Goal: Task Accomplishment & Management: Complete application form

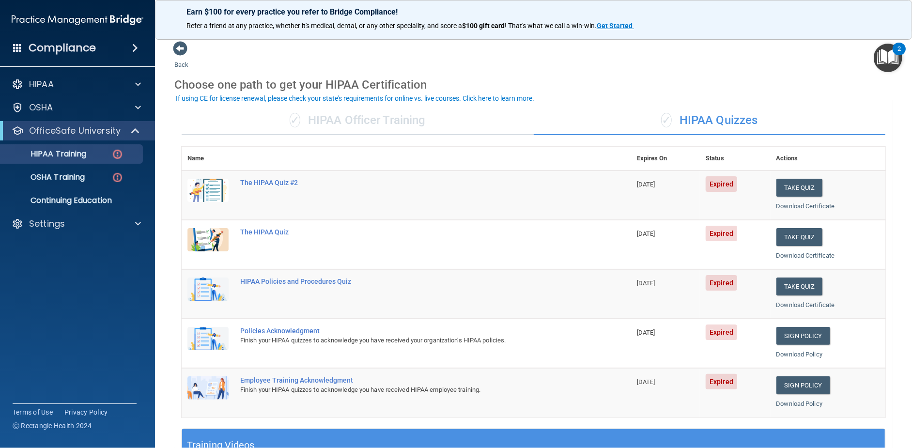
click at [416, 127] on div "✓ HIPAA Officer Training" at bounding box center [358, 120] width 352 height 29
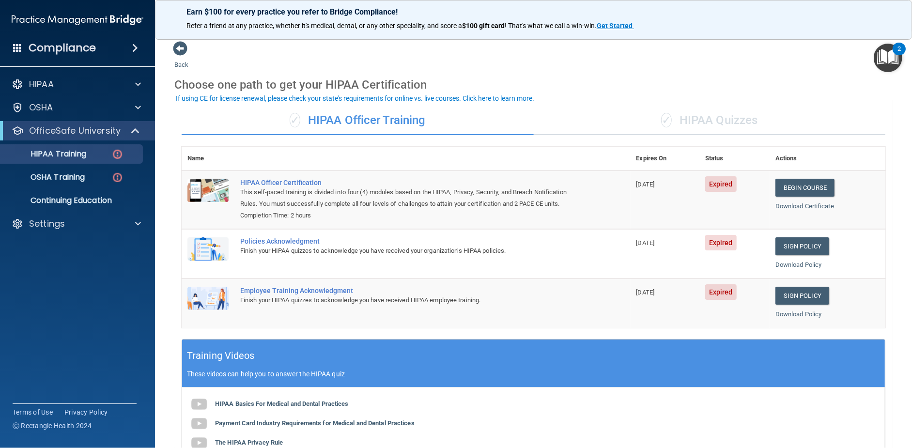
click at [682, 124] on div "✓ HIPAA Quizzes" at bounding box center [710, 120] width 352 height 29
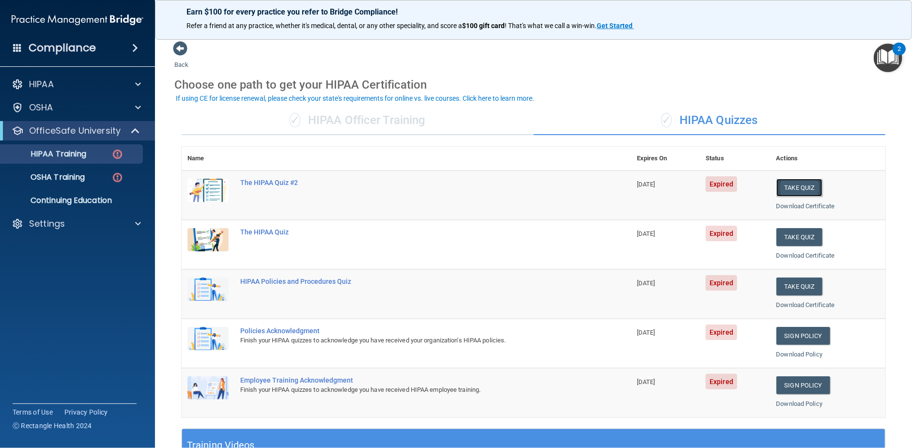
click at [790, 184] on button "Take Quiz" at bounding box center [799, 188] width 46 height 18
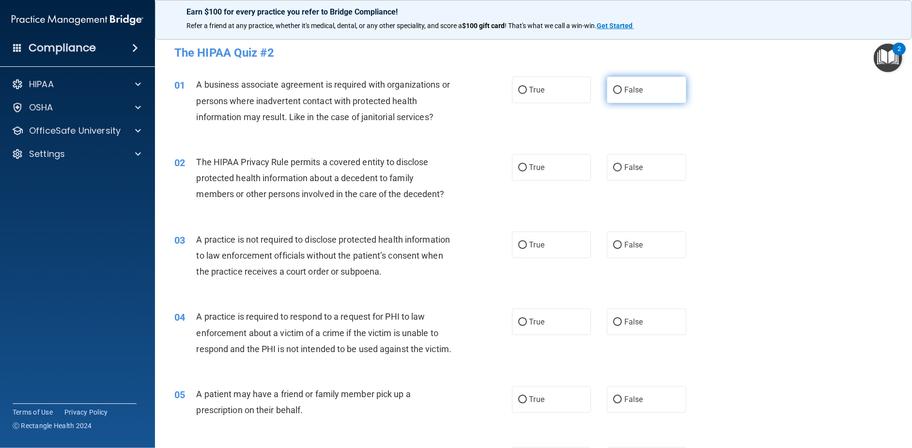
click at [633, 94] on span "False" at bounding box center [633, 89] width 19 height 9
click at [622, 94] on input "False" at bounding box center [617, 90] width 9 height 7
radio input "true"
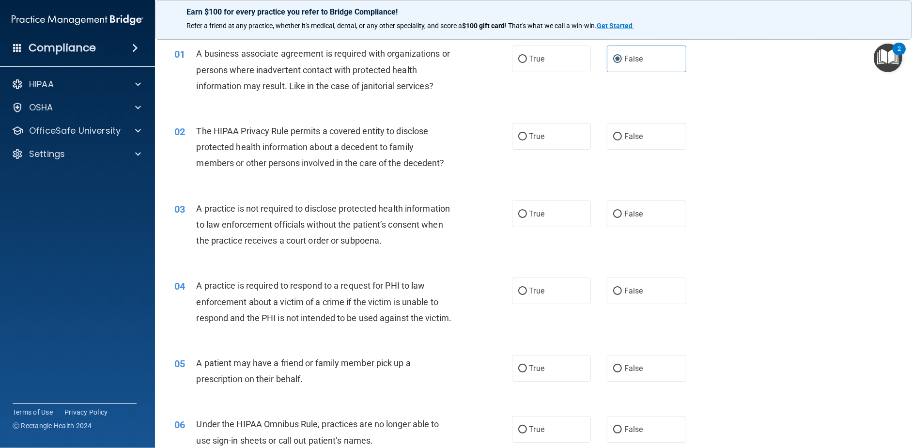
scroll to position [48, 0]
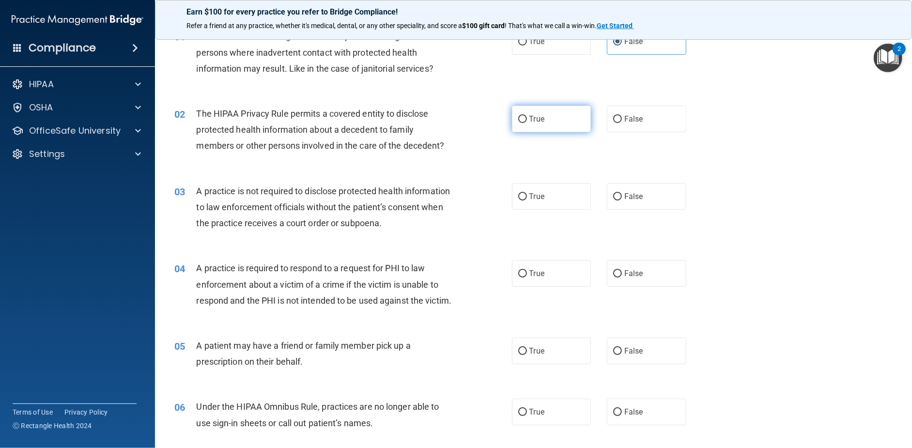
click at [538, 117] on span "True" at bounding box center [536, 118] width 15 height 9
click at [527, 117] on input "True" at bounding box center [522, 119] width 9 height 7
radio input "true"
click at [521, 204] on label "True" at bounding box center [551, 196] width 79 height 27
click at [521, 200] on input "True" at bounding box center [522, 196] width 9 height 7
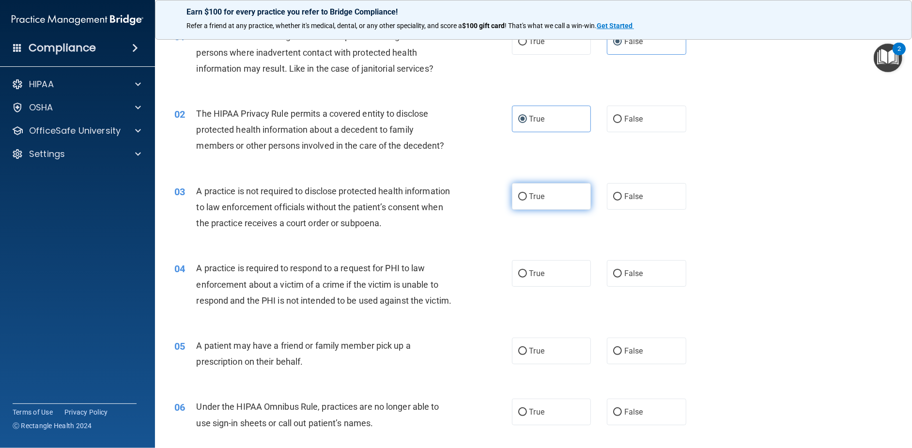
radio input "true"
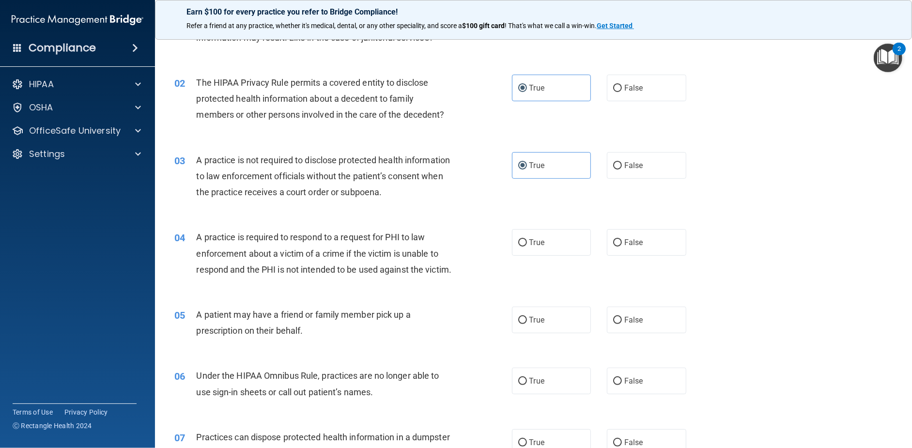
scroll to position [97, 0]
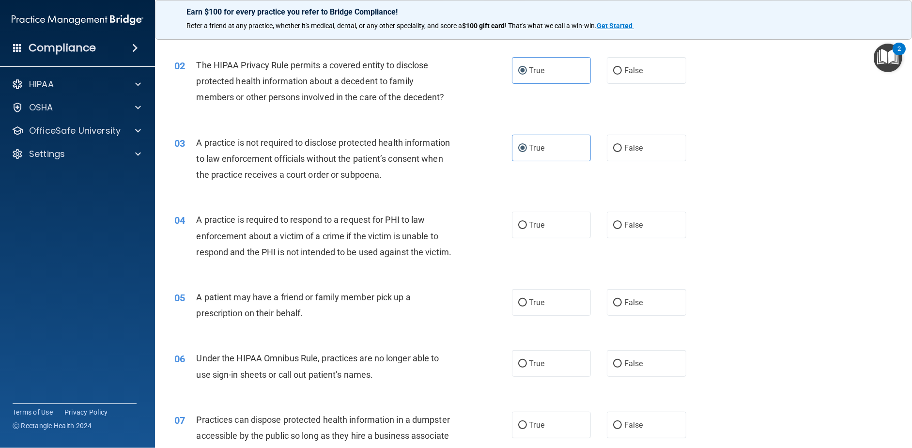
drag, startPoint x: 592, startPoint y: 231, endPoint x: 598, endPoint y: 229, distance: 6.7
click at [593, 232] on div "True False" at bounding box center [607, 225] width 190 height 27
click at [601, 229] on div "True False" at bounding box center [607, 225] width 190 height 27
click at [607, 229] on label "False" at bounding box center [646, 225] width 79 height 27
click at [613, 229] on input "False" at bounding box center [617, 225] width 9 height 7
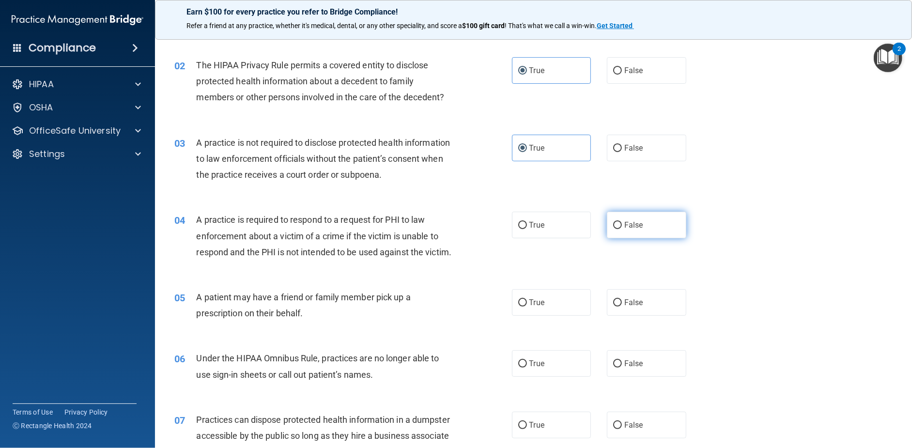
radio input "true"
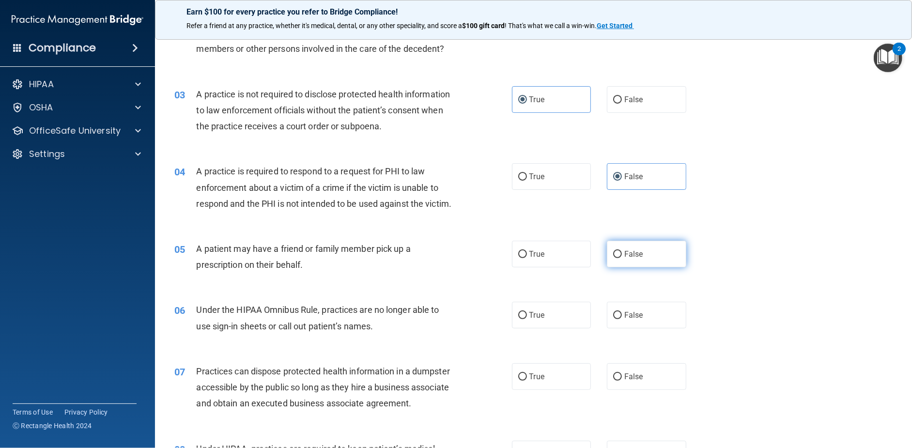
click at [636, 259] on span "False" at bounding box center [633, 253] width 19 height 9
click at [622, 258] on input "False" at bounding box center [617, 254] width 9 height 7
radio input "true"
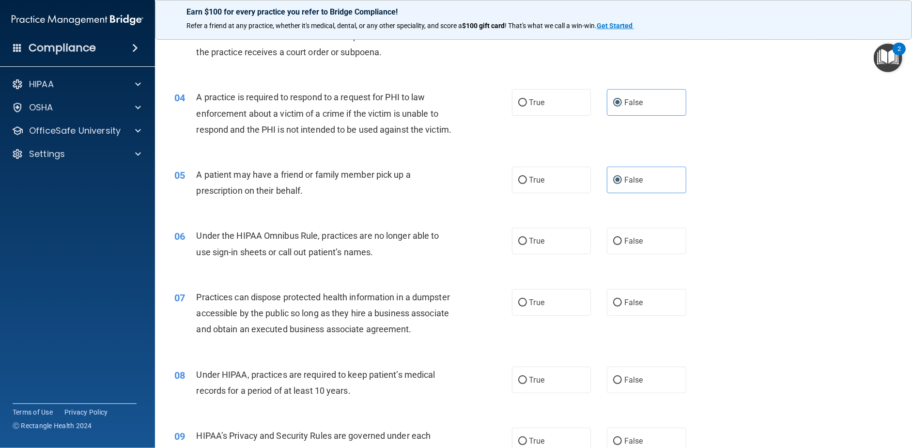
scroll to position [242, 0]
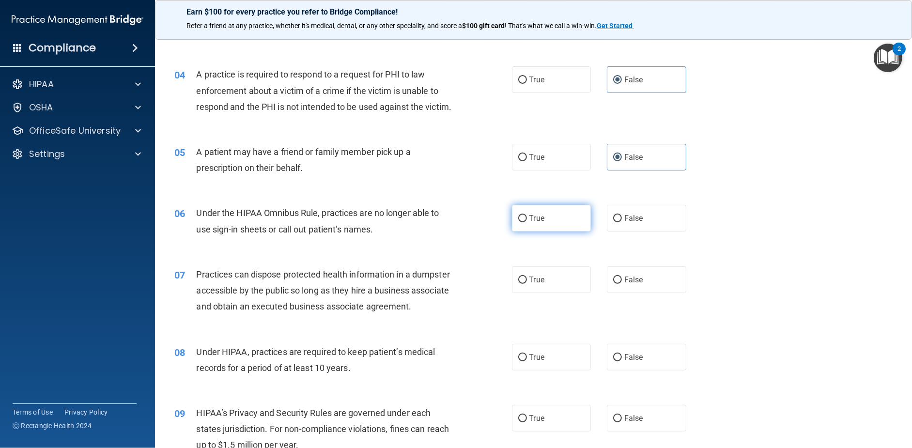
click at [544, 231] on label "True" at bounding box center [551, 218] width 79 height 27
click at [527, 222] on input "True" at bounding box center [522, 218] width 9 height 7
radio input "true"
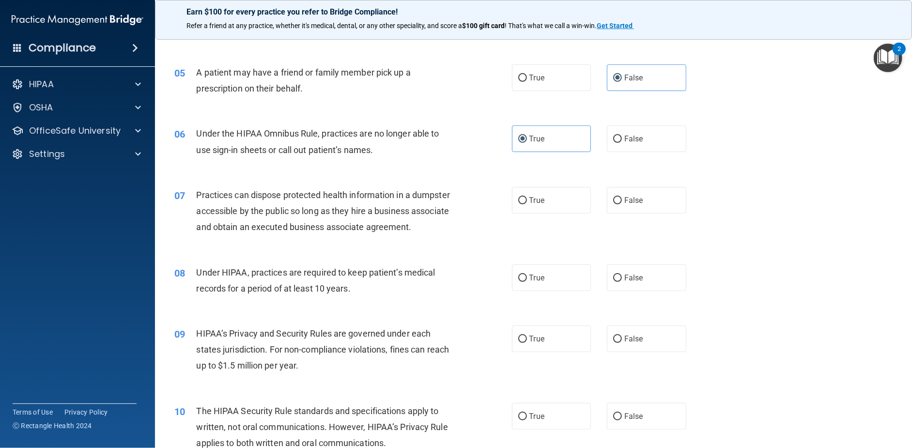
scroll to position [339, 0]
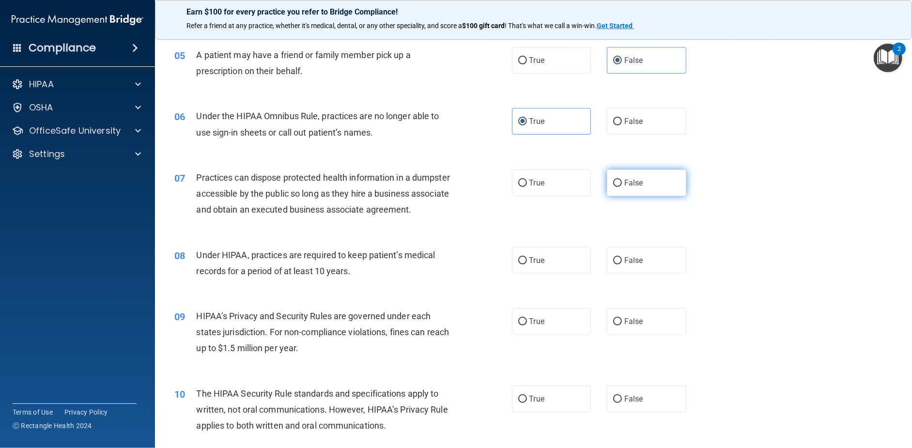
click at [624, 187] on span "False" at bounding box center [633, 182] width 19 height 9
click at [622, 187] on input "False" at bounding box center [617, 183] width 9 height 7
radio input "true"
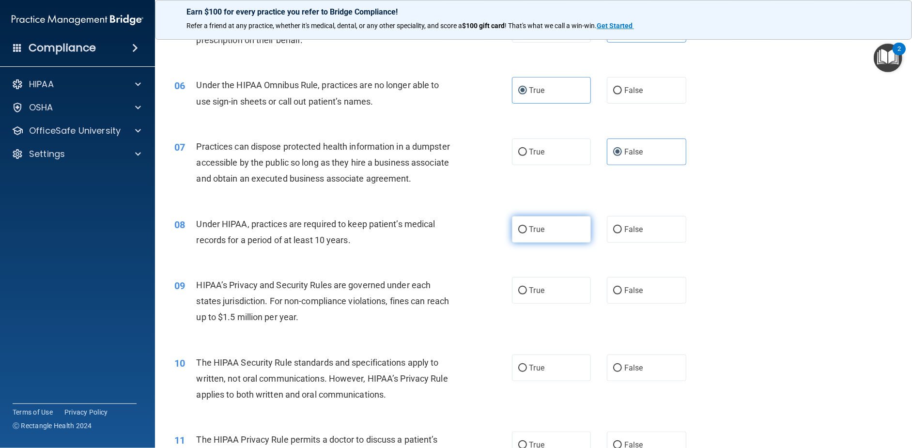
scroll to position [387, 0]
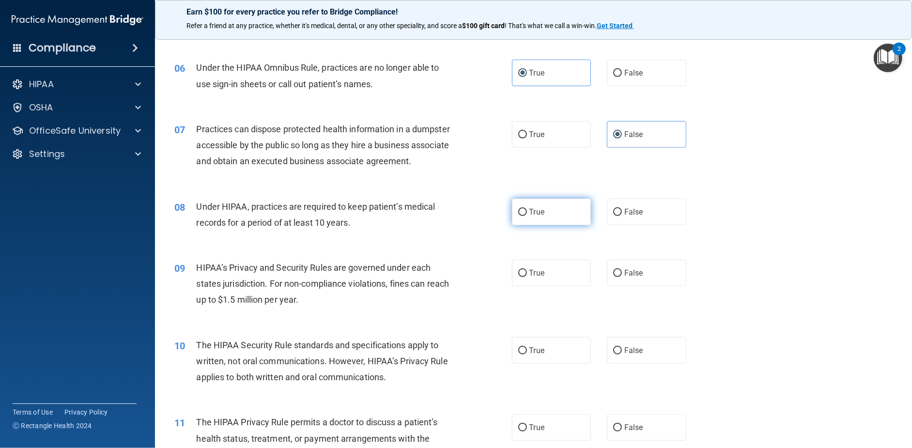
click at [529, 225] on label "True" at bounding box center [551, 212] width 79 height 27
click at [527, 216] on input "True" at bounding box center [522, 212] width 9 height 7
radio input "true"
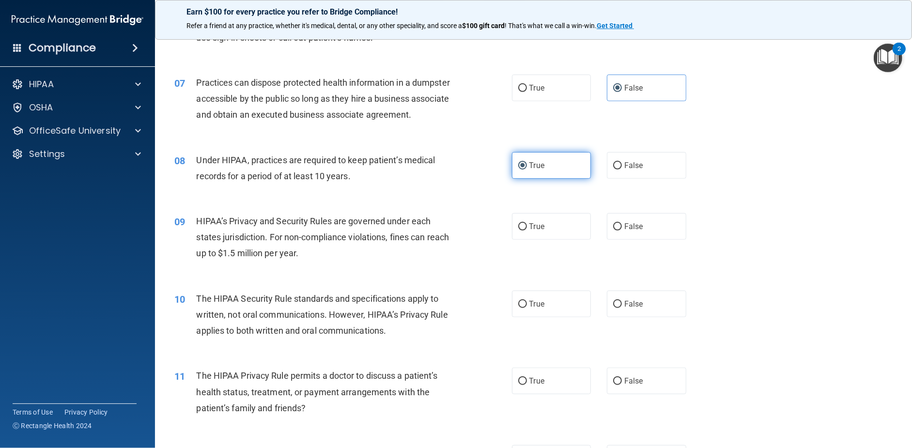
scroll to position [484, 0]
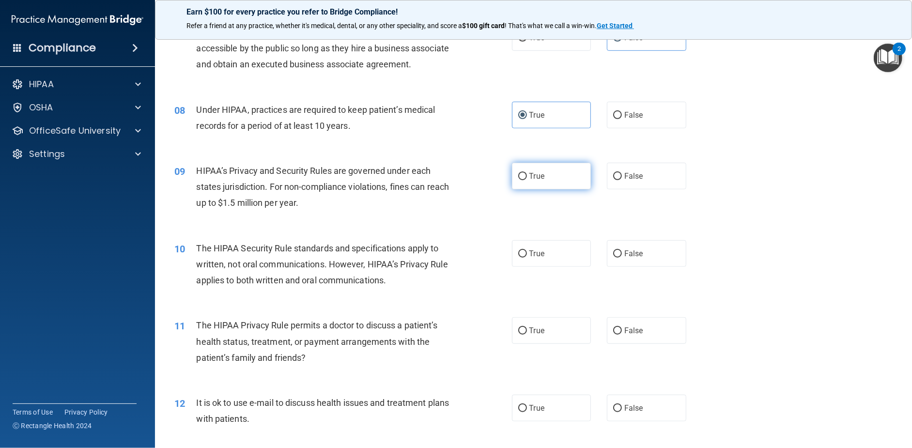
click at [524, 189] on label "True" at bounding box center [551, 176] width 79 height 27
click at [524, 180] on input "True" at bounding box center [522, 176] width 9 height 7
radio input "true"
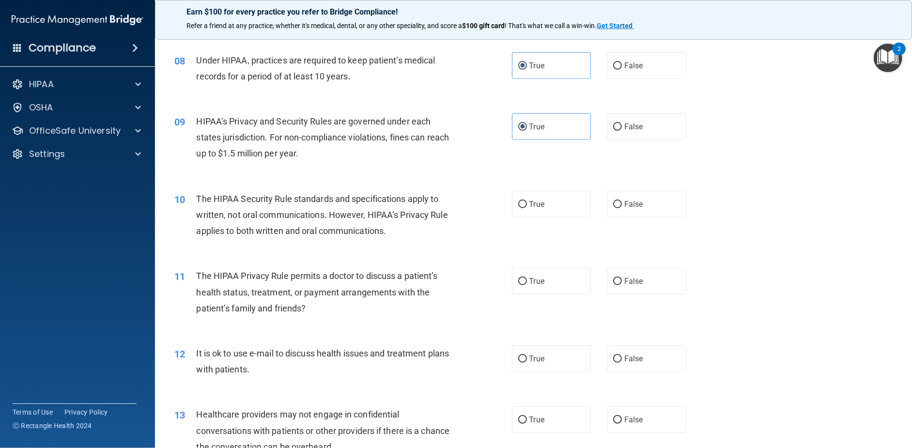
scroll to position [581, 0]
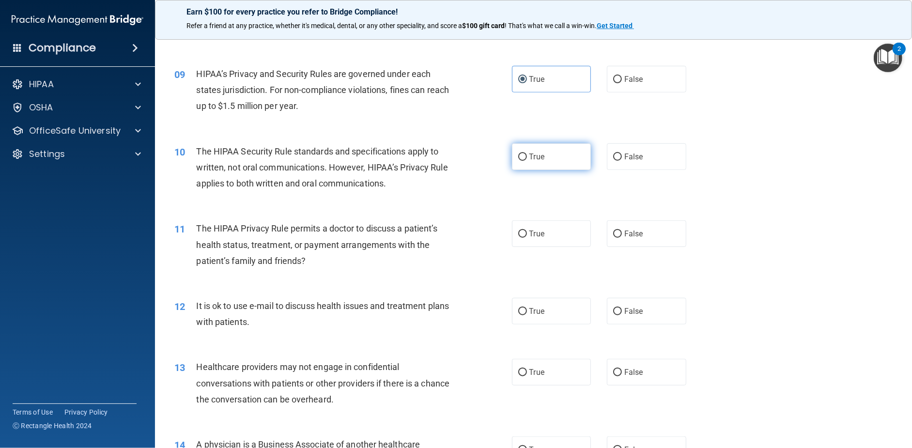
click at [522, 161] on input "True" at bounding box center [522, 156] width 9 height 7
radio input "true"
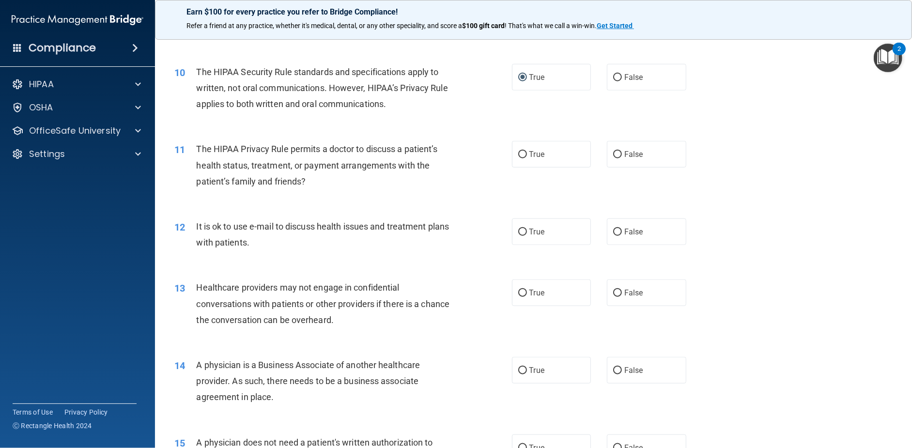
scroll to position [678, 0]
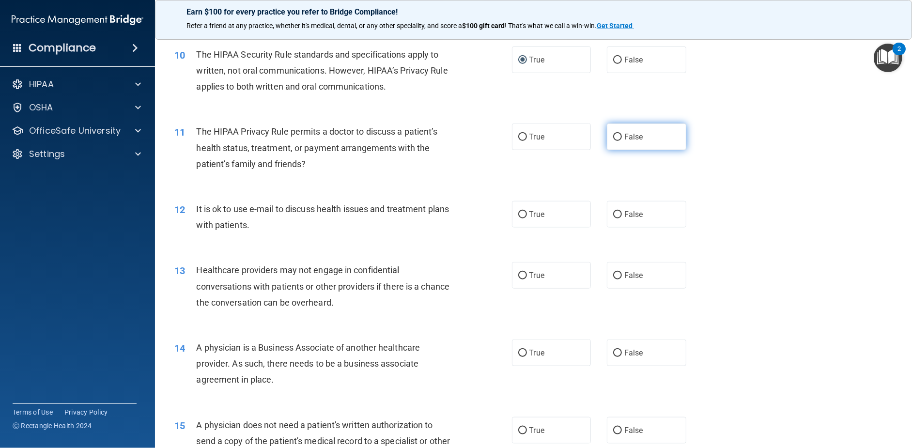
click at [614, 150] on label "False" at bounding box center [646, 136] width 79 height 27
click at [614, 141] on input "False" at bounding box center [617, 137] width 9 height 7
radio input "true"
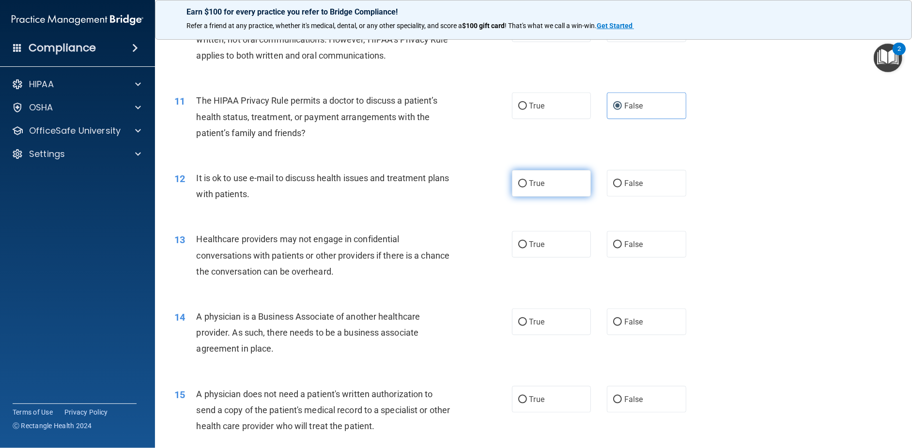
scroll to position [726, 0]
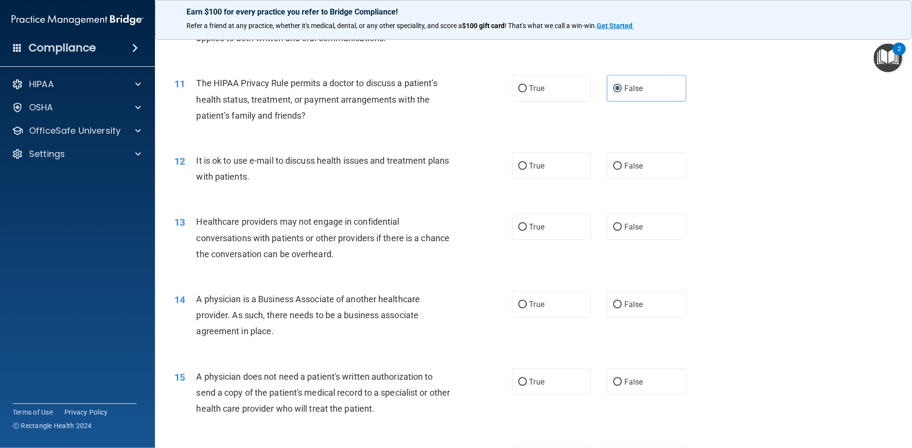
click at [600, 179] on div "True False" at bounding box center [607, 166] width 190 height 27
click at [675, 179] on label "False" at bounding box center [646, 166] width 79 height 27
click at [622, 170] on input "False" at bounding box center [617, 166] width 9 height 7
radio input "true"
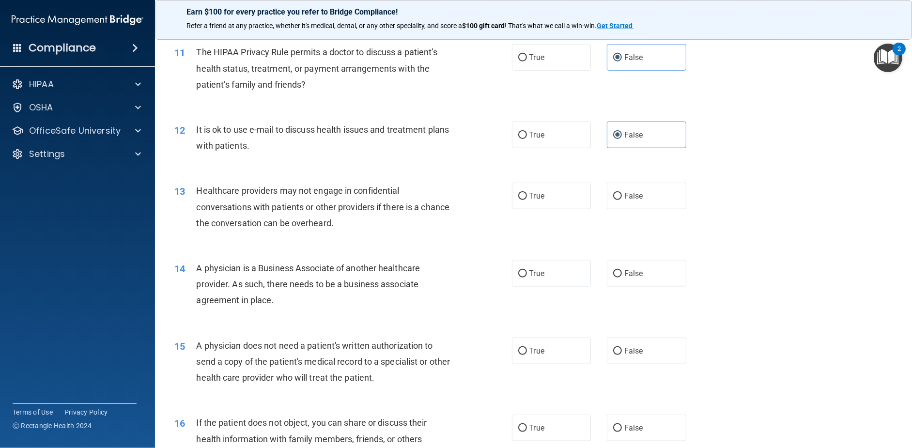
scroll to position [775, 0]
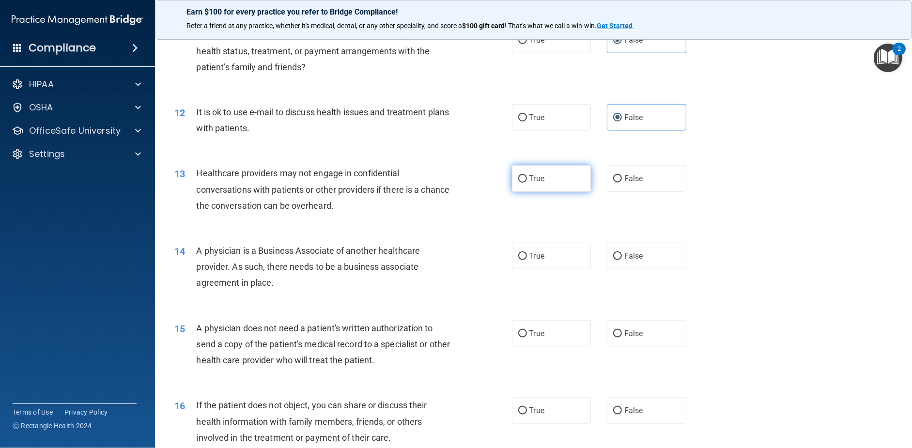
click at [571, 192] on label "True" at bounding box center [551, 178] width 79 height 27
click at [527, 183] on input "True" at bounding box center [522, 178] width 9 height 7
radio input "true"
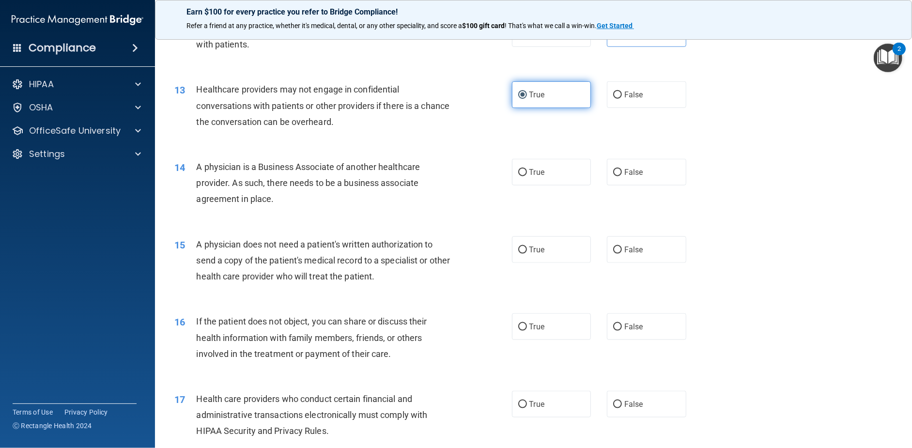
scroll to position [872, 0]
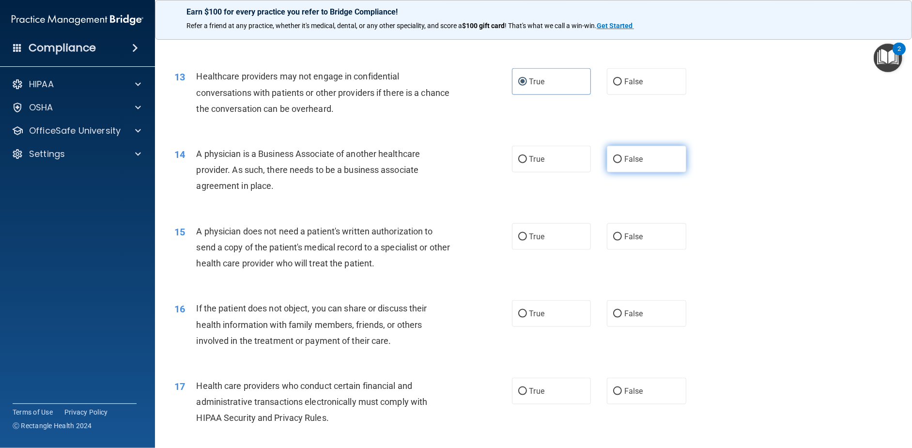
click at [616, 163] on input "False" at bounding box center [617, 159] width 9 height 7
radio input "true"
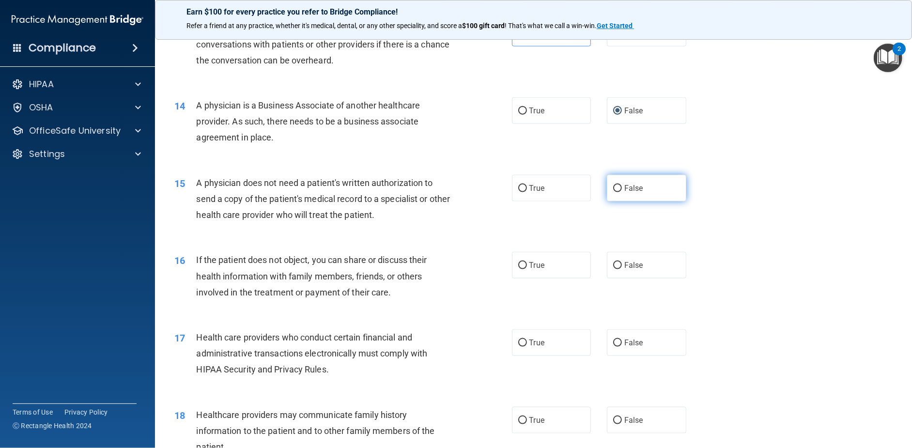
click at [638, 193] on span "False" at bounding box center [633, 188] width 19 height 9
click at [622, 192] on input "False" at bounding box center [617, 188] width 9 height 7
radio input "true"
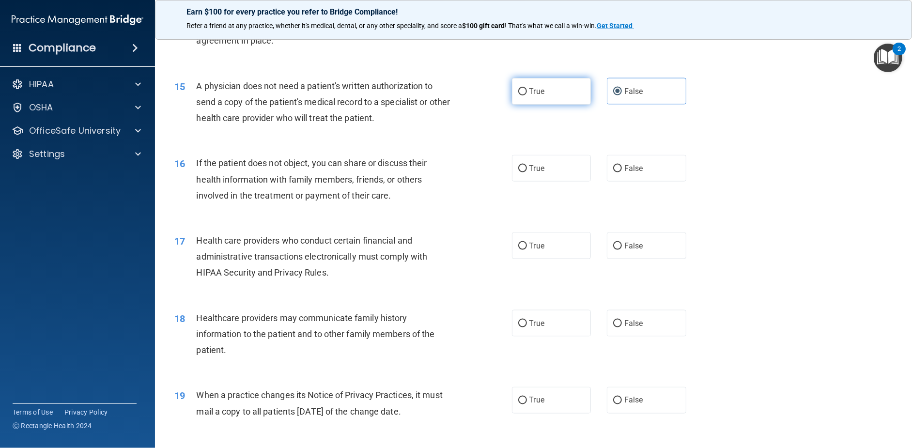
click at [544, 105] on label "True" at bounding box center [551, 91] width 79 height 27
click at [527, 95] on input "True" at bounding box center [522, 91] width 9 height 7
radio input "true"
radio input "false"
click at [613, 172] on input "False" at bounding box center [617, 168] width 9 height 7
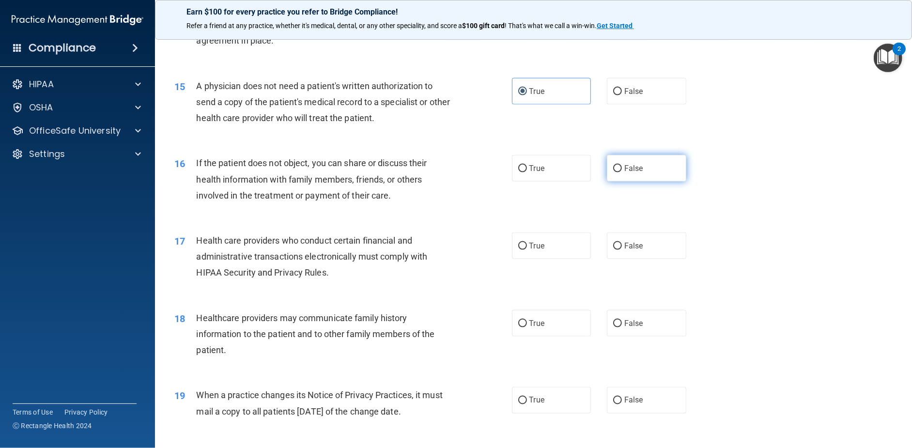
radio input "true"
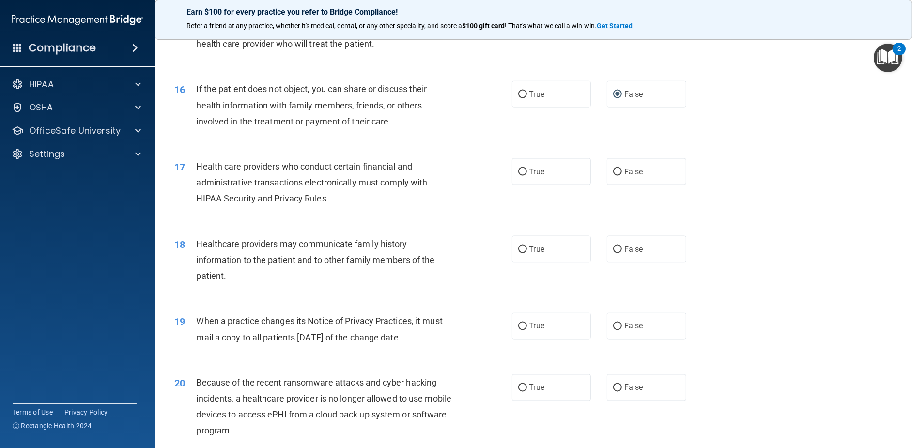
scroll to position [1114, 0]
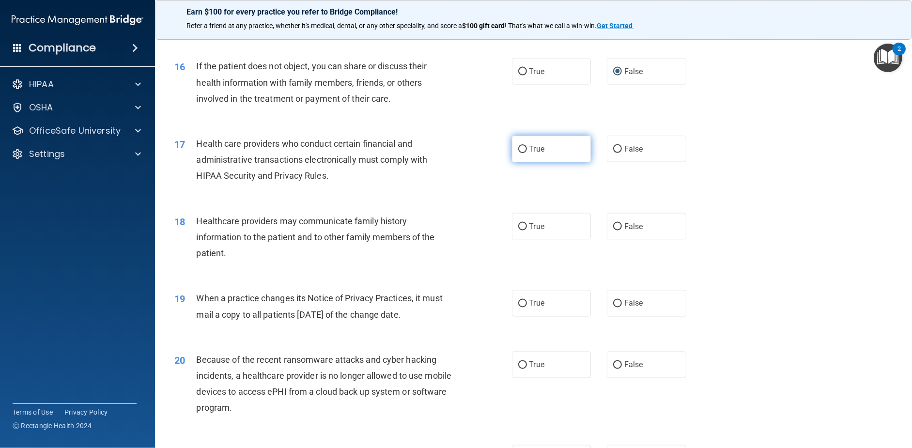
click at [527, 162] on label "True" at bounding box center [551, 149] width 79 height 27
click at [527, 153] on input "True" at bounding box center [522, 149] width 9 height 7
radio input "true"
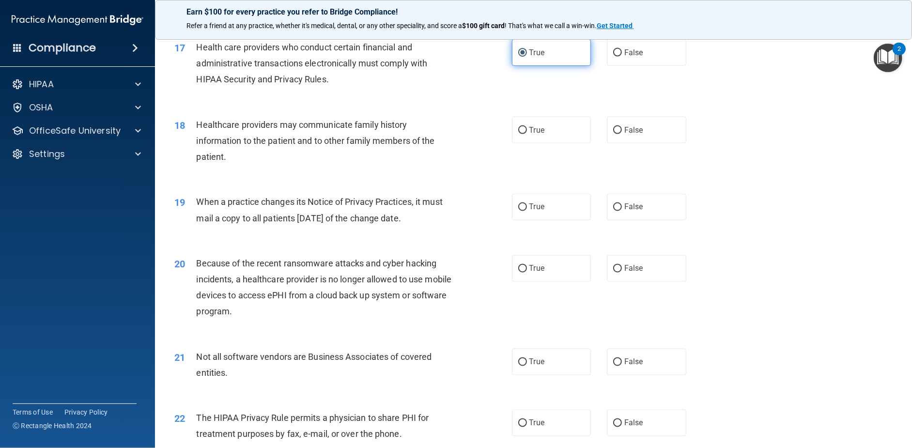
scroll to position [1211, 0]
click at [607, 143] on label "False" at bounding box center [646, 129] width 79 height 27
click at [613, 134] on input "False" at bounding box center [617, 129] width 9 height 7
radio input "true"
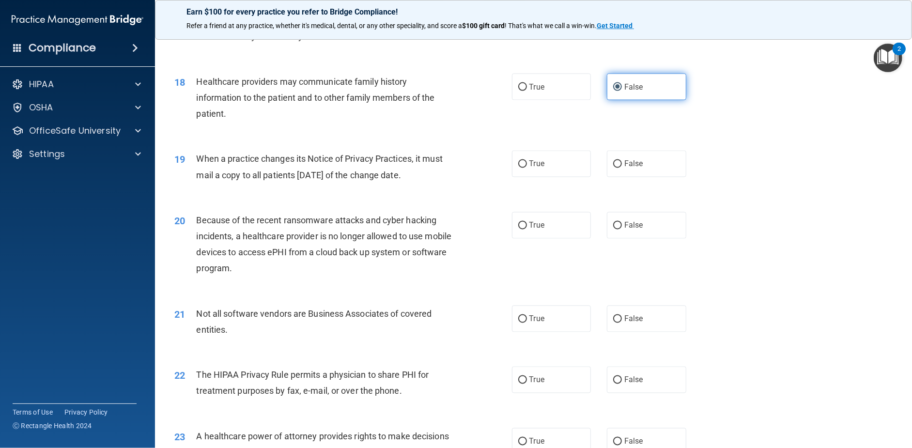
scroll to position [1307, 0]
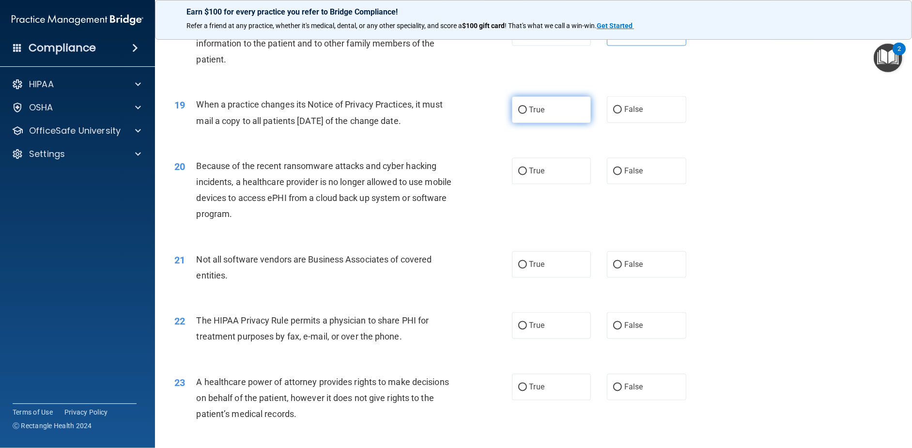
click at [559, 123] on label "True" at bounding box center [551, 109] width 79 height 27
click at [527, 114] on input "True" at bounding box center [522, 110] width 9 height 7
radio input "true"
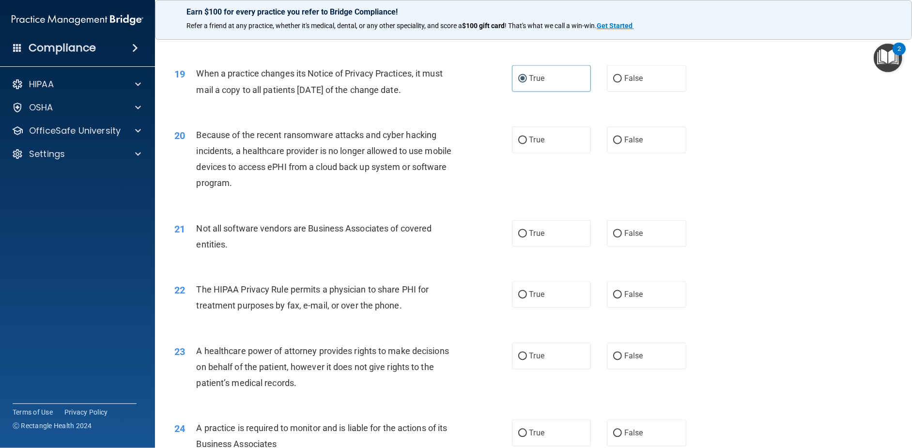
scroll to position [1356, 0]
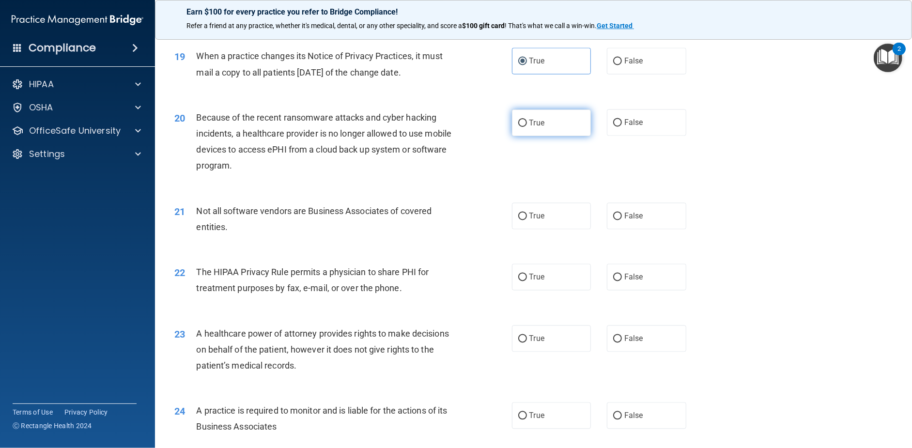
click at [561, 136] on label "True" at bounding box center [551, 122] width 79 height 27
click at [527, 127] on input "True" at bounding box center [522, 123] width 9 height 7
radio input "true"
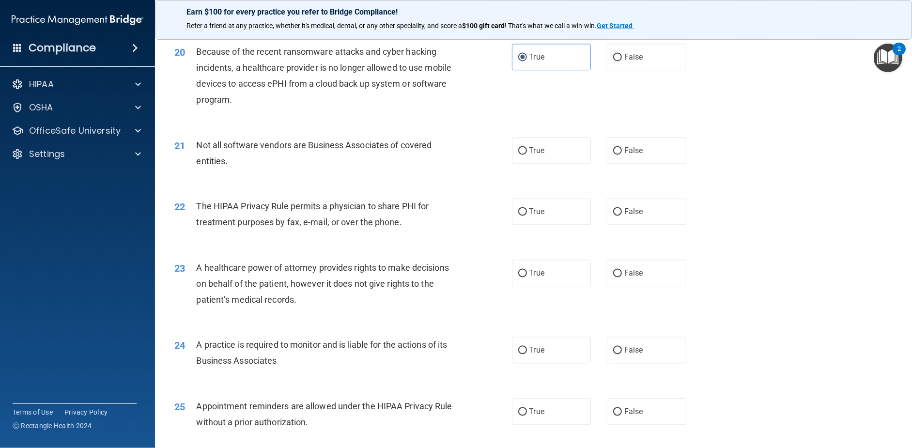
scroll to position [1453, 0]
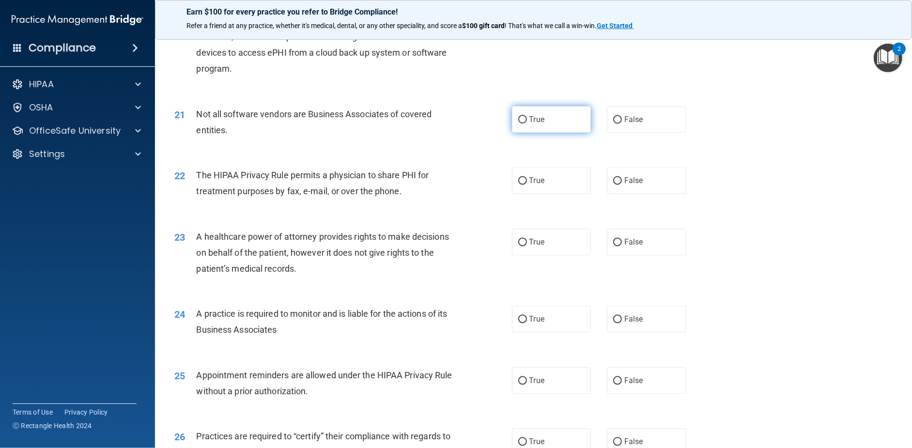
click at [572, 133] on label "True" at bounding box center [551, 119] width 79 height 27
click at [527, 123] on input "True" at bounding box center [522, 119] width 9 height 7
radio input "true"
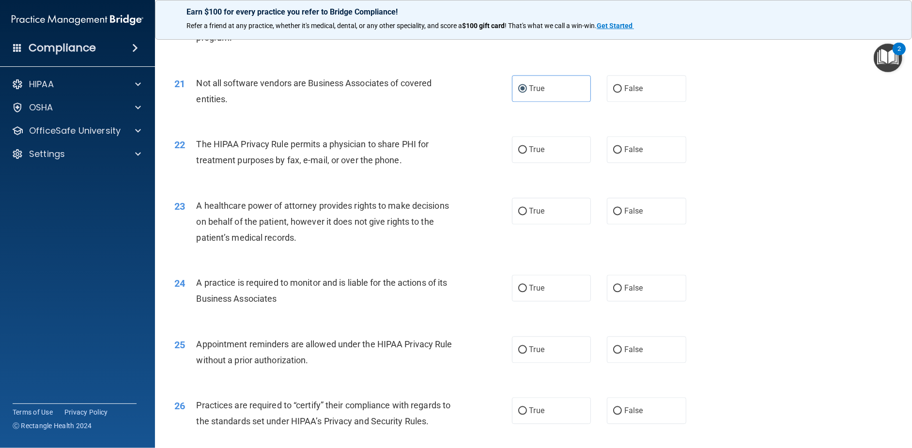
scroll to position [1501, 0]
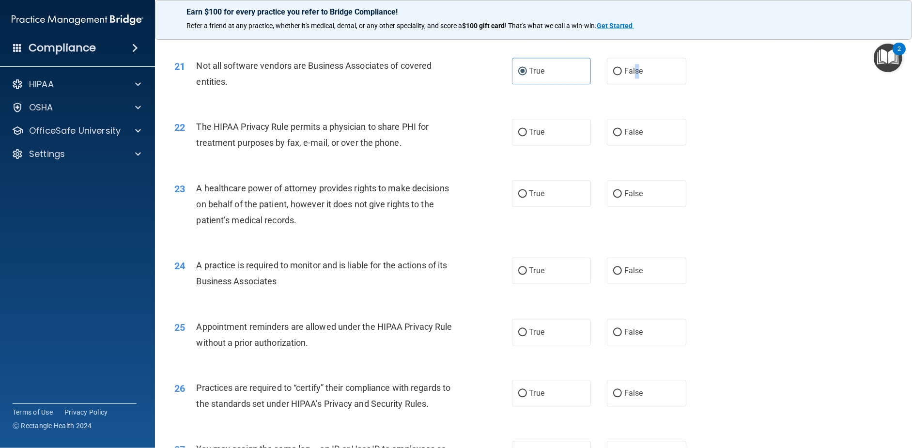
drag, startPoint x: 632, startPoint y: 102, endPoint x: 612, endPoint y: 121, distance: 27.8
click at [632, 76] on span "False" at bounding box center [633, 70] width 19 height 9
click at [628, 76] on span "False" at bounding box center [633, 70] width 19 height 9
click at [622, 75] on input "False" at bounding box center [617, 71] width 9 height 7
radio input "true"
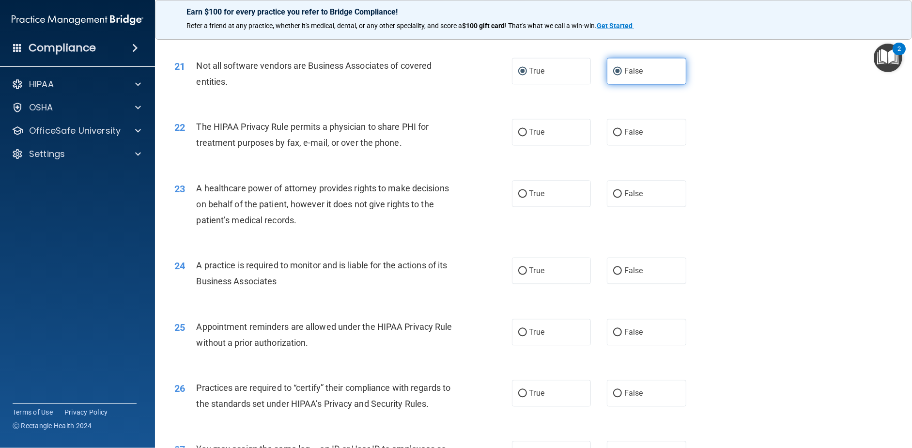
radio input "false"
click at [556, 145] on label "True" at bounding box center [551, 132] width 79 height 27
click at [527, 136] on input "True" at bounding box center [522, 132] width 9 height 7
radio input "true"
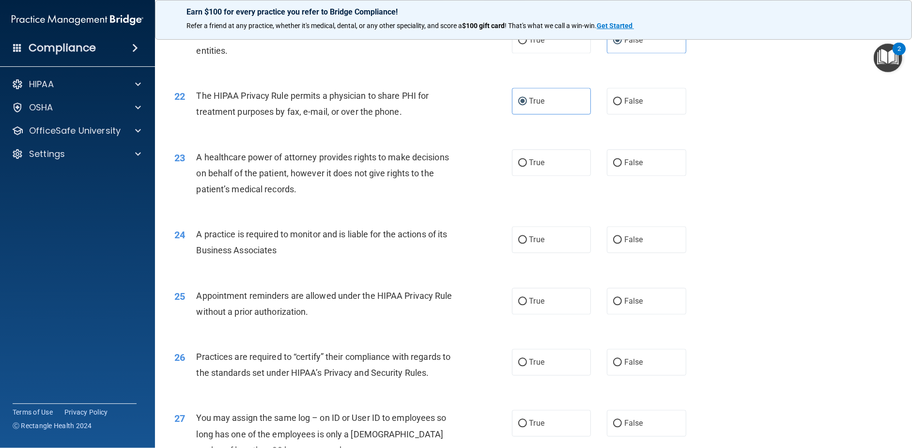
scroll to position [1550, 0]
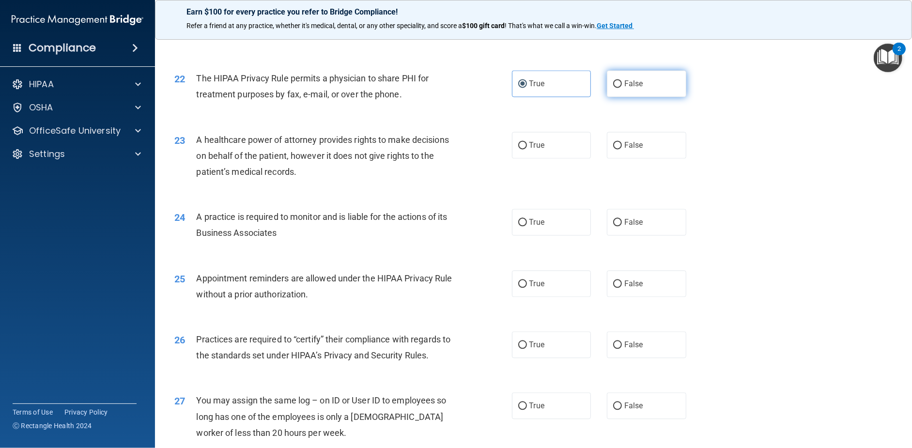
click at [615, 88] on input "False" at bounding box center [617, 83] width 9 height 7
radio input "true"
click at [522, 88] on input "True" at bounding box center [522, 83] width 9 height 7
radio input "true"
radio input "false"
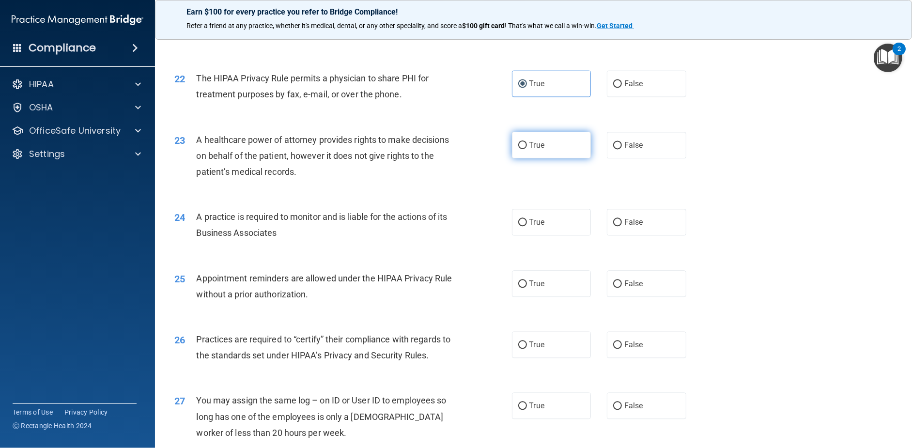
click at [528, 158] on label "True" at bounding box center [551, 145] width 79 height 27
click at [527, 149] on input "True" at bounding box center [522, 145] width 9 height 7
radio input "true"
click at [607, 158] on label "False" at bounding box center [646, 145] width 79 height 27
click at [613, 149] on input "False" at bounding box center [617, 145] width 9 height 7
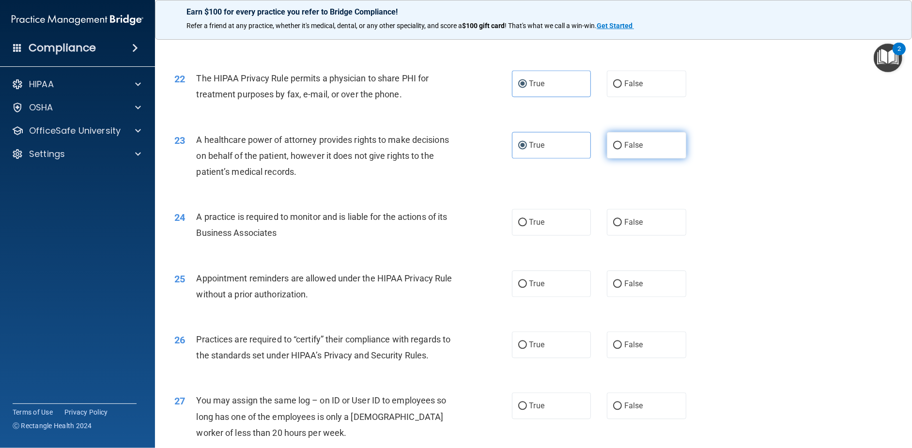
radio input "true"
radio input "false"
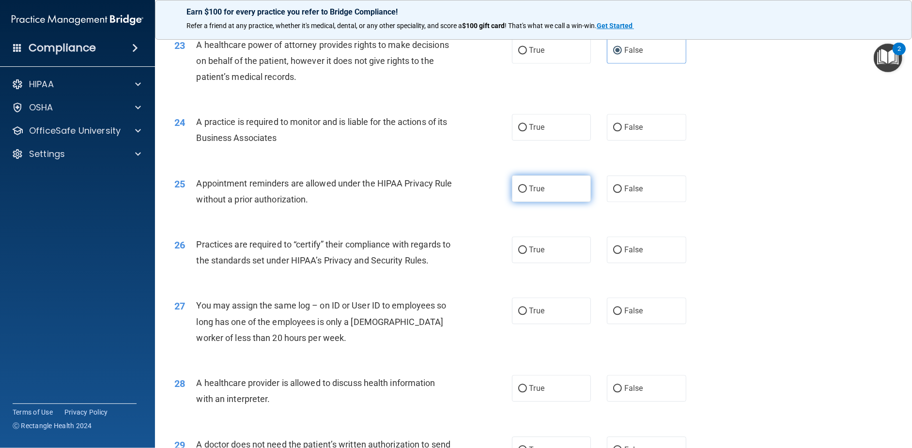
scroll to position [1646, 0]
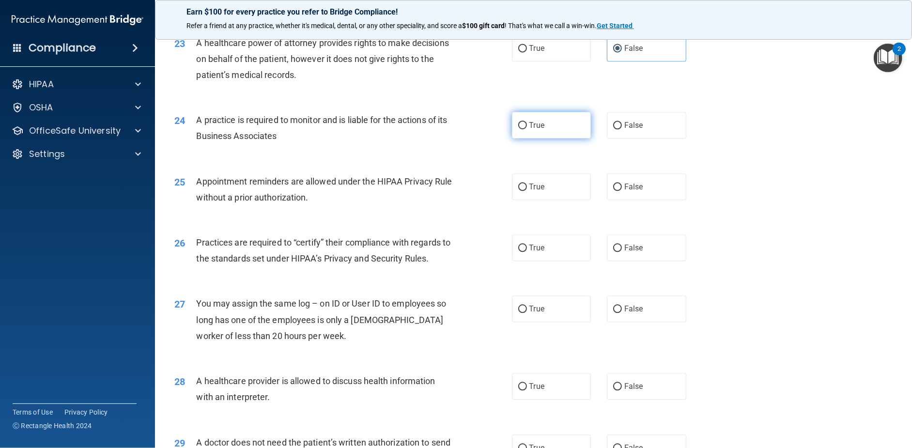
click at [551, 138] on label "True" at bounding box center [551, 125] width 79 height 27
click at [527, 129] on input "True" at bounding box center [522, 125] width 9 height 7
radio input "true"
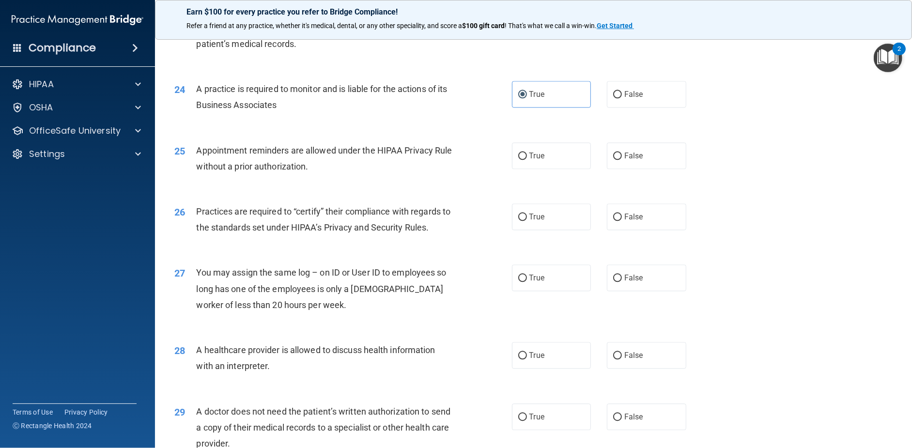
scroll to position [1695, 0]
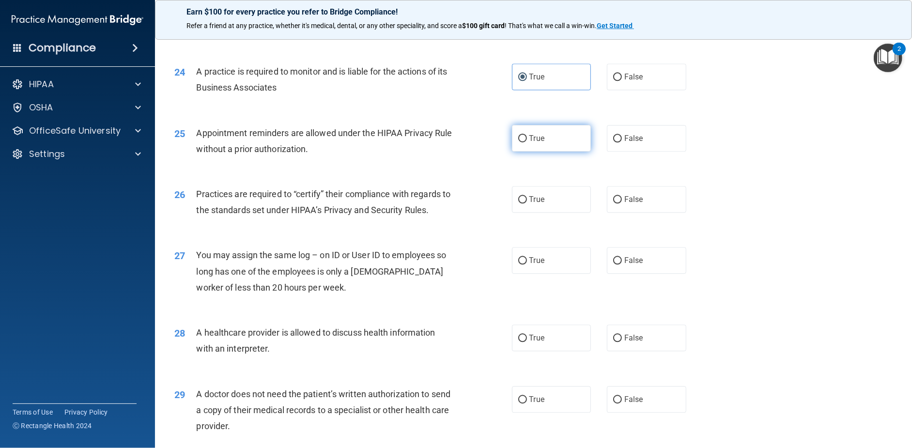
click at [524, 152] on label "True" at bounding box center [551, 138] width 79 height 27
click at [524, 142] on input "True" at bounding box center [522, 138] width 9 height 7
radio input "true"
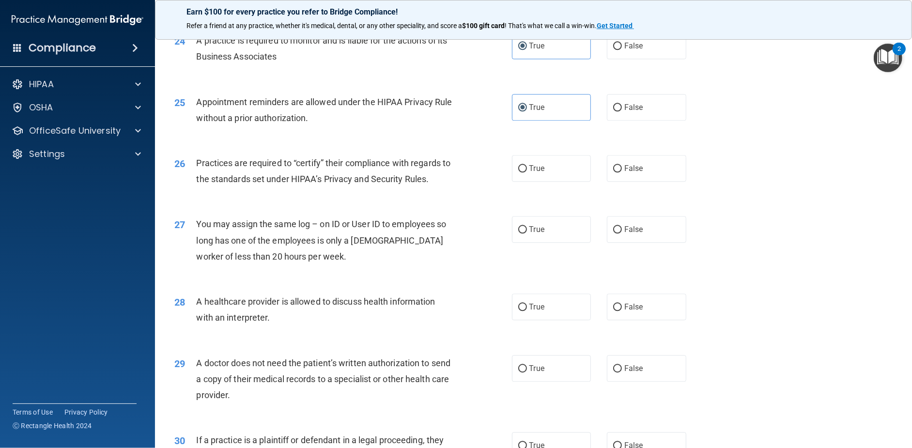
scroll to position [1743, 0]
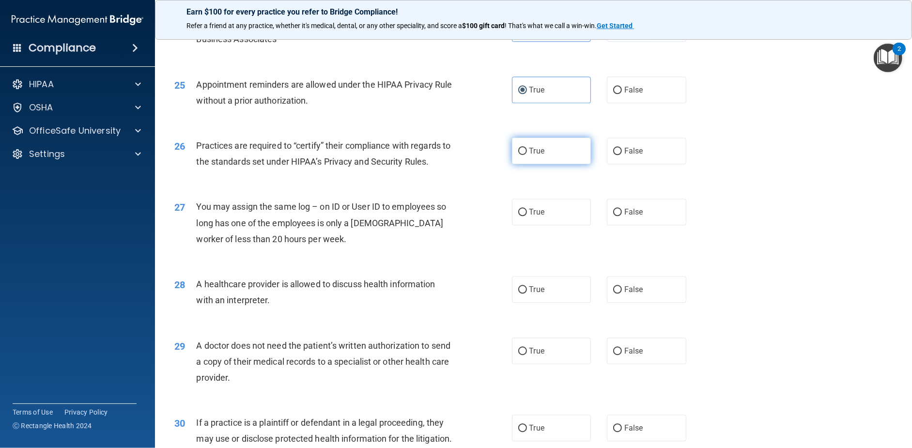
click at [548, 164] on label "True" at bounding box center [551, 151] width 79 height 27
click at [527, 155] on input "True" at bounding box center [522, 151] width 9 height 7
radio input "true"
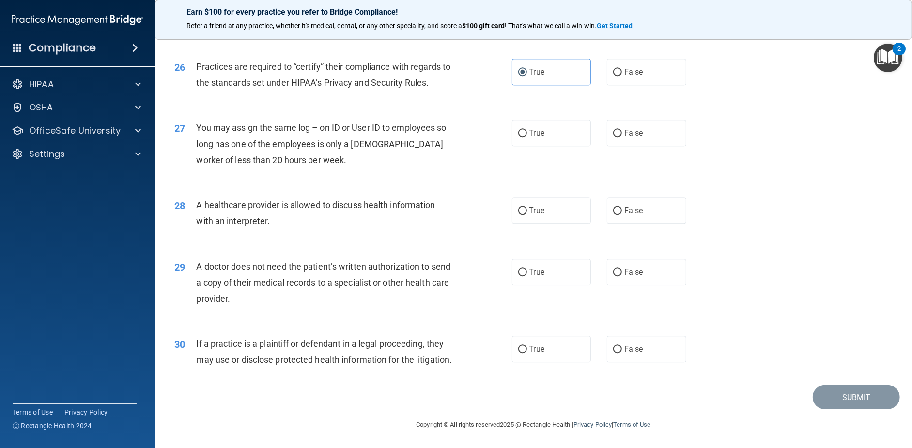
scroll to position [1840, 0]
click at [591, 146] on div "True False" at bounding box center [607, 133] width 190 height 27
click at [650, 144] on label "False" at bounding box center [646, 133] width 79 height 27
click at [622, 137] on input "False" at bounding box center [617, 133] width 9 height 7
radio input "true"
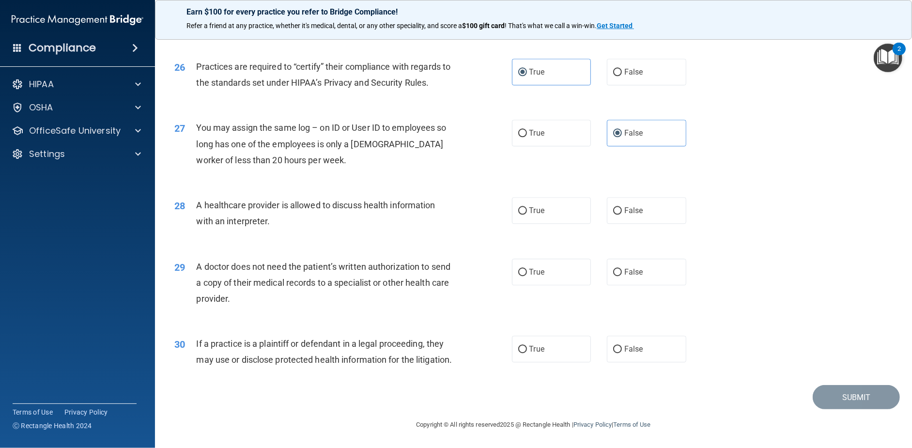
scroll to position [1870, 0]
click at [545, 201] on label "True" at bounding box center [551, 210] width 79 height 27
click at [527, 207] on input "True" at bounding box center [522, 210] width 9 height 7
radio input "true"
drag, startPoint x: 538, startPoint y: 251, endPoint x: 540, endPoint y: 262, distance: 11.2
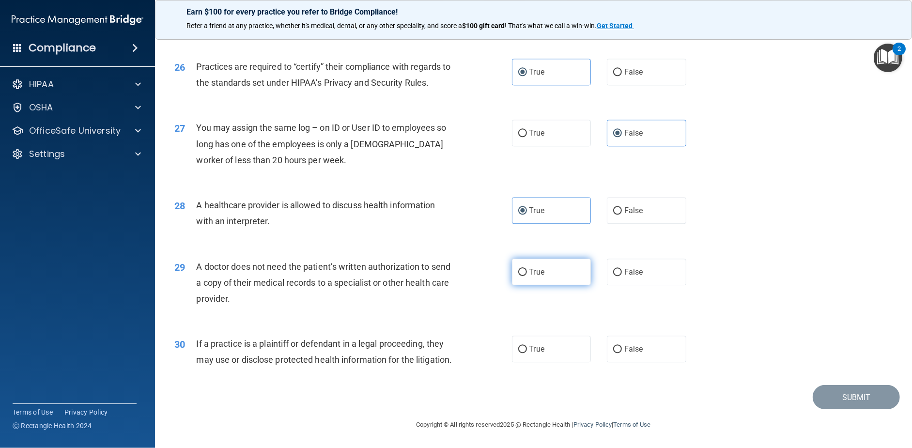
click at [538, 267] on span "True" at bounding box center [536, 271] width 15 height 9
click at [527, 269] on input "True" at bounding box center [522, 272] width 9 height 7
radio input "true"
click at [537, 344] on span "True" at bounding box center [536, 348] width 15 height 9
click at [527, 346] on input "True" at bounding box center [522, 349] width 9 height 7
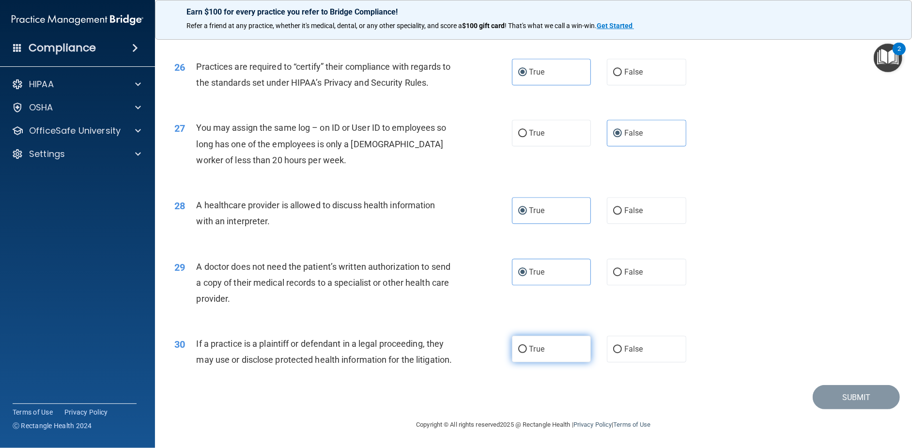
radio input "true"
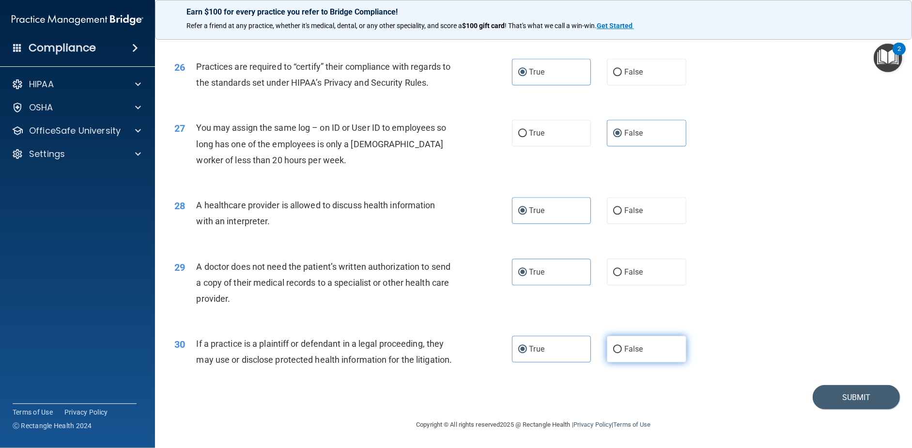
click at [643, 336] on label "False" at bounding box center [646, 349] width 79 height 27
click at [622, 346] on input "False" at bounding box center [617, 349] width 9 height 7
radio input "true"
radio input "false"
click at [837, 411] on footer "Copyright © All rights reserved 2025 @ Rectangle Health | Privacy Policy | Term…" at bounding box center [533, 423] width 718 height 29
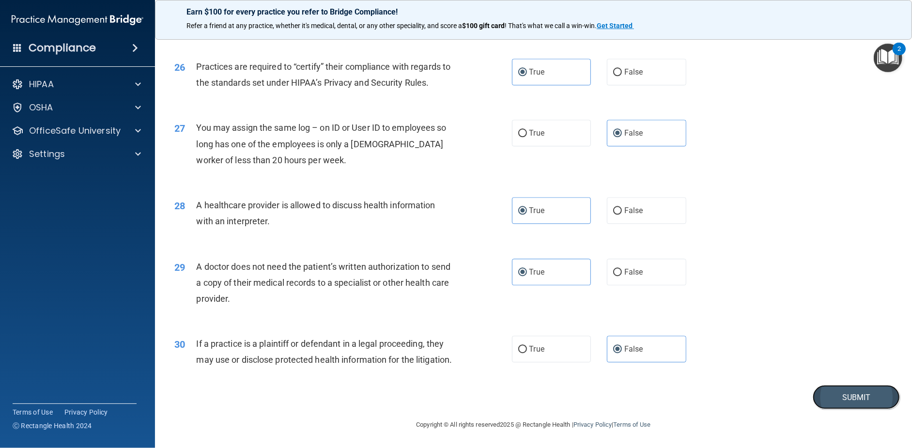
drag, startPoint x: 840, startPoint y: 402, endPoint x: 832, endPoint y: 401, distance: 7.9
click at [839, 403] on button "Submit" at bounding box center [856, 397] width 87 height 25
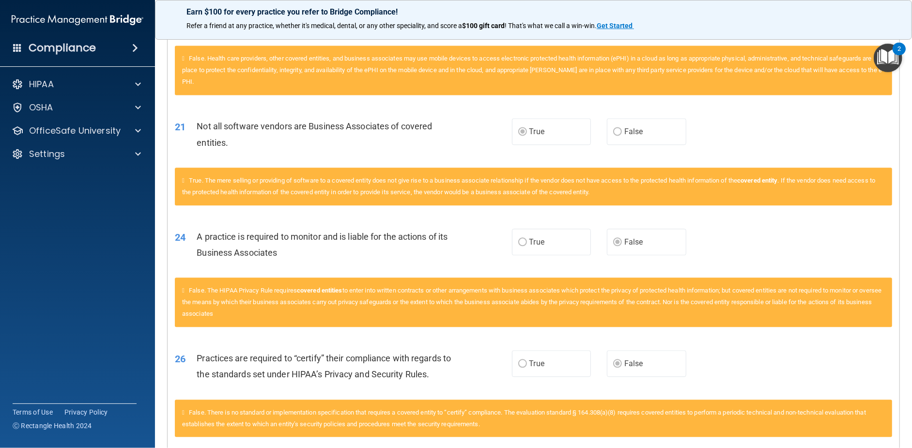
scroll to position [1827, 0]
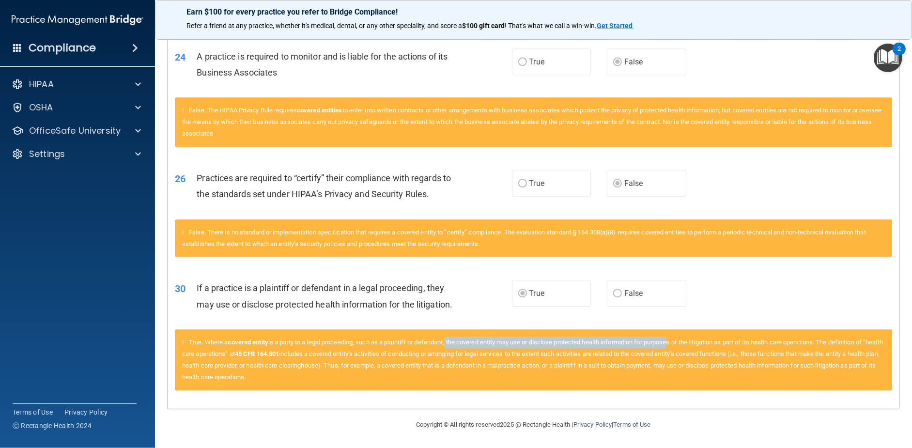
drag, startPoint x: 452, startPoint y: 347, endPoint x: 678, endPoint y: 341, distance: 226.2
click at [678, 341] on div "True. Where a covered entity is a party to a legal proceeding, such as a plaint…" at bounding box center [533, 359] width 717 height 61
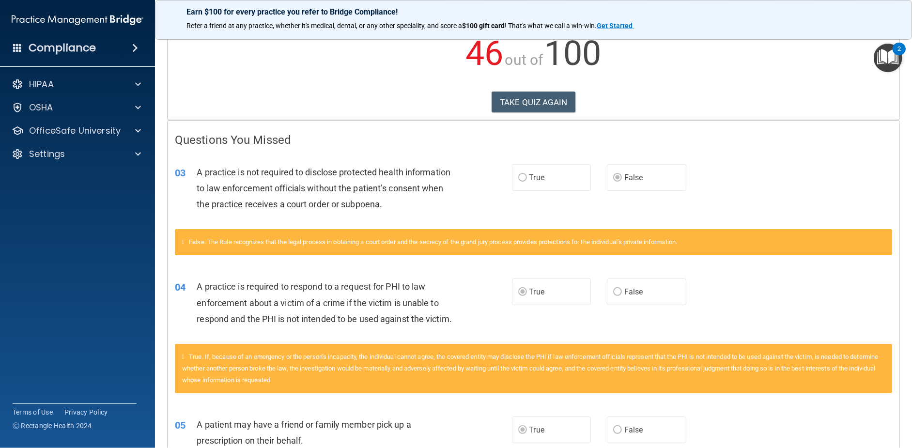
scroll to position [84, 0]
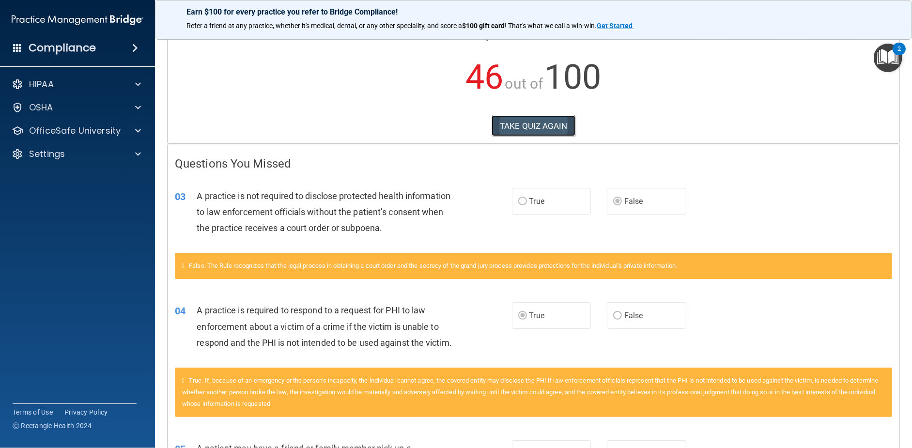
click at [523, 126] on button "TAKE QUIZ AGAIN" at bounding box center [533, 125] width 84 height 21
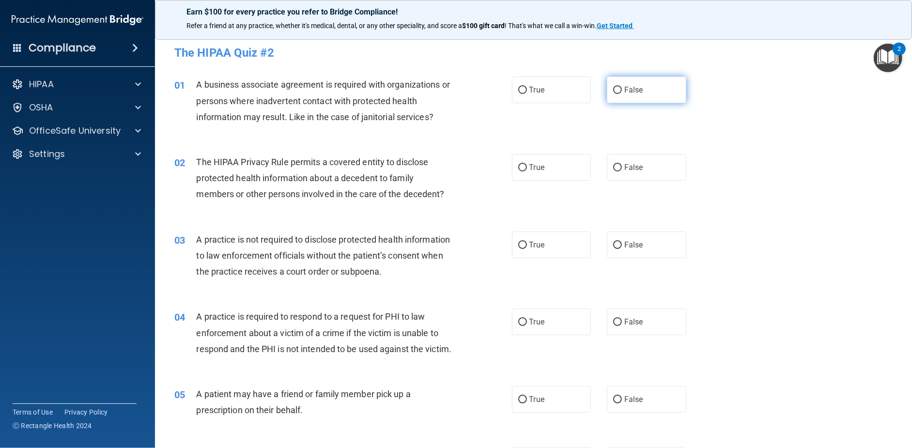
click at [639, 98] on label "False" at bounding box center [646, 90] width 79 height 27
click at [622, 94] on input "False" at bounding box center [617, 90] width 9 height 7
radio input "true"
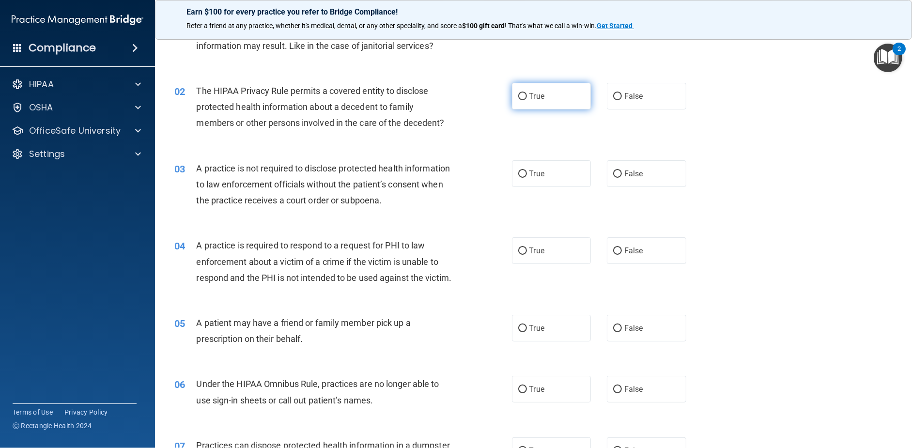
scroll to position [48, 0]
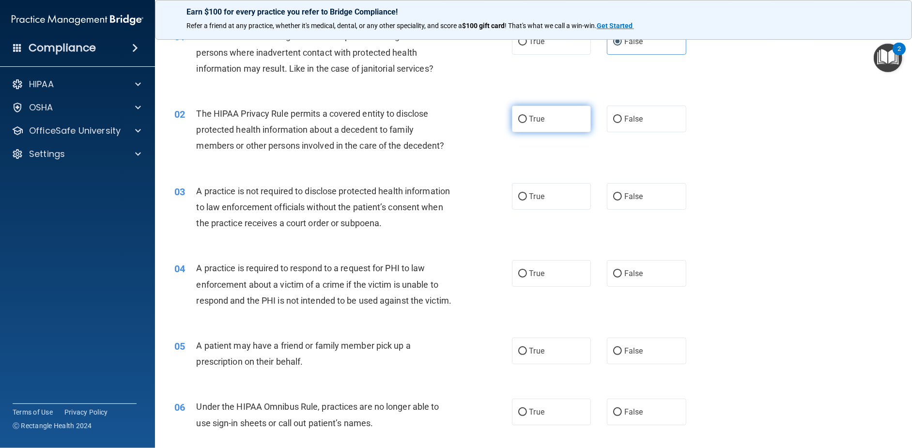
click at [555, 117] on label "True" at bounding box center [551, 119] width 79 height 27
click at [527, 117] on input "True" at bounding box center [522, 119] width 9 height 7
radio input "true"
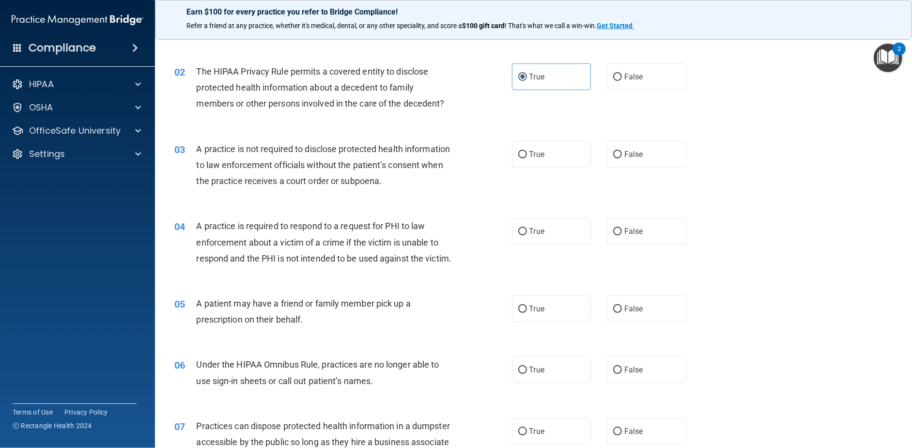
scroll to position [145, 0]
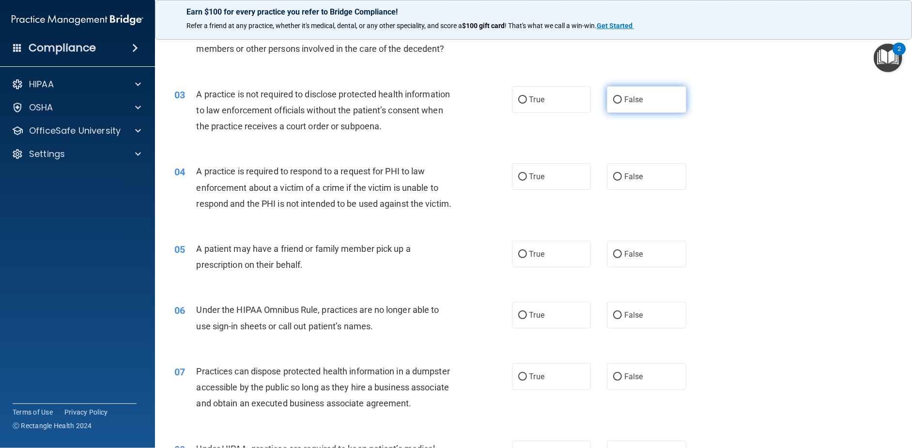
click at [629, 102] on span "False" at bounding box center [633, 99] width 19 height 9
click at [622, 102] on input "False" at bounding box center [617, 99] width 9 height 7
radio input "true"
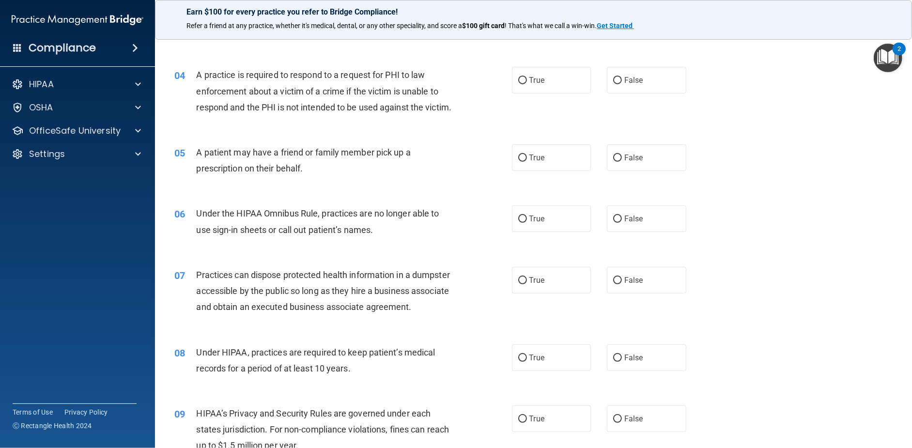
scroll to position [242, 0]
click at [536, 81] on span "True" at bounding box center [536, 79] width 15 height 9
click at [527, 81] on input "True" at bounding box center [522, 80] width 9 height 7
radio input "true"
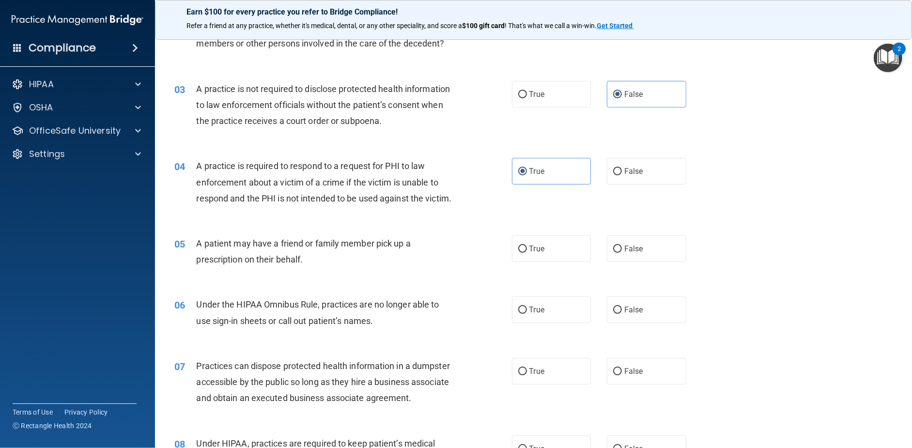
scroll to position [145, 0]
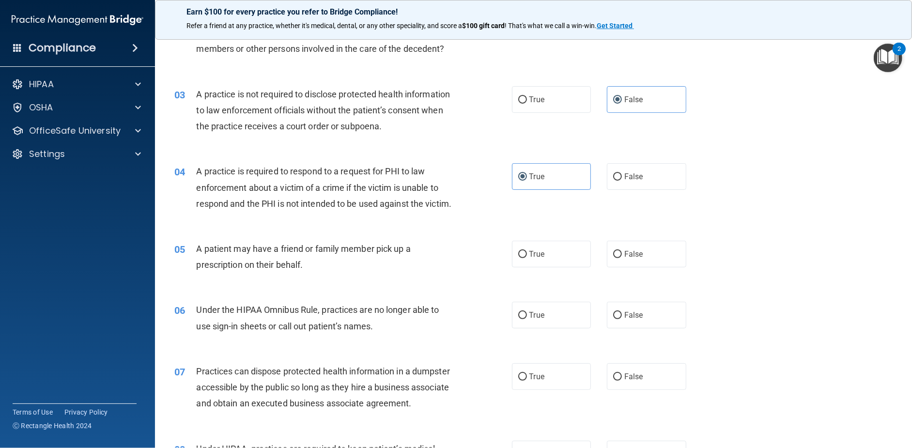
click at [507, 102] on div "03 A practice is not required to disclose protected health information to law e…" at bounding box center [343, 112] width 367 height 53
click at [514, 104] on label "True" at bounding box center [551, 99] width 79 height 27
click at [518, 104] on input "True" at bounding box center [522, 99] width 9 height 7
radio input "true"
click at [607, 110] on label "False" at bounding box center [646, 99] width 79 height 27
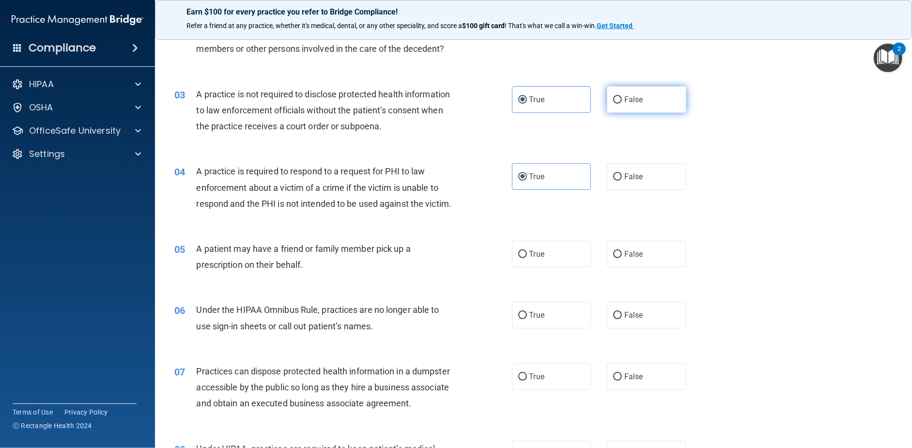
click at [613, 104] on input "False" at bounding box center [617, 99] width 9 height 7
radio input "true"
radio input "false"
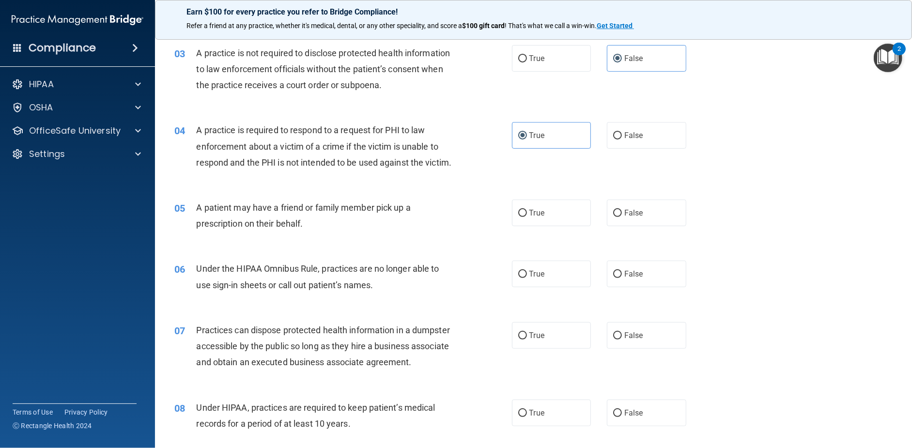
scroll to position [291, 0]
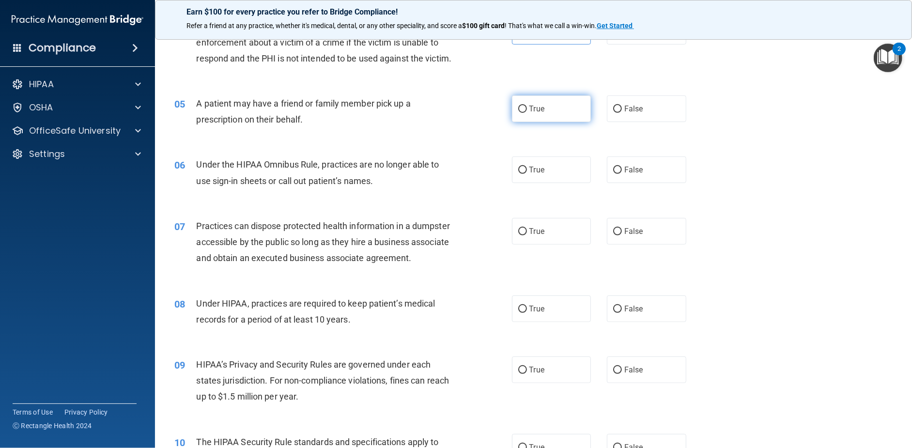
click at [535, 122] on label "True" at bounding box center [551, 108] width 79 height 27
click at [527, 113] on input "True" at bounding box center [522, 109] width 9 height 7
radio input "true"
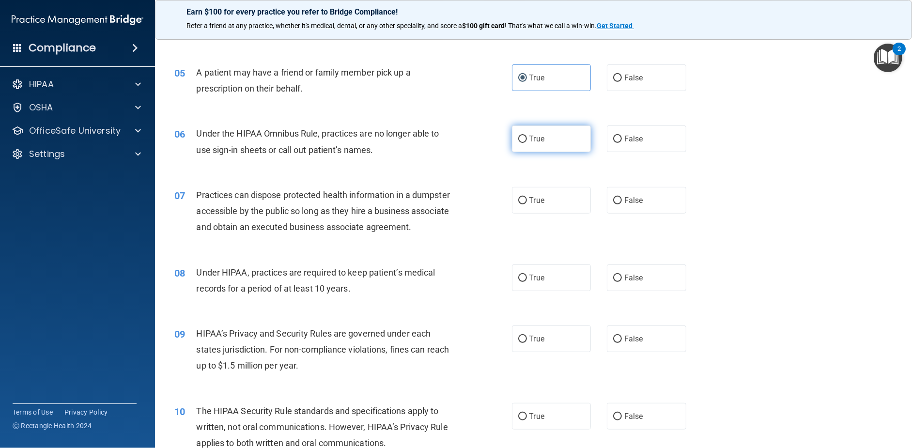
scroll to position [339, 0]
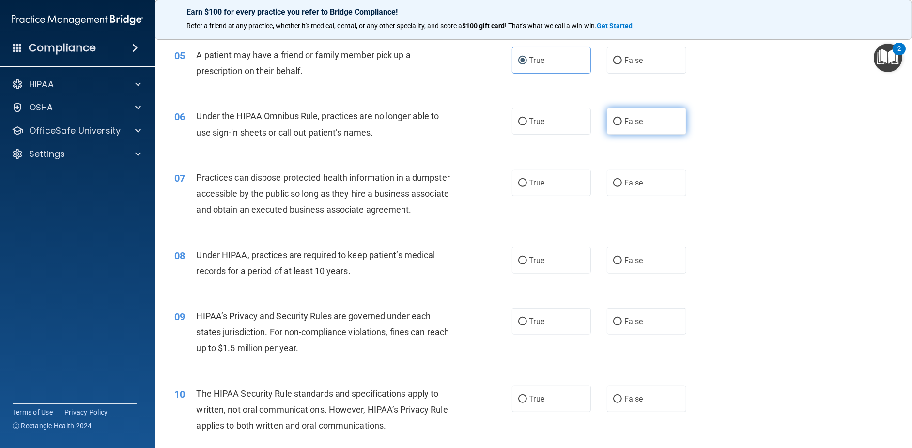
click at [610, 135] on label "False" at bounding box center [646, 121] width 79 height 27
click at [613, 125] on input "False" at bounding box center [617, 121] width 9 height 7
radio input "true"
drag, startPoint x: 641, startPoint y: 204, endPoint x: 588, endPoint y: 209, distance: 52.5
click at [640, 196] on label "False" at bounding box center [646, 182] width 79 height 27
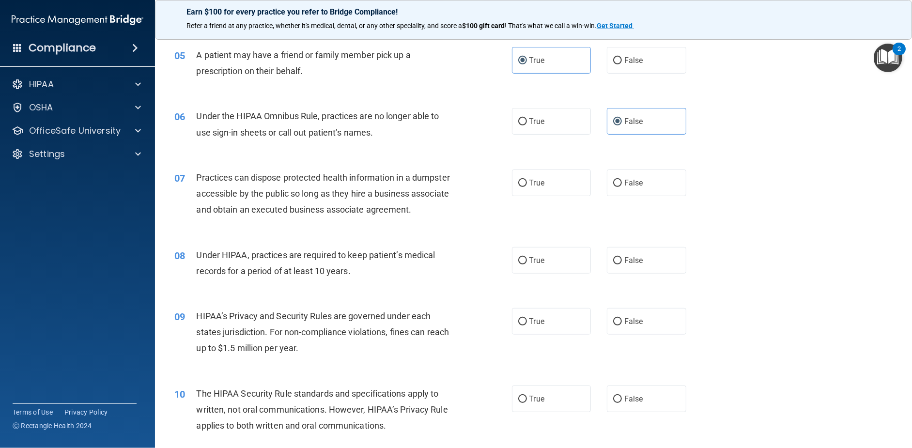
click at [622, 187] on input "False" at bounding box center [617, 183] width 9 height 7
radio input "true"
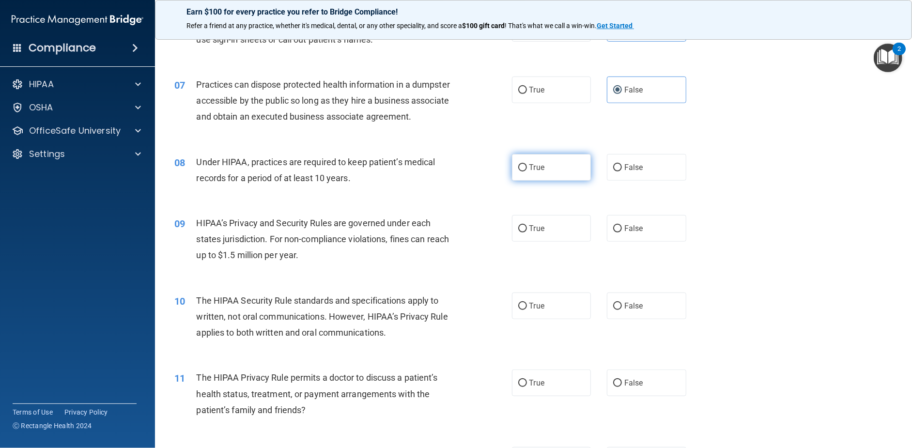
scroll to position [436, 0]
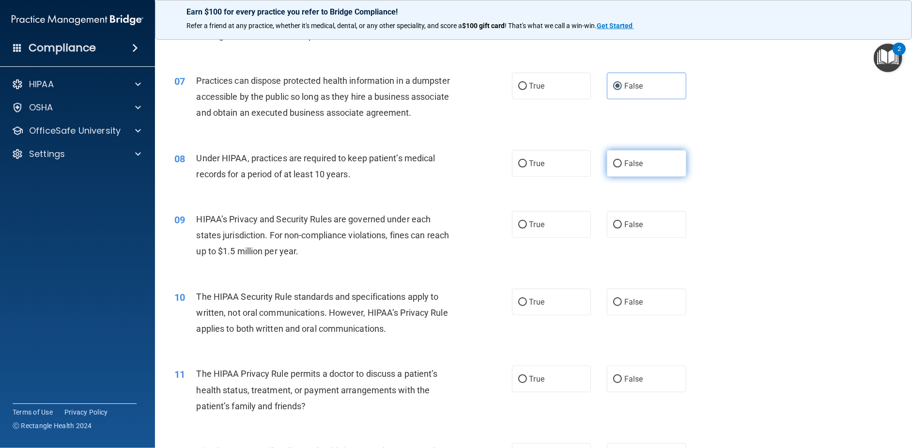
drag, startPoint x: 631, startPoint y: 194, endPoint x: 599, endPoint y: 200, distance: 32.6
click at [631, 168] on span "False" at bounding box center [633, 163] width 19 height 9
click at [622, 168] on input "False" at bounding box center [617, 163] width 9 height 7
radio input "true"
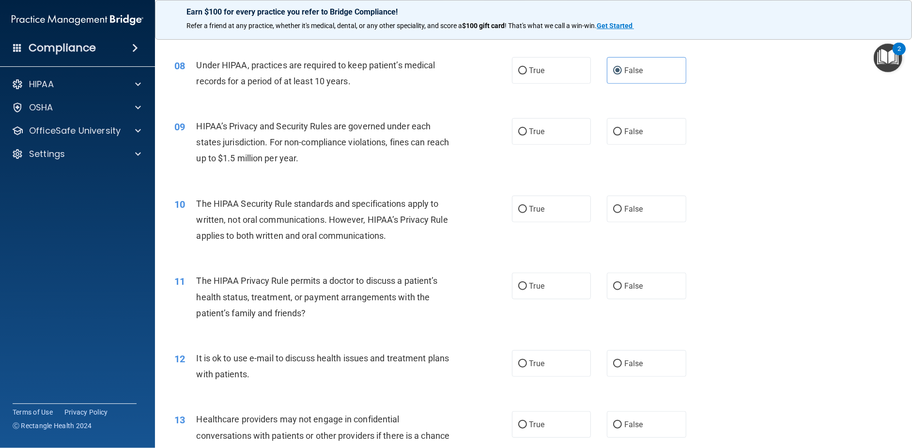
scroll to position [533, 0]
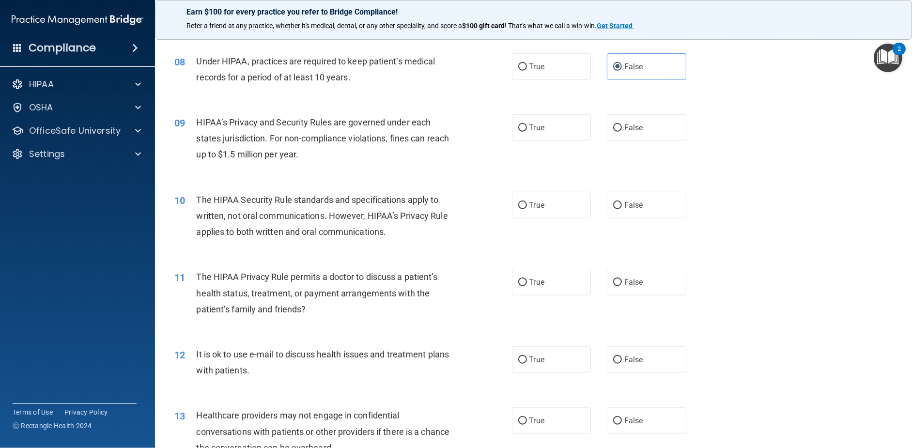
drag, startPoint x: 617, startPoint y: 156, endPoint x: 588, endPoint y: 173, distance: 33.0
click at [616, 132] on input "False" at bounding box center [617, 127] width 9 height 7
radio input "true"
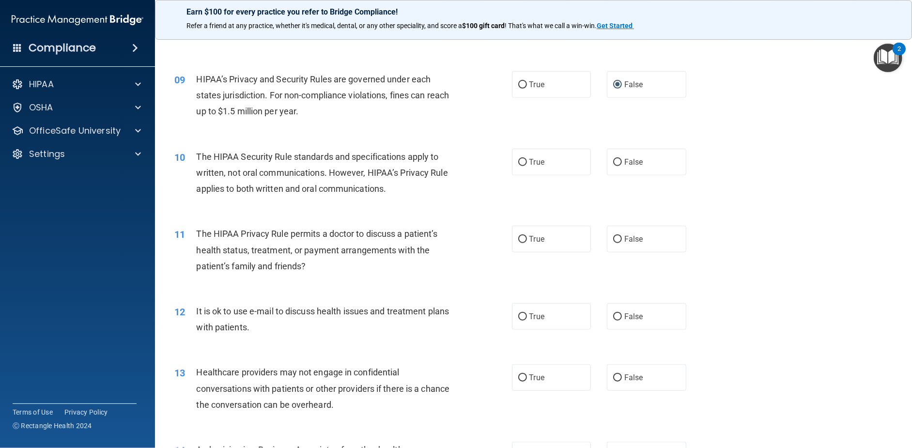
scroll to position [629, 0]
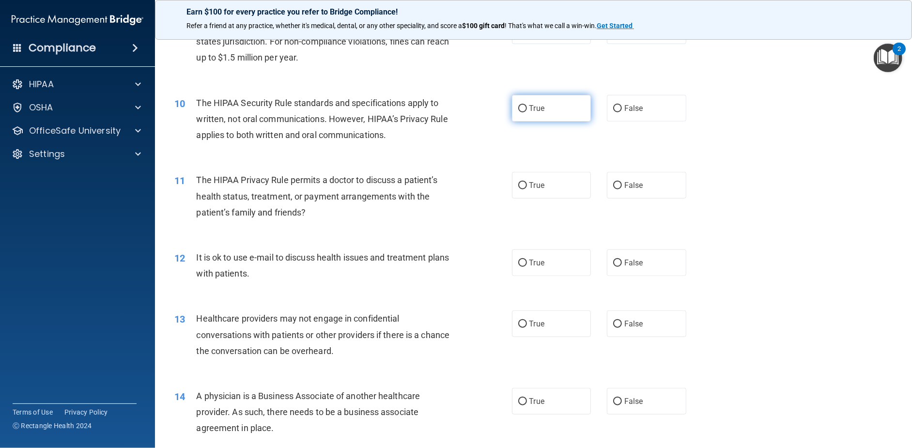
click at [537, 113] on span "True" at bounding box center [536, 108] width 15 height 9
click at [527, 112] on input "True" at bounding box center [522, 108] width 9 height 7
radio input "true"
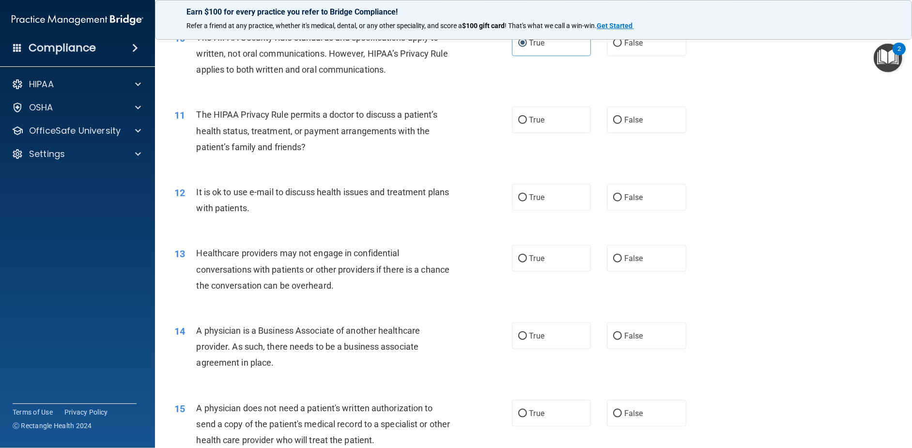
scroll to position [678, 0]
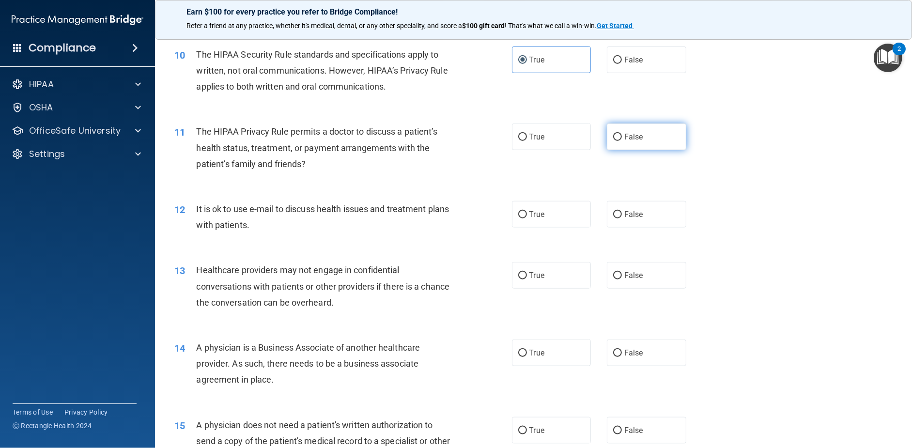
click at [643, 150] on label "False" at bounding box center [646, 136] width 79 height 27
click at [622, 141] on input "False" at bounding box center [617, 137] width 9 height 7
radio input "true"
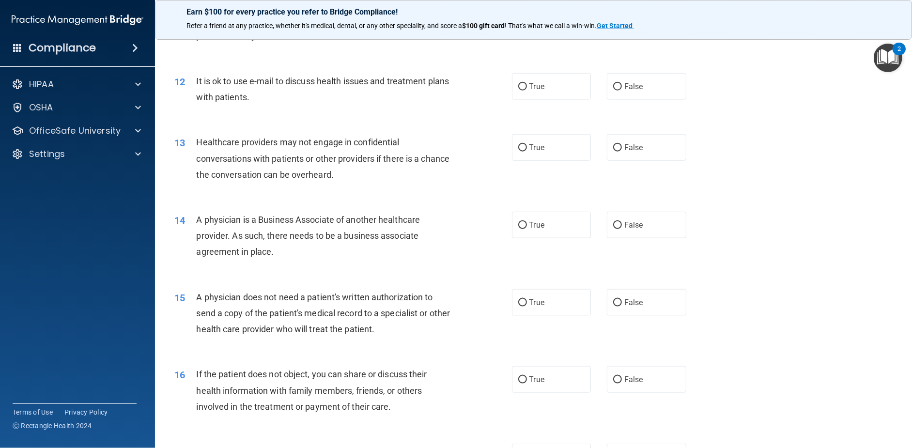
scroll to position [823, 0]
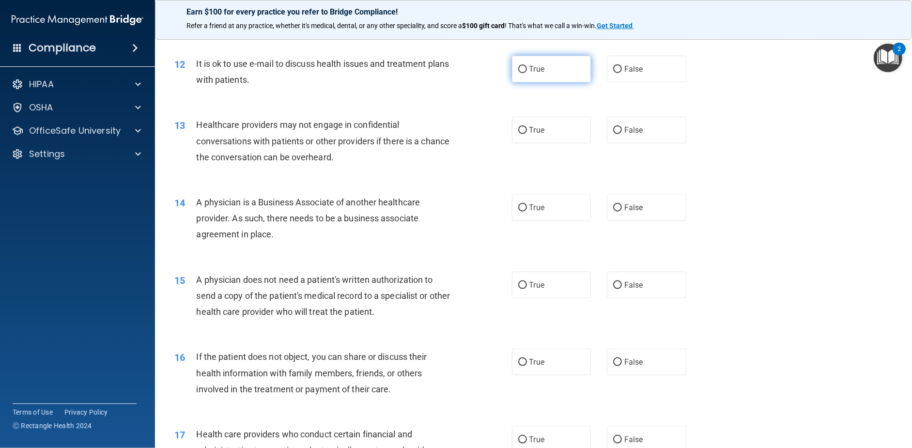
click at [551, 82] on label "True" at bounding box center [551, 69] width 79 height 27
click at [527, 73] on input "True" at bounding box center [522, 69] width 9 height 7
radio input "true"
click at [618, 143] on label "False" at bounding box center [646, 130] width 79 height 27
click at [618, 134] on input "False" at bounding box center [617, 130] width 9 height 7
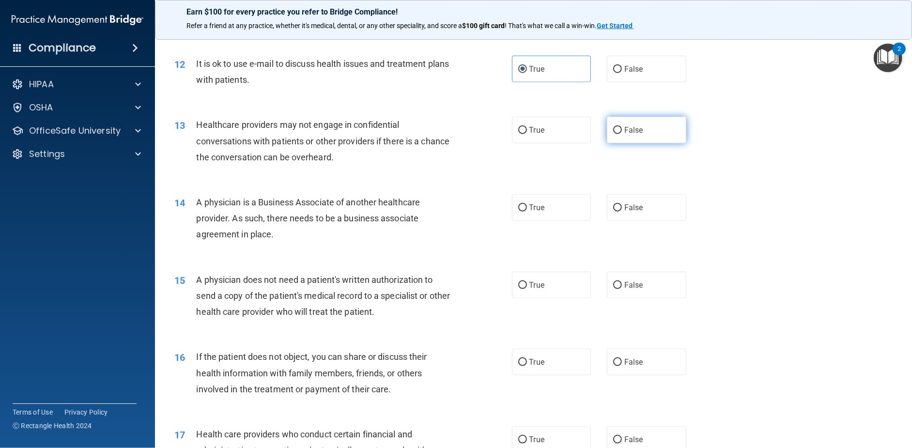
radio input "true"
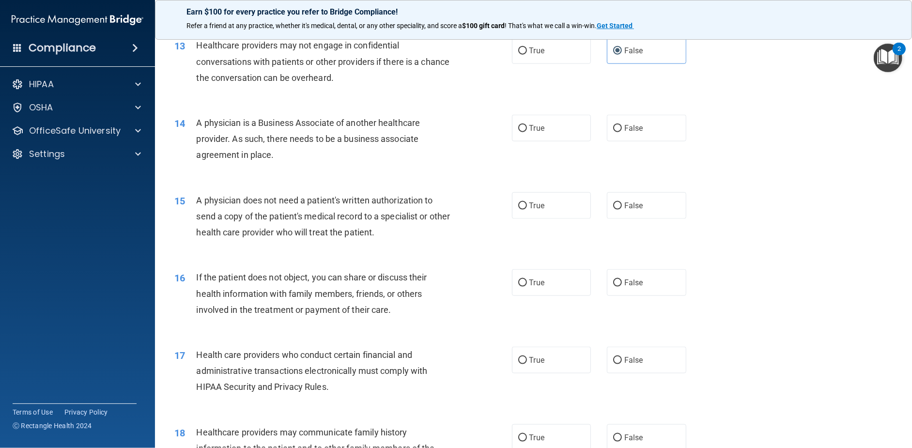
scroll to position [920, 0]
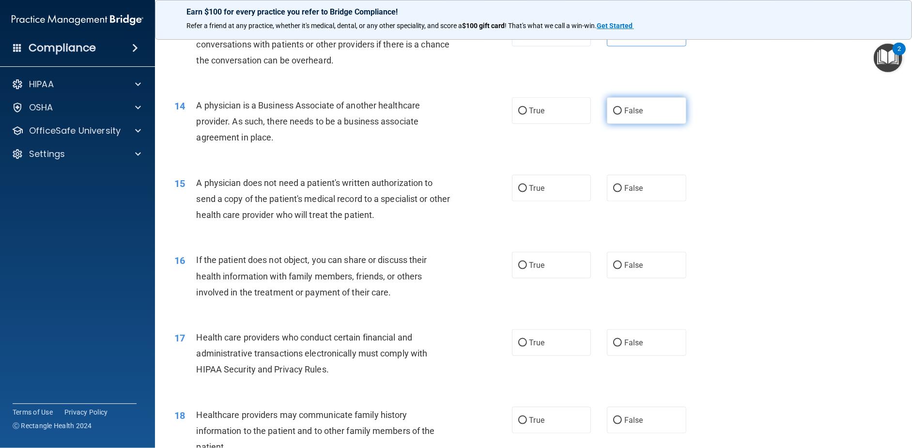
click at [612, 124] on label "False" at bounding box center [646, 110] width 79 height 27
click at [613, 115] on input "False" at bounding box center [617, 110] width 9 height 7
radio input "true"
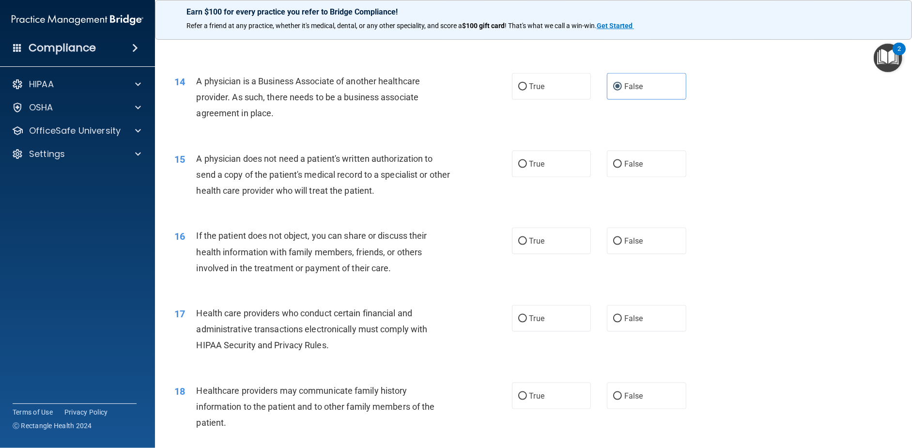
scroll to position [968, 0]
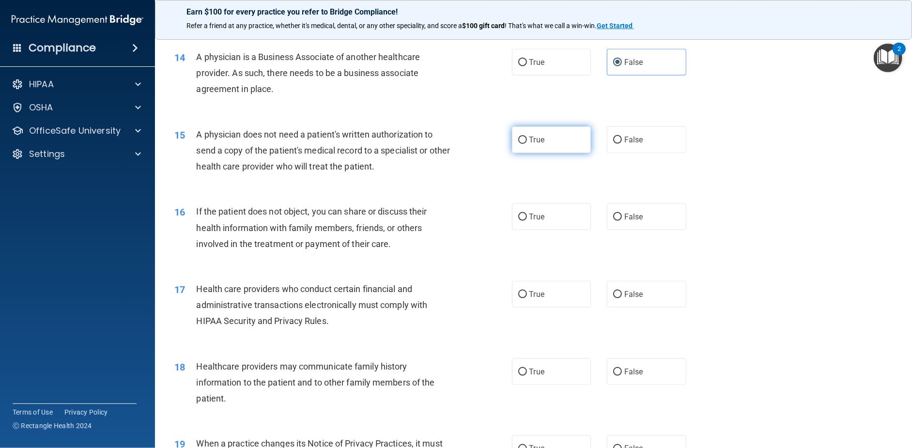
click at [562, 153] on label "True" at bounding box center [551, 139] width 79 height 27
click at [527, 144] on input "True" at bounding box center [522, 140] width 9 height 7
radio input "true"
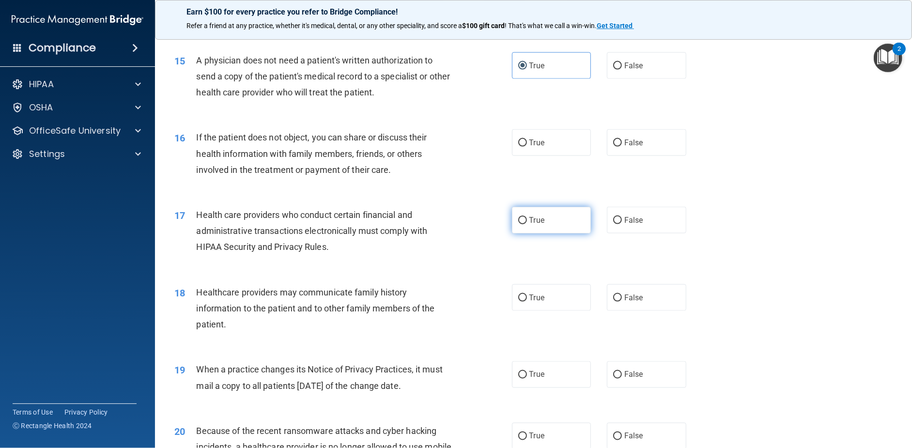
scroll to position [1114, 0]
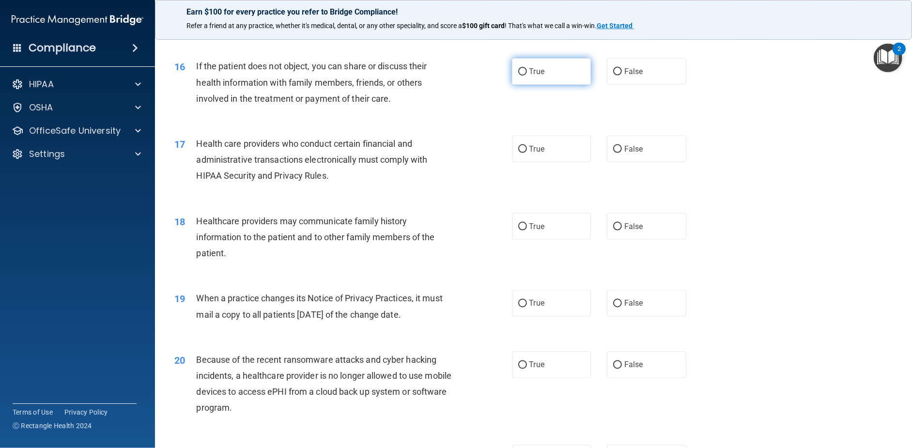
click at [538, 85] on label "True" at bounding box center [551, 71] width 79 height 27
click at [527, 76] on input "True" at bounding box center [522, 71] width 9 height 7
radio input "true"
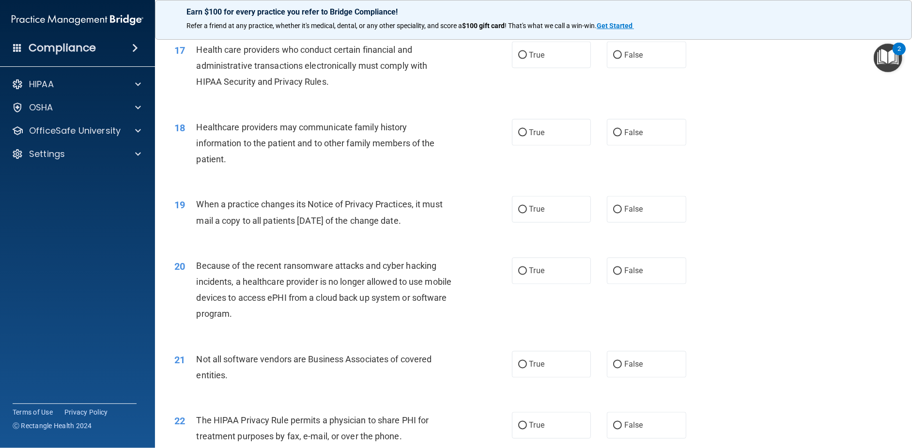
scroll to position [1211, 0]
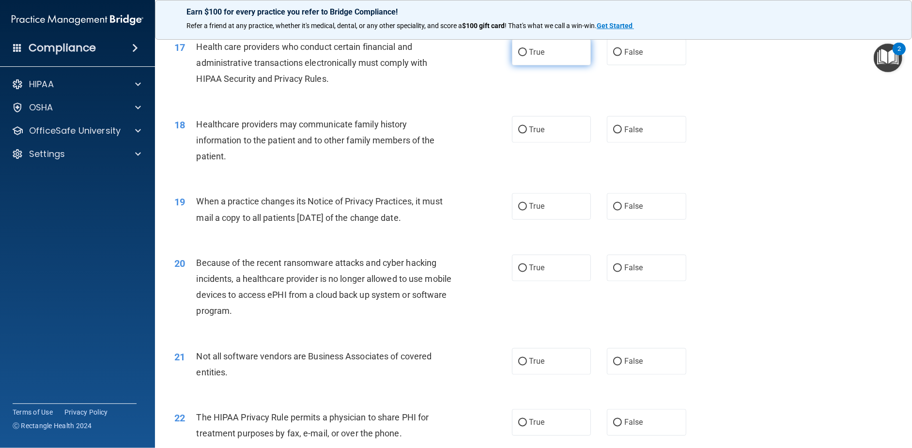
click at [534, 57] on span "True" at bounding box center [536, 51] width 15 height 9
click at [527, 56] on input "True" at bounding box center [522, 52] width 9 height 7
radio input "true"
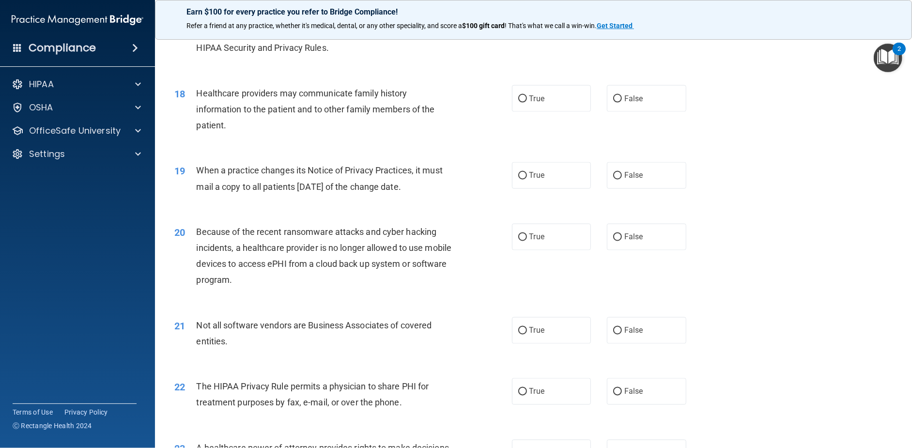
scroll to position [1259, 0]
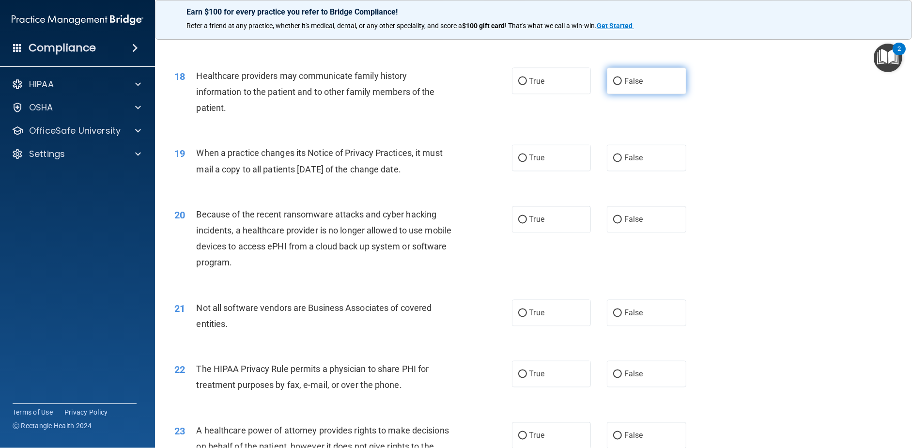
click at [624, 86] on span "False" at bounding box center [633, 81] width 19 height 9
click at [622, 85] on input "False" at bounding box center [617, 81] width 9 height 7
radio input "true"
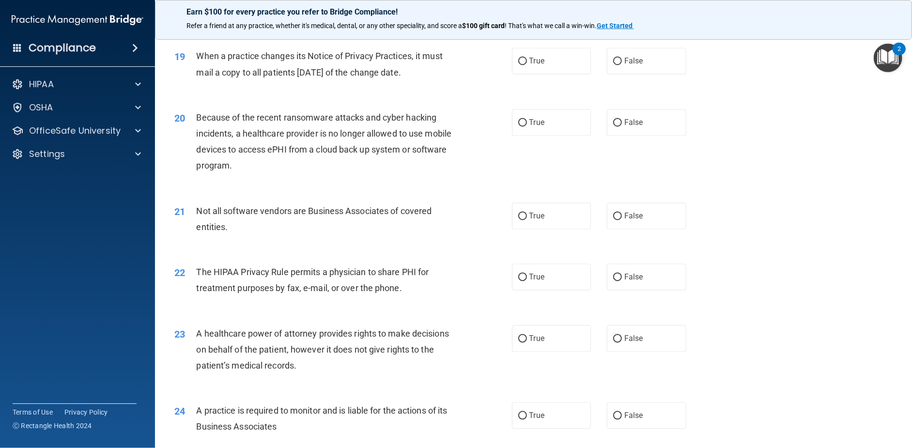
scroll to position [1307, 0]
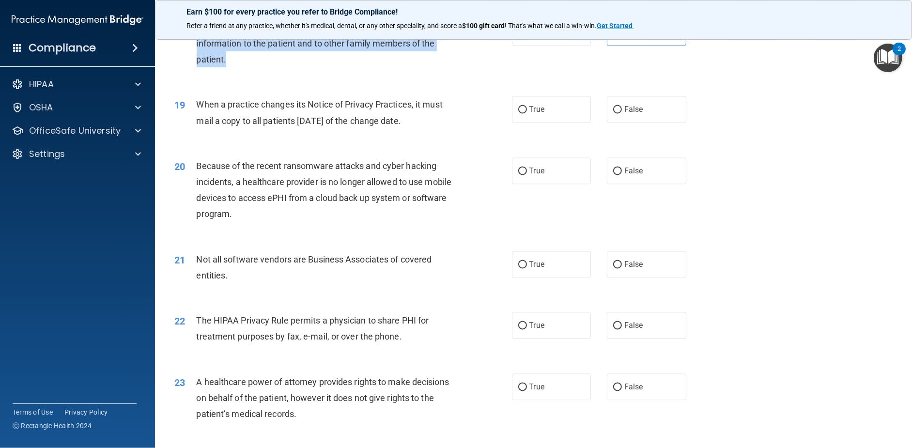
drag, startPoint x: 344, startPoint y: 60, endPoint x: 225, endPoint y: 99, distance: 124.8
click at [225, 68] on div "Healthcare providers may communicate family history information to the patient …" at bounding box center [329, 43] width 264 height 48
click at [315, 68] on div "Healthcare providers may communicate family history information to the patient …" at bounding box center [329, 43] width 264 height 48
click at [302, 60] on span "Healthcare providers may communicate family history information to the patient …" at bounding box center [316, 43] width 238 height 42
drag, startPoint x: 635, startPoint y: 139, endPoint x: 605, endPoint y: 165, distance: 39.8
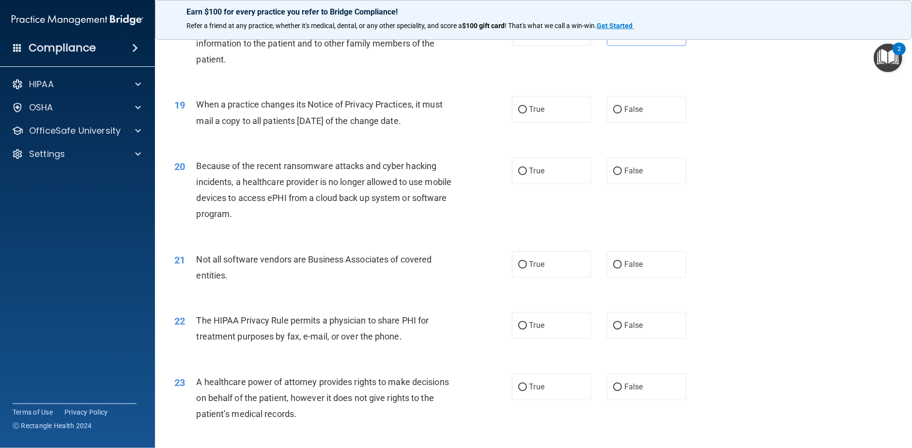
click at [636, 114] on span "False" at bounding box center [633, 109] width 19 height 9
click at [622, 114] on input "False" at bounding box center [617, 110] width 9 height 7
radio input "true"
click at [611, 184] on label "False" at bounding box center [646, 171] width 79 height 27
click at [613, 175] on input "False" at bounding box center [617, 171] width 9 height 7
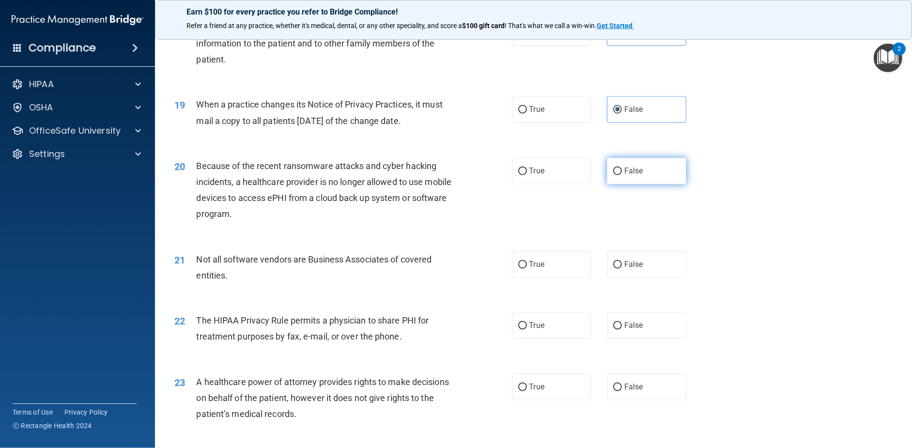
radio input "true"
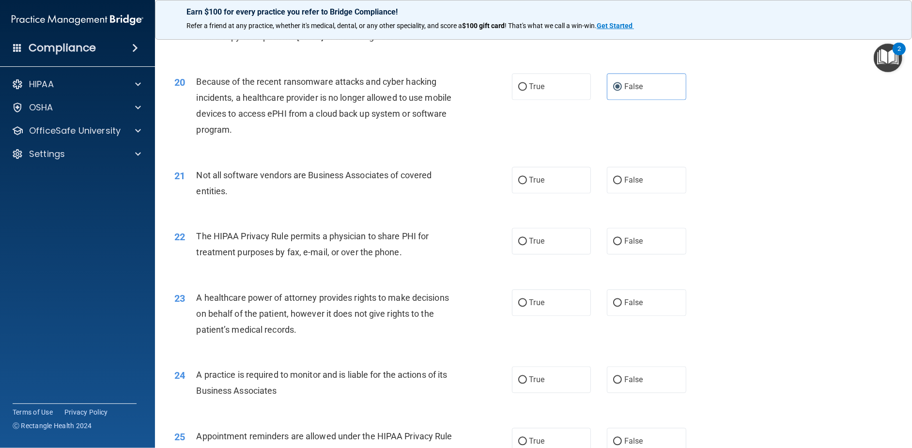
scroll to position [1404, 0]
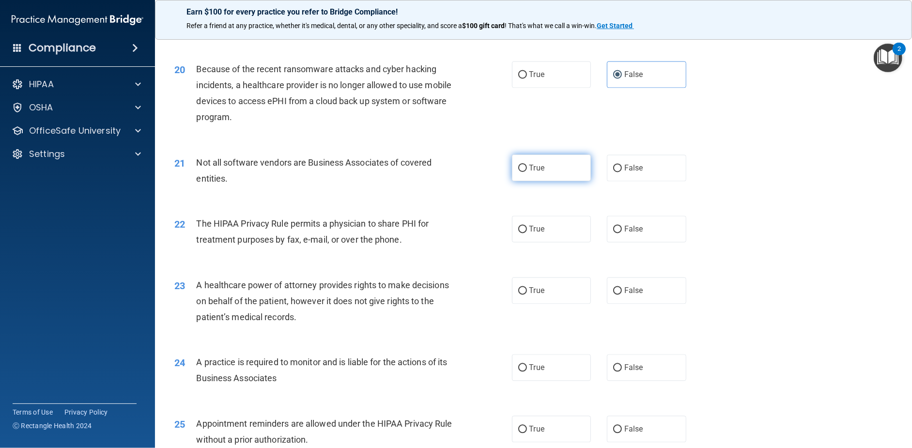
click at [529, 181] on label "True" at bounding box center [551, 167] width 79 height 27
click at [527, 172] on input "True" at bounding box center [522, 168] width 9 height 7
radio input "true"
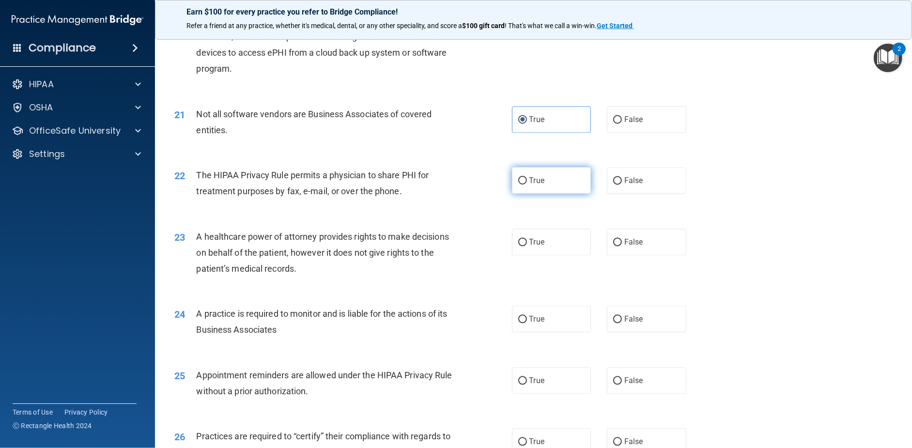
drag, startPoint x: 540, startPoint y: 213, endPoint x: 549, endPoint y: 215, distance: 8.8
click at [544, 194] on label "True" at bounding box center [551, 180] width 79 height 27
click at [527, 184] on input "True" at bounding box center [522, 180] width 9 height 7
radio input "true"
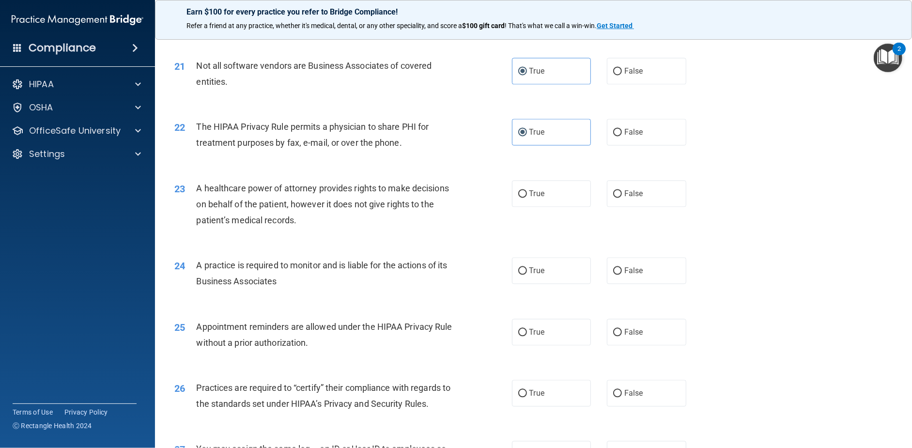
drag, startPoint x: 654, startPoint y: 226, endPoint x: 600, endPoint y: 236, distance: 54.2
click at [652, 207] on label "False" at bounding box center [646, 193] width 79 height 27
click at [622, 198] on input "False" at bounding box center [617, 193] width 9 height 7
radio input "true"
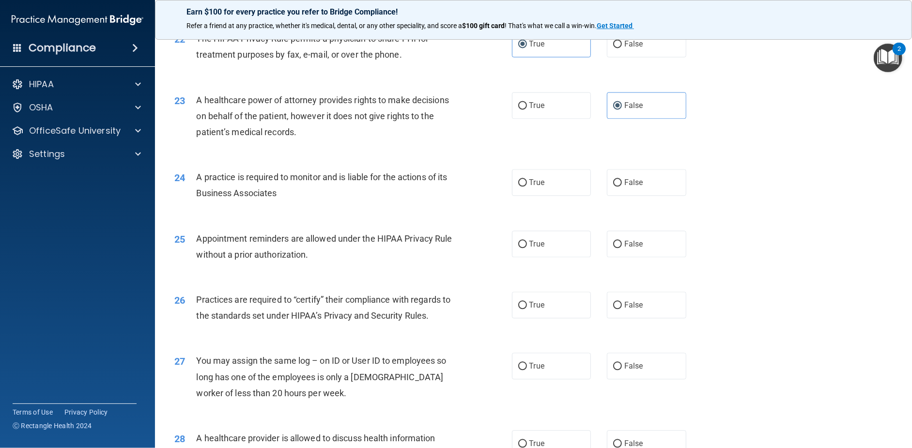
scroll to position [1598, 0]
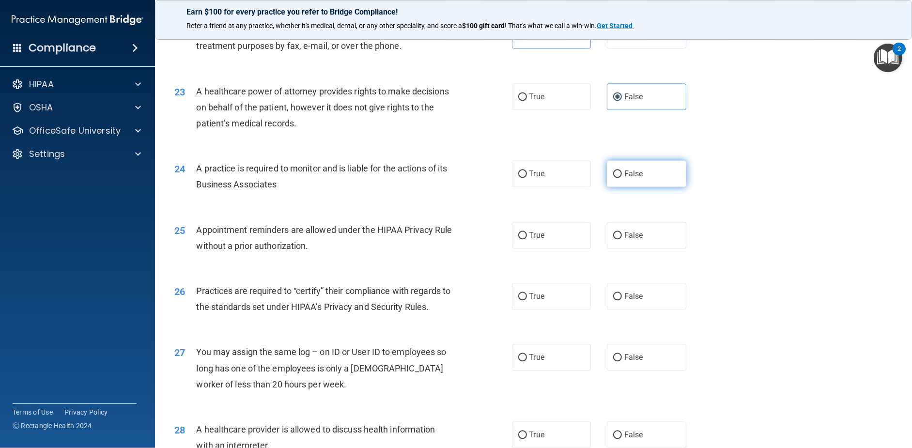
click at [654, 187] on label "False" at bounding box center [646, 173] width 79 height 27
click at [622, 178] on input "False" at bounding box center [617, 173] width 9 height 7
radio input "true"
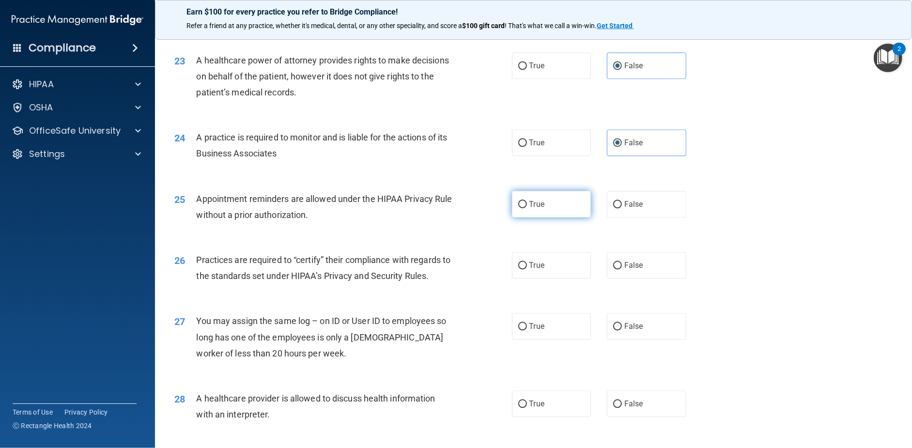
scroll to position [1646, 0]
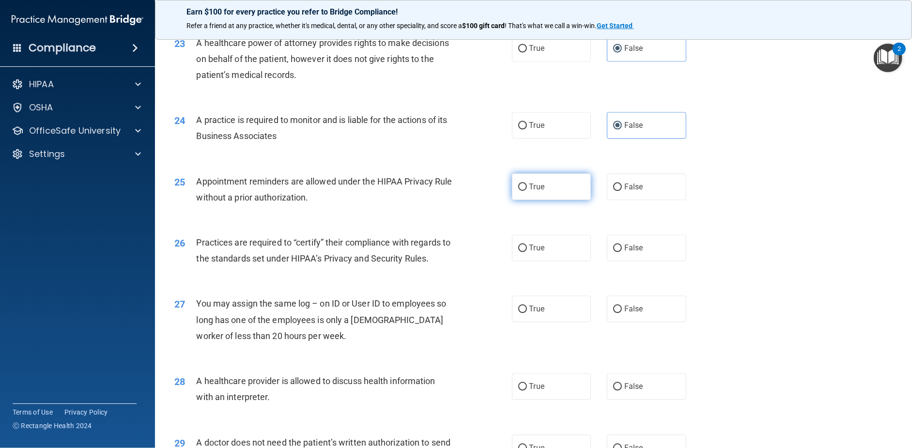
click at [542, 200] on label "True" at bounding box center [551, 186] width 79 height 27
click at [527, 191] on input "True" at bounding box center [522, 187] width 9 height 7
radio input "true"
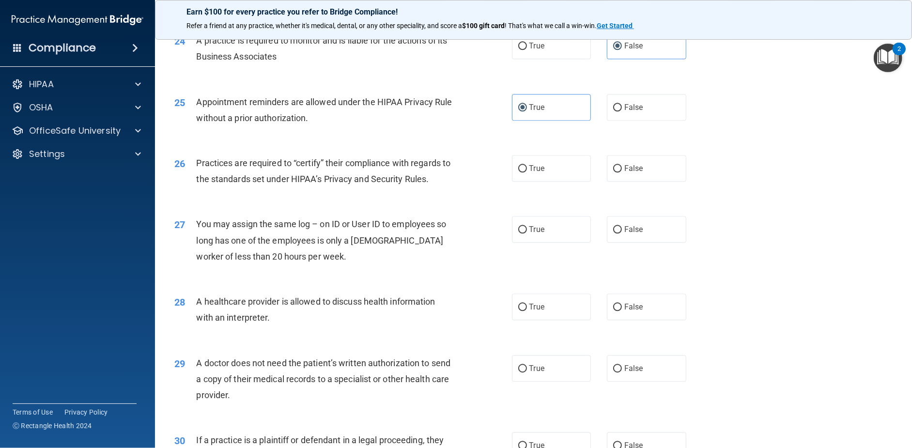
scroll to position [1743, 0]
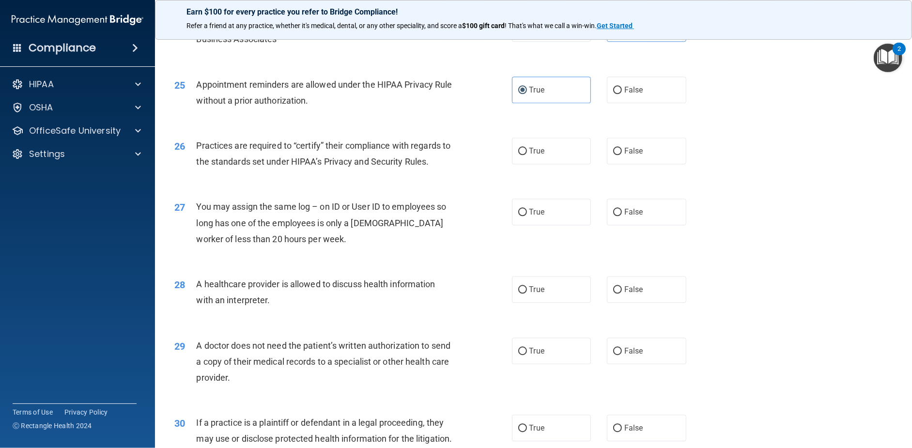
click at [629, 167] on div "26 Practices are required to “certify” their compliance with regards to the sta…" at bounding box center [533, 155] width 733 height 61
drag, startPoint x: 617, startPoint y: 189, endPoint x: 521, endPoint y: 216, distance: 100.2
click at [616, 164] on label "False" at bounding box center [646, 151] width 79 height 27
click at [616, 155] on input "False" at bounding box center [617, 151] width 9 height 7
radio input "true"
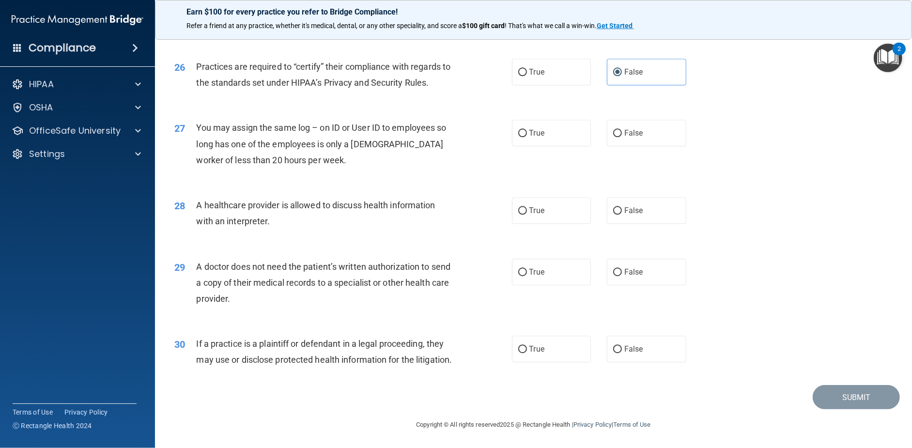
scroll to position [1840, 0]
click at [648, 146] on label "False" at bounding box center [646, 133] width 79 height 27
click at [622, 137] on input "False" at bounding box center [617, 133] width 9 height 7
radio input "true"
click at [540, 224] on label "True" at bounding box center [551, 210] width 79 height 27
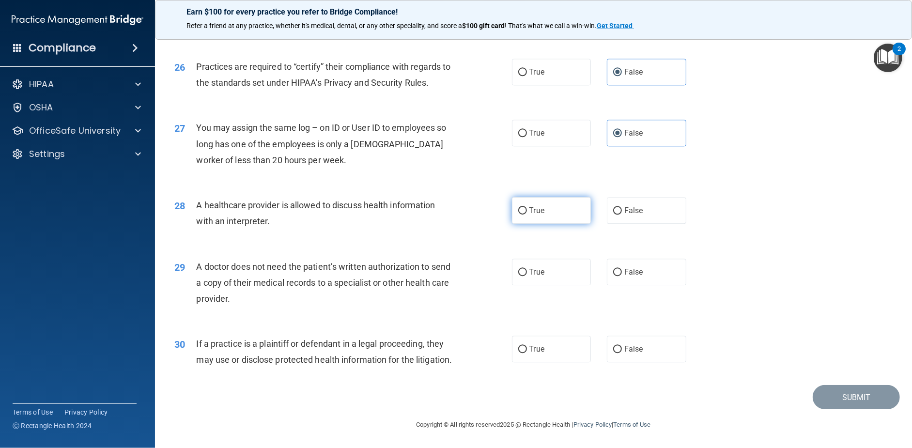
click at [527, 215] on input "True" at bounding box center [522, 210] width 9 height 7
radio input "true"
click at [527, 285] on label "True" at bounding box center [551, 272] width 79 height 27
click at [527, 276] on input "True" at bounding box center [522, 272] width 9 height 7
radio input "true"
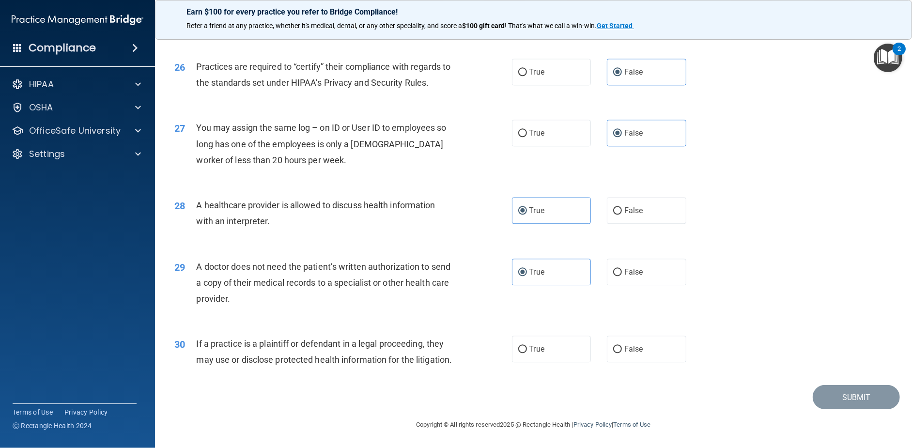
scroll to position [1870, 0]
click at [559, 340] on label "True" at bounding box center [551, 349] width 79 height 27
click at [527, 346] on input "True" at bounding box center [522, 349] width 9 height 7
radio input "true"
click at [839, 401] on button "Submit" at bounding box center [856, 397] width 87 height 25
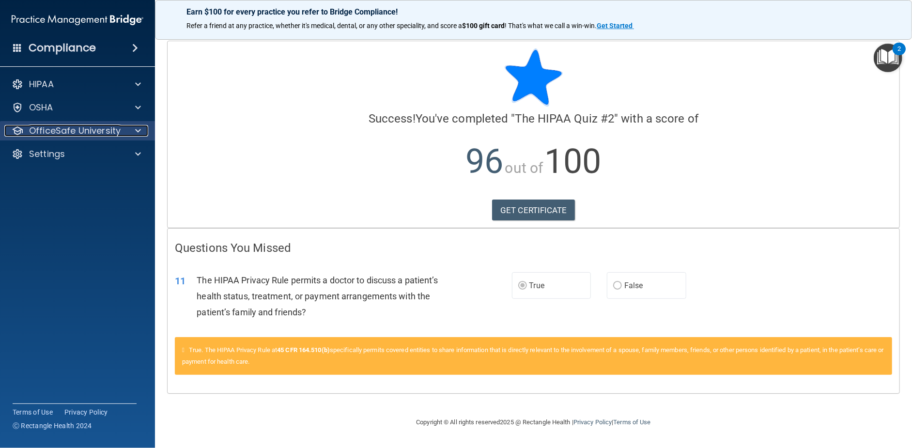
click at [124, 135] on div at bounding box center [136, 131] width 24 height 12
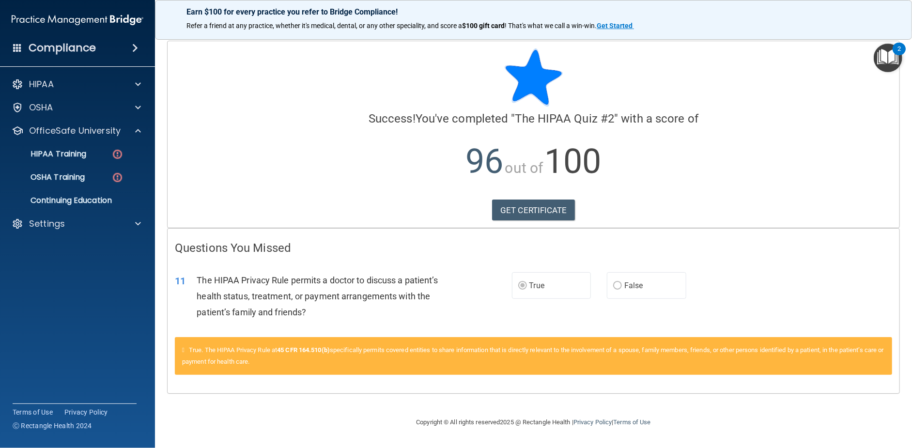
click at [399, 229] on div "Questions You Missed 11 The HIPAA Privacy Rule permits a doctor to discuss a pa…" at bounding box center [534, 311] width 732 height 165
click at [78, 153] on p "HIPAA Training" at bounding box center [46, 154] width 80 height 10
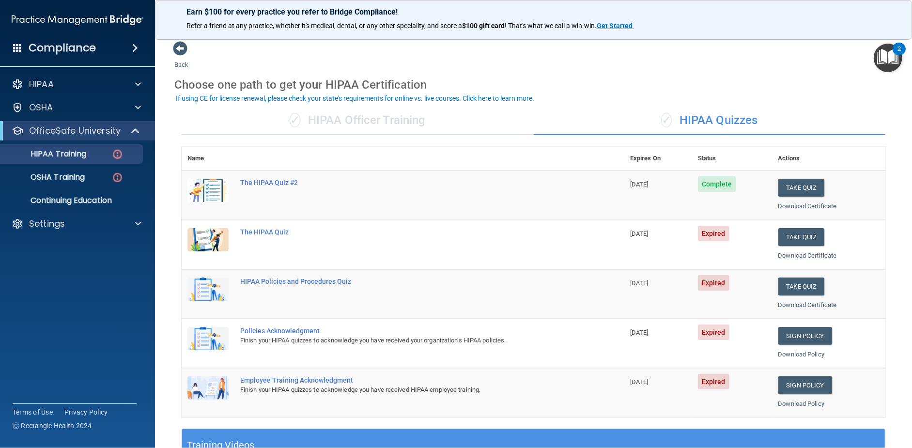
click at [412, 127] on div "✓ HIPAA Officer Training" at bounding box center [358, 120] width 352 height 29
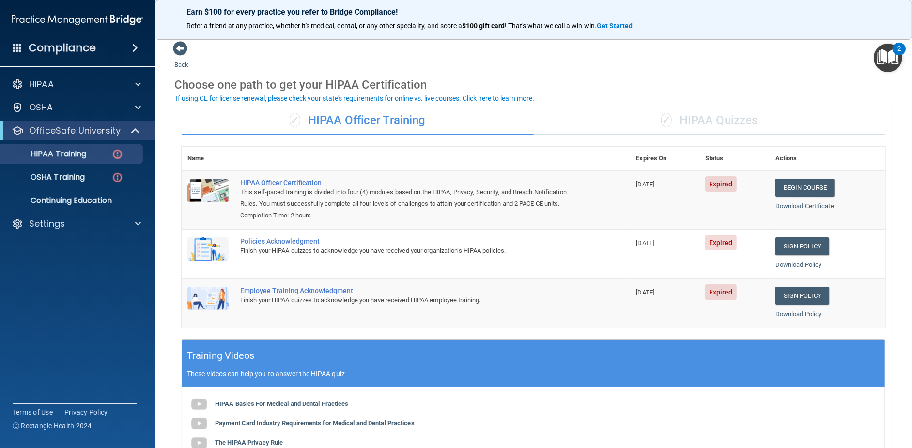
click at [730, 118] on div "✓ HIPAA Quizzes" at bounding box center [710, 120] width 352 height 29
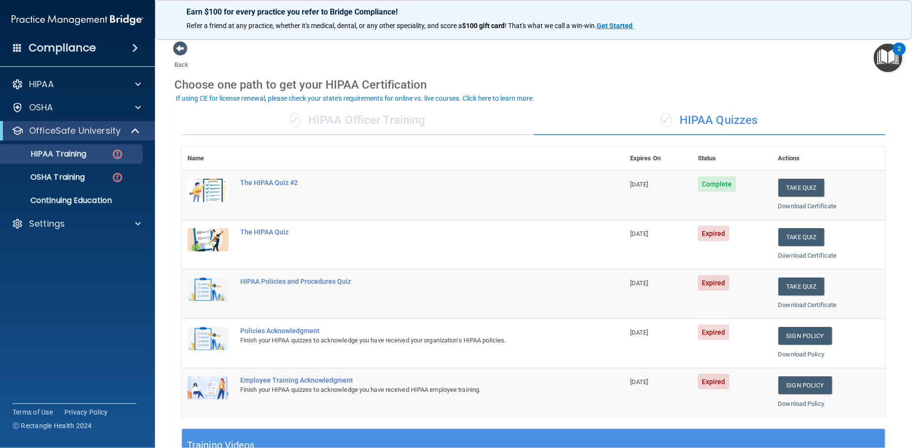
click at [436, 119] on div "✓ HIPAA Officer Training" at bounding box center [358, 120] width 352 height 29
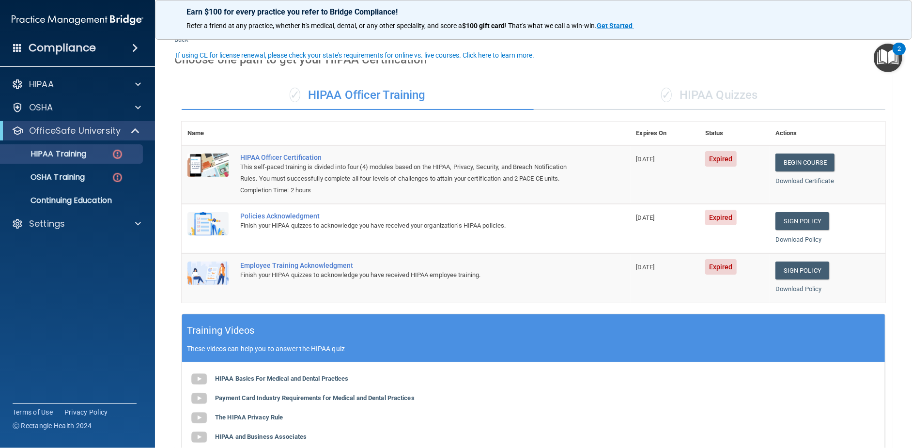
scroll to position [48, 0]
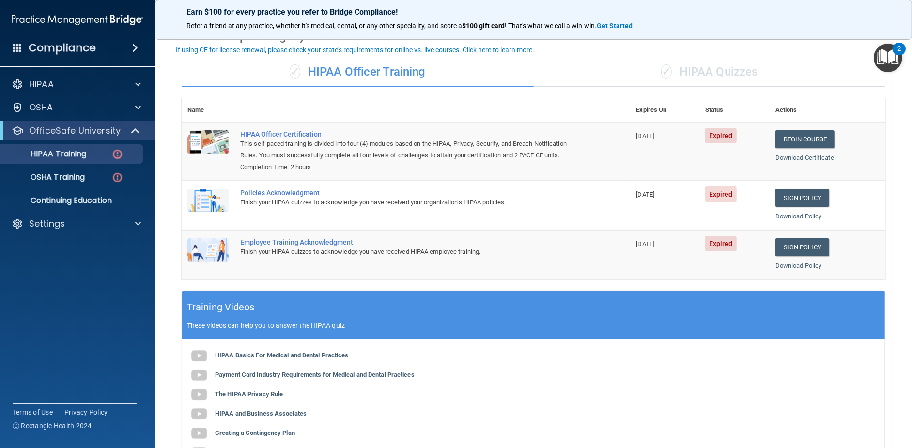
click at [726, 72] on div "✓ HIPAA Quizzes" at bounding box center [710, 72] width 352 height 29
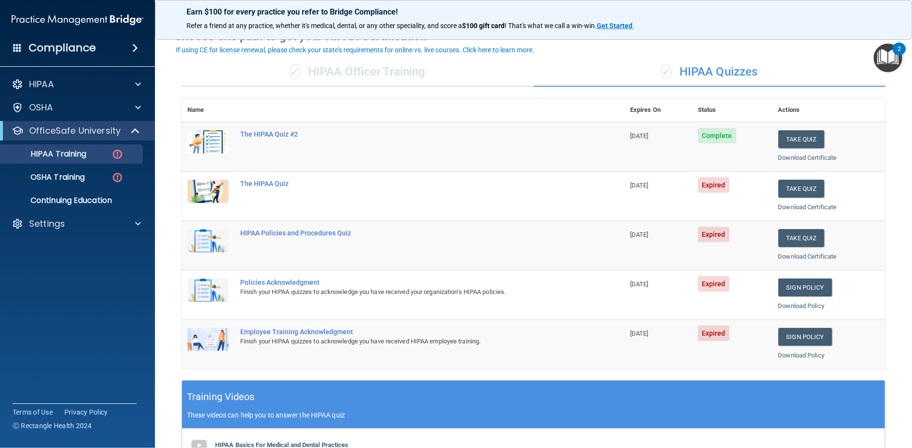
click at [461, 79] on div "✓ HIPAA Officer Training" at bounding box center [358, 72] width 352 height 29
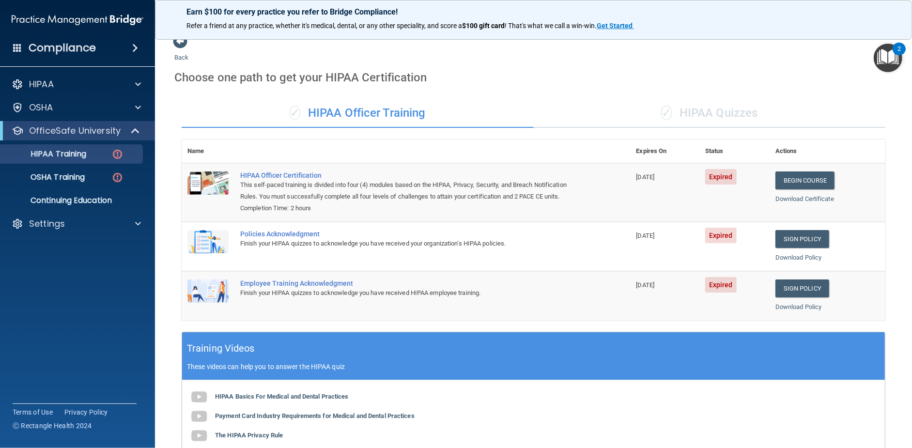
scroll to position [0, 0]
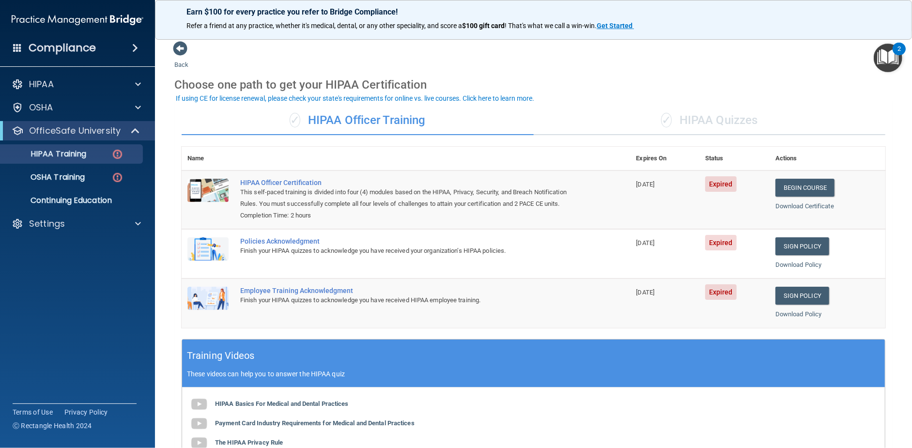
click at [679, 124] on div "✓ HIPAA Quizzes" at bounding box center [710, 120] width 352 height 29
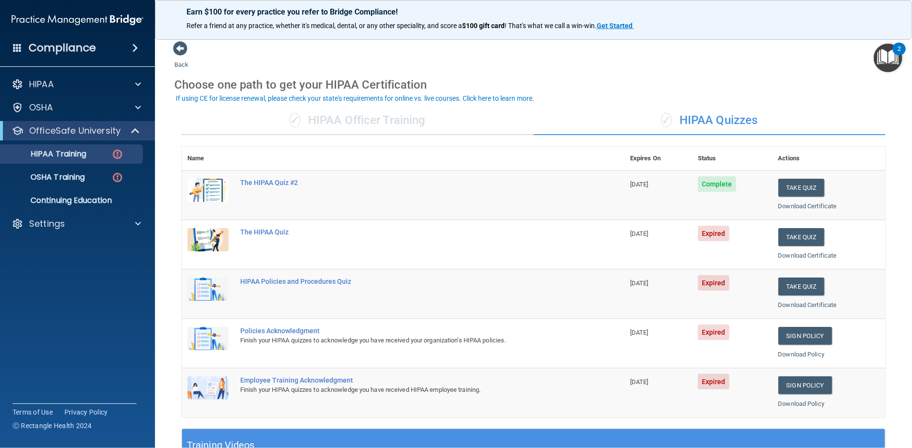
click at [399, 117] on div "✓ HIPAA Officer Training" at bounding box center [358, 120] width 352 height 29
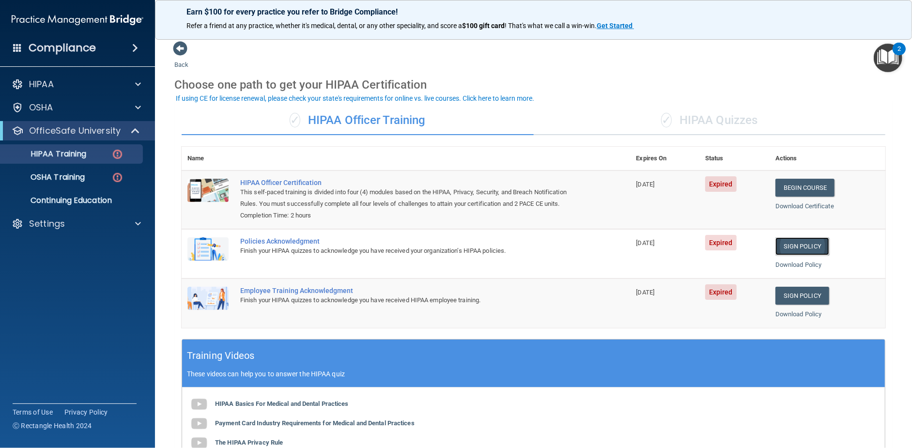
click at [795, 246] on link "Sign Policy" at bounding box center [802, 246] width 54 height 18
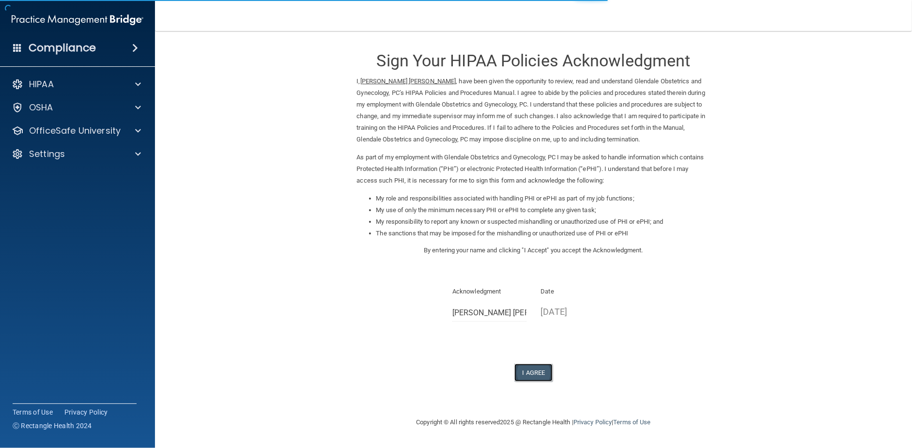
click at [527, 369] on button "I Agree" at bounding box center [533, 373] width 39 height 18
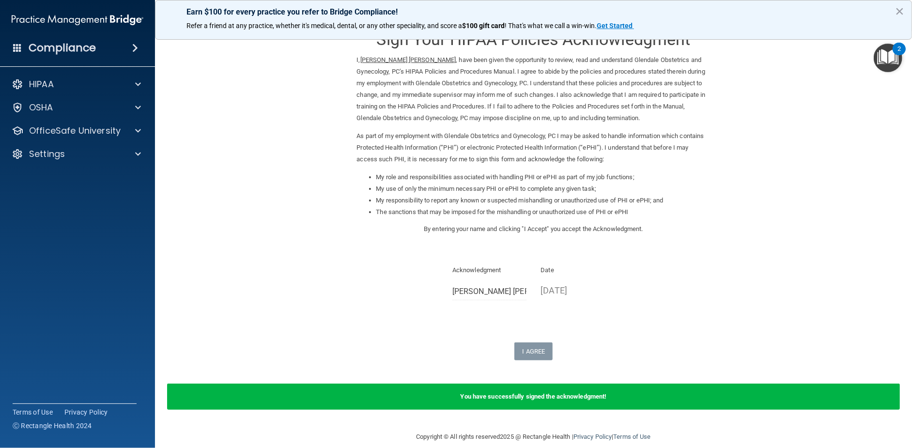
scroll to position [33, 0]
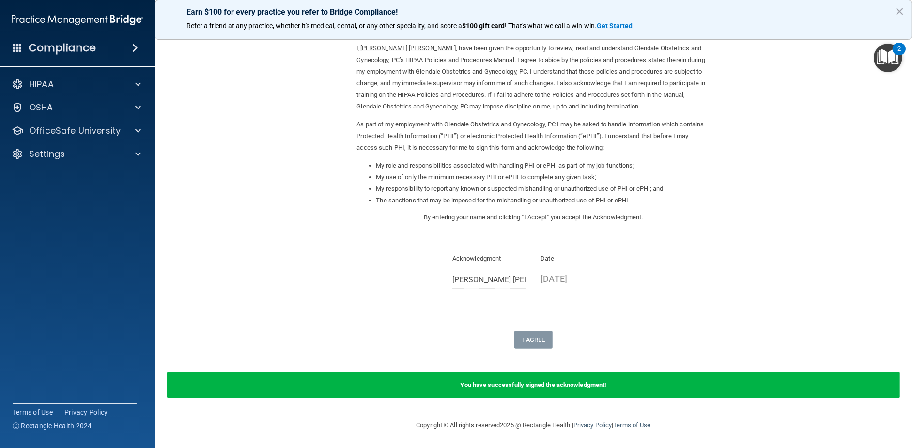
click at [98, 140] on div "HIPAA Documents and Policies Report an Incident Business Associates Emergency P…" at bounding box center [77, 121] width 155 height 101
click at [105, 129] on p "OfficeSafe University" at bounding box center [75, 131] width 92 height 12
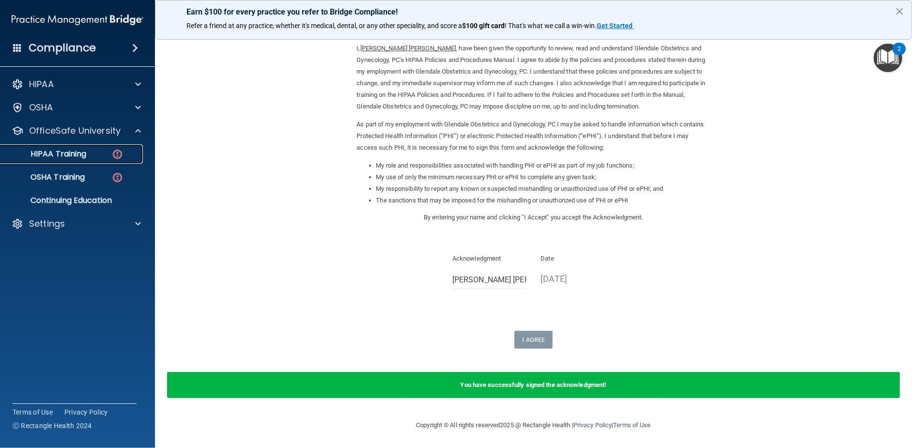
click at [85, 153] on p "HIPAA Training" at bounding box center [46, 154] width 80 height 10
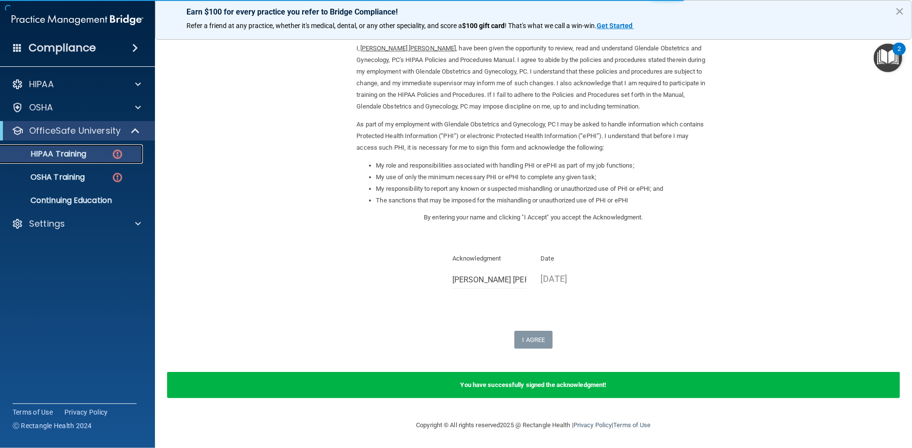
scroll to position [280, 0]
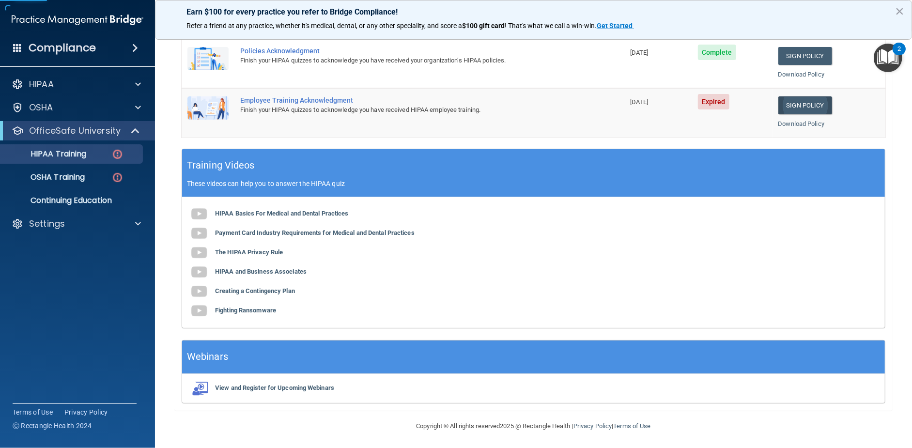
click at [795, 96] on td "Sign Policy Sign Policy Download Policy" at bounding box center [828, 112] width 113 height 49
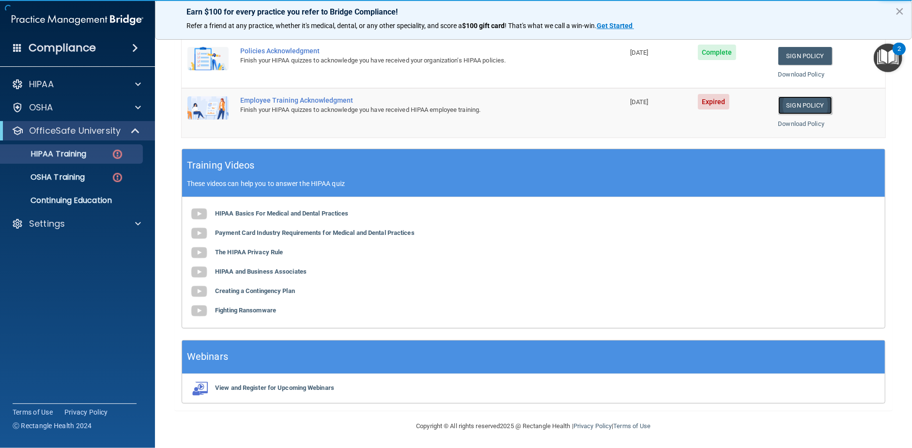
click at [794, 101] on link "Sign Policy" at bounding box center [805, 105] width 54 height 18
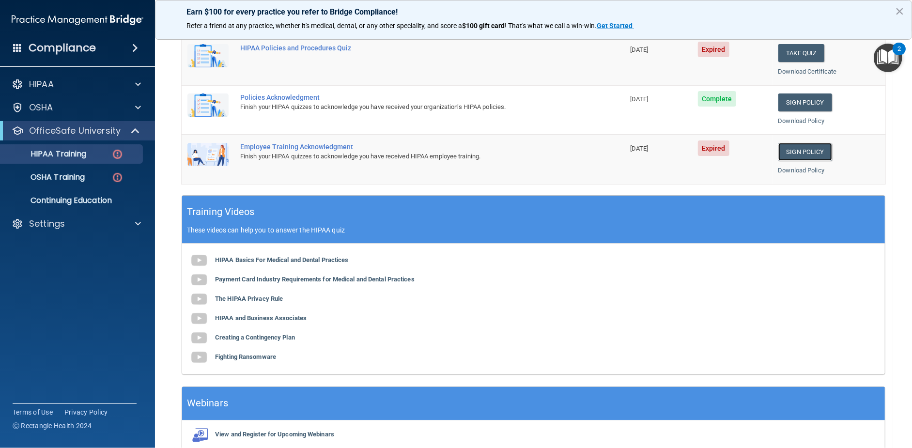
scroll to position [86, 0]
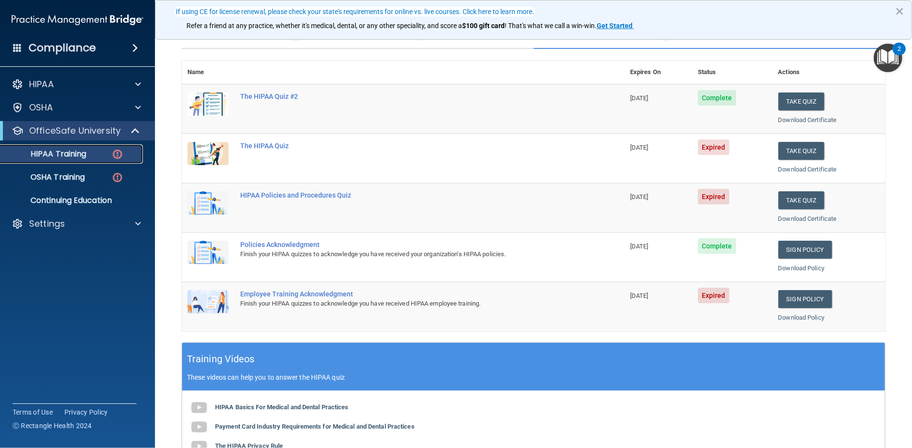
click at [99, 161] on link "HIPAA Training" at bounding box center [66, 153] width 153 height 19
click at [118, 154] on img at bounding box center [117, 154] width 12 height 12
click at [65, 149] on p "HIPAA Training" at bounding box center [46, 154] width 80 height 10
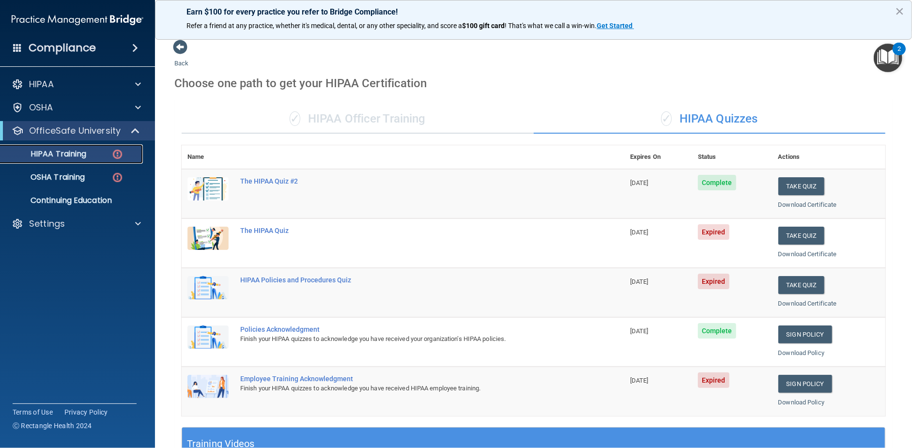
scroll to position [0, 0]
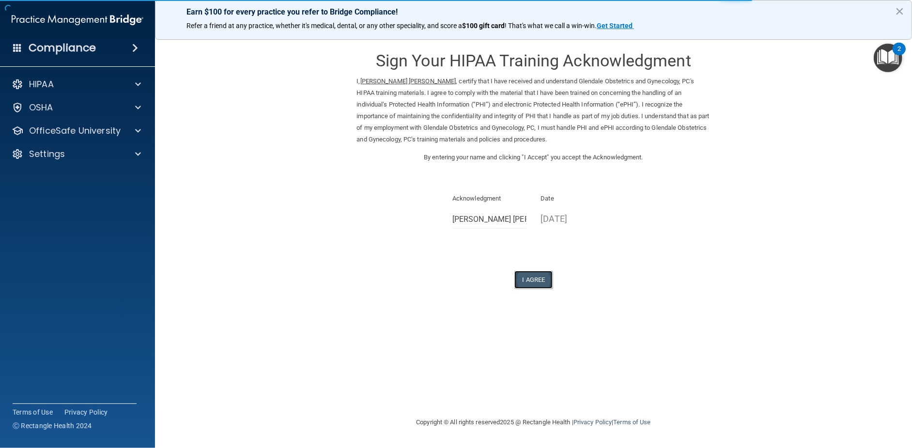
click at [525, 281] on button "I Agree" at bounding box center [533, 280] width 39 height 18
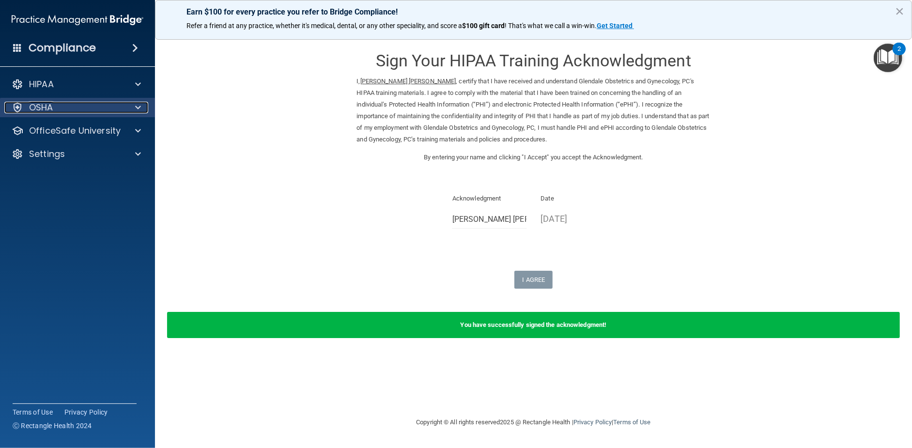
click at [63, 111] on div "OSHA" at bounding box center [64, 108] width 120 height 12
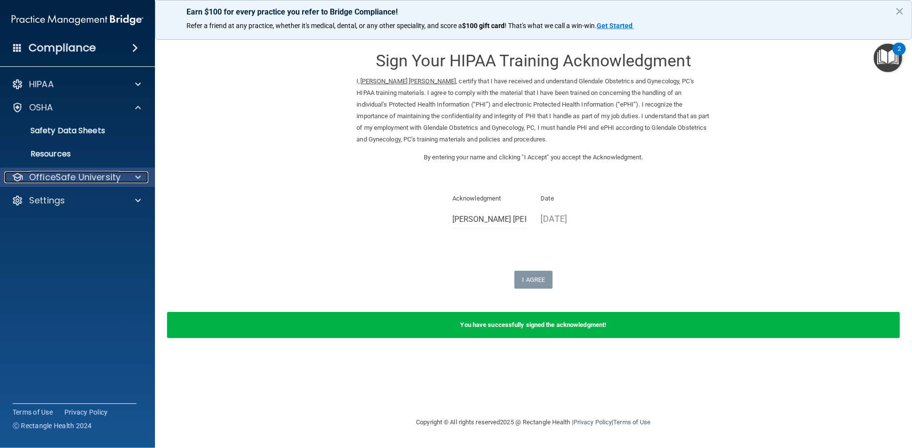
click at [70, 180] on p "OfficeSafe University" at bounding box center [75, 177] width 92 height 12
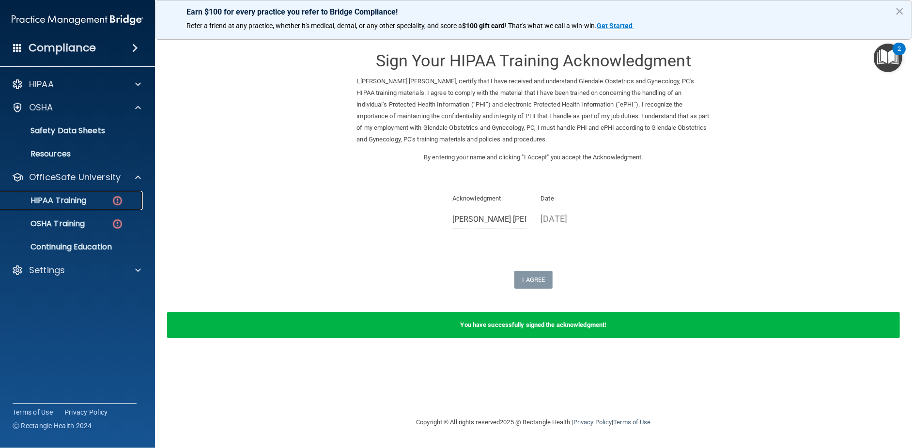
click at [97, 204] on div "HIPAA Training" at bounding box center [72, 201] width 132 height 10
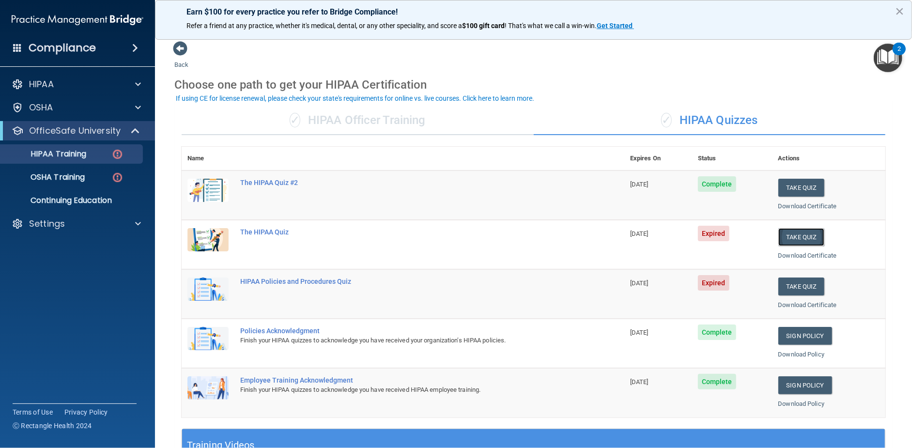
click at [788, 234] on button "Take Quiz" at bounding box center [801, 237] width 46 height 18
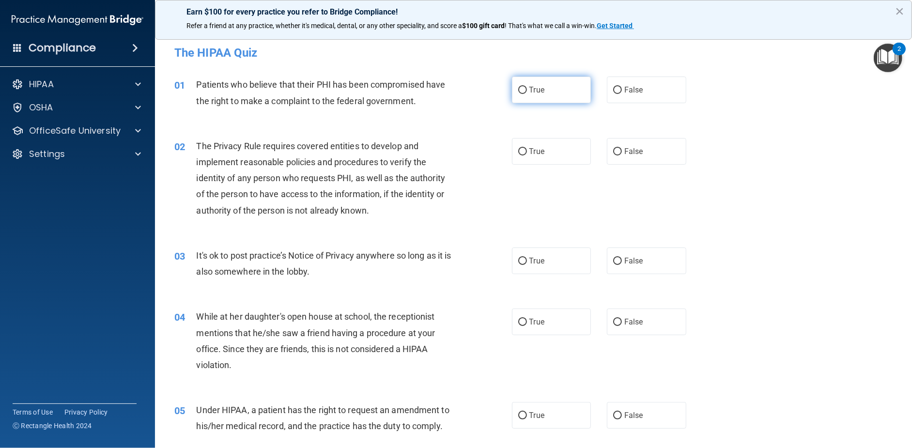
click at [548, 94] on label "True" at bounding box center [551, 90] width 79 height 27
click at [527, 94] on input "True" at bounding box center [522, 90] width 9 height 7
radio input "true"
drag, startPoint x: 629, startPoint y: 92, endPoint x: 578, endPoint y: 118, distance: 57.4
click at [629, 92] on span "False" at bounding box center [633, 89] width 19 height 9
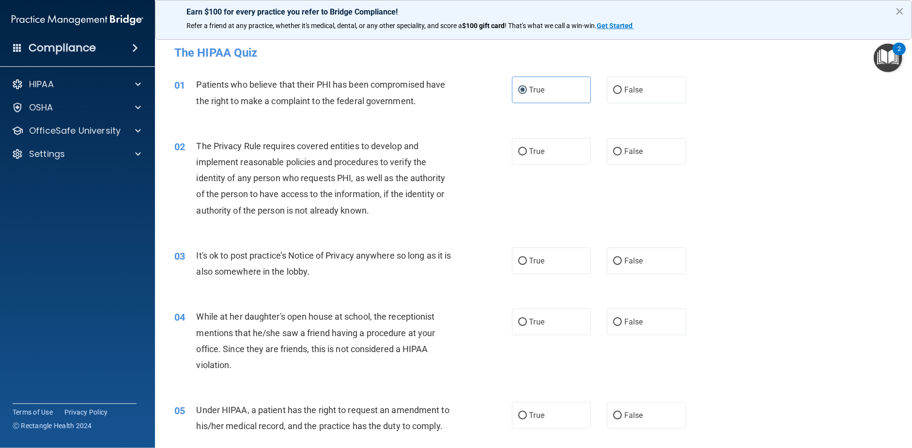
click at [622, 92] on input "False" at bounding box center [617, 90] width 9 height 7
radio input "true"
click at [536, 92] on span "True" at bounding box center [536, 89] width 15 height 9
click at [527, 92] on input "True" at bounding box center [522, 90] width 9 height 7
radio input "true"
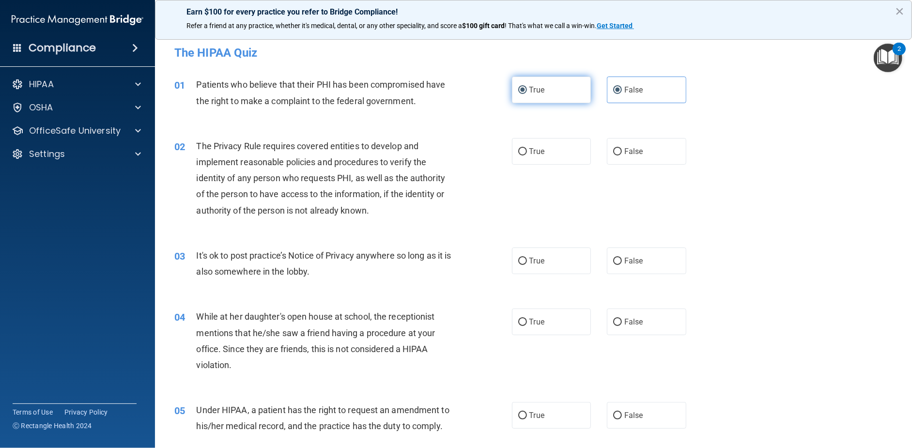
radio input "false"
click at [540, 146] on label "True" at bounding box center [551, 151] width 79 height 27
click at [527, 148] on input "True" at bounding box center [522, 151] width 9 height 7
radio input "true"
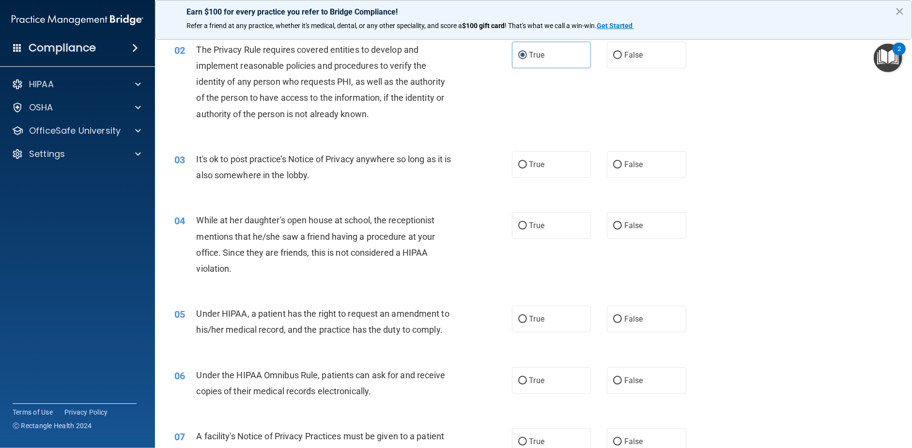
scroll to position [97, 0]
click at [534, 170] on label "True" at bounding box center [551, 164] width 79 height 27
click at [527, 168] on input "True" at bounding box center [522, 164] width 9 height 7
radio input "true"
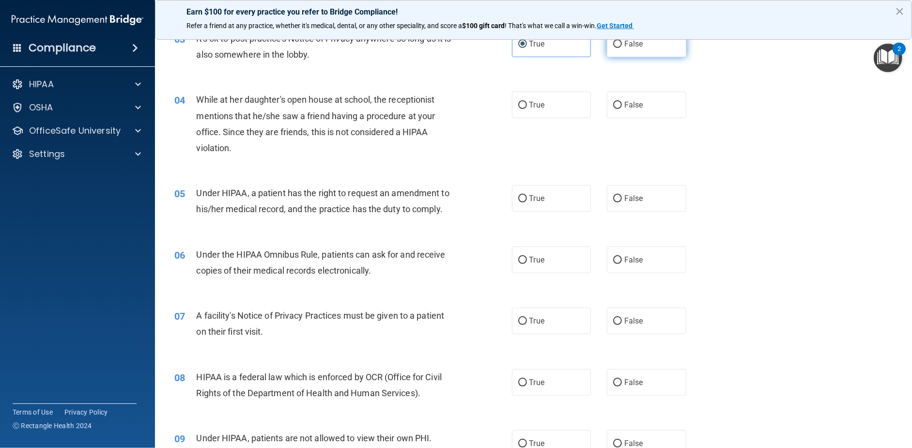
scroll to position [194, 0]
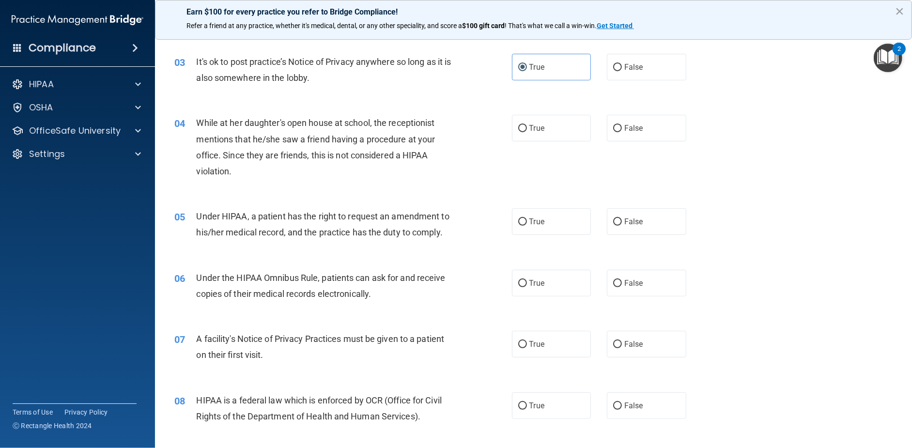
drag, startPoint x: 622, startPoint y: 127, endPoint x: 559, endPoint y: 157, distance: 69.7
click at [624, 127] on span "False" at bounding box center [633, 127] width 19 height 9
click at [621, 127] on input "False" at bounding box center [617, 128] width 9 height 7
radio input "true"
click at [385, 215] on span "Under HIPAA, a patient has the right to request an amendment to his/her medical…" at bounding box center [323, 224] width 253 height 26
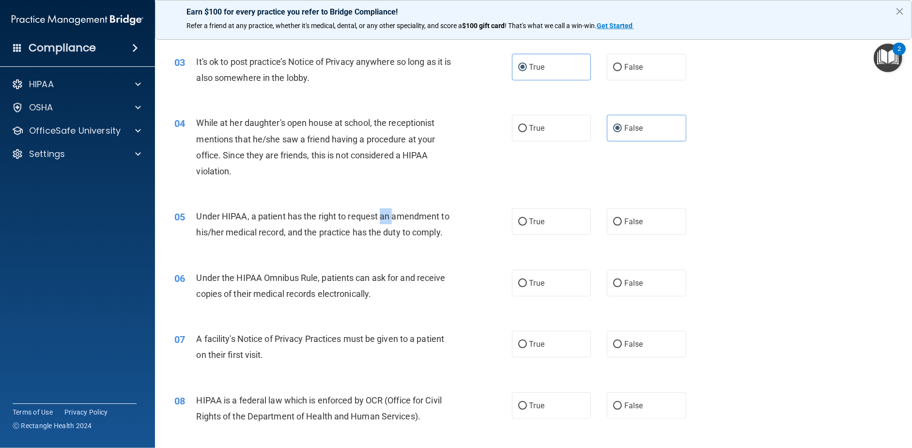
click at [385, 215] on span "Under HIPAA, a patient has the right to request an amendment to his/her medical…" at bounding box center [323, 224] width 253 height 26
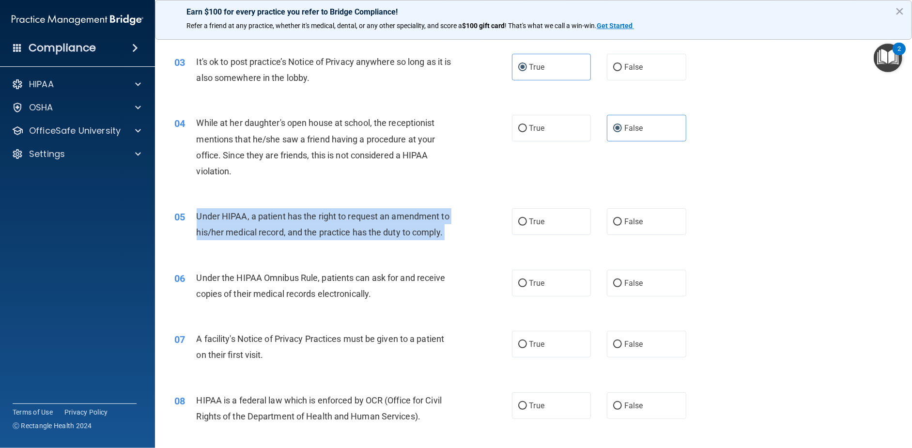
click at [385, 215] on span "Under HIPAA, a patient has the right to request an amendment to his/her medical…" at bounding box center [323, 224] width 253 height 26
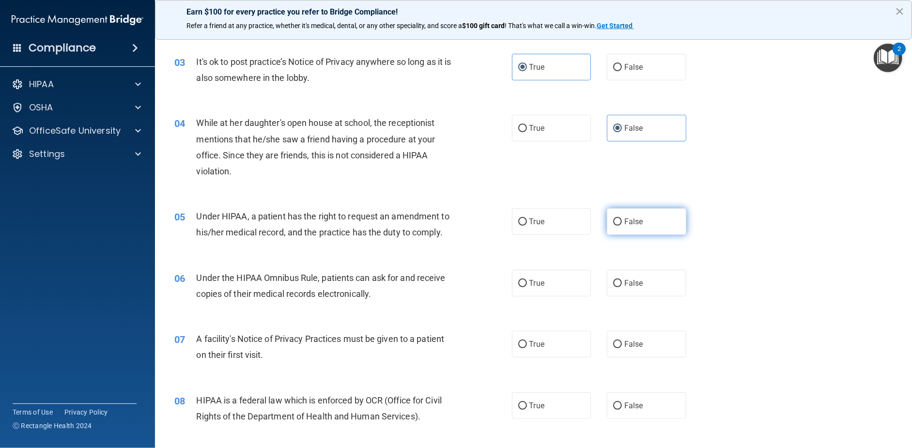
click at [624, 224] on span "False" at bounding box center [633, 221] width 19 height 9
click at [622, 224] on input "False" at bounding box center [617, 221] width 9 height 7
radio input "true"
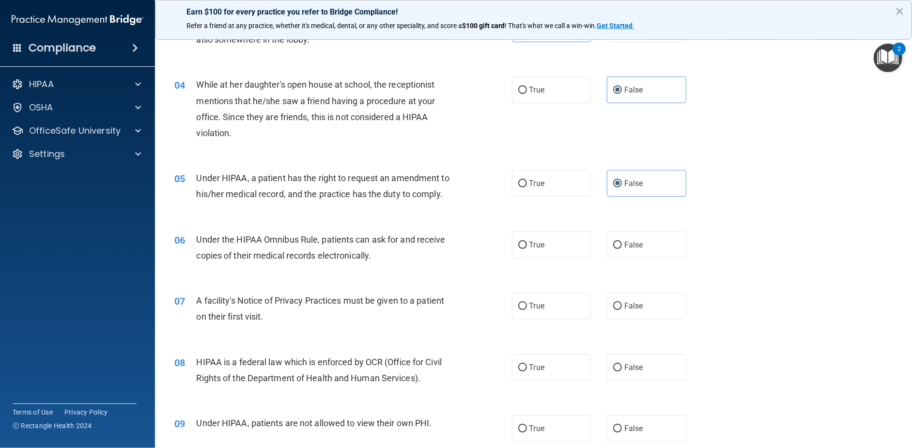
scroll to position [291, 0]
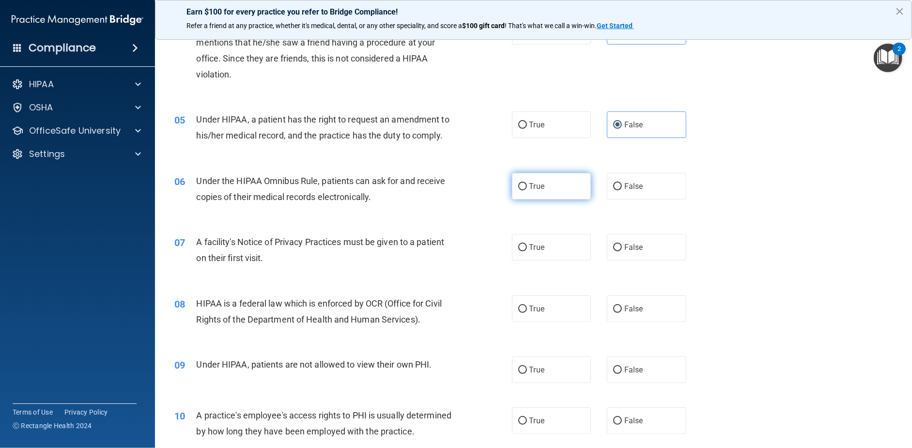
click at [550, 176] on label "True" at bounding box center [551, 186] width 79 height 27
click at [527, 183] on input "True" at bounding box center [522, 186] width 9 height 7
radio input "true"
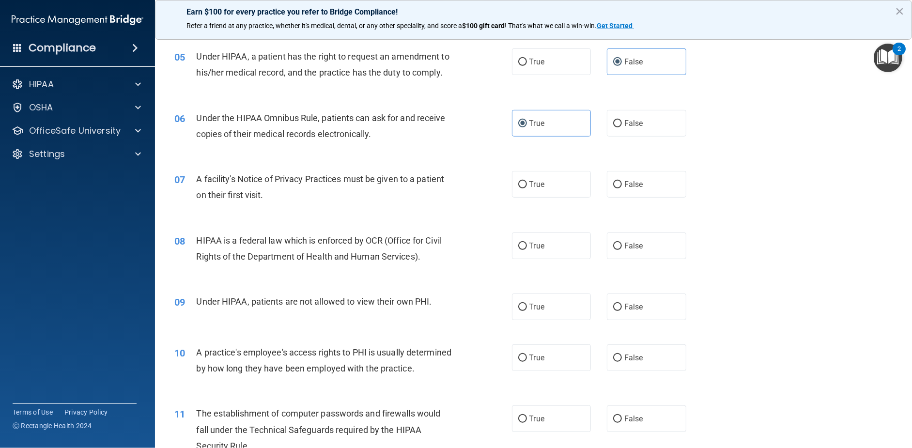
scroll to position [339, 0]
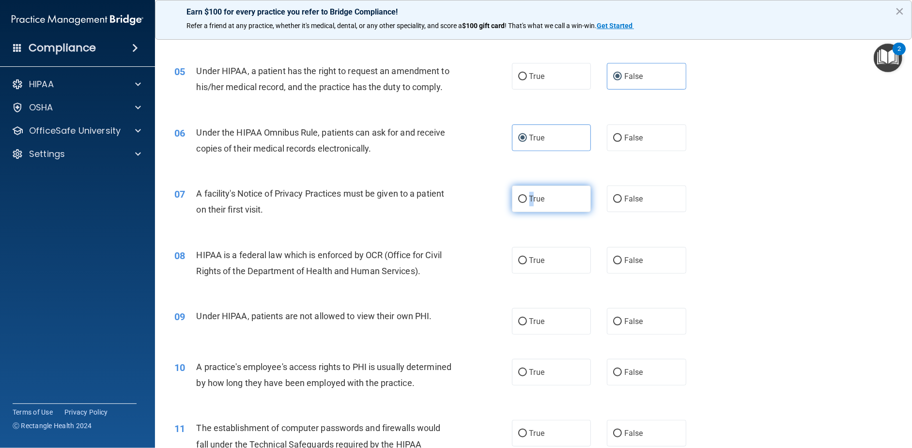
click at [529, 193] on label "True" at bounding box center [551, 198] width 79 height 27
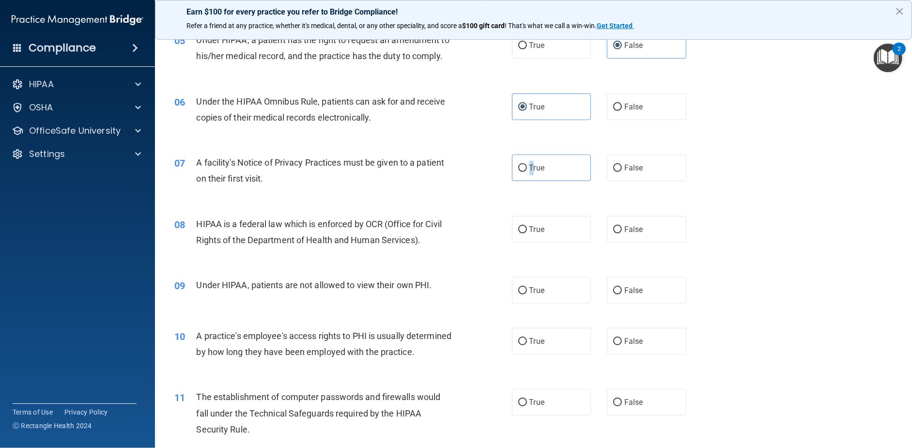
scroll to position [387, 0]
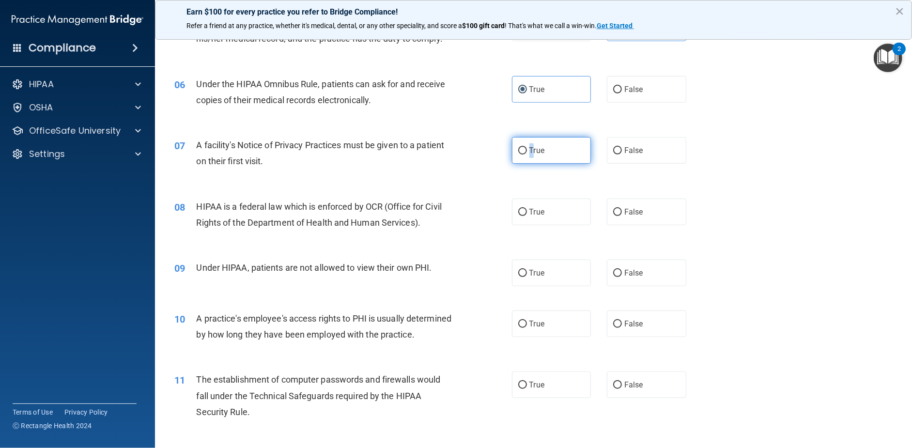
click at [529, 152] on span "True" at bounding box center [536, 150] width 15 height 9
click at [526, 152] on input "True" at bounding box center [522, 150] width 9 height 7
radio input "true"
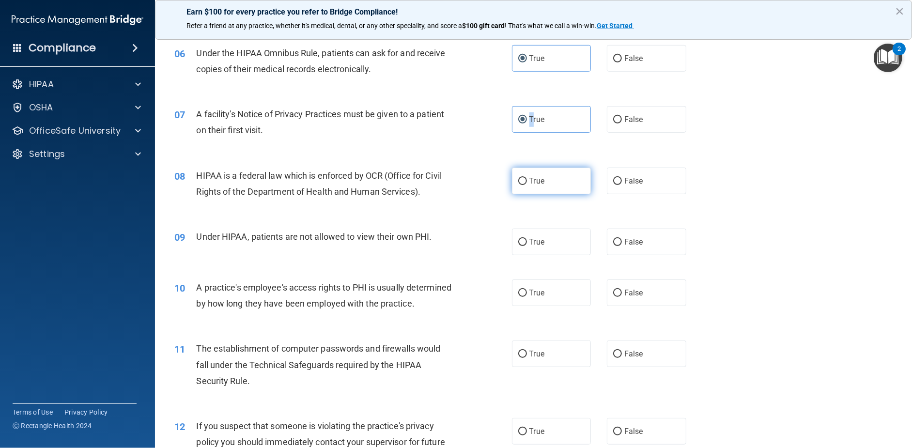
scroll to position [436, 0]
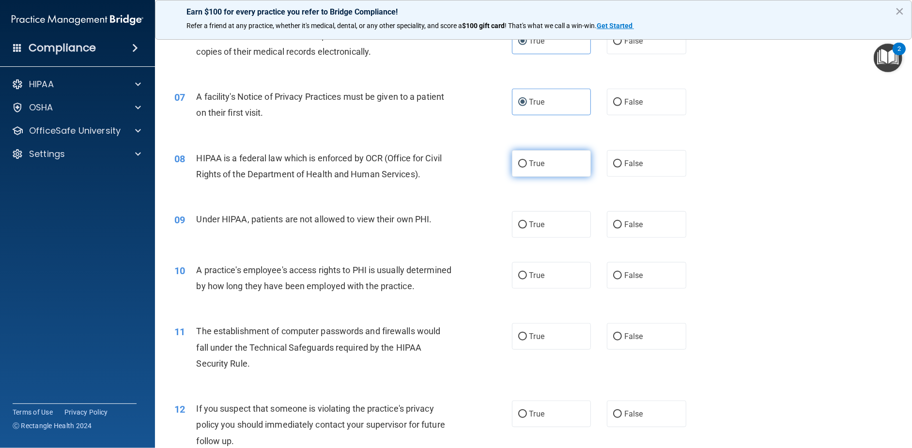
click at [549, 162] on label "True" at bounding box center [551, 163] width 79 height 27
click at [527, 162] on input "True" at bounding box center [522, 163] width 9 height 7
radio input "true"
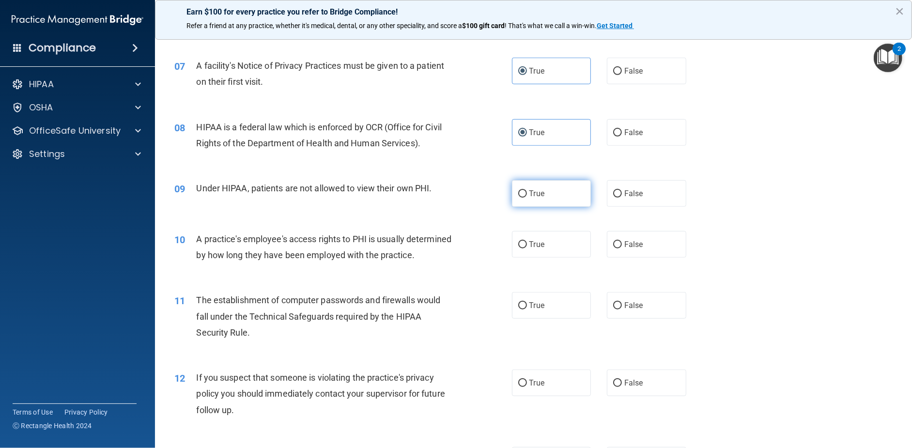
scroll to position [484, 0]
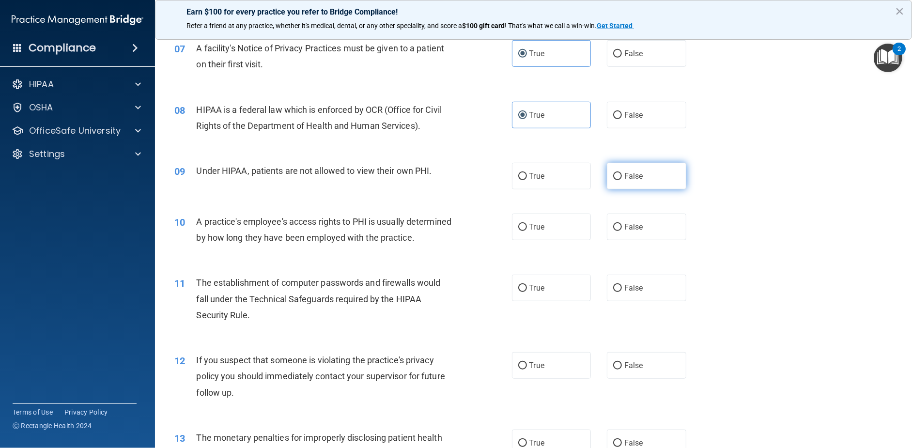
click at [624, 177] on span "False" at bounding box center [633, 175] width 19 height 9
click at [622, 177] on input "False" at bounding box center [617, 176] width 9 height 7
radio input "true"
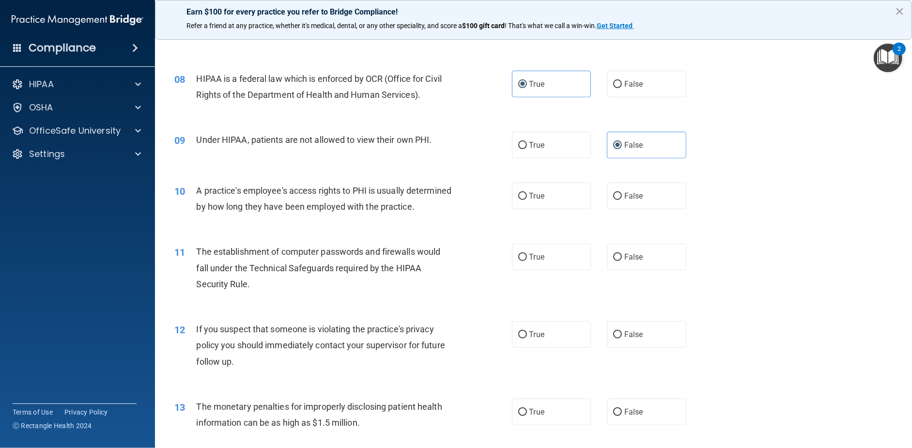
scroll to position [533, 0]
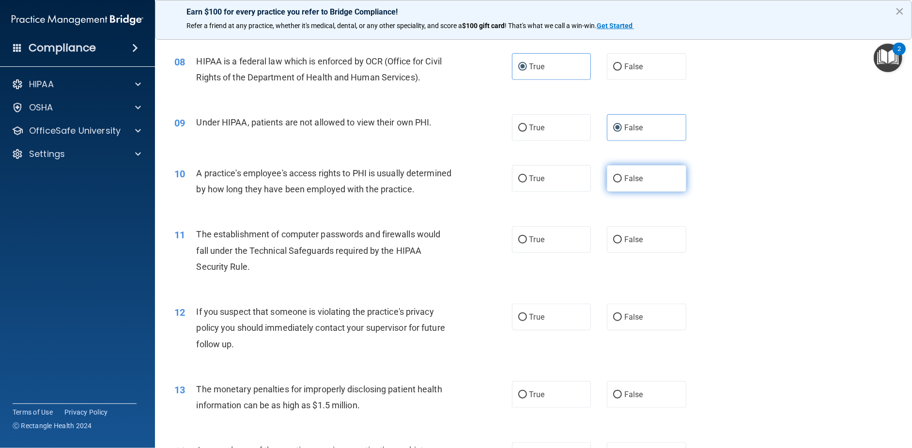
drag, startPoint x: 632, startPoint y: 178, endPoint x: 606, endPoint y: 185, distance: 27.1
click at [632, 179] on span "False" at bounding box center [633, 178] width 19 height 9
click at [622, 179] on input "False" at bounding box center [617, 178] width 9 height 7
radio input "true"
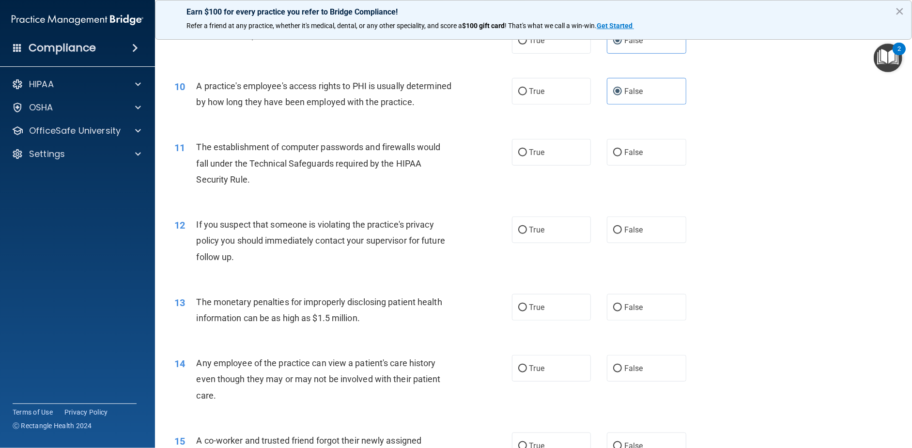
scroll to position [629, 0]
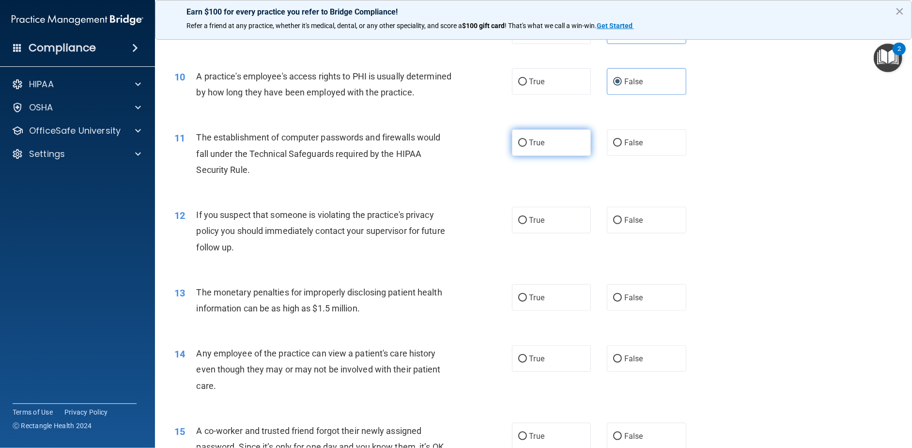
click at [532, 147] on span "True" at bounding box center [536, 142] width 15 height 9
click at [527, 147] on input "True" at bounding box center [522, 142] width 9 height 7
radio input "true"
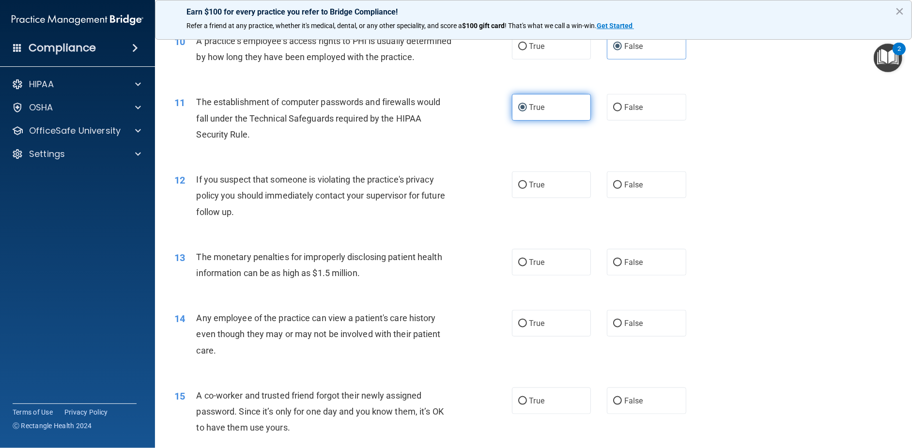
scroll to position [726, 0]
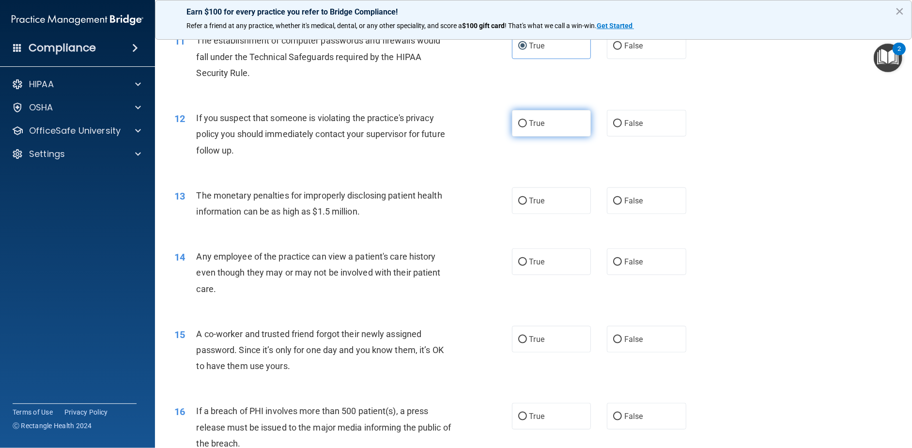
click at [530, 137] on label "True" at bounding box center [551, 123] width 79 height 27
click at [527, 127] on input "True" at bounding box center [522, 123] width 9 height 7
radio input "true"
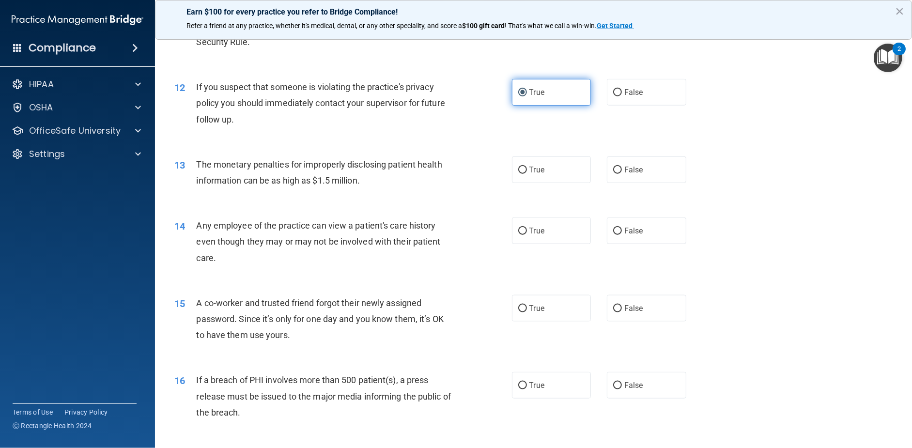
scroll to position [775, 0]
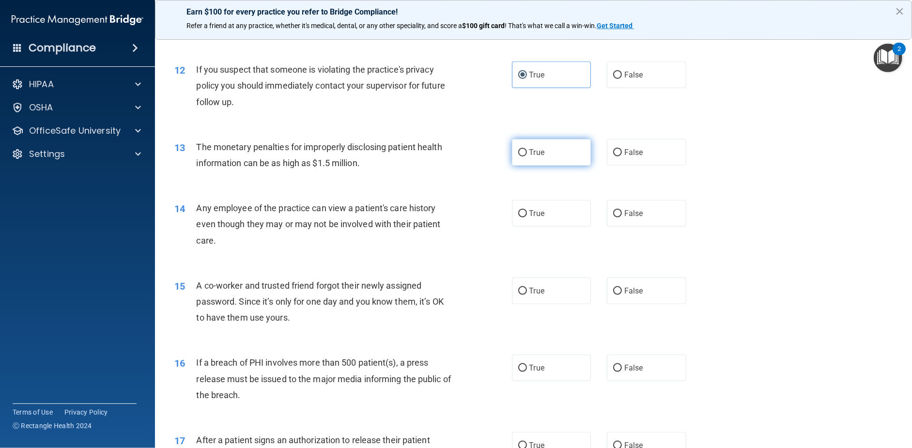
click at [553, 166] on label "True" at bounding box center [551, 152] width 79 height 27
click at [527, 156] on input "True" at bounding box center [522, 152] width 9 height 7
radio input "true"
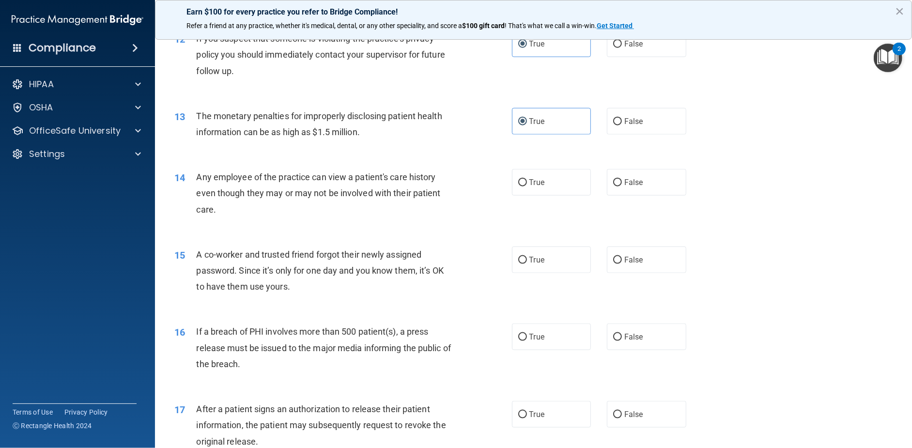
scroll to position [823, 0]
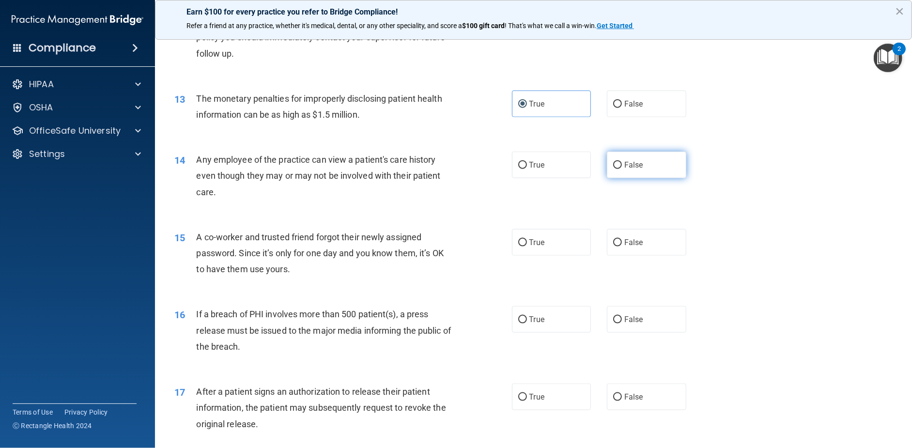
click at [614, 178] on label "False" at bounding box center [646, 165] width 79 height 27
click at [614, 169] on input "False" at bounding box center [617, 165] width 9 height 7
radio input "true"
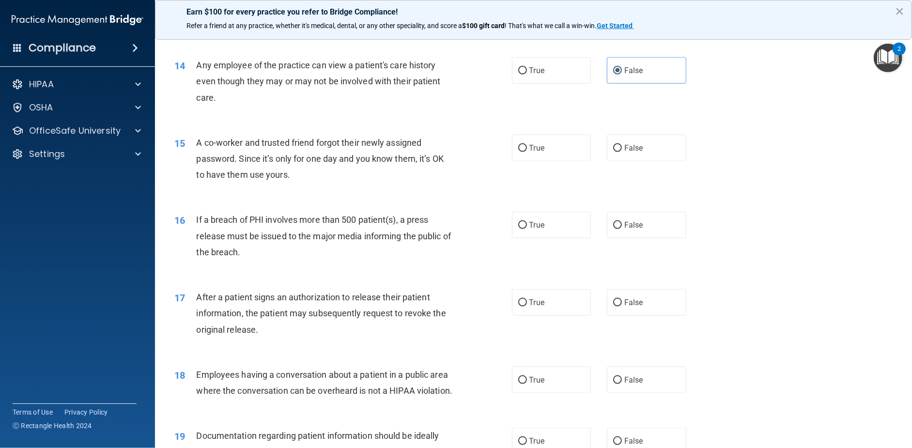
scroll to position [920, 0]
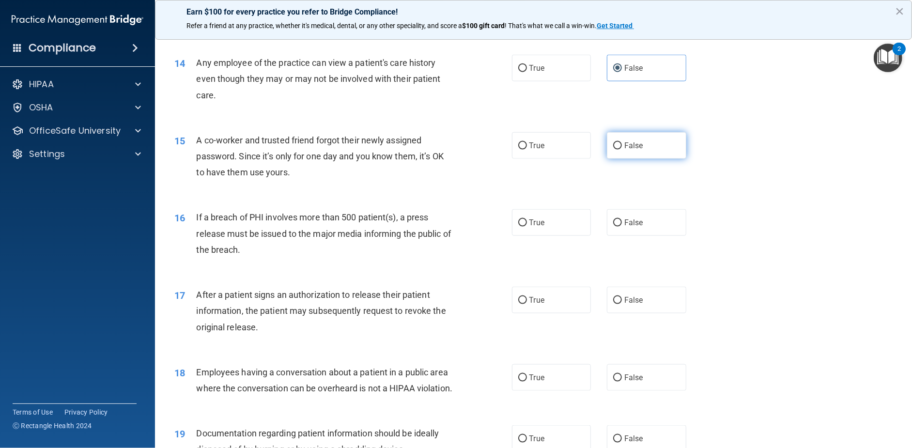
click at [613, 150] on input "False" at bounding box center [617, 145] width 9 height 7
radio input "true"
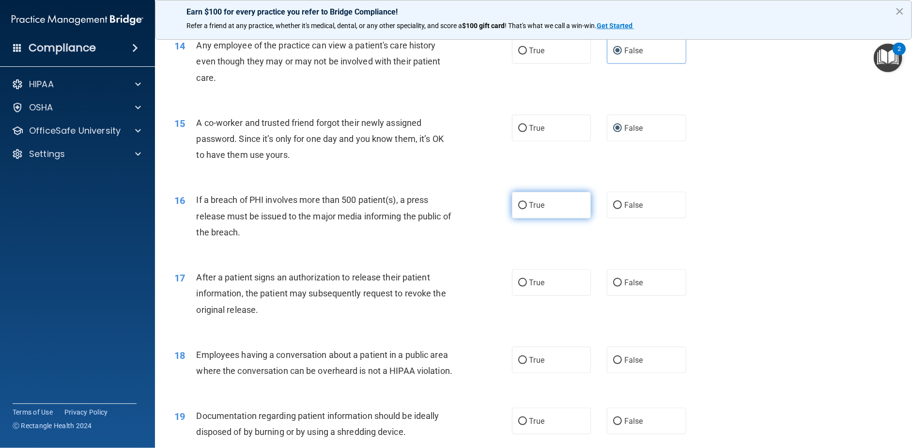
scroll to position [968, 0]
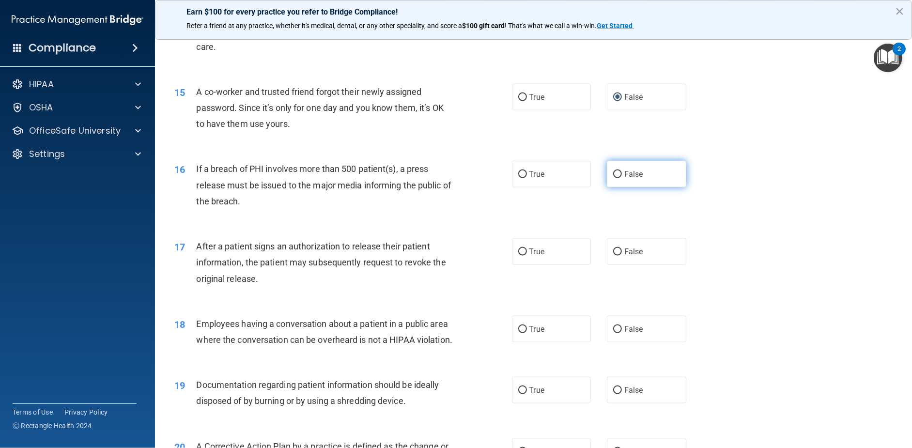
click at [613, 178] on input "False" at bounding box center [617, 174] width 9 height 7
radio input "true"
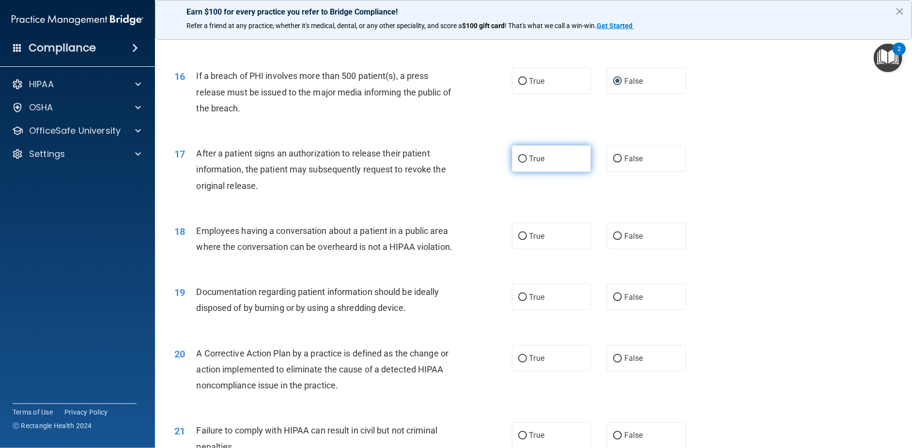
scroll to position [1065, 0]
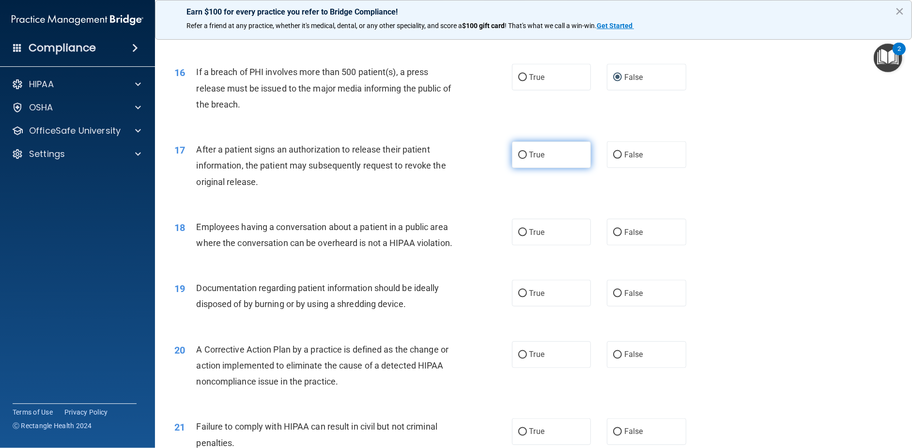
click at [531, 159] on span "True" at bounding box center [536, 154] width 15 height 9
click at [527, 159] on input "True" at bounding box center [522, 155] width 9 height 7
radio input "true"
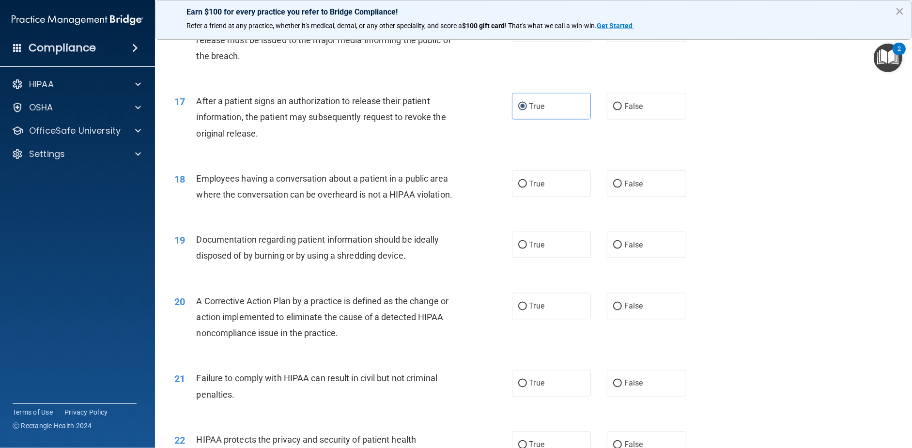
scroll to position [1162, 0]
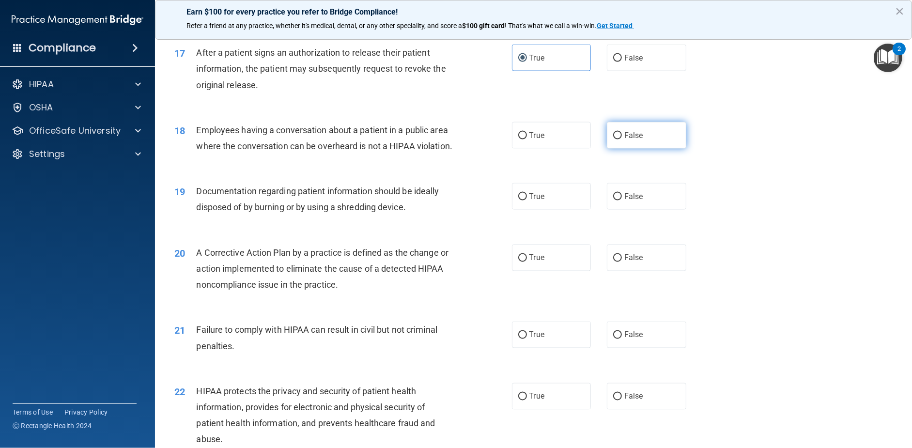
click at [617, 139] on input "False" at bounding box center [617, 135] width 9 height 7
radio input "true"
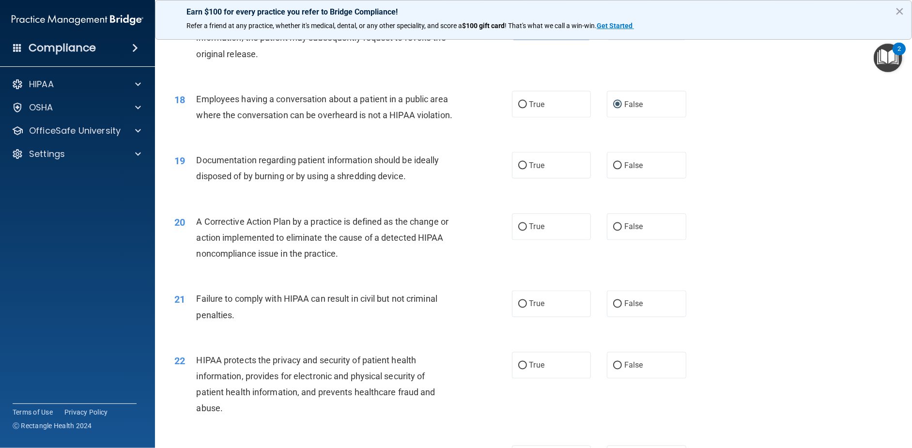
scroll to position [1211, 0]
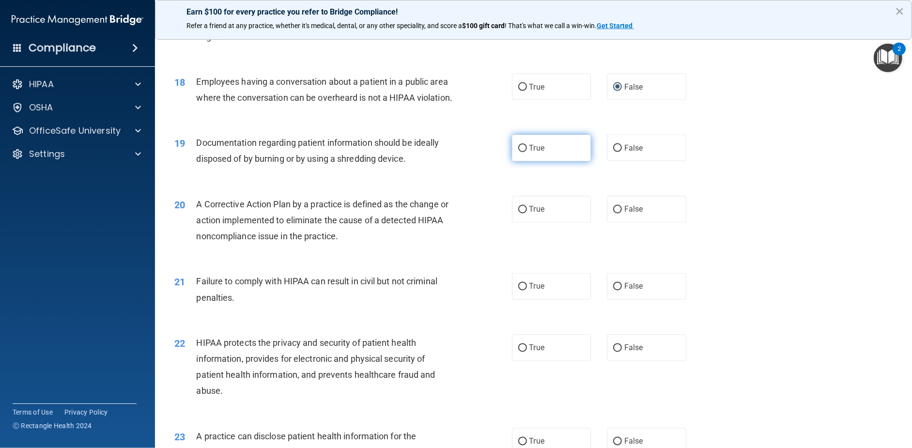
click at [518, 152] on input "True" at bounding box center [522, 148] width 9 height 7
radio input "true"
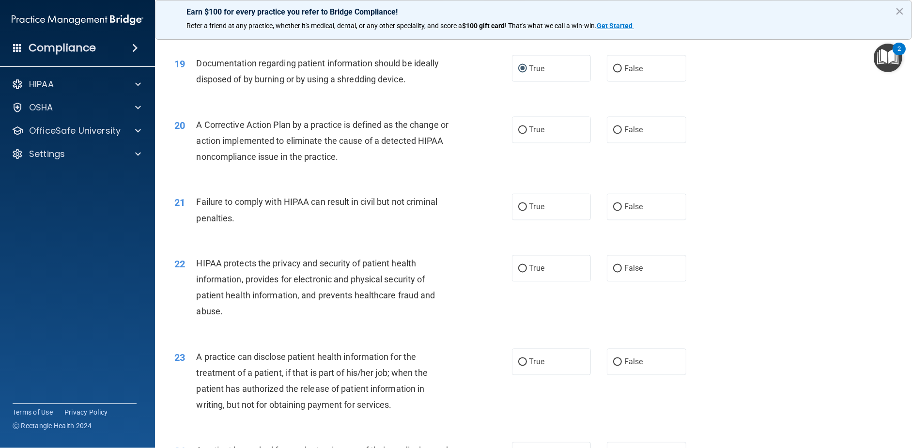
scroll to position [1307, 0]
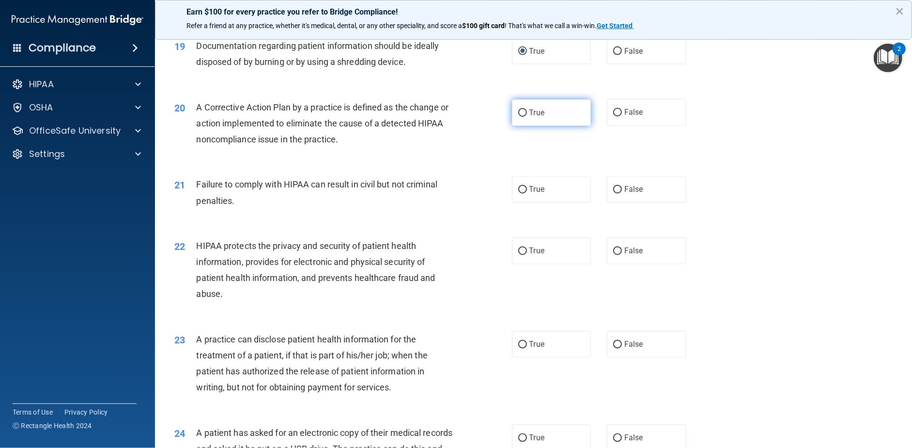
click at [548, 126] on label "True" at bounding box center [551, 112] width 79 height 27
click at [527, 117] on input "True" at bounding box center [522, 112] width 9 height 7
radio input "true"
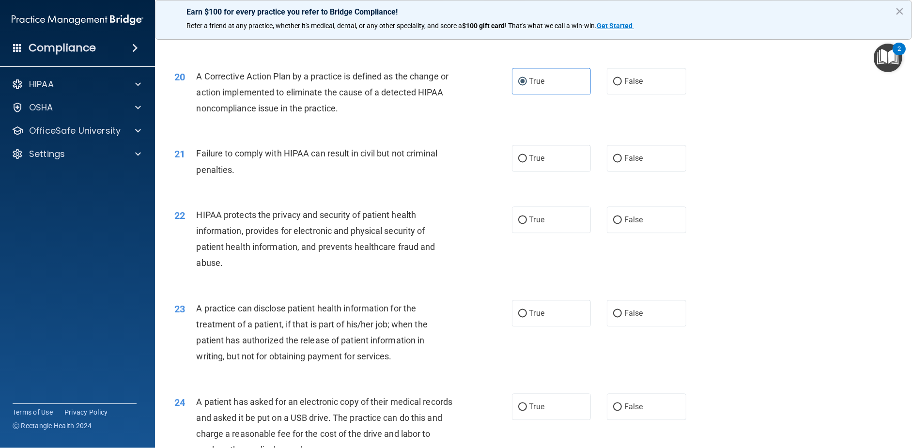
scroll to position [1356, 0]
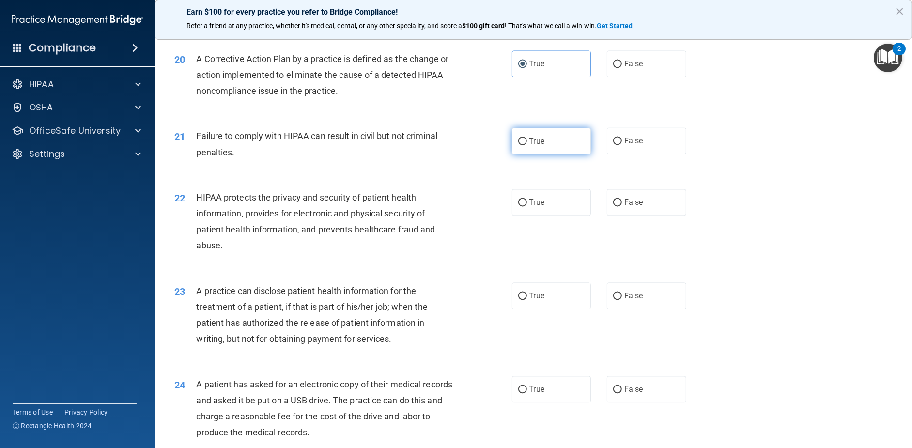
click at [556, 154] on label "True" at bounding box center [551, 141] width 79 height 27
click at [527, 145] on input "True" at bounding box center [522, 141] width 9 height 7
radio input "true"
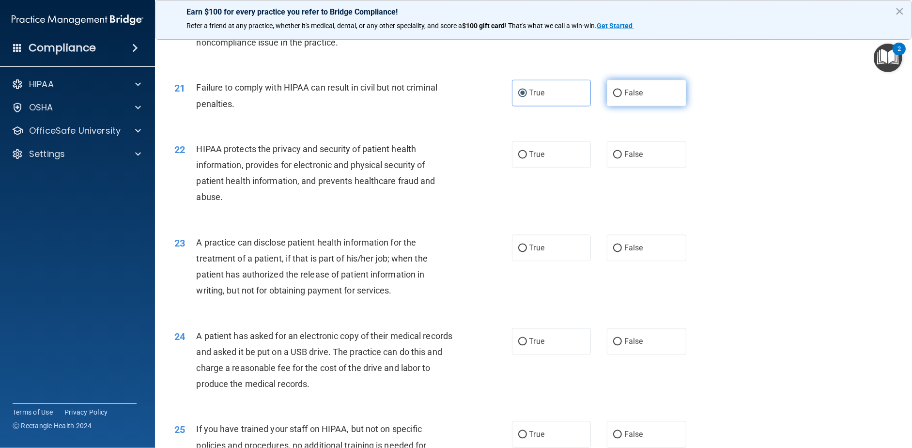
click at [652, 106] on label "False" at bounding box center [646, 92] width 79 height 27
click at [622, 97] on input "False" at bounding box center [617, 93] width 9 height 7
radio input "true"
radio input "false"
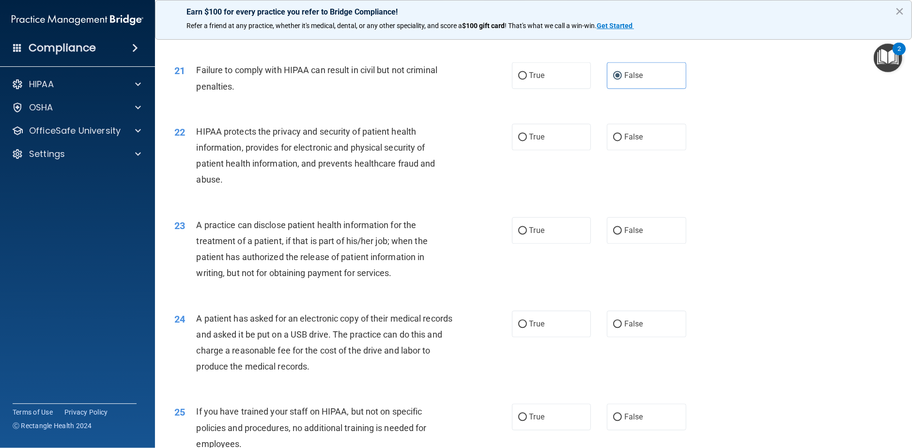
scroll to position [1453, 0]
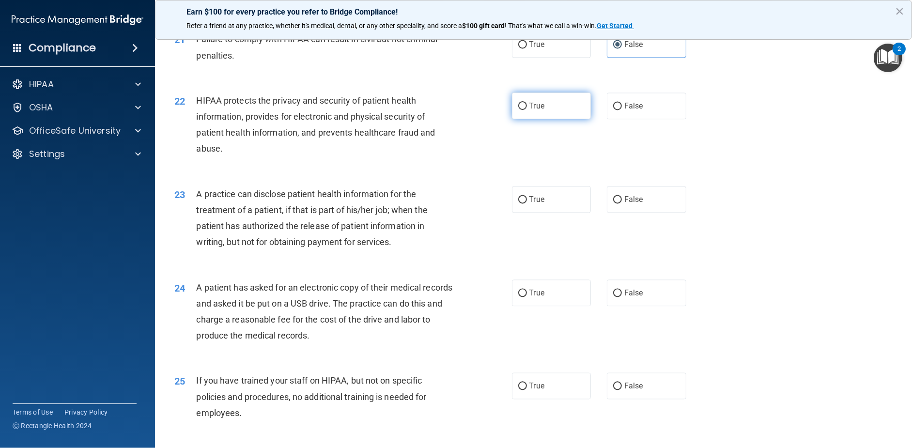
click at [531, 119] on label "True" at bounding box center [551, 105] width 79 height 27
click at [527, 110] on input "True" at bounding box center [522, 106] width 9 height 7
radio input "true"
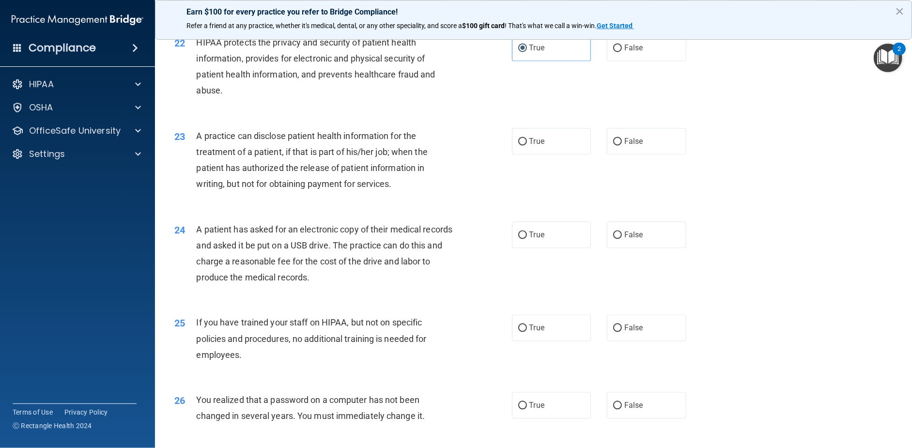
scroll to position [1598, 0]
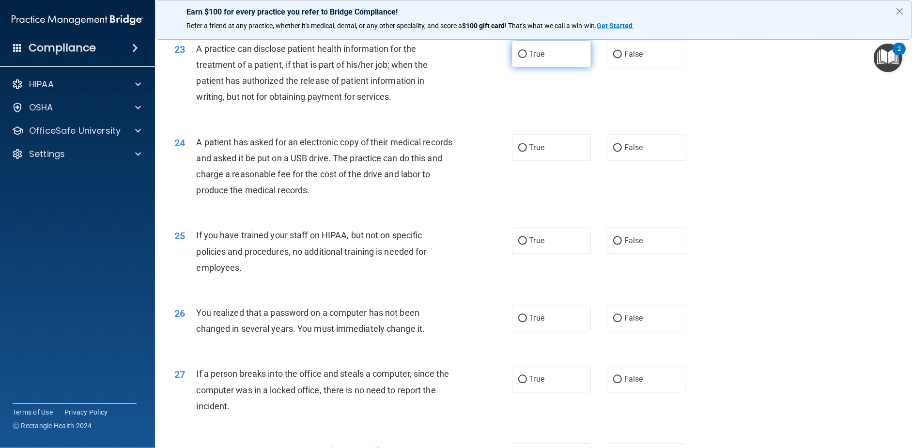
click at [528, 67] on label "True" at bounding box center [551, 54] width 79 height 27
click at [527, 58] on input "True" at bounding box center [522, 54] width 9 height 7
radio input "true"
click at [640, 67] on label "False" at bounding box center [646, 54] width 79 height 27
click at [622, 58] on input "False" at bounding box center [617, 54] width 9 height 7
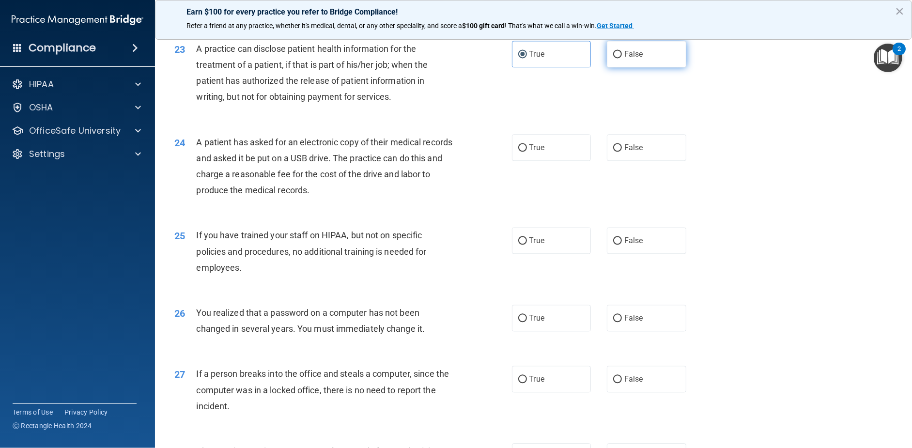
radio input "true"
radio input "false"
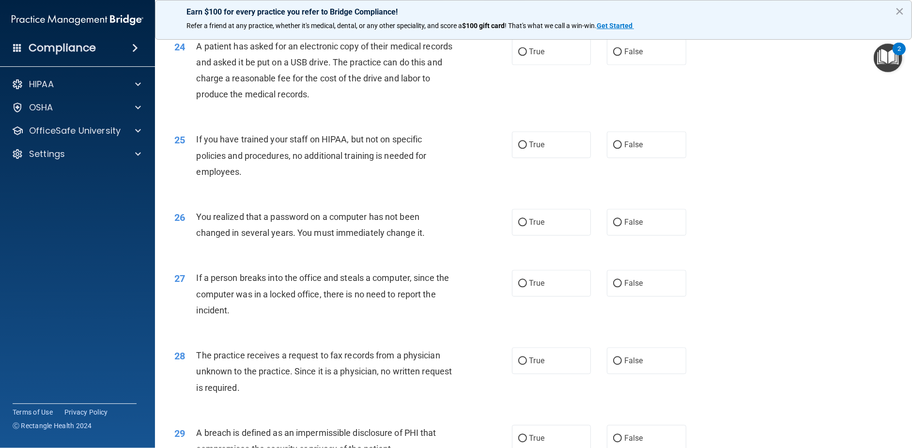
scroll to position [1695, 0]
click at [522, 64] on label "True" at bounding box center [551, 50] width 79 height 27
click at [522, 55] on input "True" at bounding box center [522, 50] width 9 height 7
radio input "true"
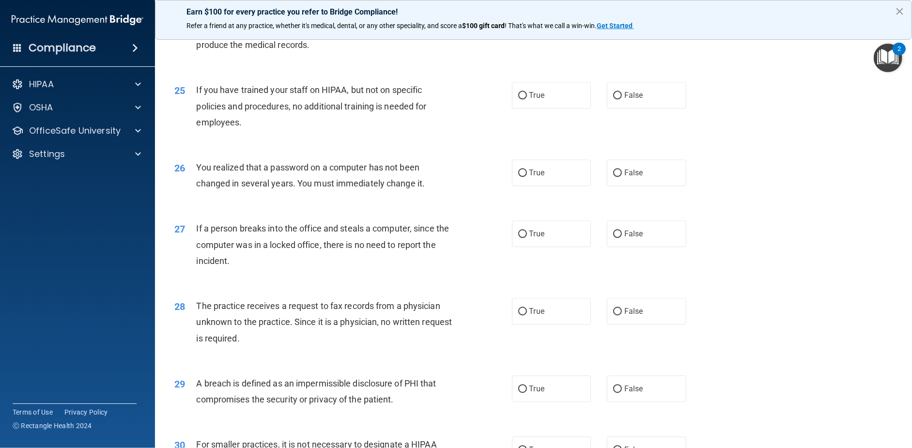
scroll to position [1792, 0]
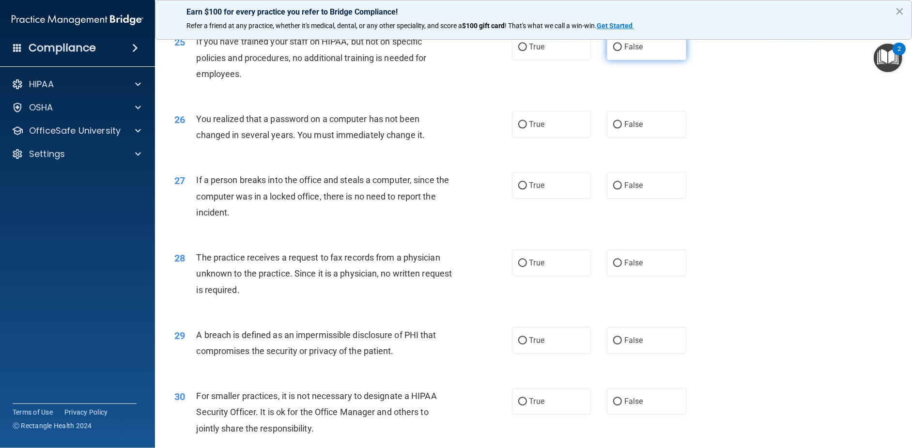
click at [628, 51] on span "False" at bounding box center [633, 46] width 19 height 9
click at [622, 51] on input "False" at bounding box center [617, 47] width 9 height 7
radio input "true"
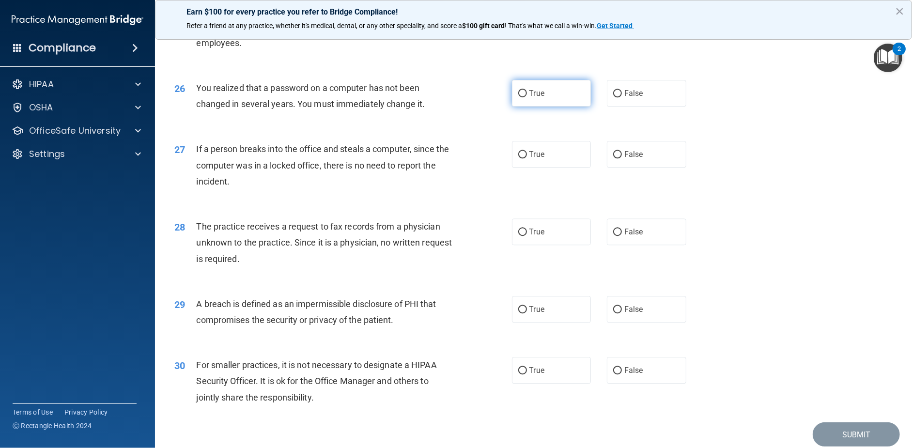
scroll to position [1840, 0]
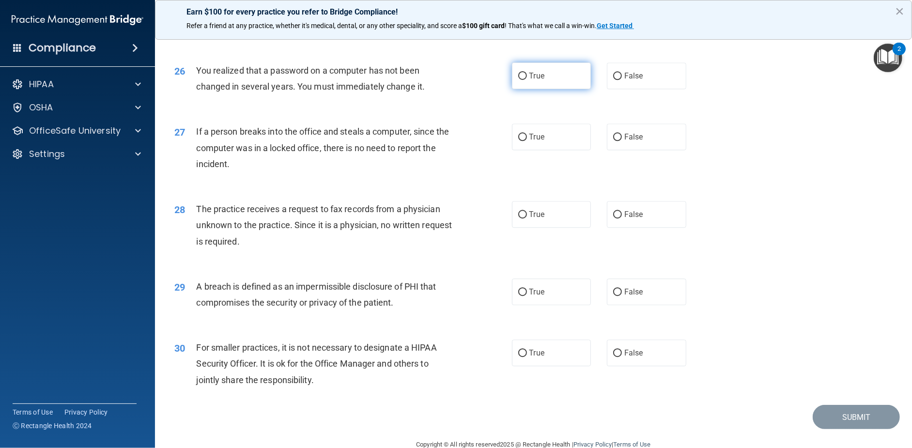
click at [541, 89] on label "True" at bounding box center [551, 75] width 79 height 27
click at [527, 80] on input "True" at bounding box center [522, 76] width 9 height 7
radio input "true"
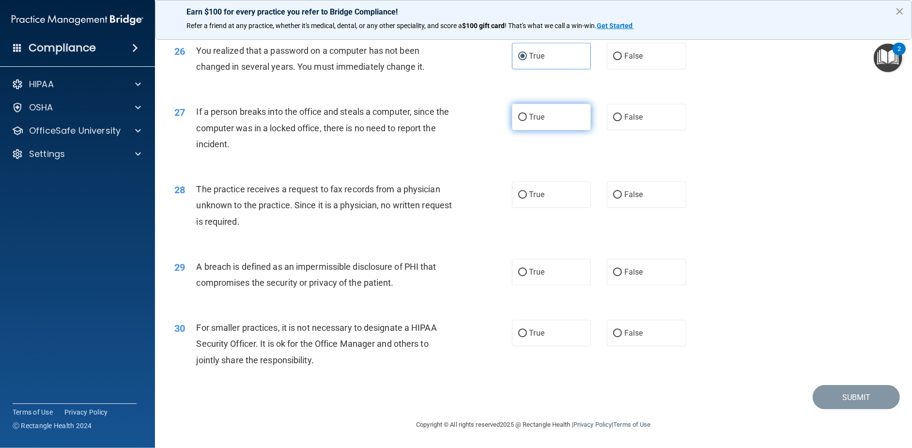
scroll to position [1888, 0]
click at [612, 115] on label "False" at bounding box center [646, 117] width 79 height 27
click at [613, 115] on input "False" at bounding box center [617, 117] width 9 height 7
radio input "true"
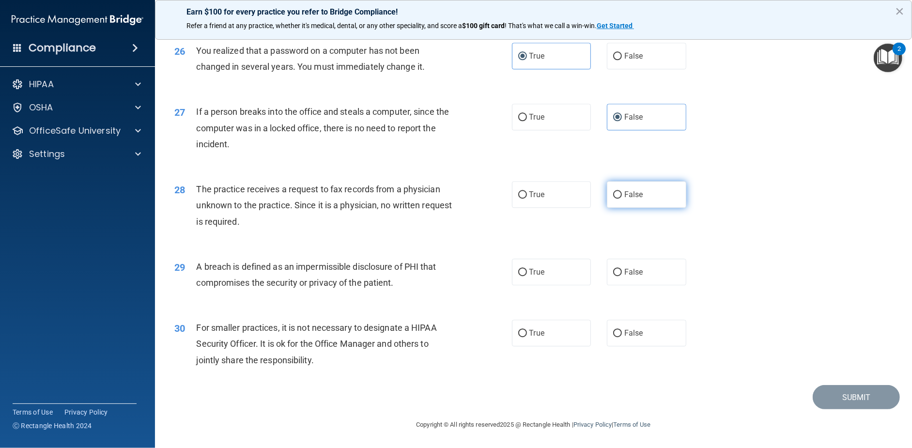
click at [629, 196] on span "False" at bounding box center [633, 194] width 19 height 9
click at [622, 196] on input "False" at bounding box center [617, 194] width 9 height 7
radio input "true"
click at [519, 271] on input "True" at bounding box center [522, 272] width 9 height 7
radio input "true"
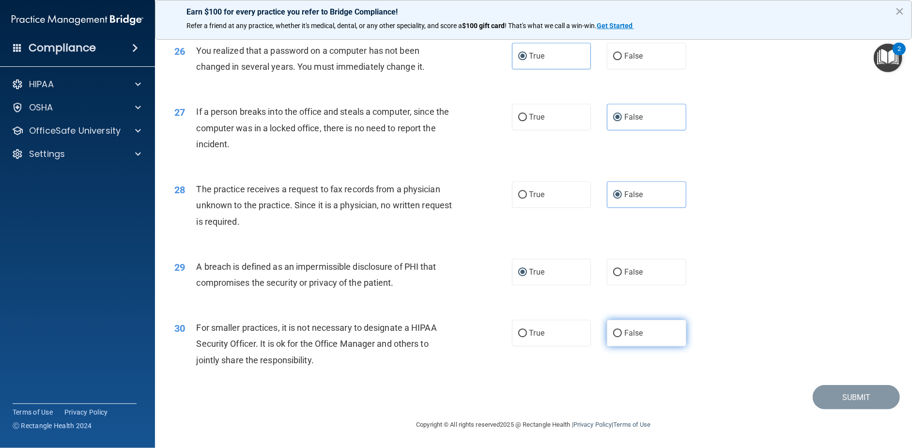
click at [626, 340] on label "False" at bounding box center [646, 333] width 79 height 27
click at [622, 337] on input "False" at bounding box center [617, 333] width 9 height 7
radio input "true"
click at [851, 404] on button "Submit" at bounding box center [856, 397] width 87 height 25
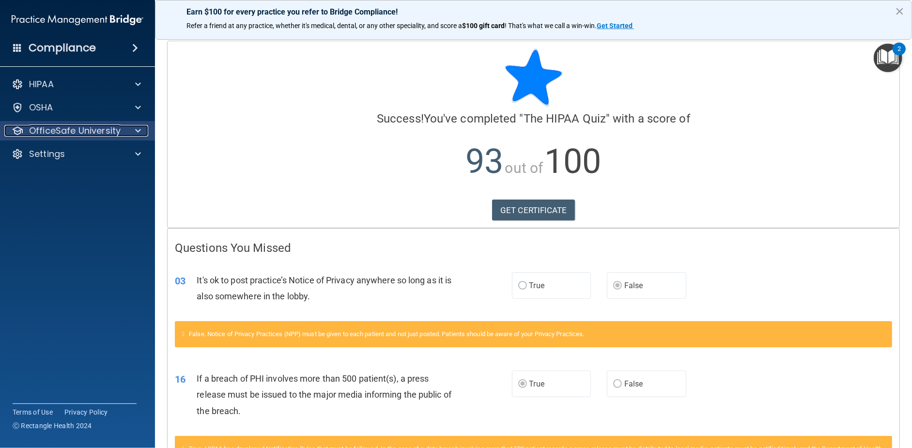
click at [86, 130] on p "OfficeSafe University" at bounding box center [75, 131] width 92 height 12
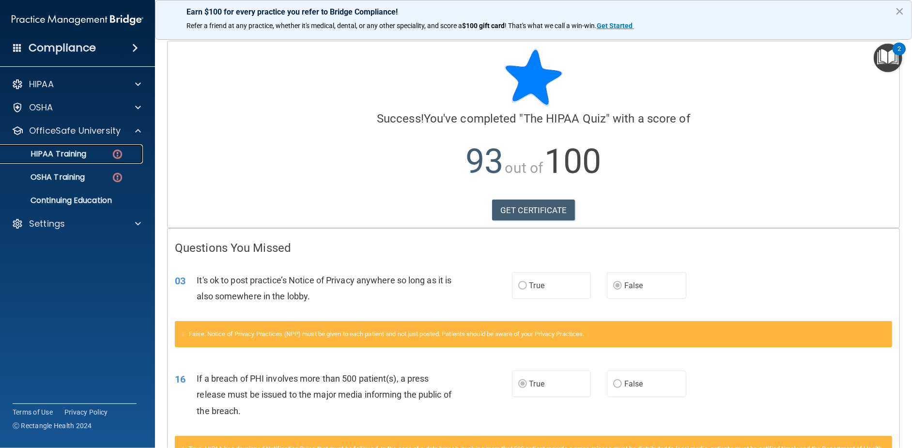
click at [112, 163] on link "HIPAA Training" at bounding box center [66, 153] width 153 height 19
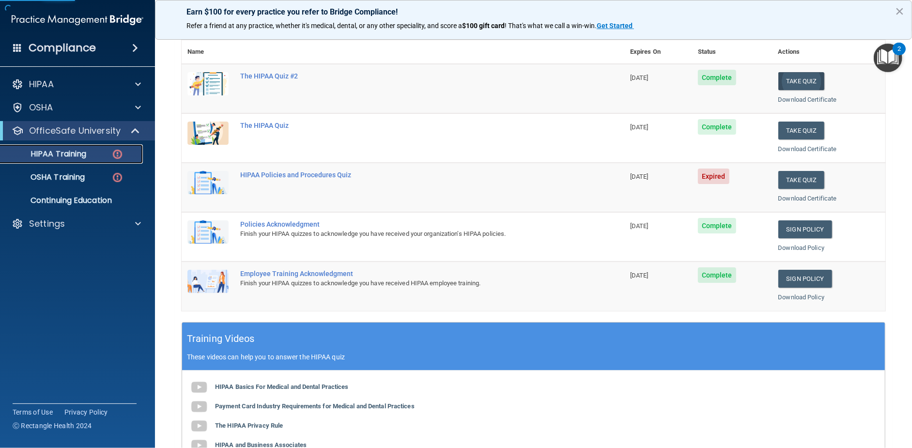
scroll to position [145, 0]
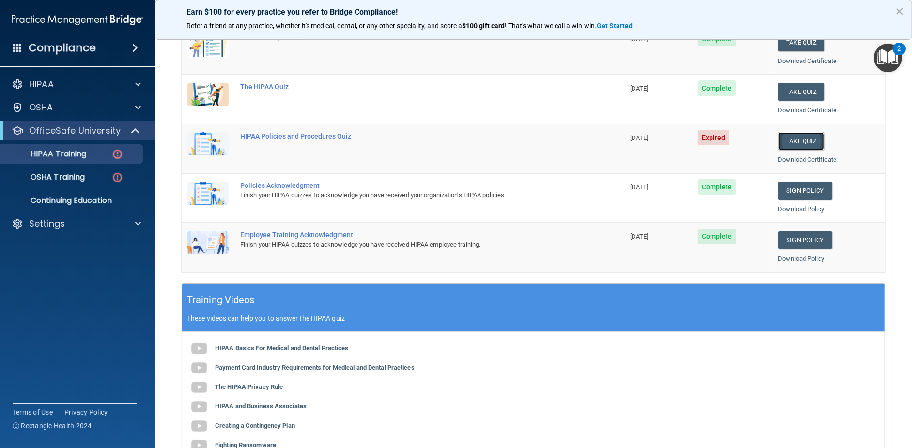
click at [778, 137] on button "Take Quiz" at bounding box center [801, 141] width 46 height 18
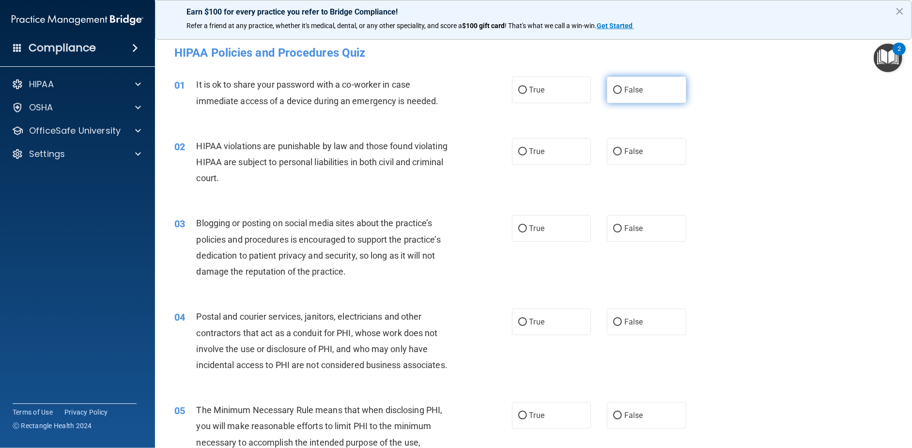
click at [609, 98] on label "False" at bounding box center [646, 90] width 79 height 27
click at [613, 94] on input "False" at bounding box center [617, 90] width 9 height 7
radio input "true"
click at [501, 157] on div "02 HIPAA violations are punishable by law and those found violating HIPAA are s…" at bounding box center [343, 164] width 367 height 53
click at [531, 144] on label "True" at bounding box center [551, 151] width 79 height 27
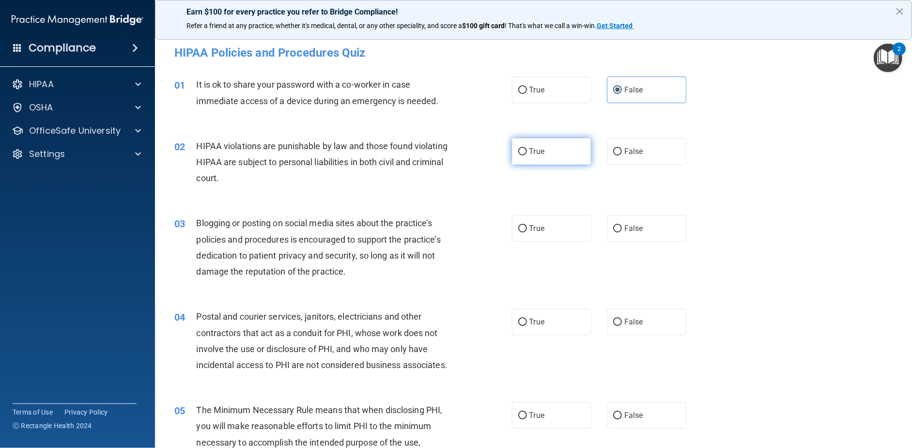
click at [527, 148] on input "True" at bounding box center [522, 151] width 9 height 7
radio input "true"
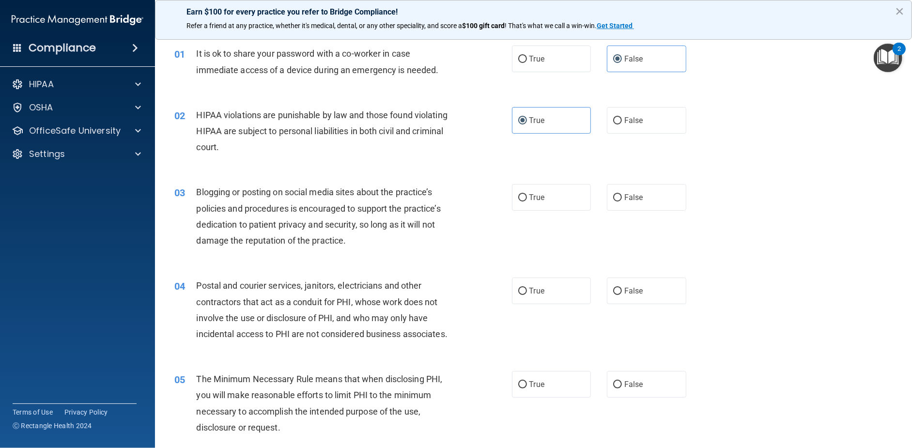
scroll to position [48, 0]
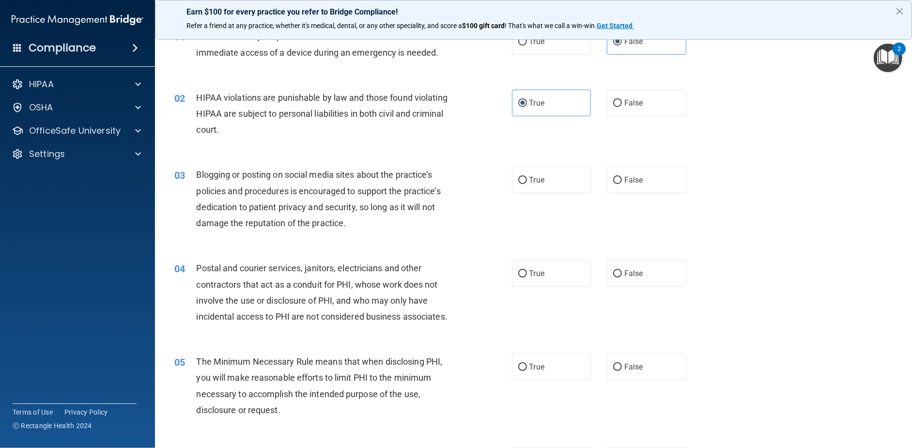
click at [648, 162] on div "03 Blogging or posting on social media sites about the practice’s policies and …" at bounding box center [533, 200] width 733 height 93
click at [549, 166] on div "03 Blogging or posting on social media sites about the practice’s policies and …" at bounding box center [533, 200] width 733 height 93
click at [552, 179] on label "True" at bounding box center [551, 180] width 79 height 27
click at [527, 179] on input "True" at bounding box center [522, 180] width 9 height 7
radio input "true"
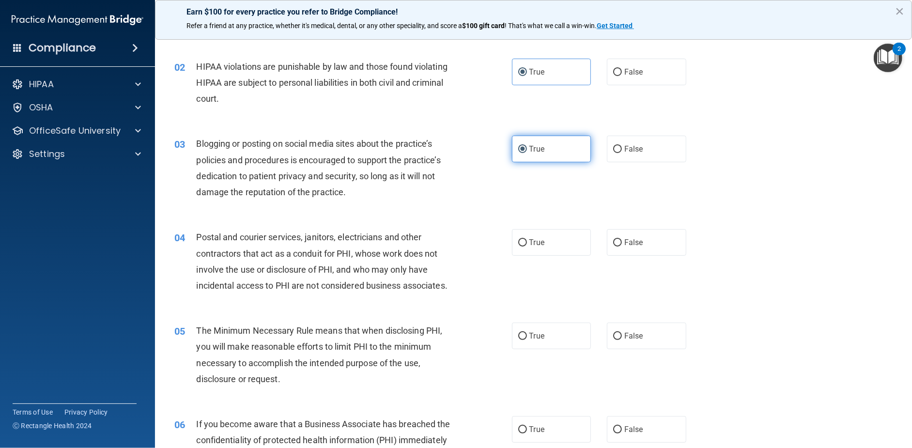
scroll to position [97, 0]
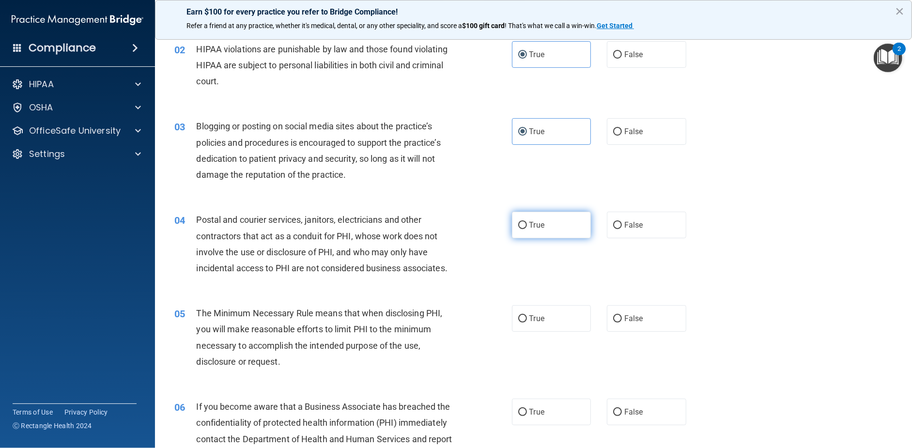
click at [565, 216] on label "True" at bounding box center [551, 225] width 79 height 27
click at [527, 222] on input "True" at bounding box center [522, 225] width 9 height 7
radio input "true"
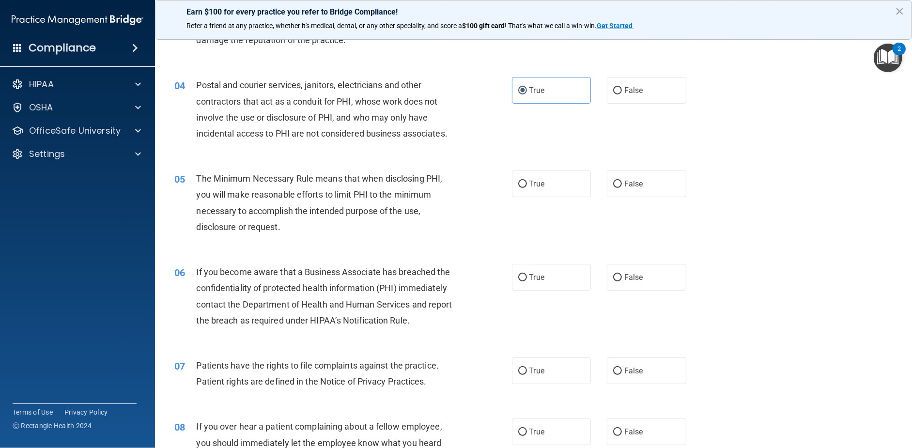
scroll to position [242, 0]
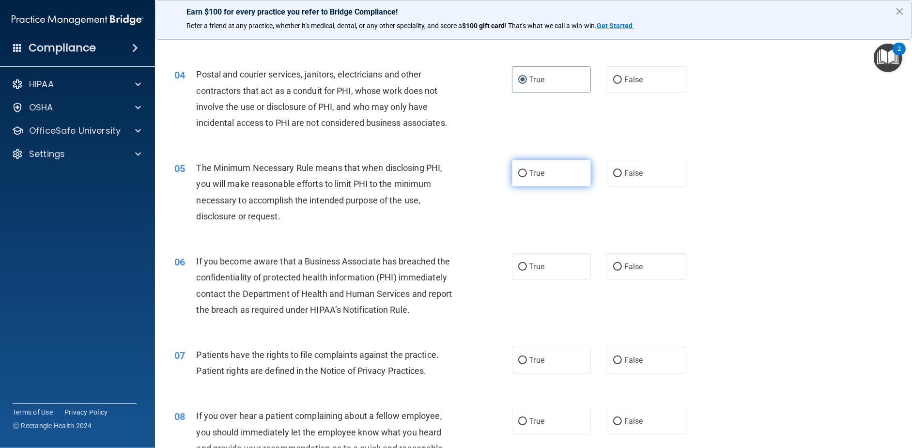
click at [539, 186] on label "True" at bounding box center [551, 173] width 79 height 27
click at [527, 177] on input "True" at bounding box center [522, 173] width 9 height 7
radio input "true"
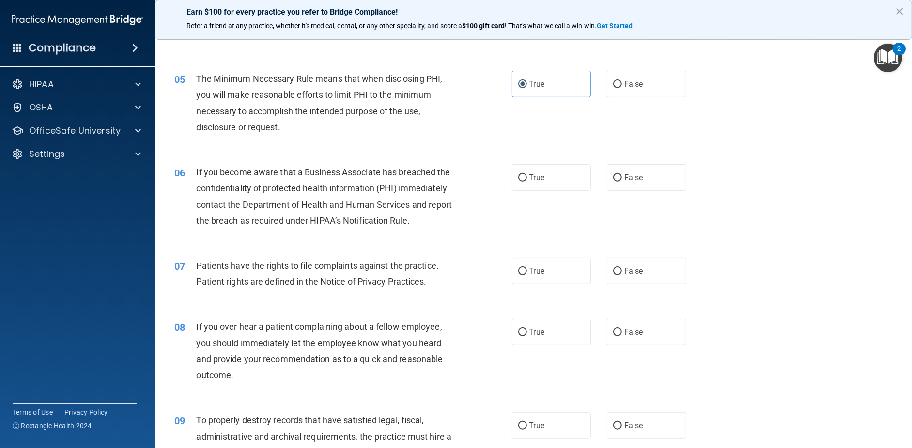
scroll to position [339, 0]
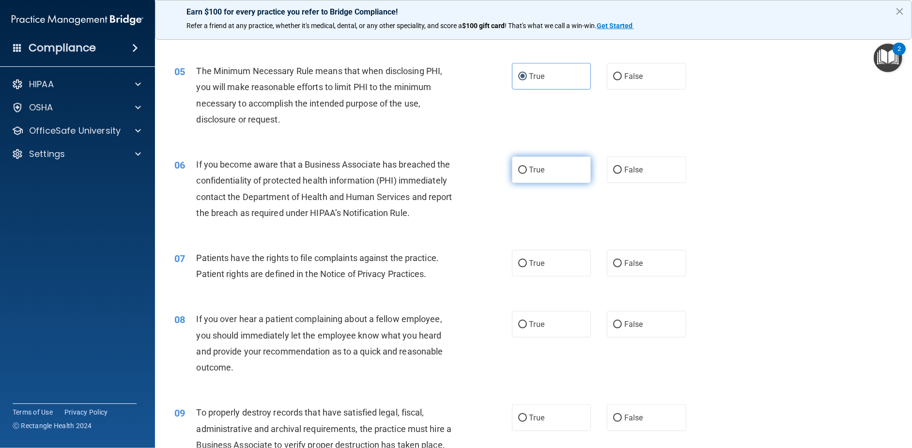
click at [554, 183] on label "True" at bounding box center [551, 169] width 79 height 27
click at [527, 174] on input "True" at bounding box center [522, 170] width 9 height 7
radio input "true"
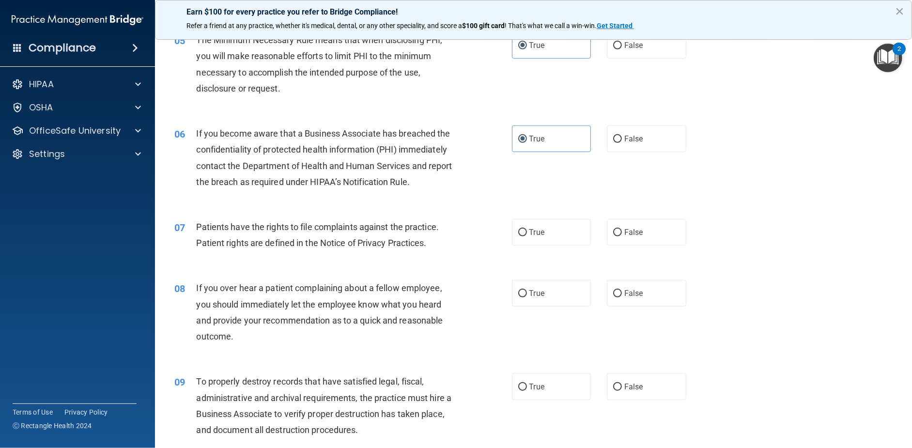
scroll to position [387, 0]
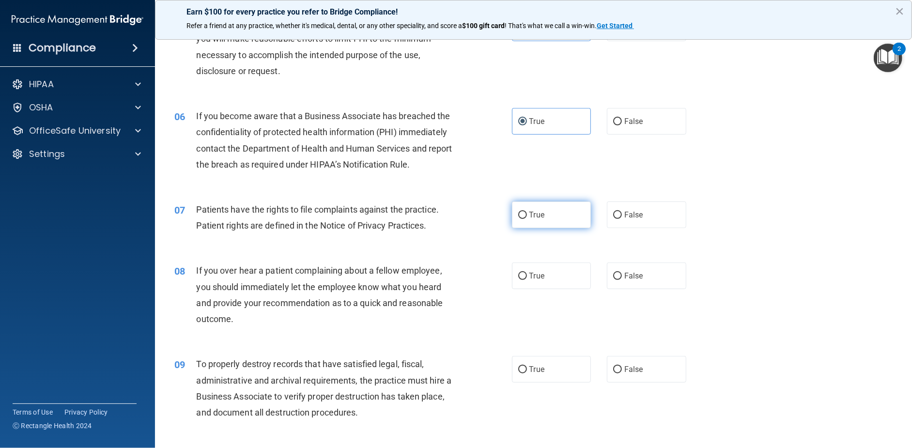
click at [548, 228] on label "True" at bounding box center [551, 214] width 79 height 27
click at [527, 219] on input "True" at bounding box center [522, 215] width 9 height 7
radio input "true"
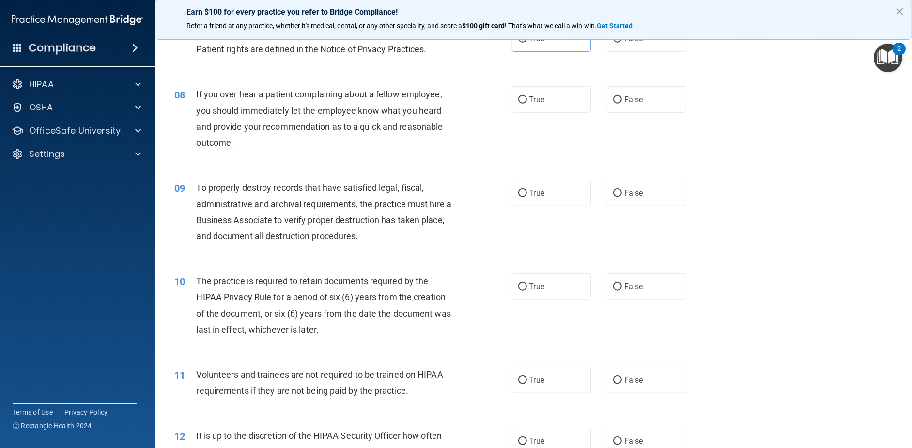
scroll to position [581, 0]
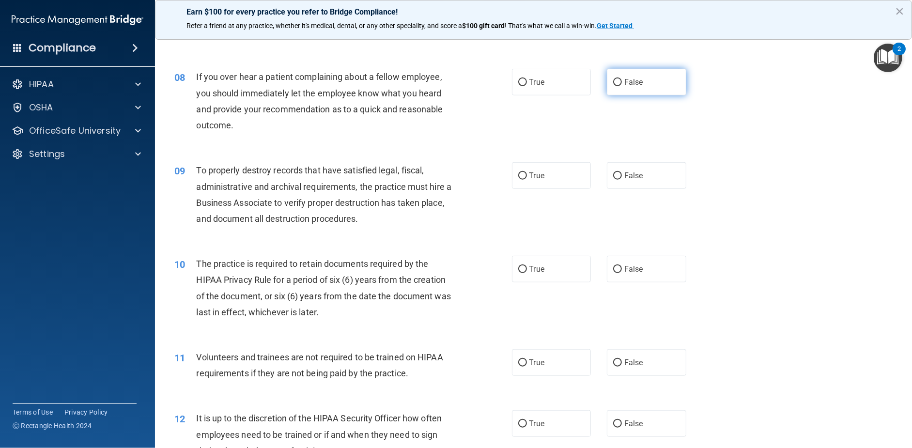
click at [615, 95] on label "False" at bounding box center [646, 82] width 79 height 27
click at [615, 86] on input "False" at bounding box center [617, 82] width 9 height 7
radio input "true"
click at [629, 180] on span "False" at bounding box center [633, 175] width 19 height 9
click at [622, 180] on input "False" at bounding box center [617, 175] width 9 height 7
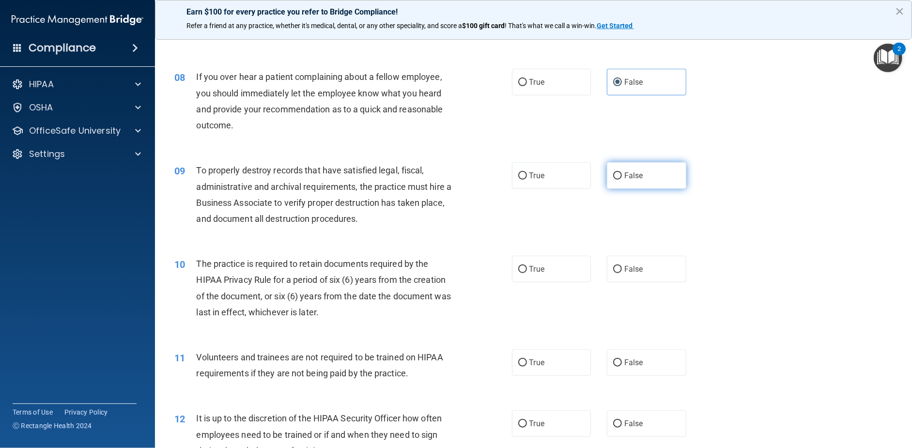
radio input "true"
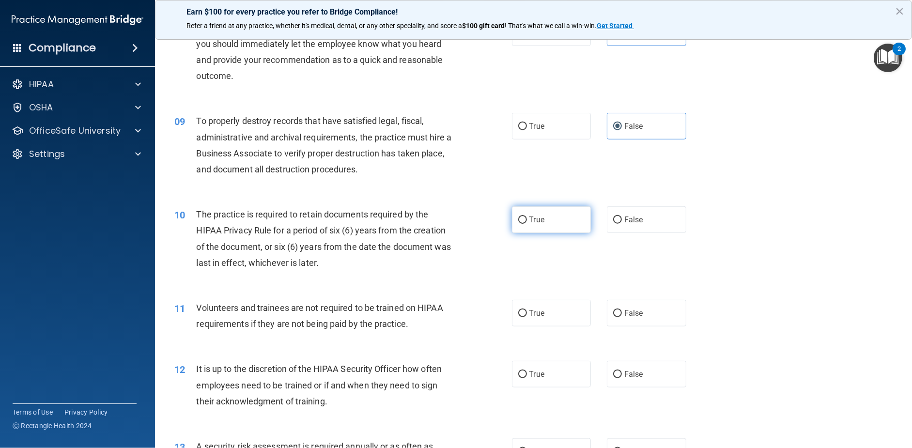
scroll to position [678, 0]
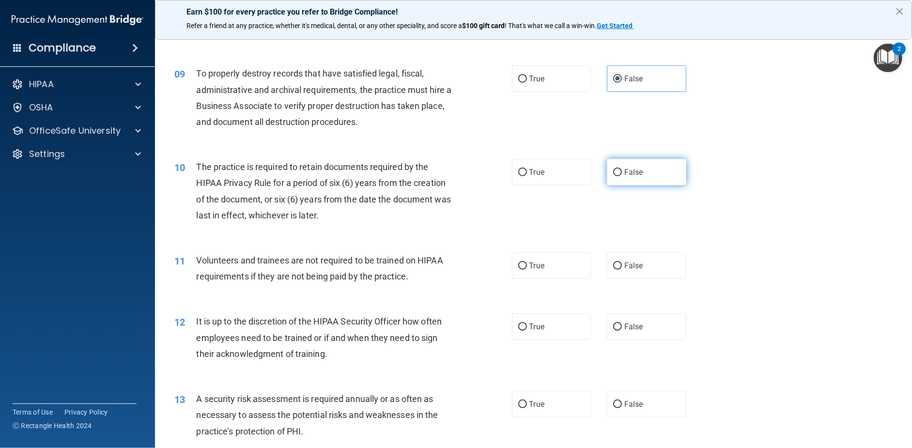
click at [607, 185] on label "False" at bounding box center [646, 172] width 79 height 27
click at [613, 176] on input "False" at bounding box center [617, 172] width 9 height 7
radio input "true"
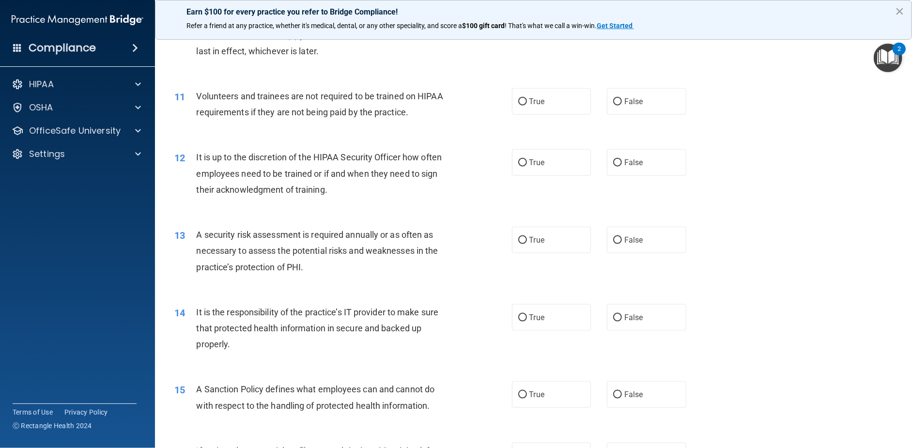
scroll to position [872, 0]
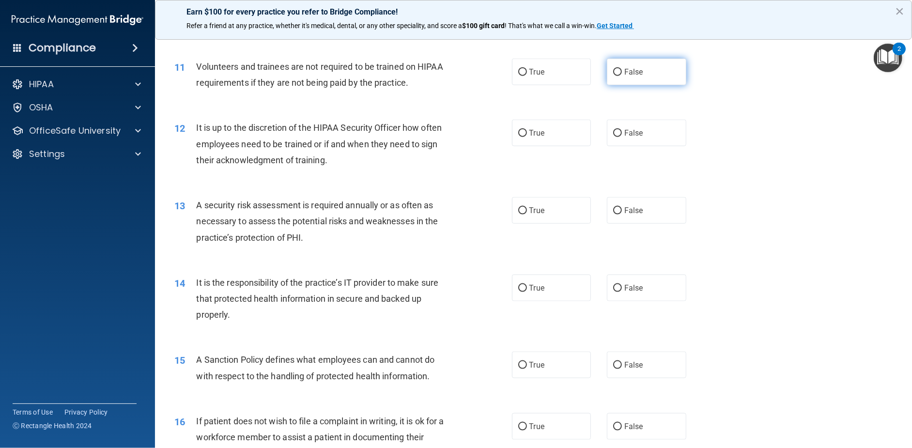
click at [617, 76] on input "False" at bounding box center [617, 72] width 9 height 7
radio input "true"
click at [613, 137] on input "False" at bounding box center [617, 133] width 9 height 7
radio input "true"
click at [525, 224] on label "True" at bounding box center [551, 210] width 79 height 27
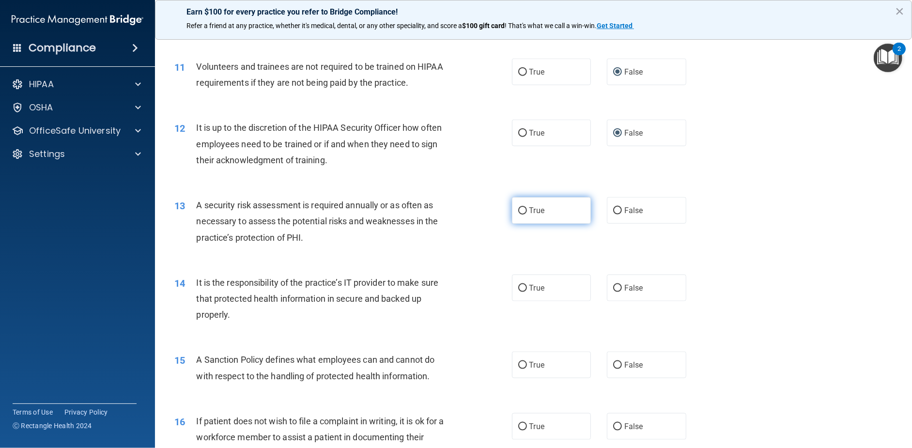
click at [525, 215] on input "True" at bounding box center [522, 210] width 9 height 7
radio input "true"
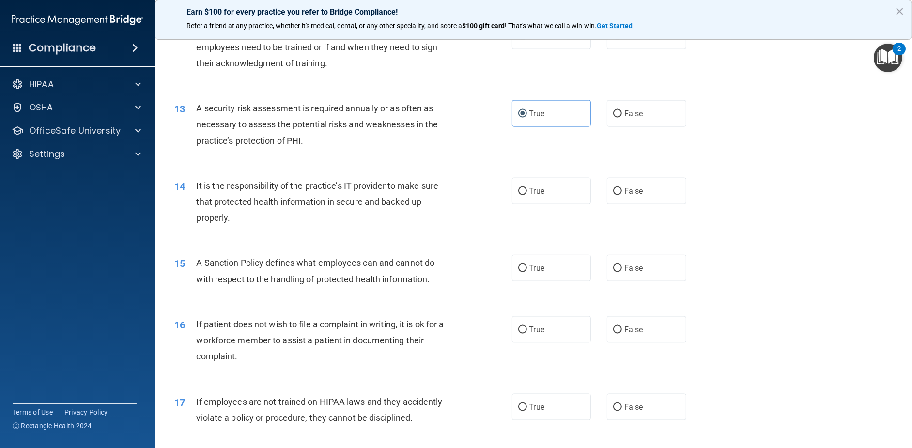
scroll to position [1017, 0]
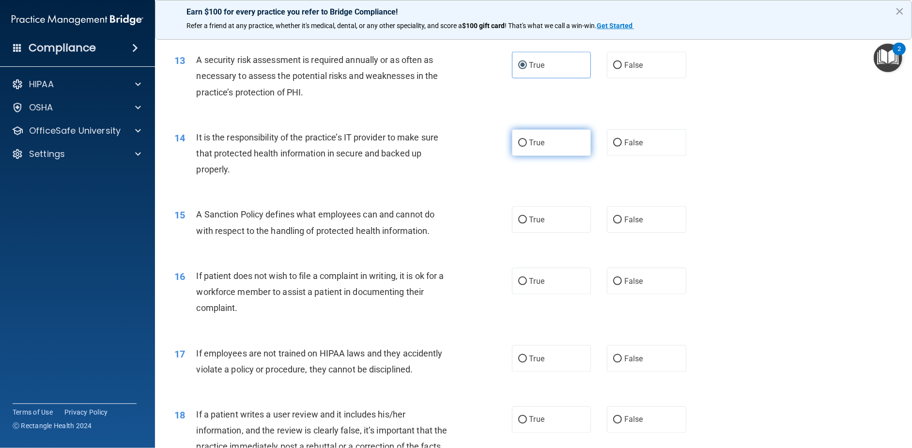
click at [522, 147] on input "True" at bounding box center [522, 142] width 9 height 7
radio input "true"
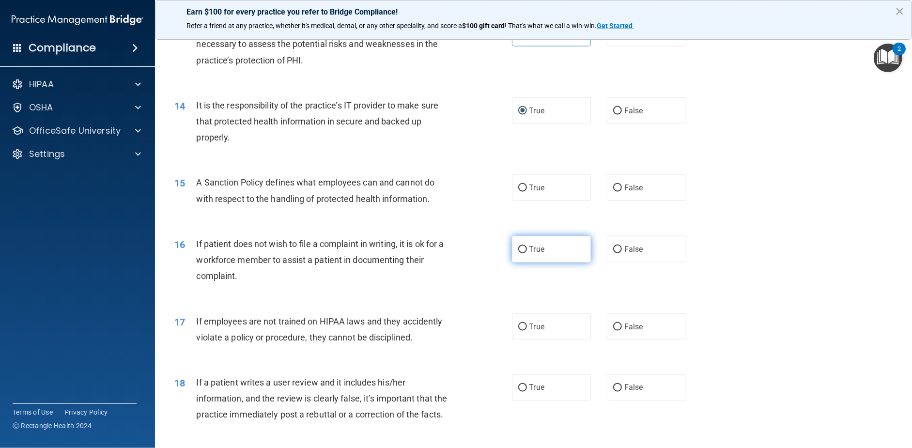
scroll to position [1114, 0]
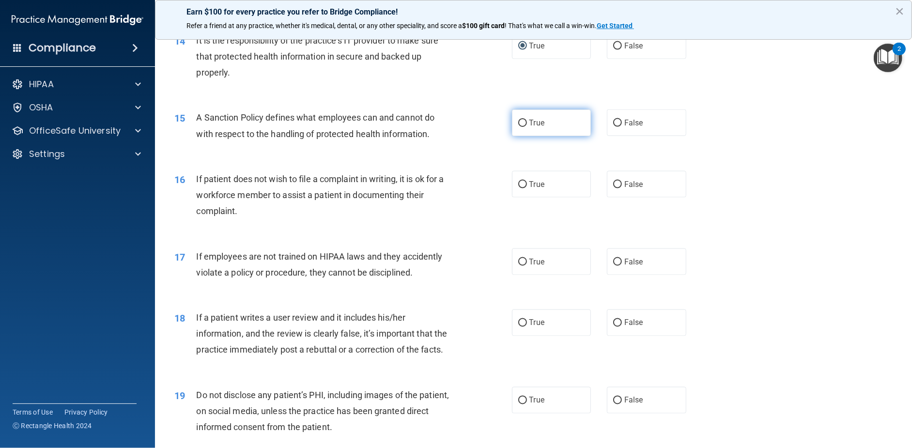
click at [562, 136] on label "True" at bounding box center [551, 122] width 79 height 27
click at [527, 127] on input "True" at bounding box center [522, 123] width 9 height 7
radio input "true"
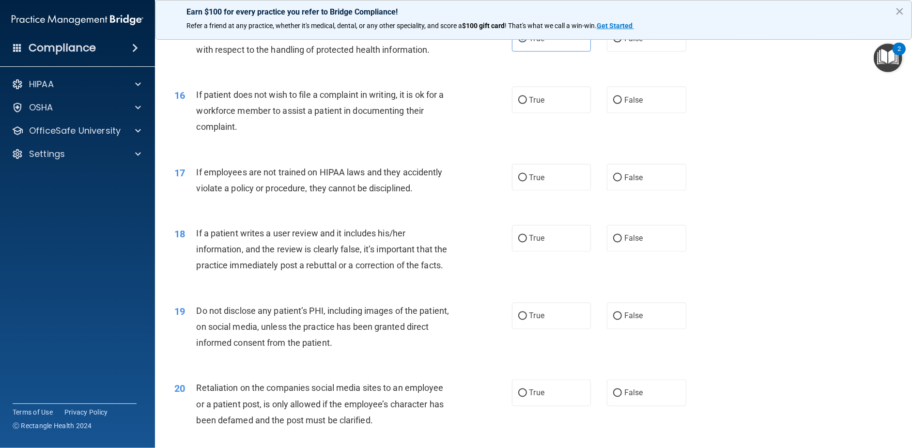
scroll to position [1211, 0]
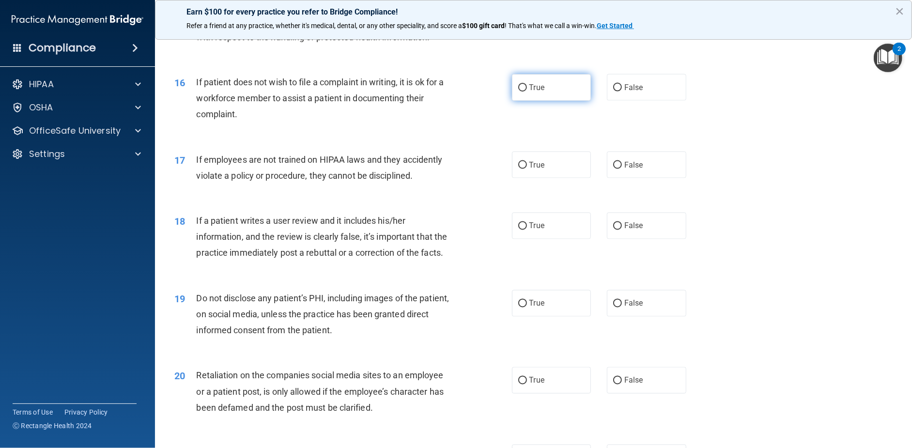
click at [529, 92] on span "True" at bounding box center [536, 87] width 15 height 9
click at [526, 92] on input "True" at bounding box center [522, 87] width 9 height 7
radio input "true"
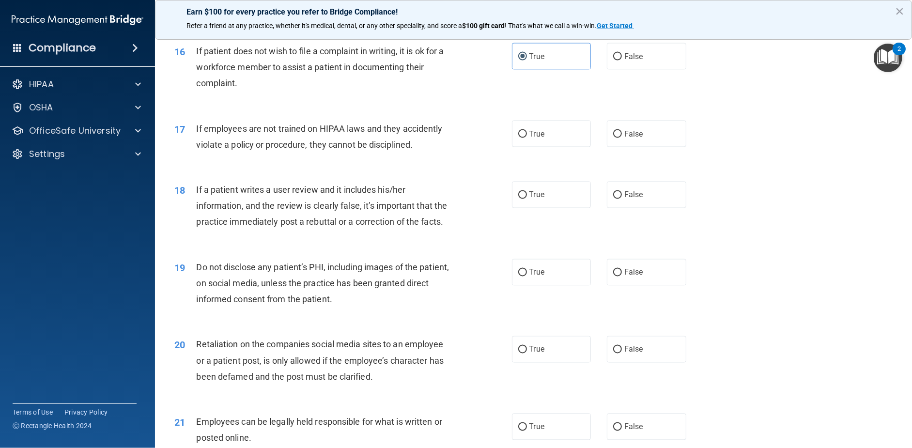
scroll to position [1259, 0]
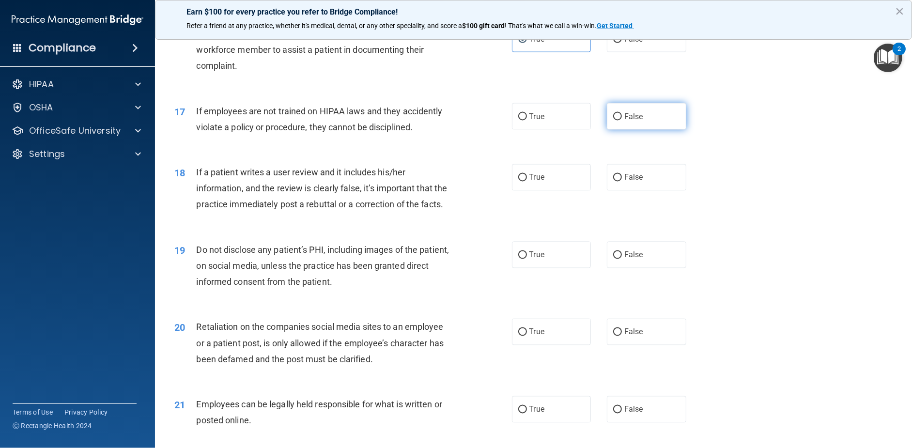
click at [649, 130] on label "False" at bounding box center [646, 116] width 79 height 27
click at [622, 121] on input "False" at bounding box center [617, 116] width 9 height 7
radio input "true"
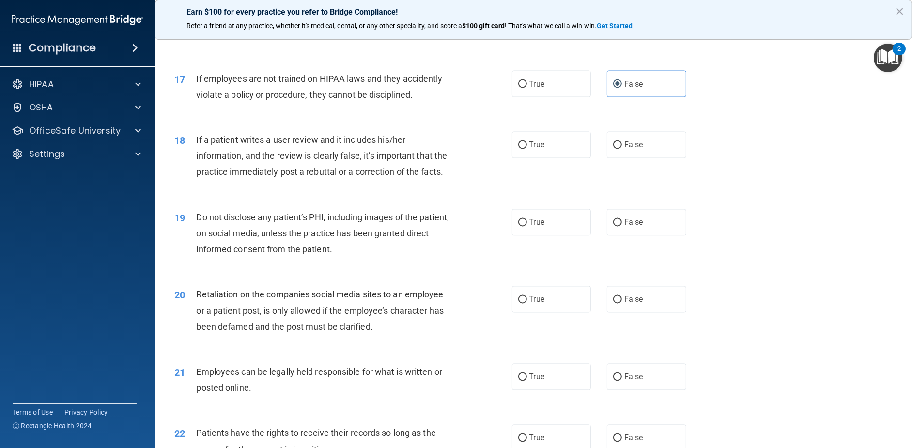
scroll to position [1356, 0]
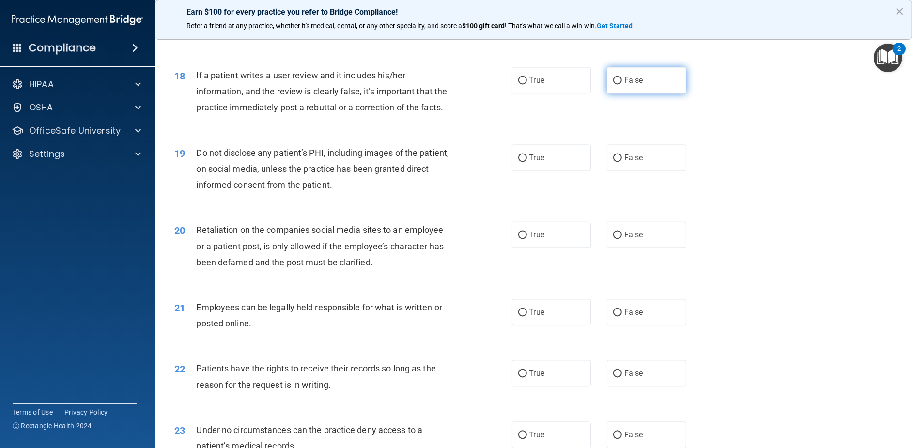
click at [615, 85] on input "False" at bounding box center [617, 80] width 9 height 7
radio input "true"
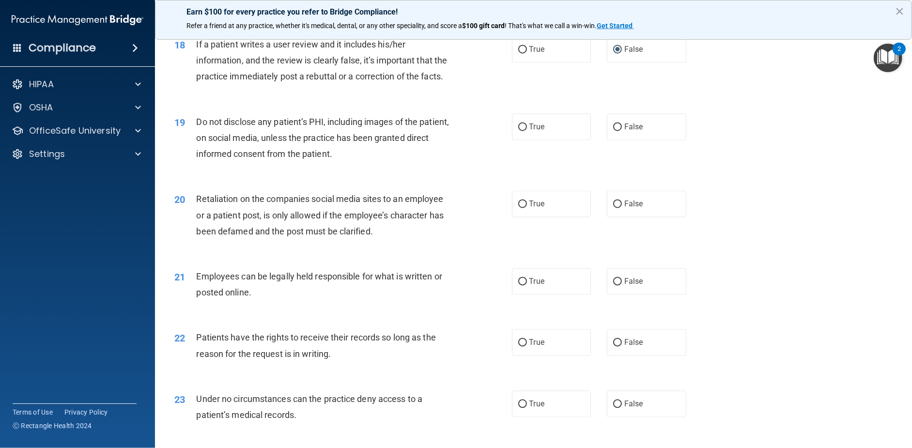
scroll to position [1404, 0]
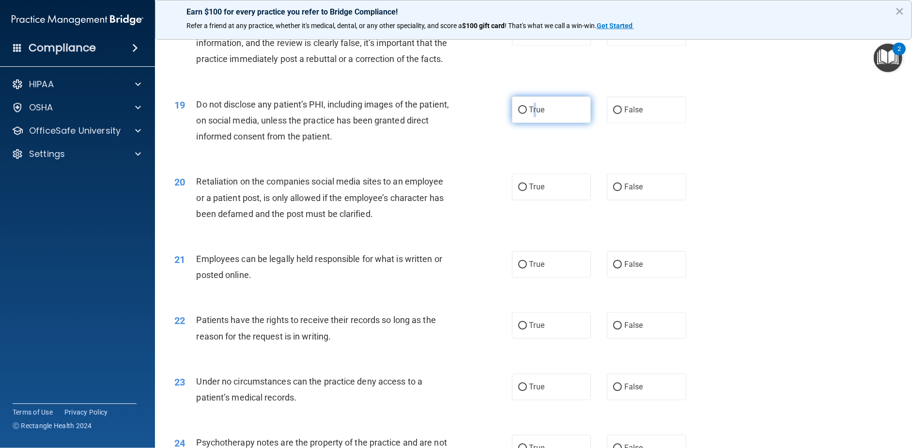
click at [532, 114] on span "True" at bounding box center [536, 109] width 15 height 9
click at [548, 123] on label "True" at bounding box center [551, 109] width 79 height 27
click at [527, 114] on input "True" at bounding box center [522, 110] width 9 height 7
radio input "true"
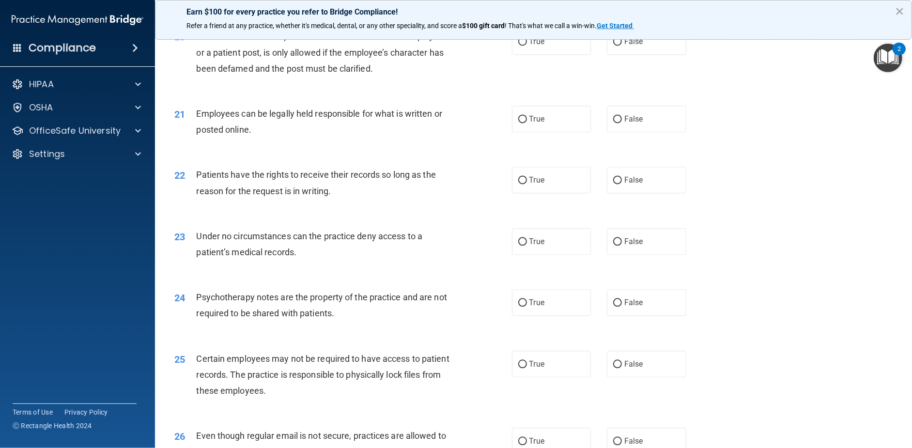
scroll to position [1550, 0]
click at [624, 46] on span "False" at bounding box center [633, 41] width 19 height 9
click at [622, 46] on input "False" at bounding box center [617, 41] width 9 height 7
radio input "true"
click at [537, 123] on span "True" at bounding box center [536, 118] width 15 height 9
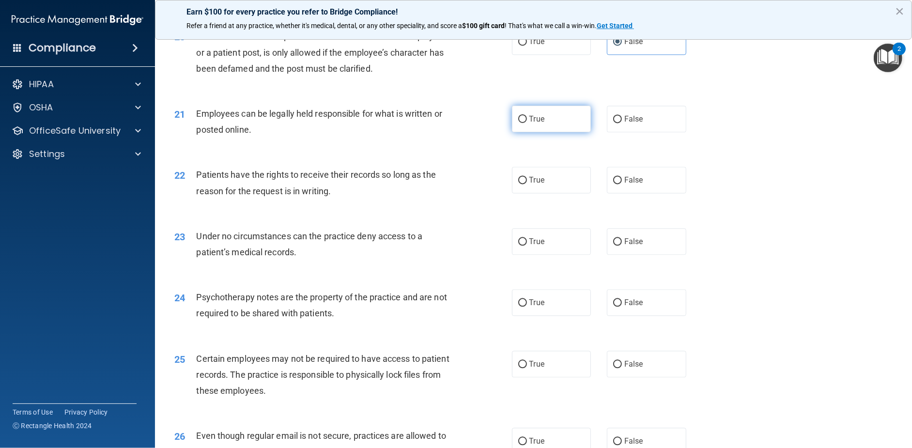
click at [527, 123] on input "True" at bounding box center [522, 119] width 9 height 7
radio input "true"
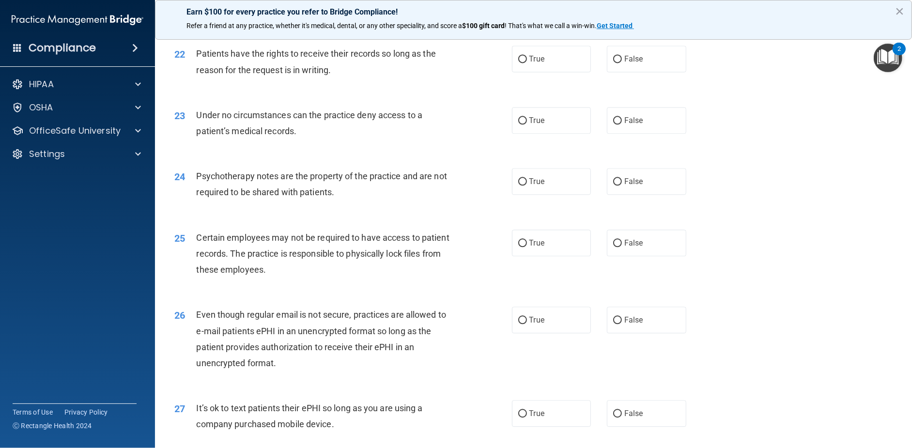
scroll to position [1695, 0]
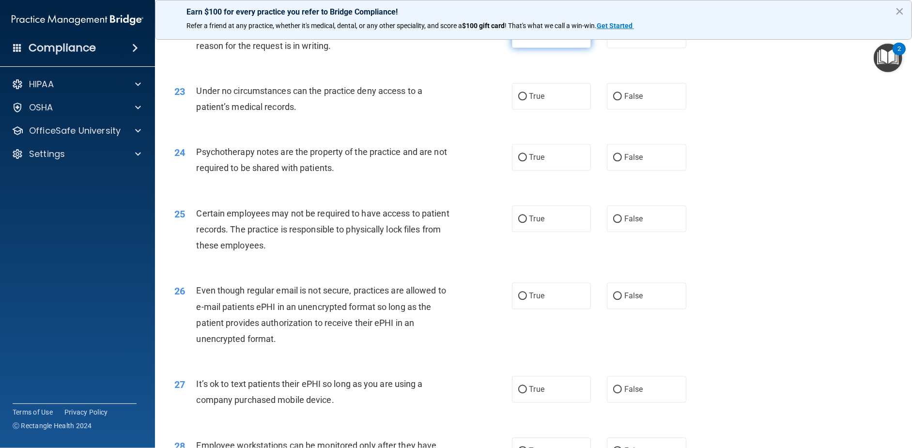
click at [529, 39] on span "True" at bounding box center [536, 34] width 15 height 9
click at [527, 39] on input "True" at bounding box center [522, 34] width 9 height 7
radio input "true"
click at [548, 109] on label "True" at bounding box center [551, 96] width 79 height 27
click at [527, 100] on input "True" at bounding box center [522, 96] width 9 height 7
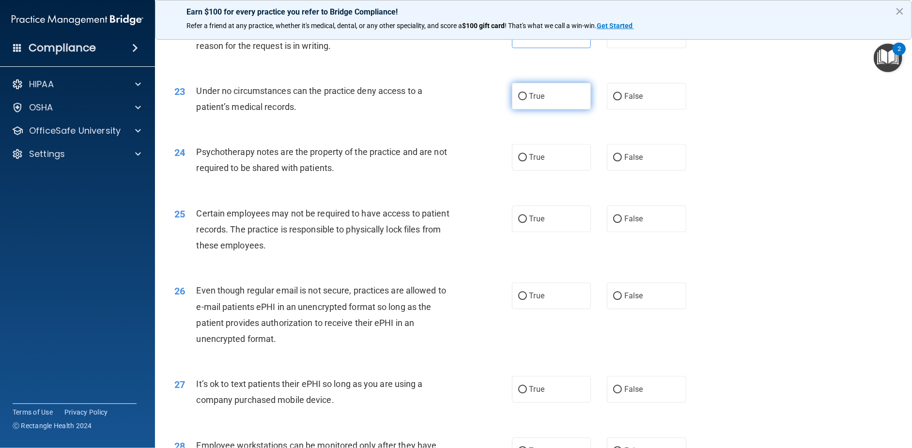
radio input "true"
click at [524, 170] on label "True" at bounding box center [551, 157] width 79 height 27
click at [524, 161] on input "True" at bounding box center [522, 157] width 9 height 7
radio input "true"
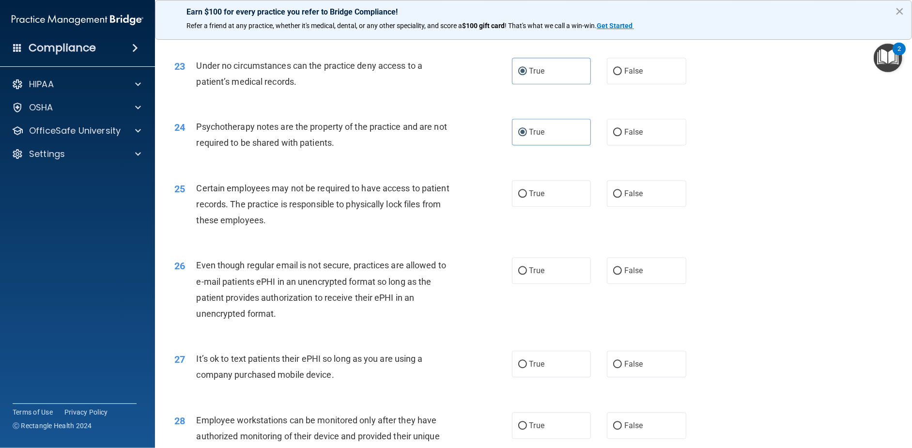
scroll to position [1743, 0]
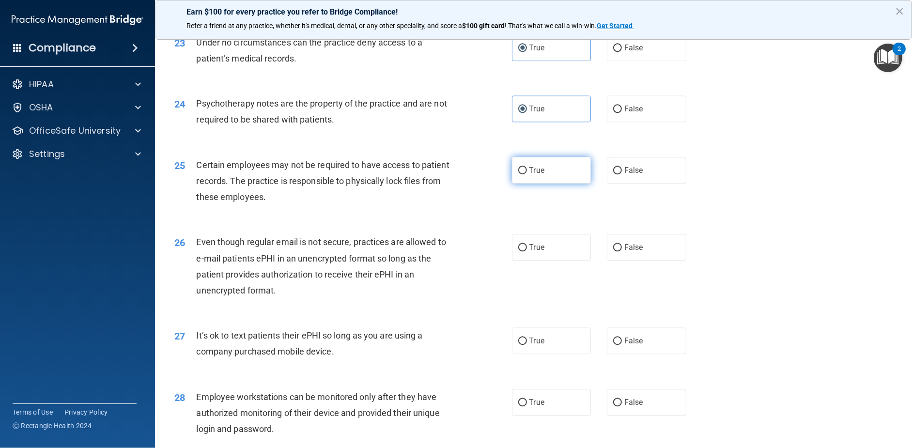
click at [535, 175] on span "True" at bounding box center [536, 170] width 15 height 9
click at [527, 174] on input "True" at bounding box center [522, 170] width 9 height 7
radio input "true"
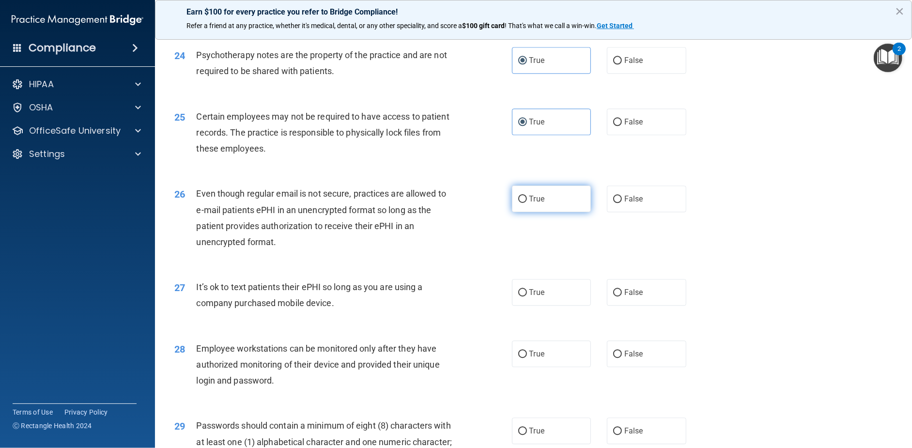
scroll to position [1840, 0]
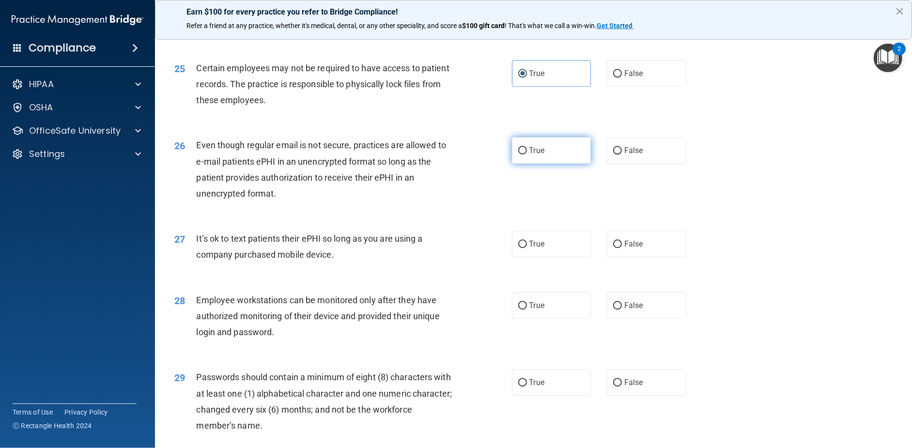
click at [550, 164] on label "True" at bounding box center [551, 150] width 79 height 27
click at [527, 154] on input "True" at bounding box center [522, 150] width 9 height 7
radio input "true"
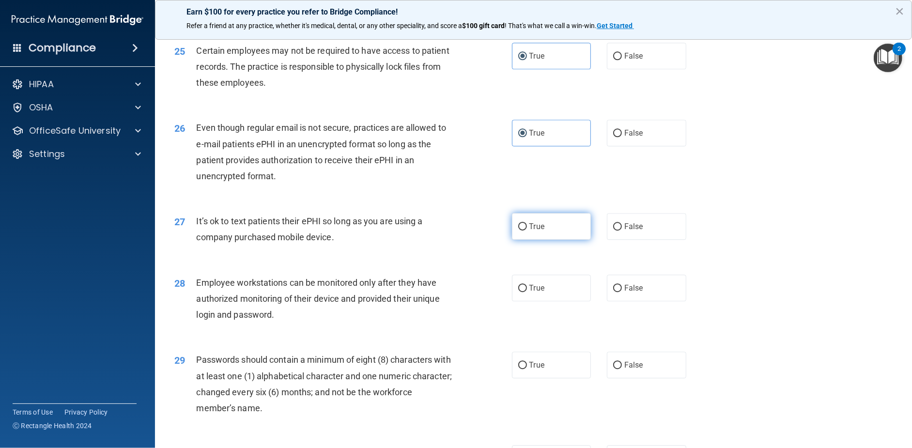
scroll to position [1888, 0]
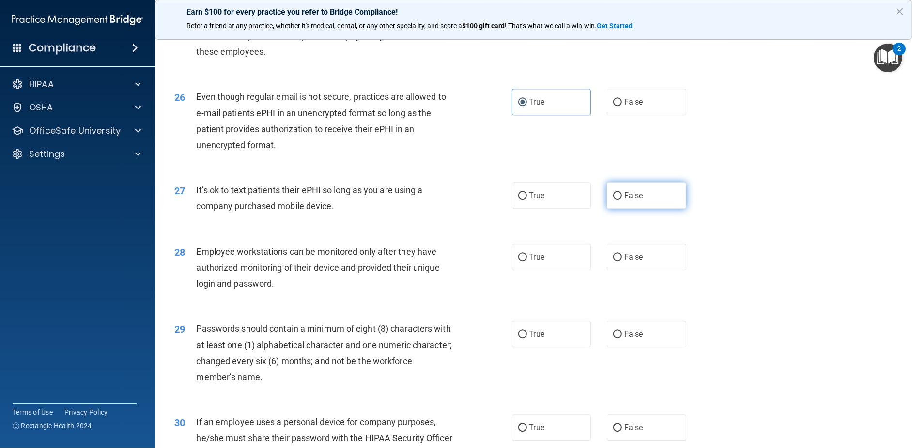
drag, startPoint x: 624, startPoint y: 226, endPoint x: 615, endPoint y: 231, distance: 10.9
click at [624, 200] on span "False" at bounding box center [633, 195] width 19 height 9
click at [622, 199] on input "False" at bounding box center [617, 195] width 9 height 7
radio input "true"
click at [565, 209] on label "True" at bounding box center [551, 195] width 79 height 27
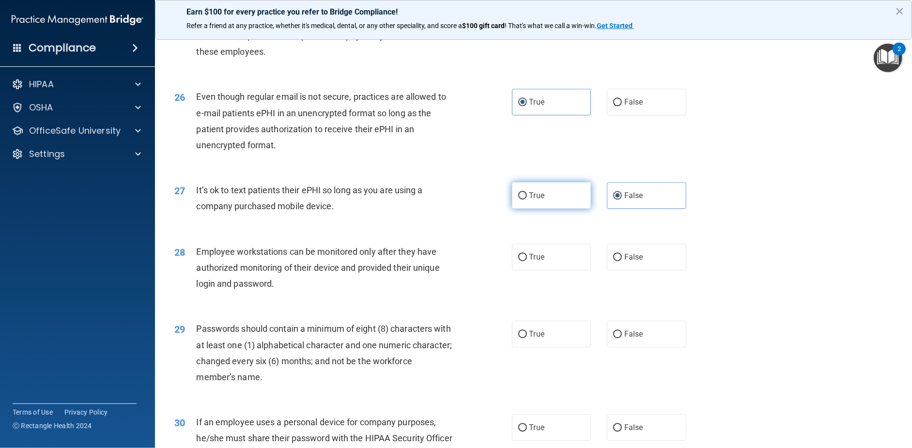
click at [527, 199] on input "True" at bounding box center [522, 195] width 9 height 7
radio input "true"
drag, startPoint x: 616, startPoint y: 226, endPoint x: 597, endPoint y: 247, distance: 28.4
click at [616, 199] on input "False" at bounding box center [617, 195] width 9 height 7
radio input "true"
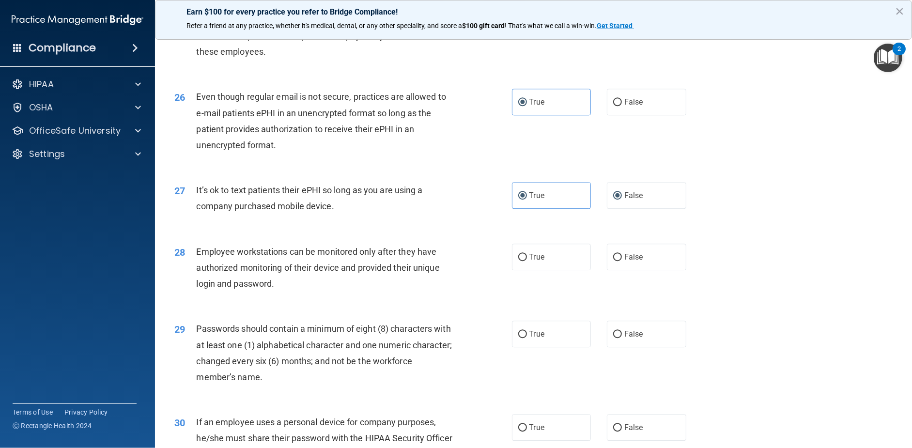
radio input "false"
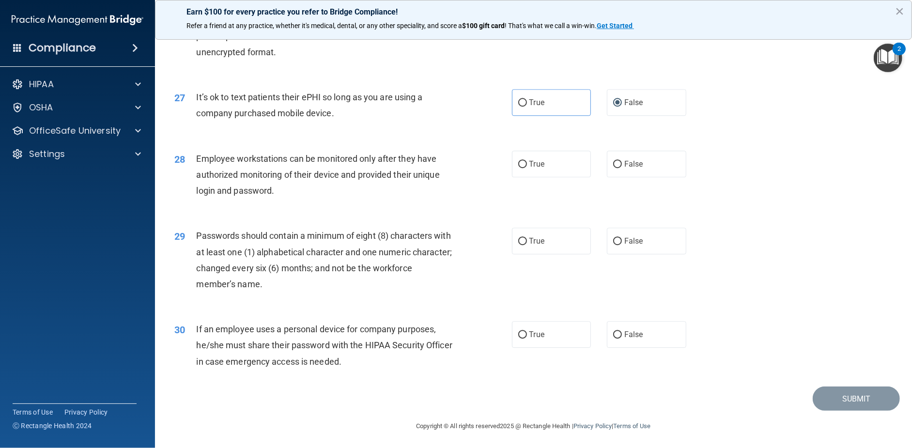
scroll to position [1985, 0]
click at [523, 176] on label "True" at bounding box center [551, 162] width 79 height 27
click at [523, 167] on input "True" at bounding box center [522, 162] width 9 height 7
radio input "true"
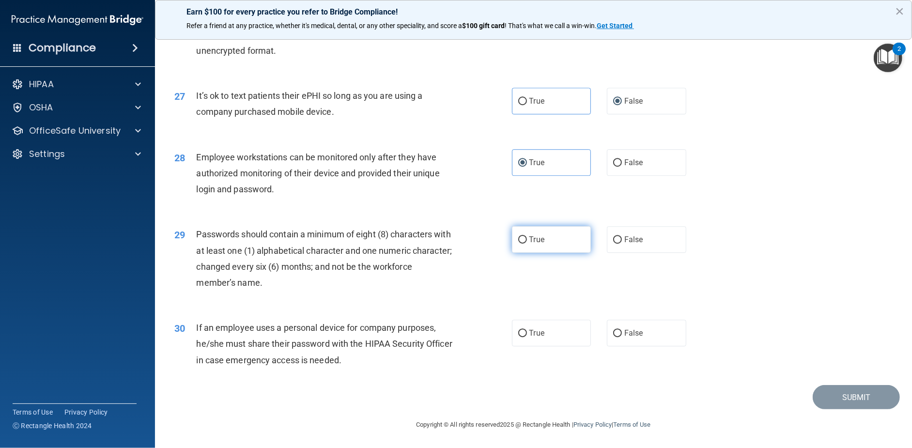
click at [542, 237] on label "True" at bounding box center [551, 239] width 79 height 27
click at [527, 237] on input "True" at bounding box center [522, 239] width 9 height 7
radio input "true"
click at [657, 336] on label "False" at bounding box center [646, 333] width 79 height 27
click at [622, 336] on input "False" at bounding box center [617, 333] width 9 height 7
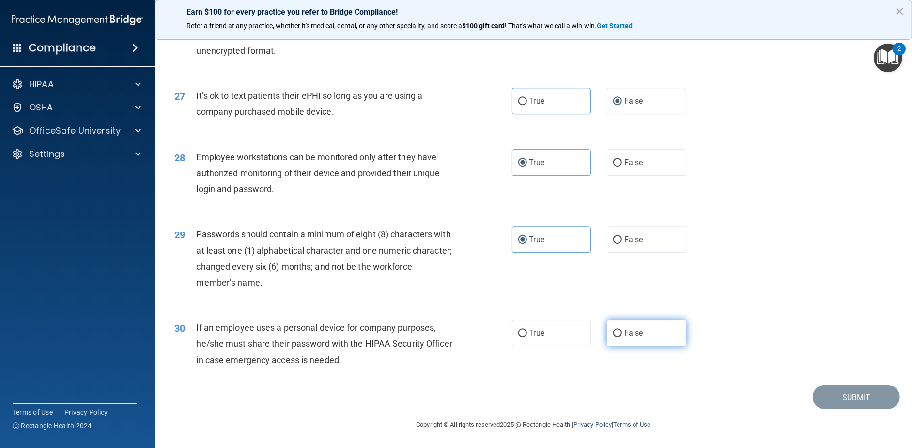
radio input "true"
click at [849, 408] on button "Submit" at bounding box center [856, 397] width 87 height 25
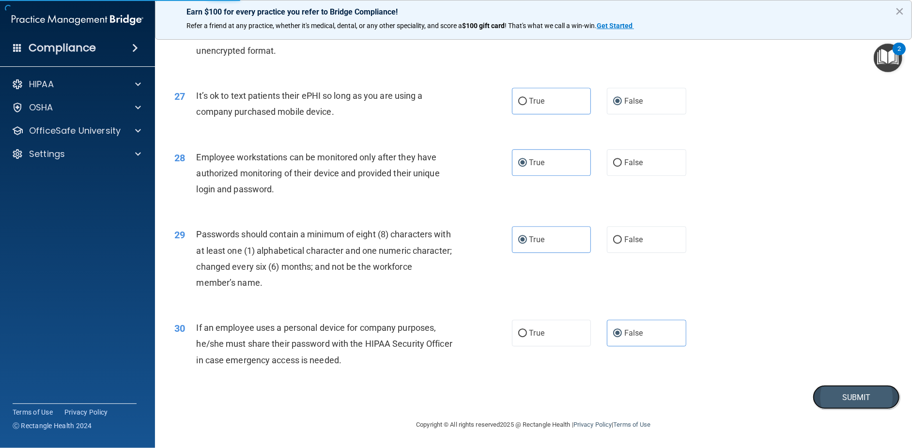
click at [838, 390] on button "Submit" at bounding box center [856, 397] width 87 height 25
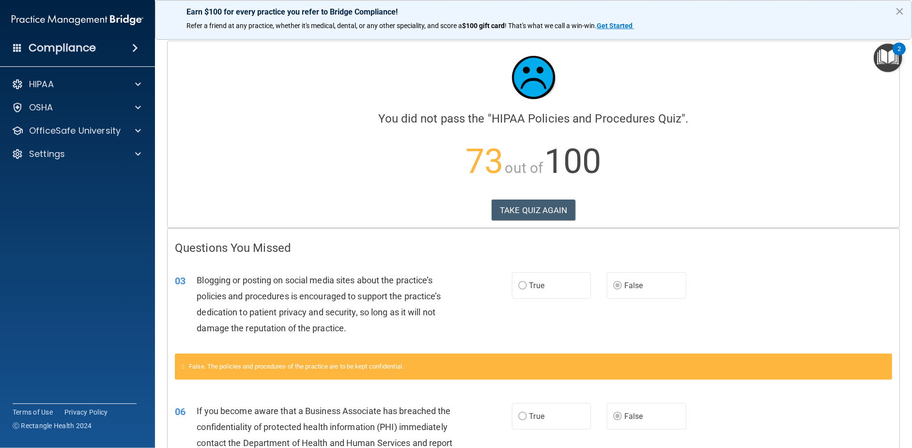
drag, startPoint x: 528, startPoint y: 212, endPoint x: 406, endPoint y: 155, distance: 134.5
click at [406, 155] on p "73 out of 100" at bounding box center [533, 161] width 717 height 62
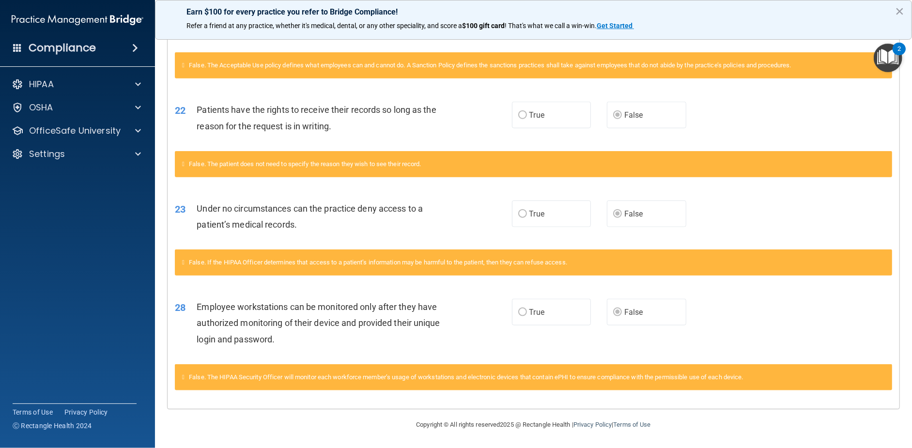
scroll to position [791, 0]
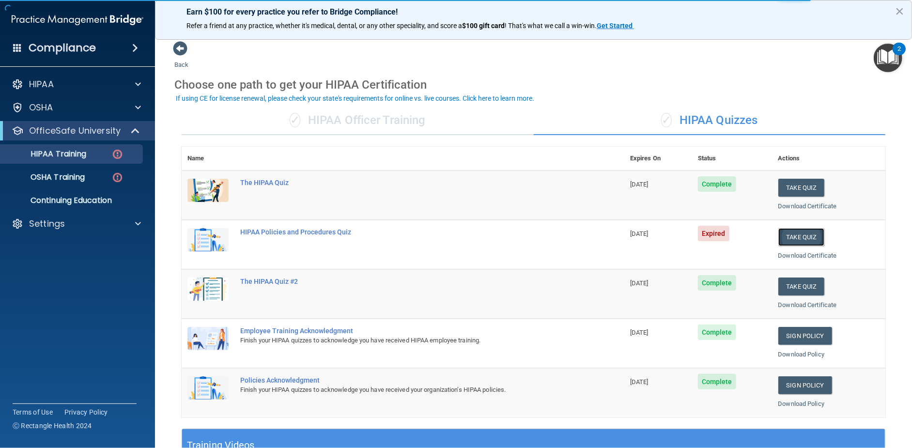
click at [792, 230] on button "Take Quiz" at bounding box center [801, 237] width 46 height 18
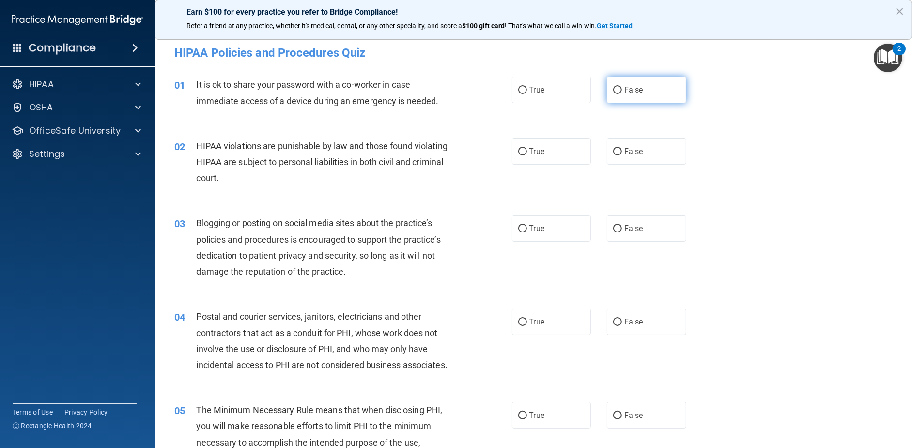
click at [652, 83] on label "False" at bounding box center [646, 90] width 79 height 27
click at [622, 87] on input "False" at bounding box center [617, 90] width 9 height 7
radio input "true"
click at [543, 148] on label "True" at bounding box center [551, 151] width 79 height 27
click at [527, 148] on input "True" at bounding box center [522, 151] width 9 height 7
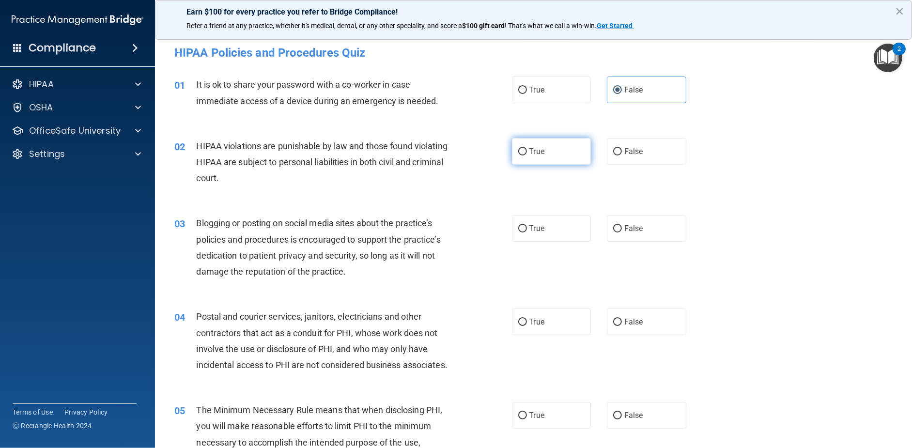
radio input "true"
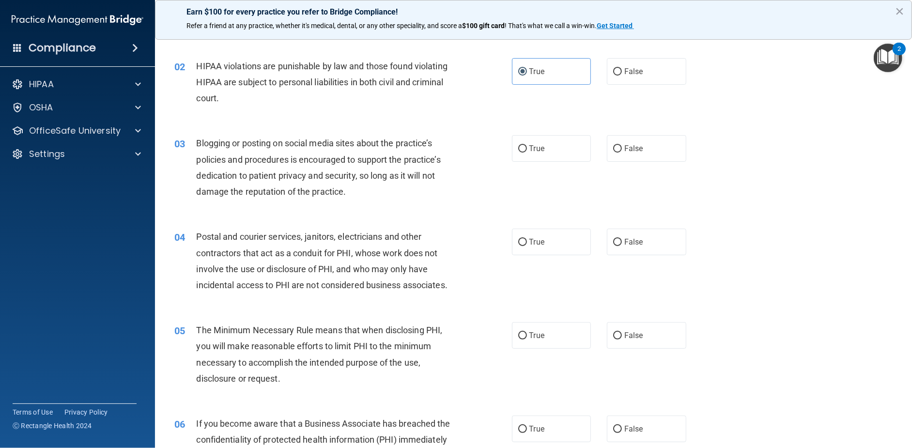
scroll to position [97, 0]
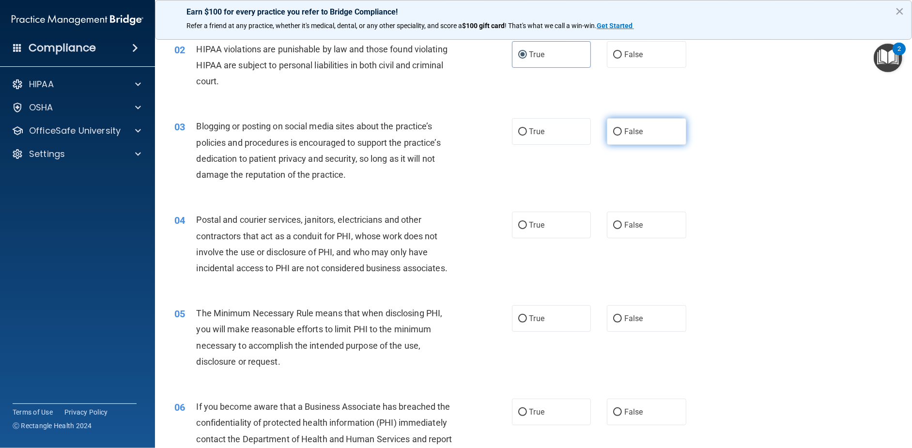
click at [645, 132] on label "False" at bounding box center [646, 131] width 79 height 27
click at [622, 132] on input "False" at bounding box center [617, 131] width 9 height 7
radio input "true"
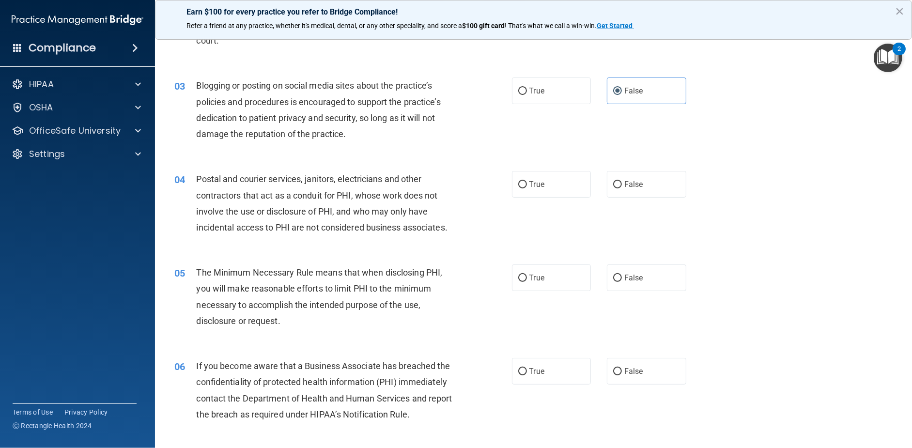
scroll to position [194, 0]
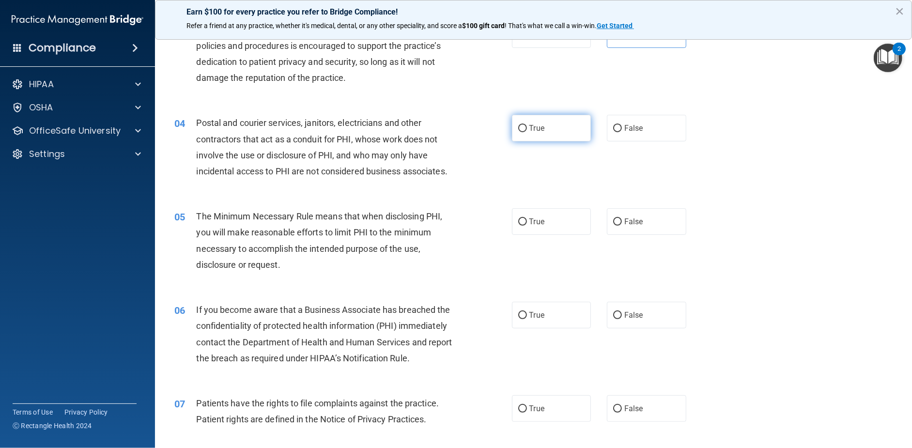
click at [554, 128] on label "True" at bounding box center [551, 128] width 79 height 27
click at [527, 128] on input "True" at bounding box center [522, 128] width 9 height 7
radio input "true"
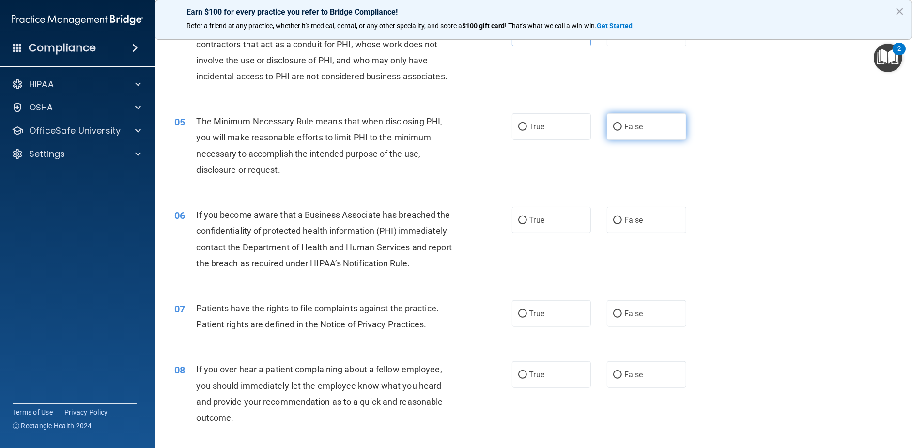
scroll to position [291, 0]
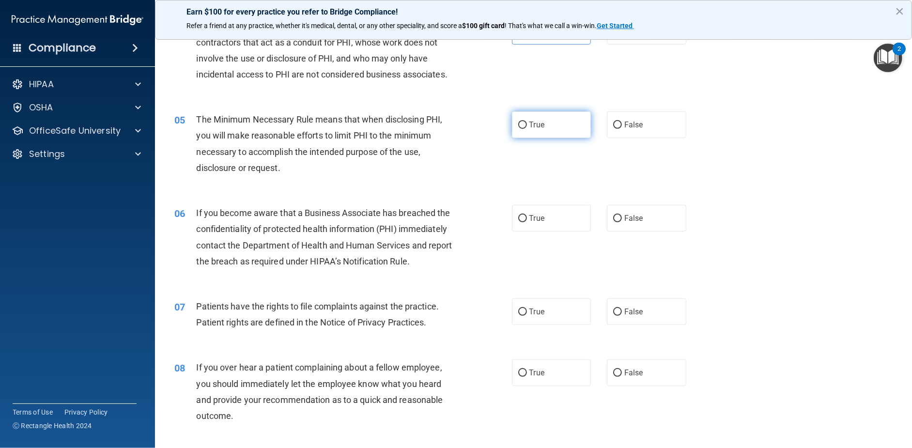
click at [568, 138] on label "True" at bounding box center [551, 124] width 79 height 27
click at [527, 129] on input "True" at bounding box center [522, 125] width 9 height 7
radio input "true"
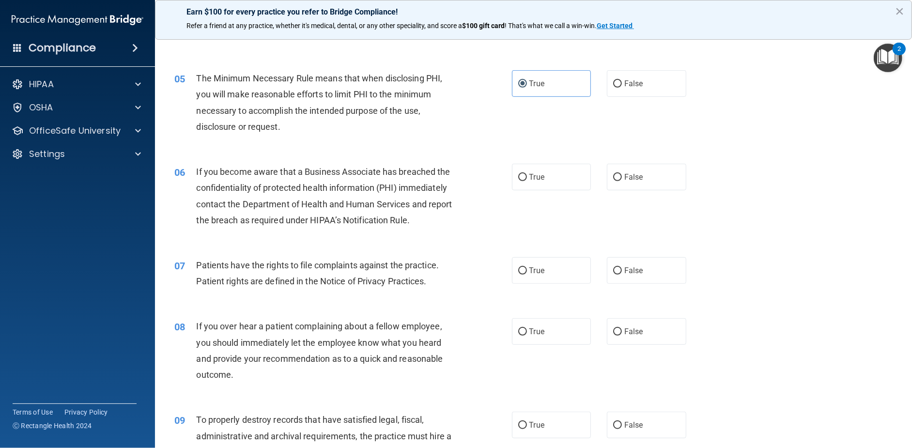
scroll to position [387, 0]
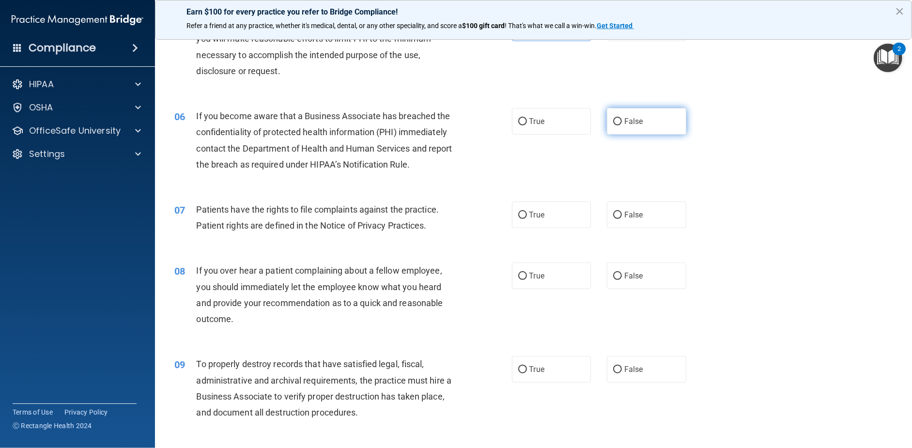
click at [629, 126] on span "False" at bounding box center [633, 121] width 19 height 9
click at [622, 125] on input "False" at bounding box center [617, 121] width 9 height 7
radio input "true"
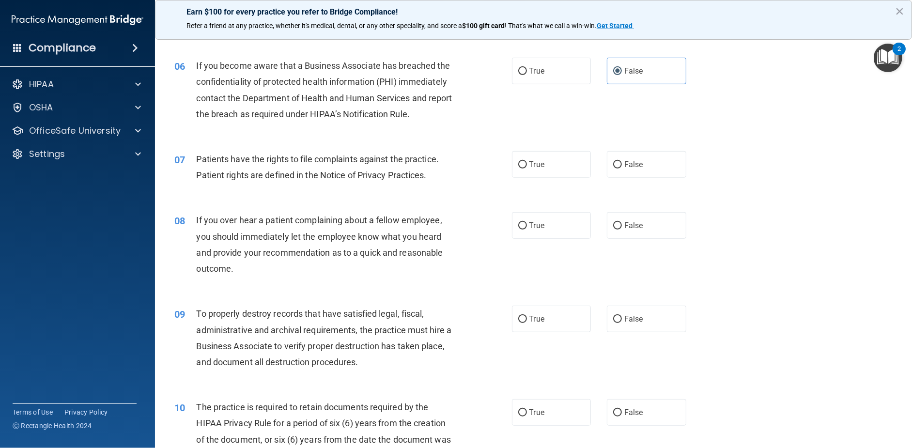
scroll to position [484, 0]
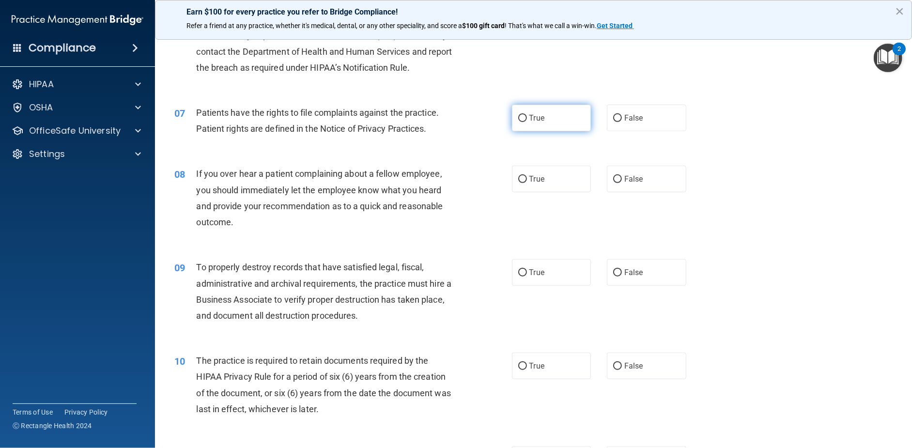
click at [523, 131] on label "True" at bounding box center [551, 118] width 79 height 27
click at [523, 122] on input "True" at bounding box center [522, 118] width 9 height 7
radio input "true"
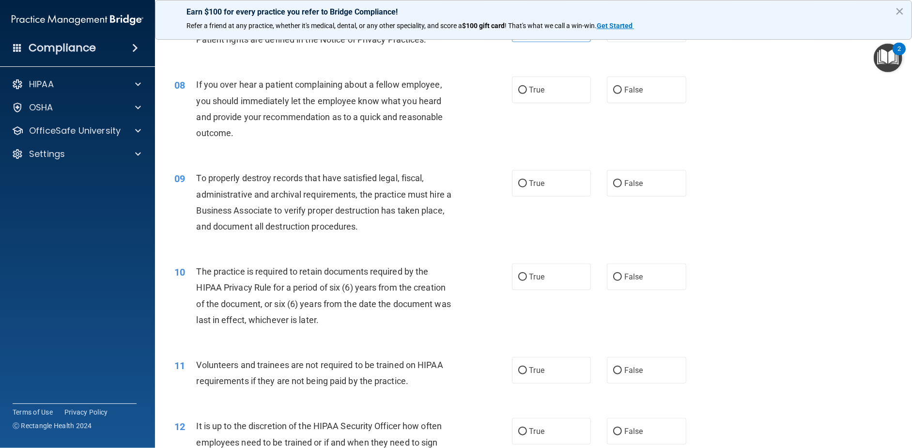
scroll to position [581, 0]
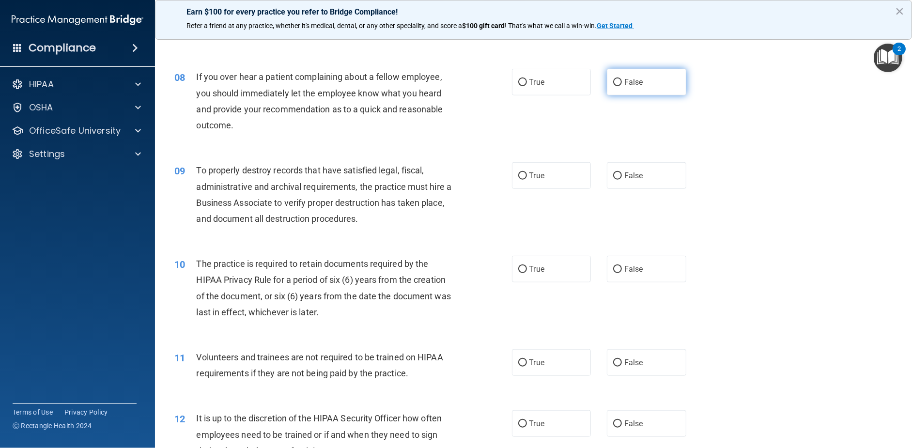
click at [617, 95] on label "False" at bounding box center [646, 82] width 79 height 27
click at [617, 86] on input "False" at bounding box center [617, 82] width 9 height 7
radio input "true"
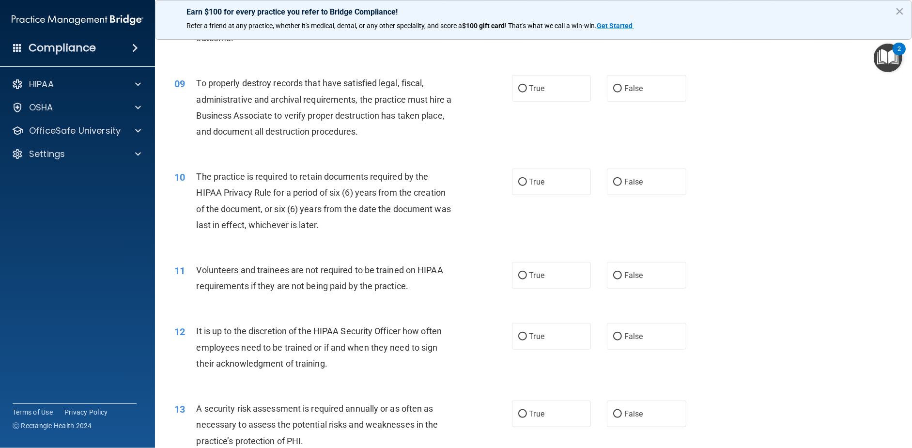
scroll to position [678, 0]
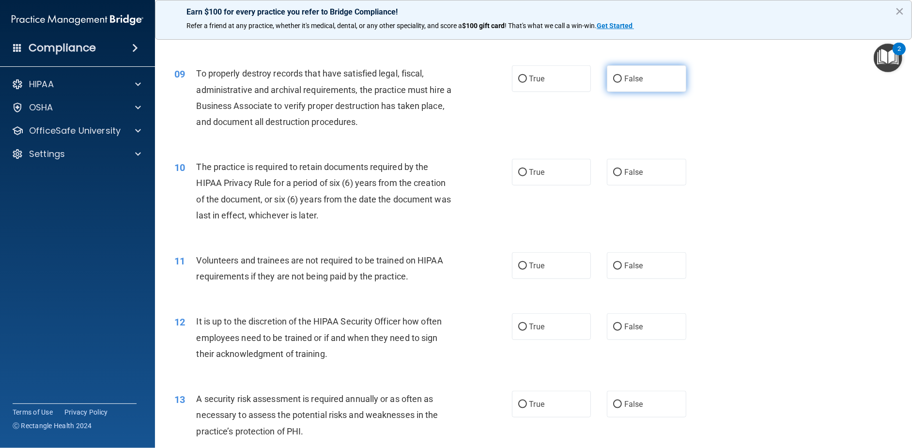
click at [626, 83] on span "False" at bounding box center [633, 78] width 19 height 9
click at [622, 83] on input "False" at bounding box center [617, 79] width 9 height 7
radio input "true"
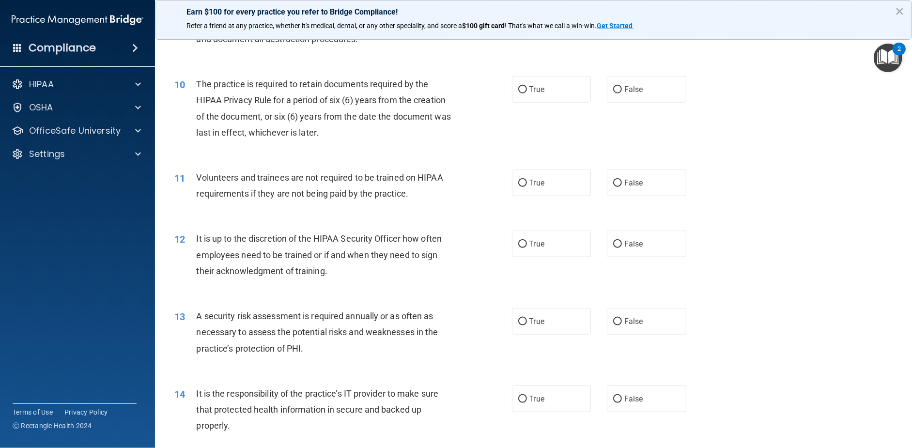
scroll to position [775, 0]
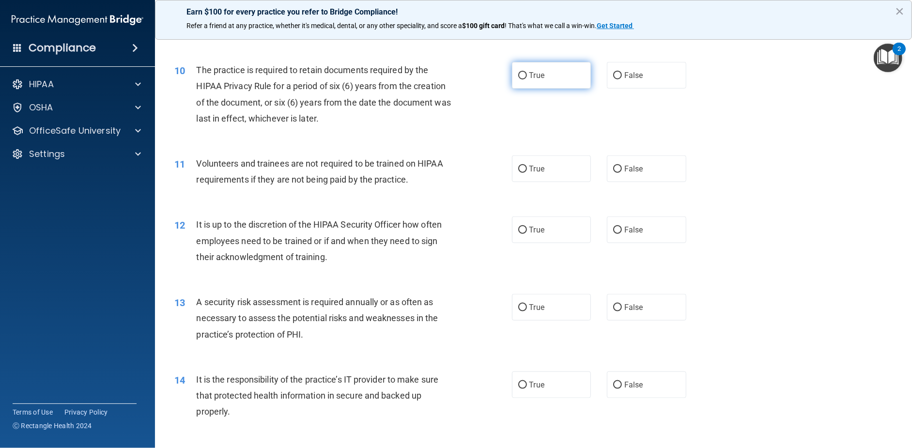
click at [528, 89] on label "True" at bounding box center [551, 75] width 79 height 27
click at [527, 79] on input "True" at bounding box center [522, 75] width 9 height 7
radio input "true"
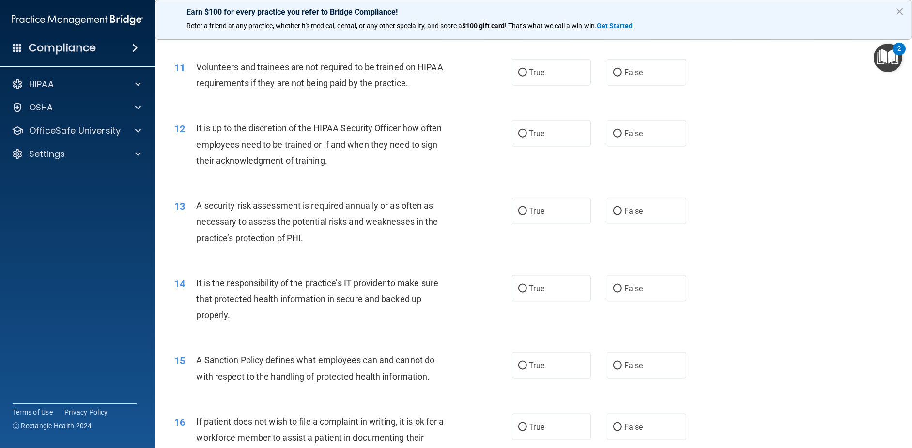
scroll to position [872, 0]
click at [648, 85] on label "False" at bounding box center [646, 72] width 79 height 27
click at [622, 76] on input "False" at bounding box center [617, 72] width 9 height 7
radio input "true"
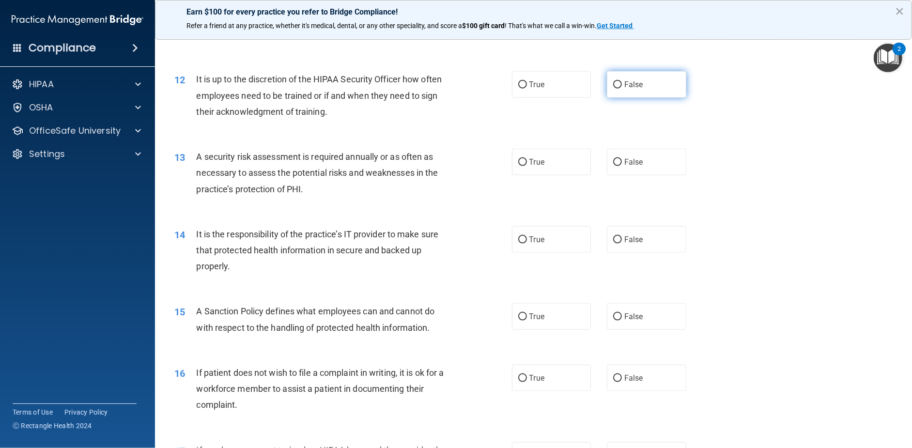
click at [677, 98] on label "False" at bounding box center [646, 84] width 79 height 27
click at [622, 89] on input "False" at bounding box center [617, 84] width 9 height 7
radio input "true"
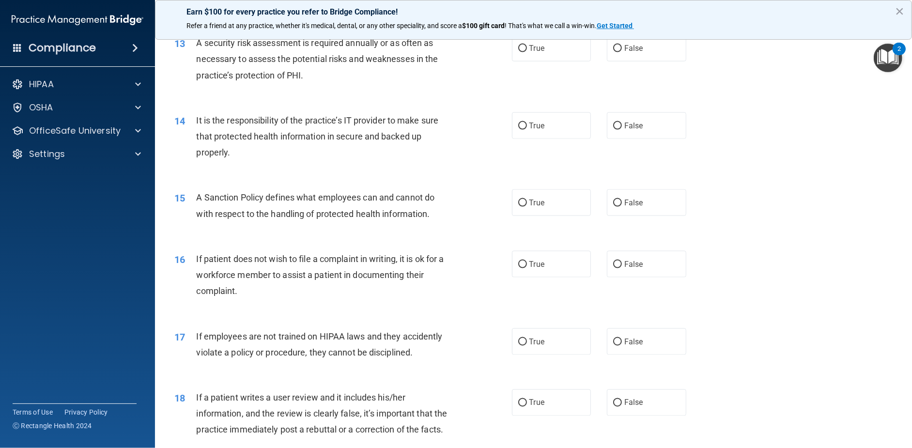
scroll to position [1017, 0]
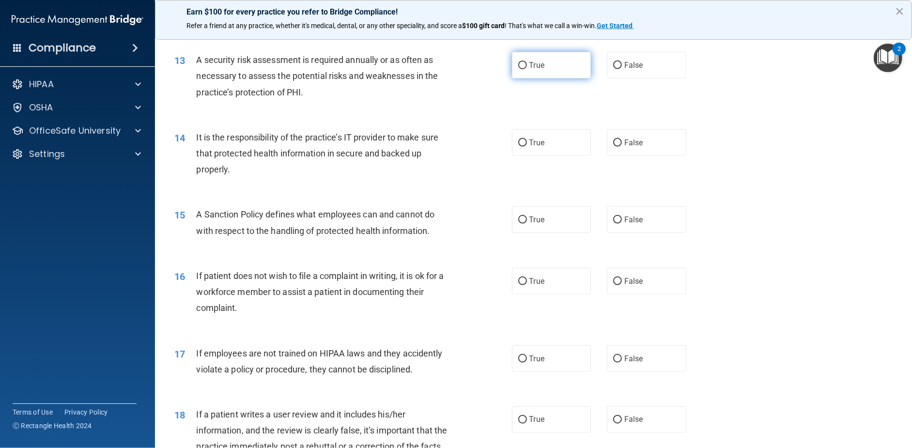
click at [559, 78] on label "True" at bounding box center [551, 65] width 79 height 27
click at [527, 69] on input "True" at bounding box center [522, 65] width 9 height 7
radio input "true"
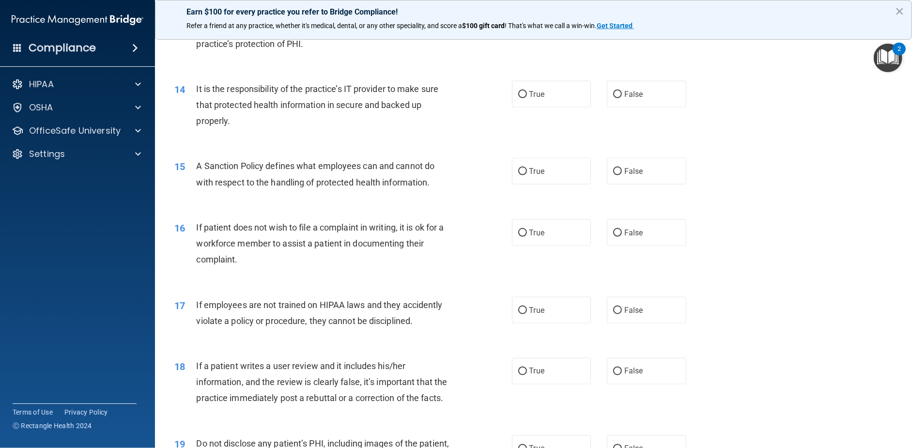
scroll to position [1114, 0]
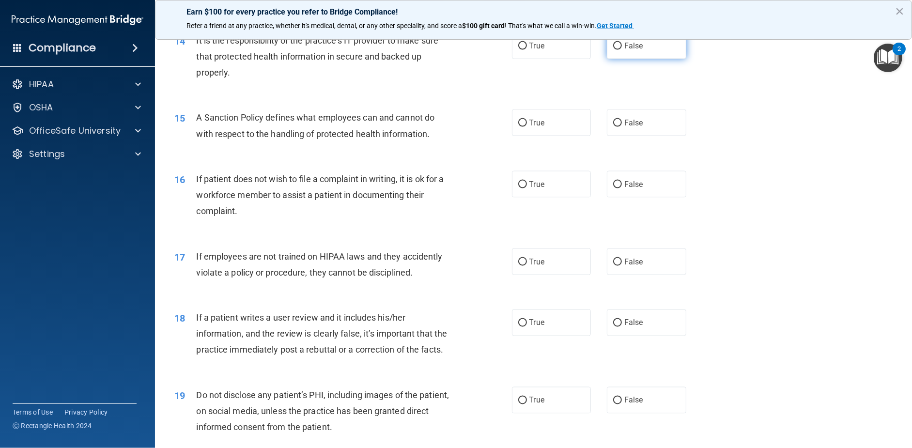
click at [639, 59] on label "False" at bounding box center [646, 45] width 79 height 27
click at [622, 50] on input "False" at bounding box center [617, 46] width 9 height 7
radio input "true"
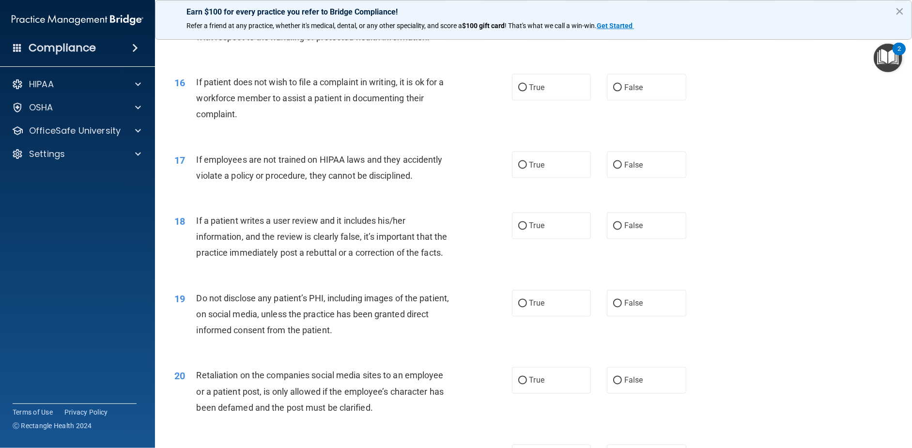
scroll to position [1162, 0]
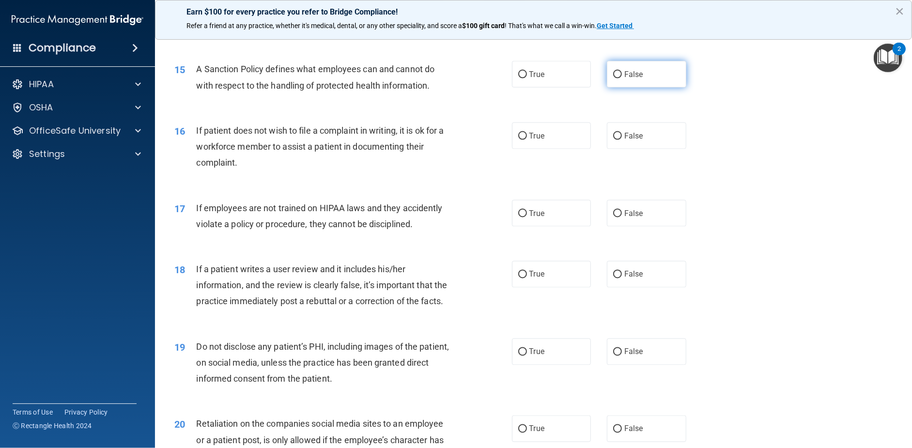
click at [630, 88] on label "False" at bounding box center [646, 74] width 79 height 27
click at [622, 78] on input "False" at bounding box center [617, 74] width 9 height 7
radio input "true"
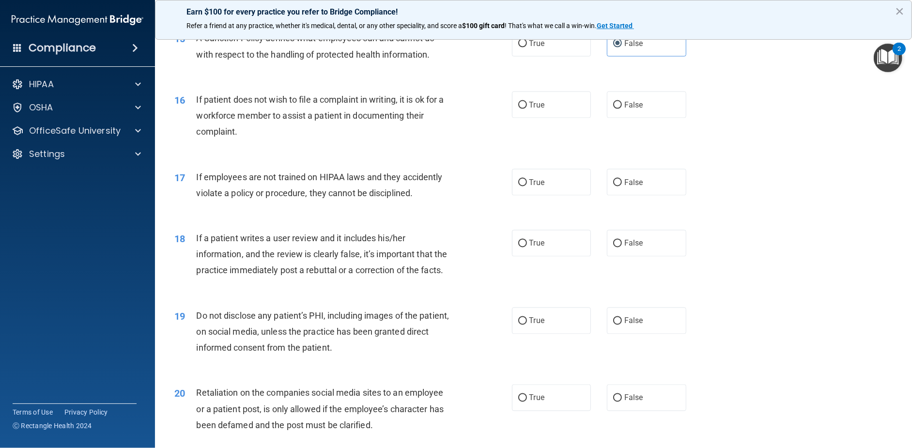
scroll to position [1211, 0]
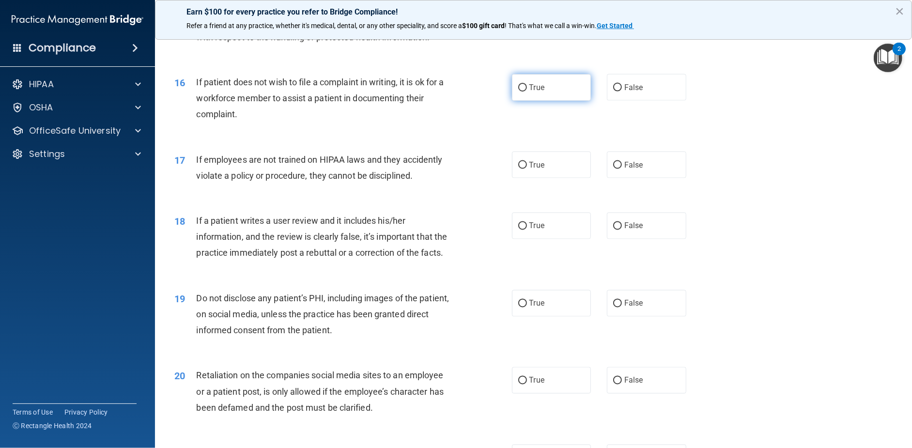
click at [541, 101] on label "True" at bounding box center [551, 87] width 79 height 27
click at [527, 92] on input "True" at bounding box center [522, 87] width 9 height 7
radio input "true"
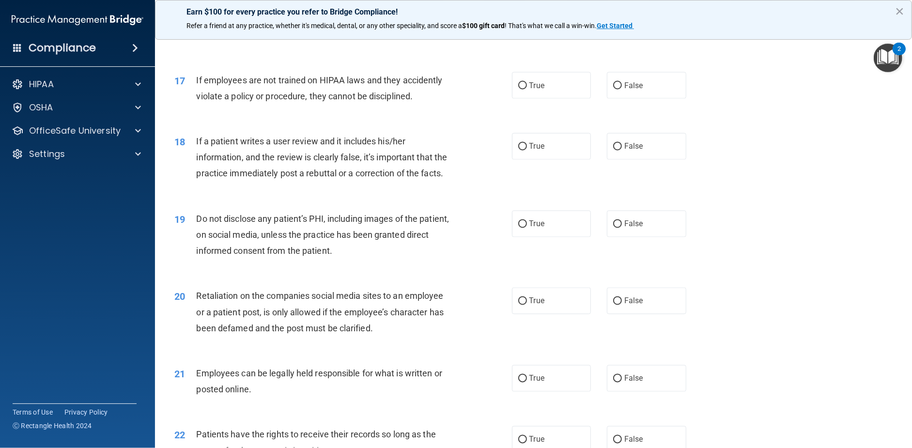
scroll to position [1307, 0]
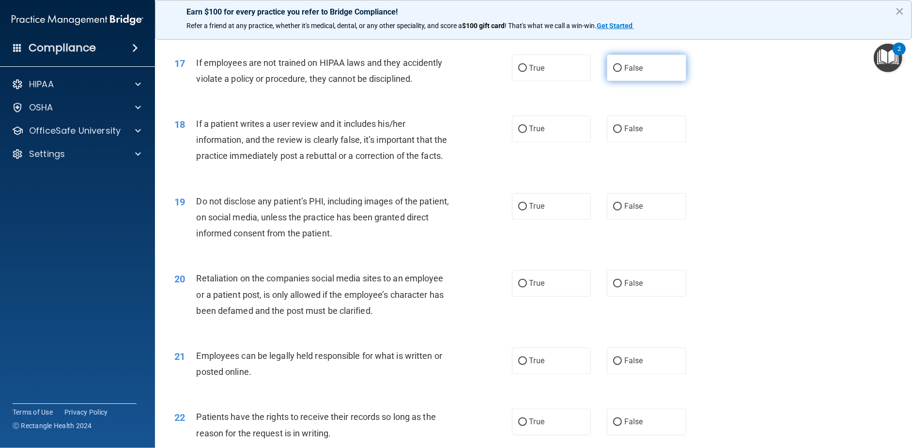
click at [627, 81] on label "False" at bounding box center [646, 68] width 79 height 27
click at [622, 72] on input "False" at bounding box center [617, 68] width 9 height 7
radio input "true"
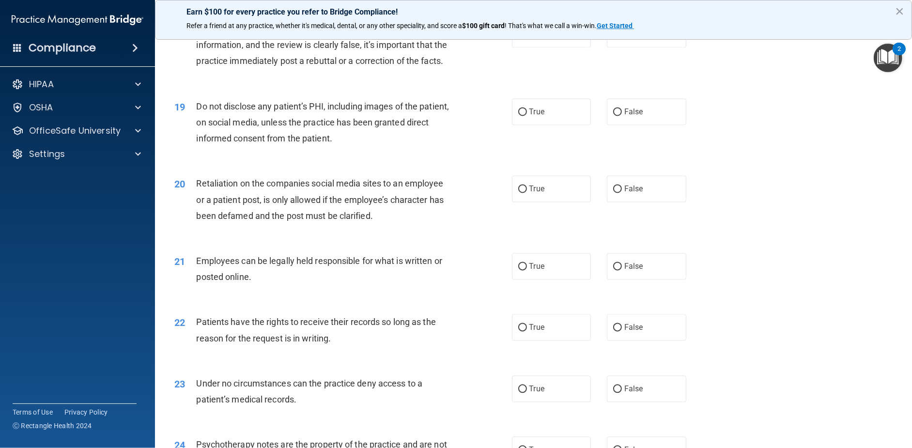
scroll to position [1404, 0]
click at [607, 46] on label "False" at bounding box center [646, 32] width 79 height 27
click at [613, 36] on input "False" at bounding box center [617, 32] width 9 height 7
radio input "true"
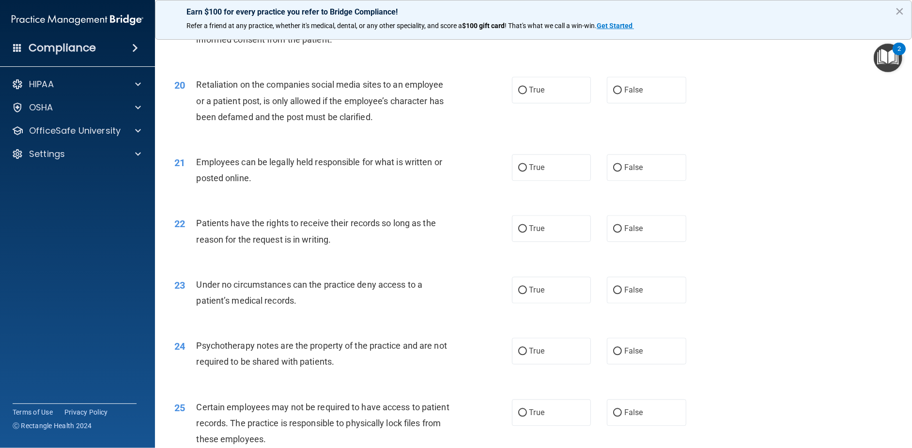
scroll to position [1453, 0]
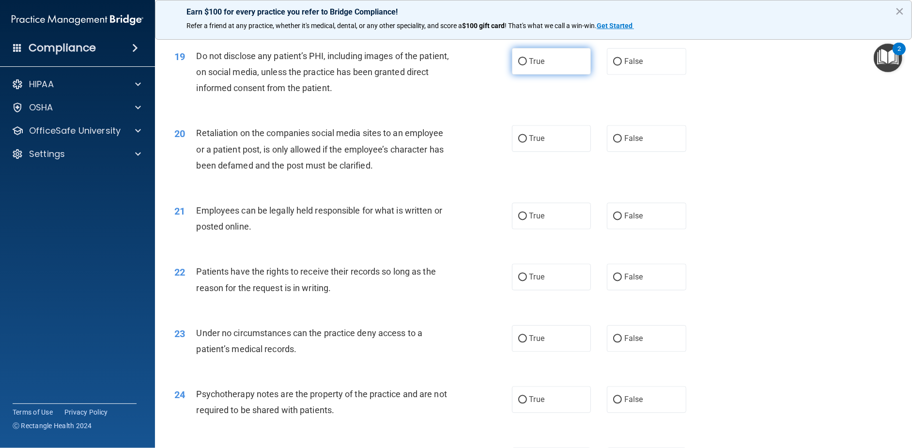
click at [567, 75] on label "True" at bounding box center [551, 61] width 79 height 27
click at [527, 65] on input "True" at bounding box center [522, 61] width 9 height 7
radio input "true"
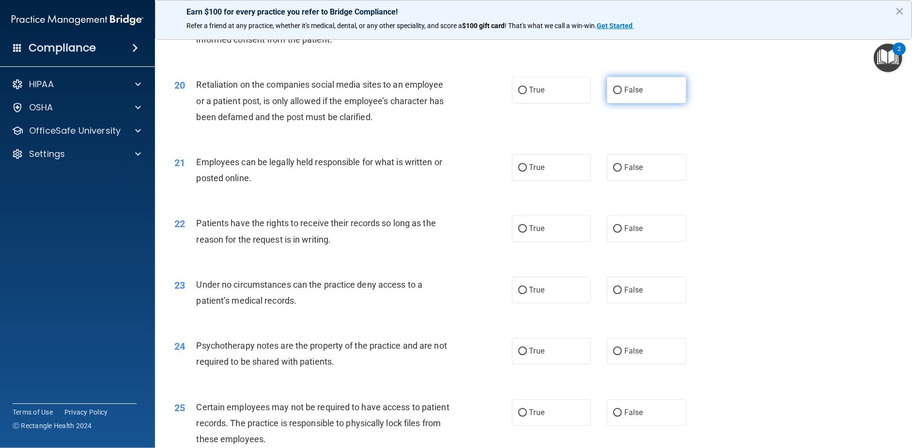
click at [624, 103] on label "False" at bounding box center [646, 90] width 79 height 27
click at [622, 94] on input "False" at bounding box center [617, 90] width 9 height 7
radio input "true"
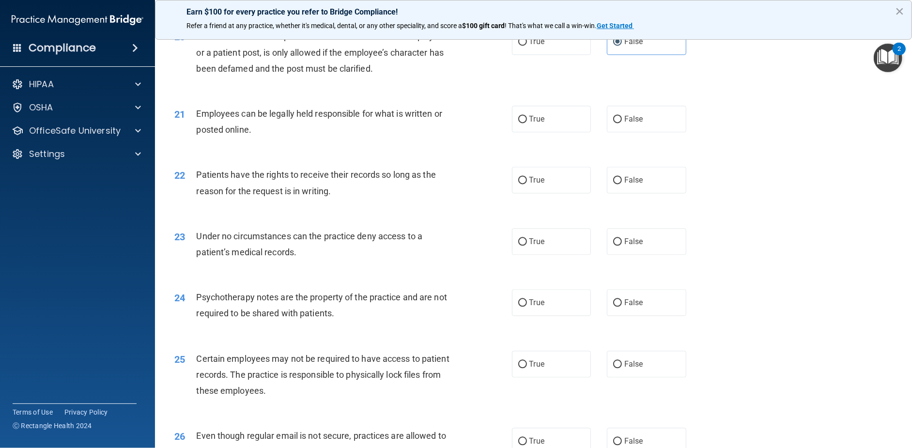
scroll to position [1598, 0]
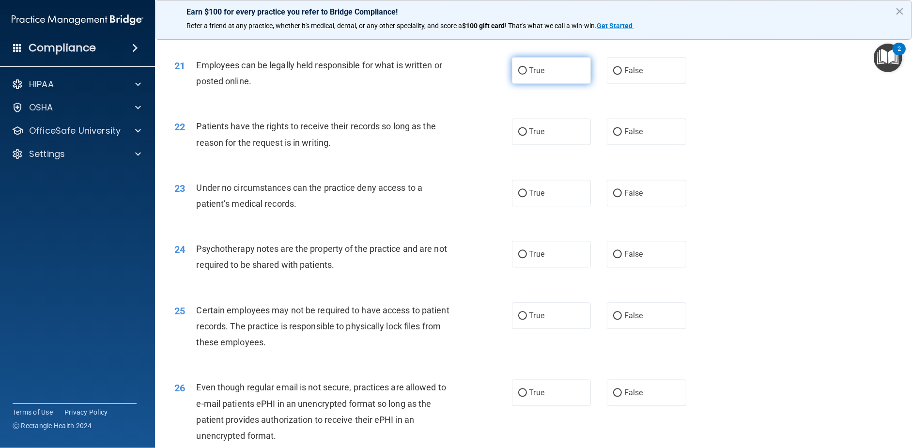
click at [518, 75] on input "True" at bounding box center [522, 70] width 9 height 7
radio input "true"
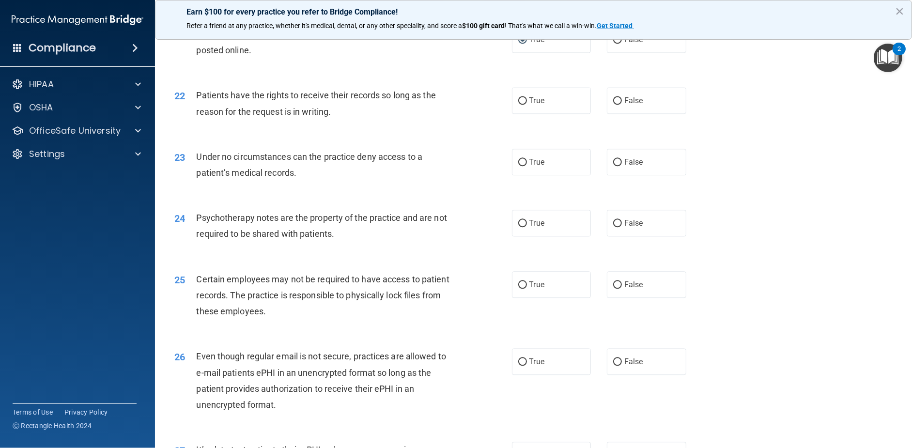
scroll to position [1646, 0]
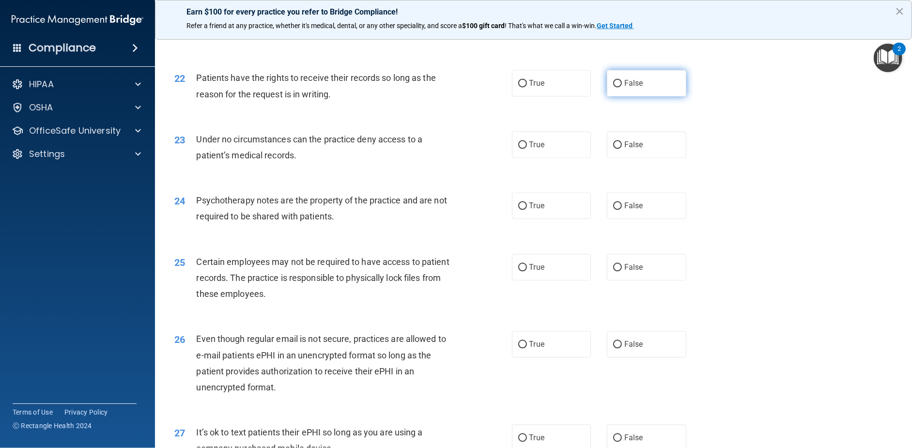
click at [618, 96] on label "False" at bounding box center [646, 83] width 79 height 27
click at [618, 87] on input "False" at bounding box center [617, 83] width 9 height 7
radio input "true"
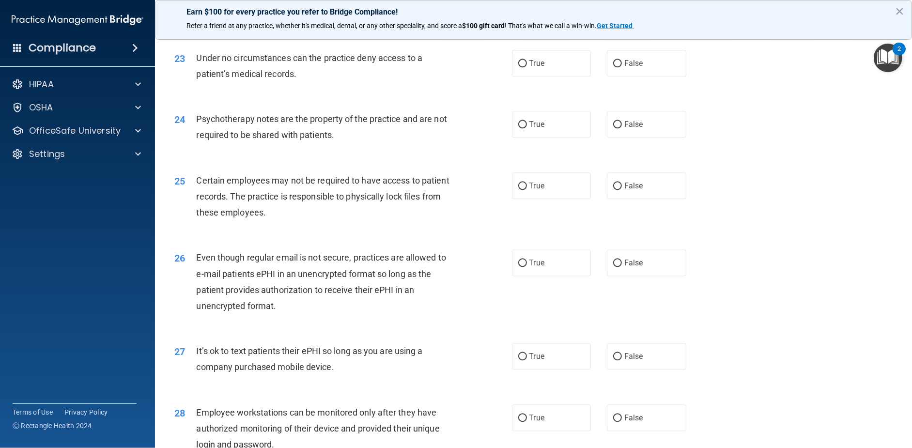
scroll to position [1743, 0]
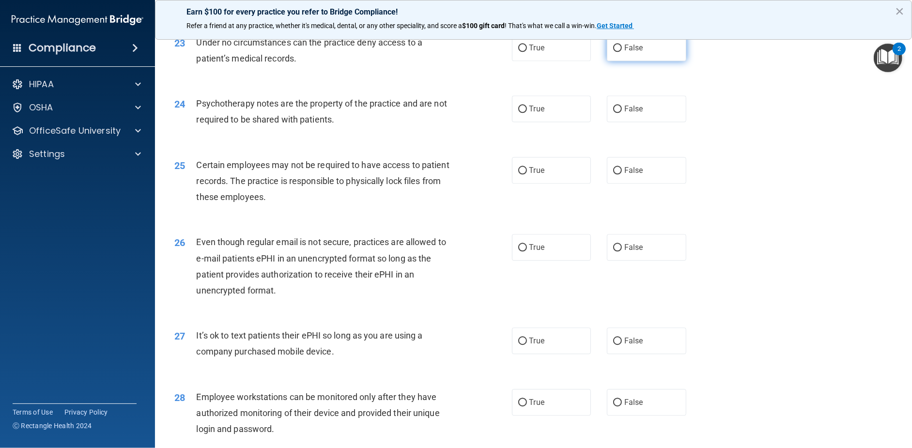
click at [626, 52] on span "False" at bounding box center [633, 47] width 19 height 9
click at [622, 52] on input "False" at bounding box center [617, 48] width 9 height 7
radio input "true"
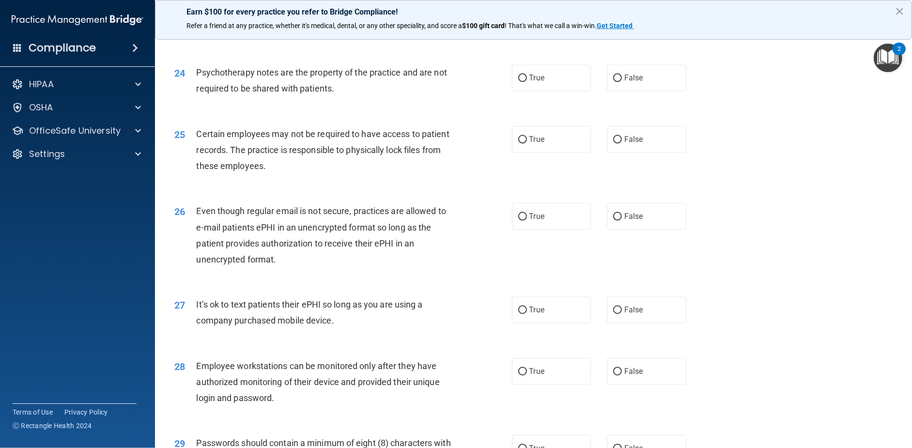
scroll to position [1792, 0]
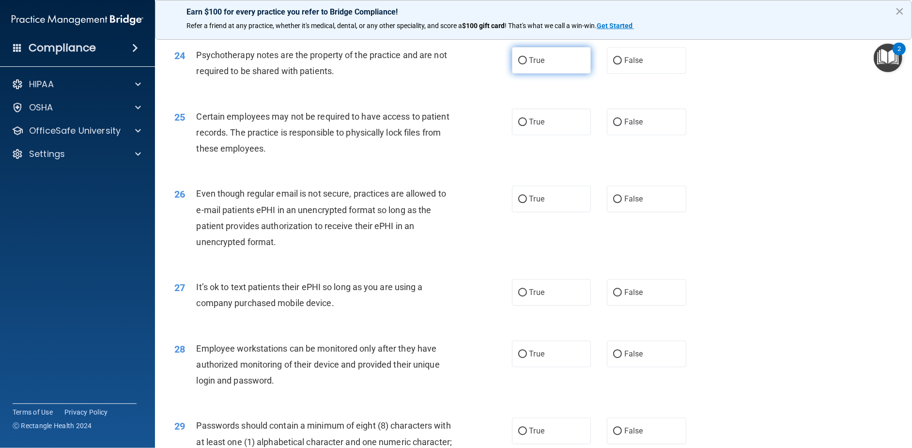
click at [529, 74] on label "True" at bounding box center [551, 60] width 79 height 27
click at [527, 64] on input "True" at bounding box center [522, 60] width 9 height 7
radio input "true"
click at [531, 126] on span "True" at bounding box center [536, 121] width 15 height 9
click at [527, 126] on input "True" at bounding box center [522, 122] width 9 height 7
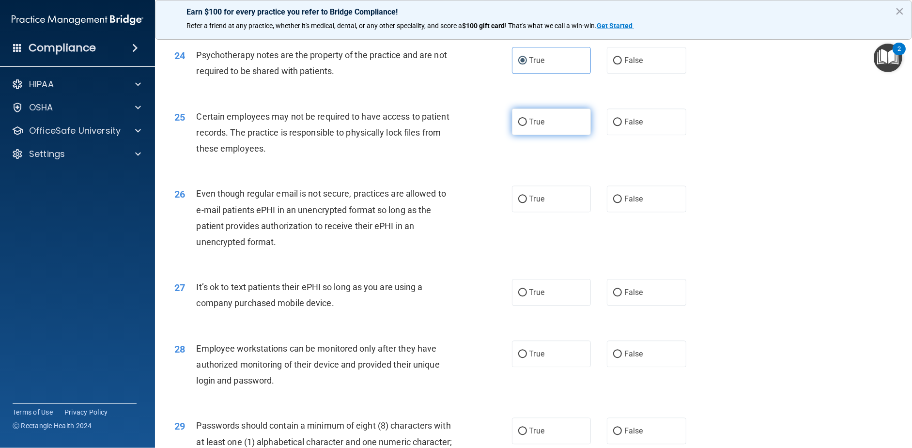
radio input "true"
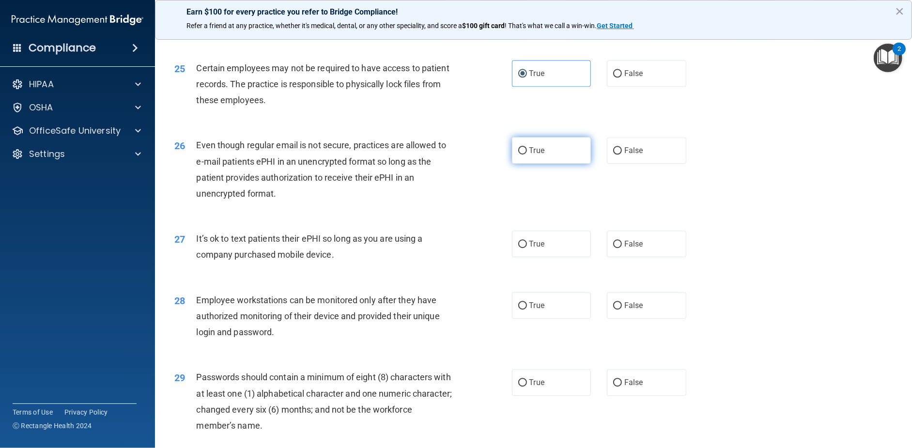
scroll to position [1888, 0]
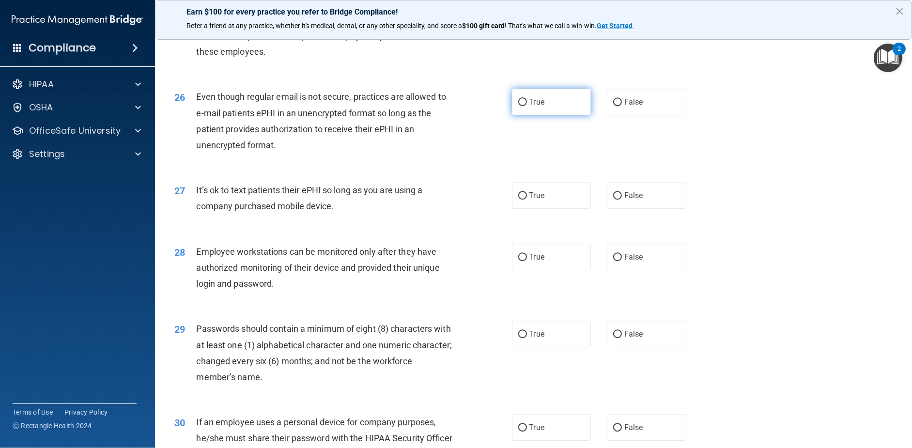
click at [529, 107] on span "True" at bounding box center [536, 101] width 15 height 9
click at [527, 106] on input "True" at bounding box center [522, 102] width 9 height 7
radio input "true"
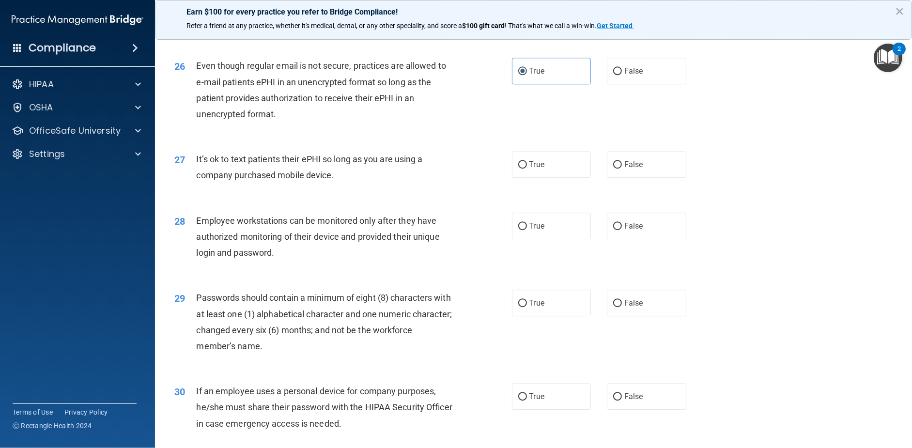
scroll to position [1937, 0]
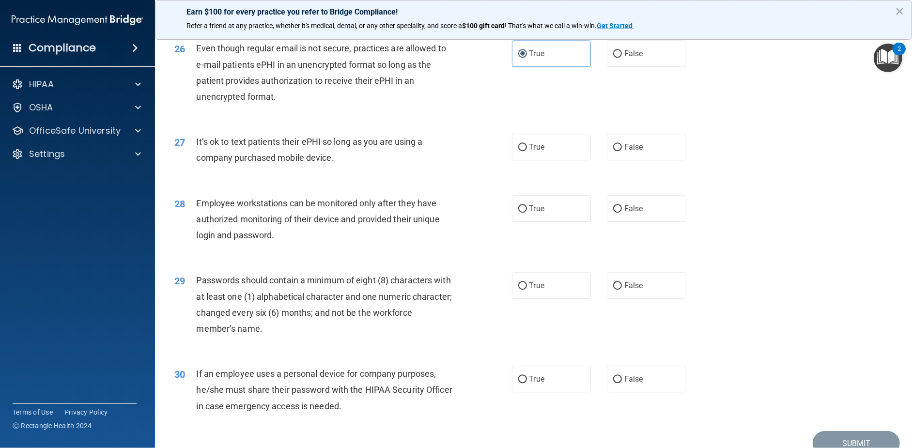
click at [649, 183] on div "27 It’s ok to text patients their ePHI so long as you are using a company purch…" at bounding box center [533, 152] width 733 height 61
drag, startPoint x: 614, startPoint y: 184, endPoint x: 604, endPoint y: 187, distance: 11.0
click at [613, 160] on label "False" at bounding box center [646, 147] width 79 height 27
click at [613, 151] on input "False" at bounding box center [617, 147] width 9 height 7
radio input "true"
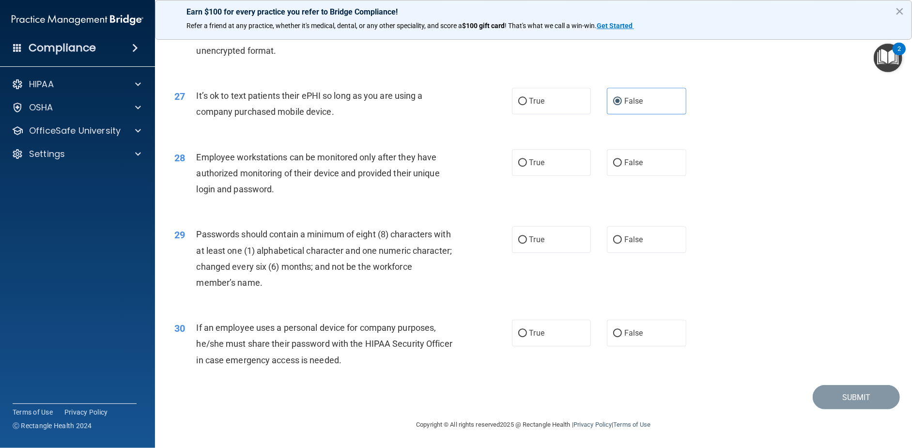
scroll to position [2014, 0]
click at [629, 163] on span "False" at bounding box center [633, 162] width 19 height 9
click at [622, 163] on input "False" at bounding box center [617, 162] width 9 height 7
radio input "true"
click at [518, 240] on input "True" at bounding box center [522, 239] width 9 height 7
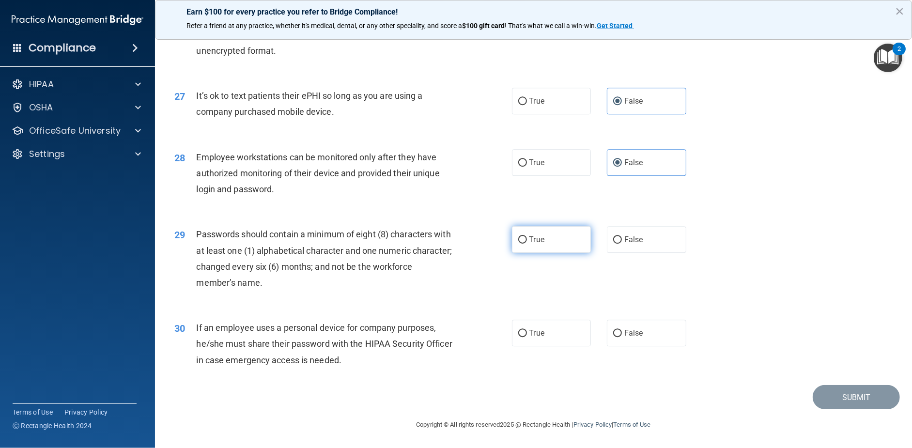
radio input "true"
click at [613, 342] on label "False" at bounding box center [646, 333] width 79 height 27
click at [613, 337] on input "False" at bounding box center [617, 333] width 9 height 7
radio input "true"
click at [859, 403] on button "Submit" at bounding box center [856, 397] width 87 height 25
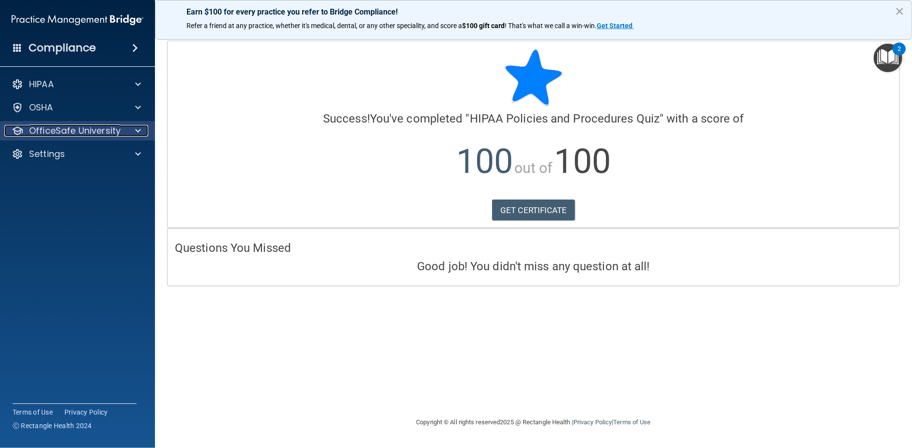
click at [97, 128] on p "OfficeSafe University" at bounding box center [75, 131] width 92 height 12
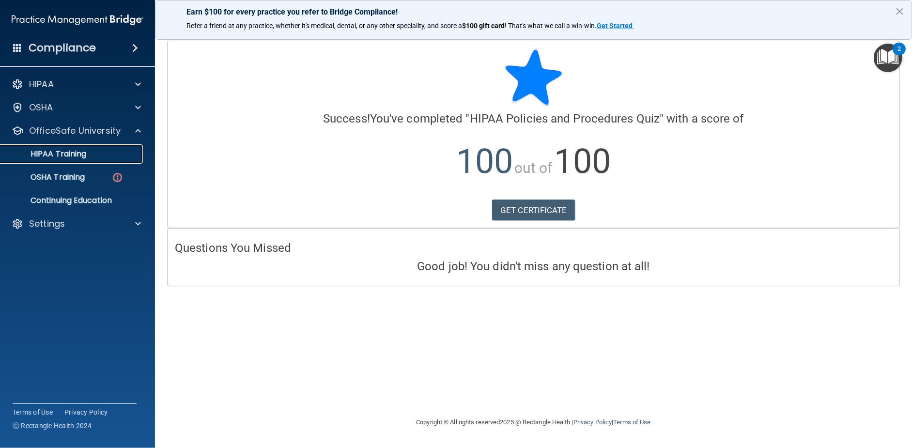
click at [75, 155] on p "HIPAA Training" at bounding box center [46, 154] width 80 height 10
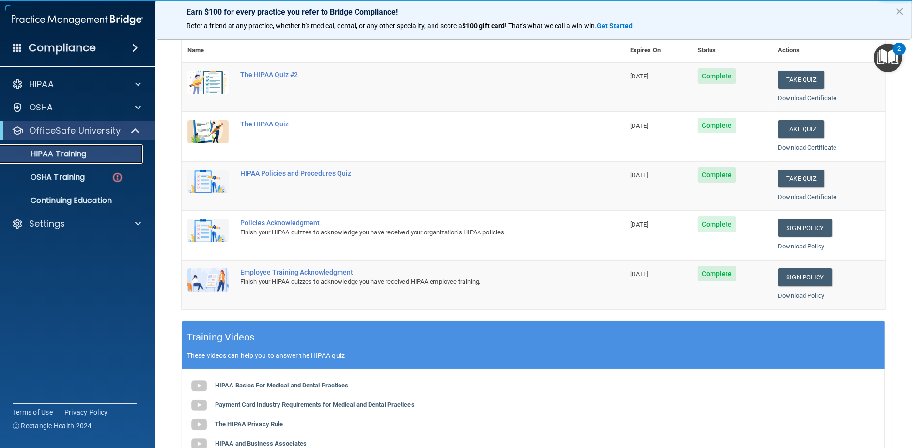
scroll to position [48, 0]
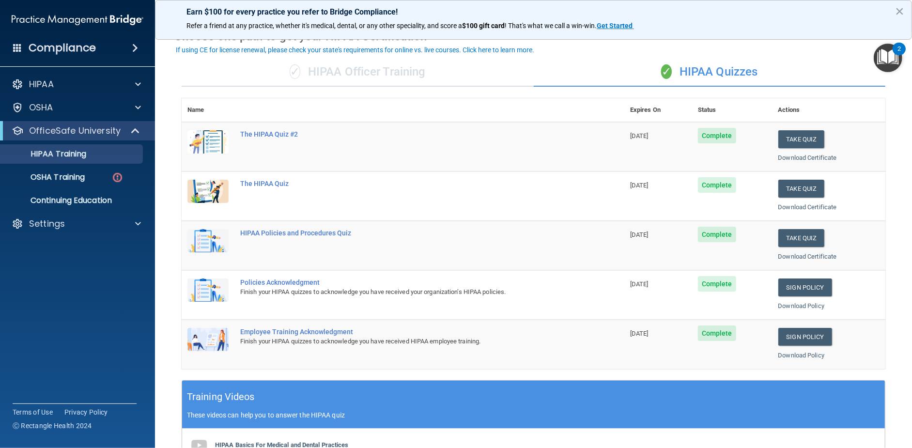
click at [318, 79] on div "✓ HIPAA Officer Training" at bounding box center [358, 72] width 352 height 29
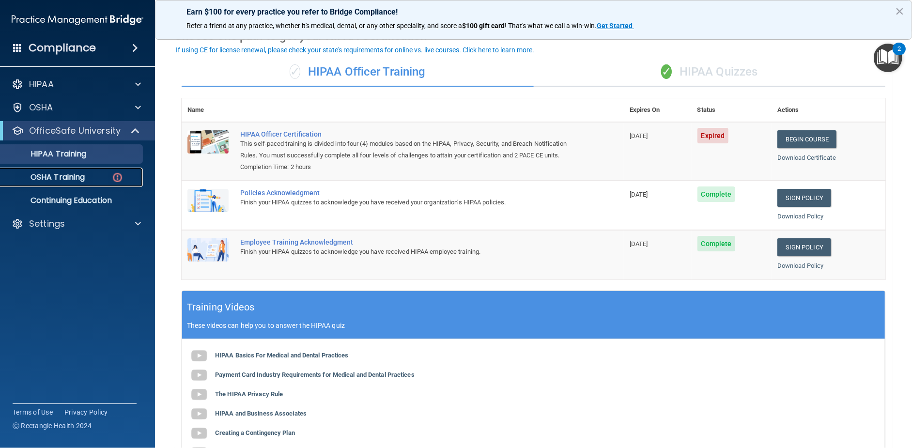
click at [91, 173] on div "OSHA Training" at bounding box center [72, 177] width 132 height 10
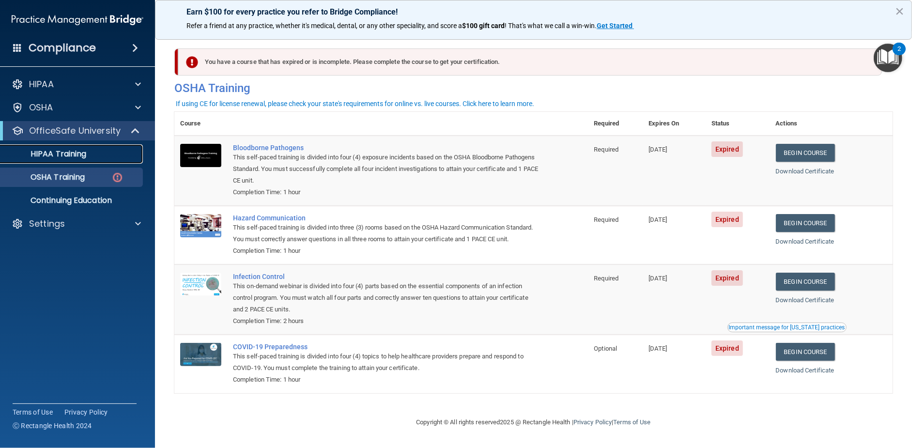
click at [48, 154] on p "HIPAA Training" at bounding box center [46, 154] width 80 height 10
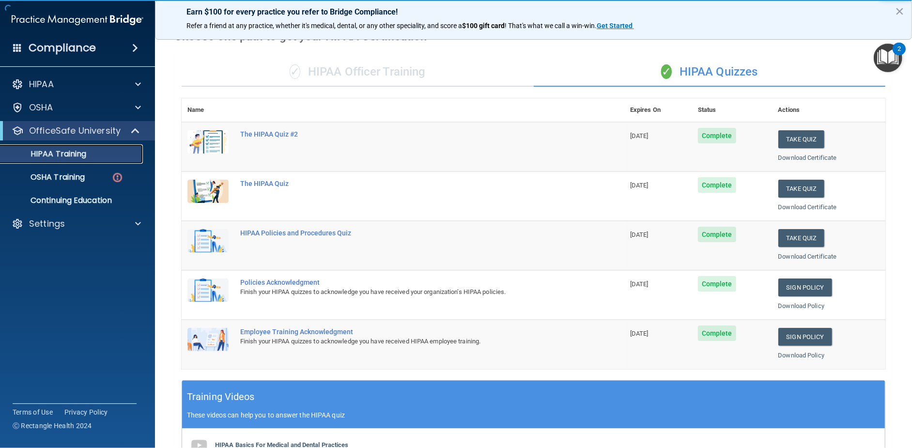
scroll to position [48, 0]
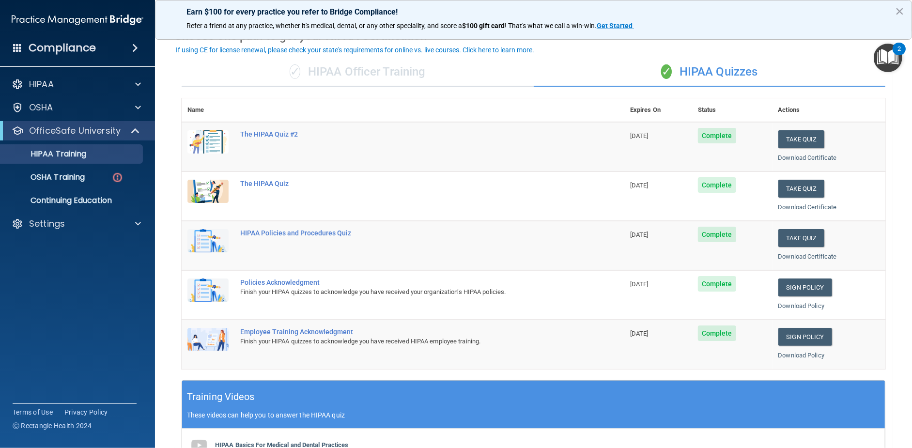
click at [328, 68] on div "✓ HIPAA Officer Training" at bounding box center [358, 72] width 352 height 29
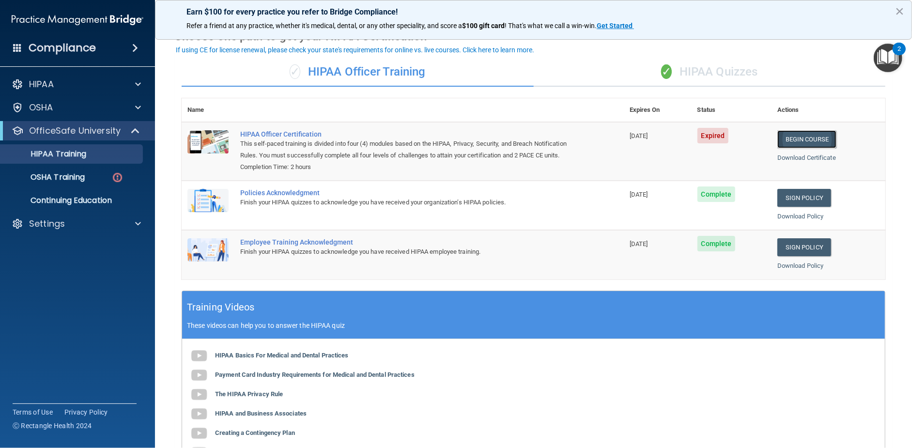
click at [800, 135] on link "Begin Course" at bounding box center [806, 139] width 59 height 18
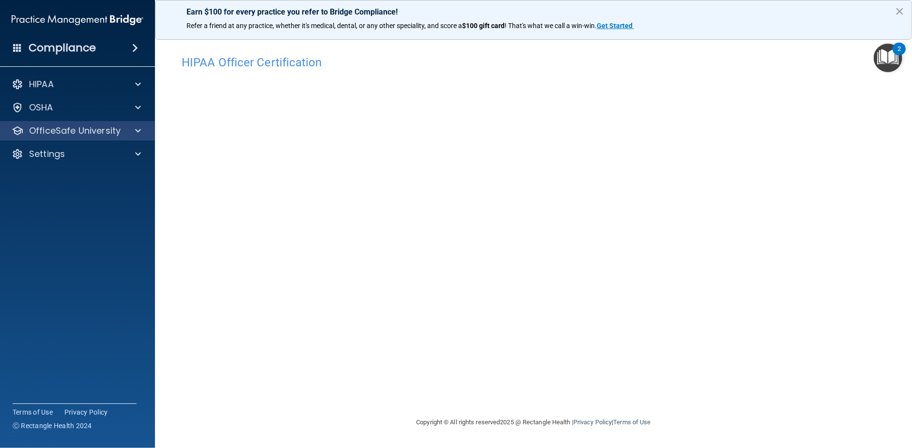
click at [62, 123] on div "OfficeSafe University" at bounding box center [77, 130] width 155 height 19
click at [146, 127] on div at bounding box center [136, 131] width 24 height 12
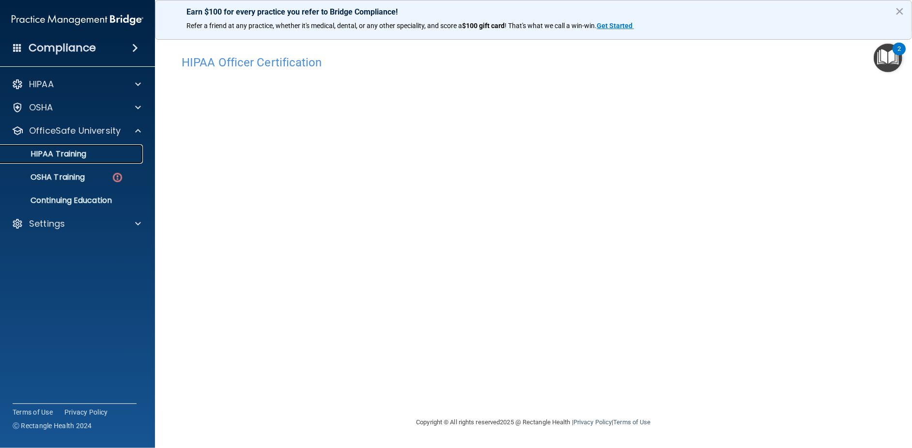
click at [88, 158] on div "HIPAA Training" at bounding box center [72, 154] width 132 height 10
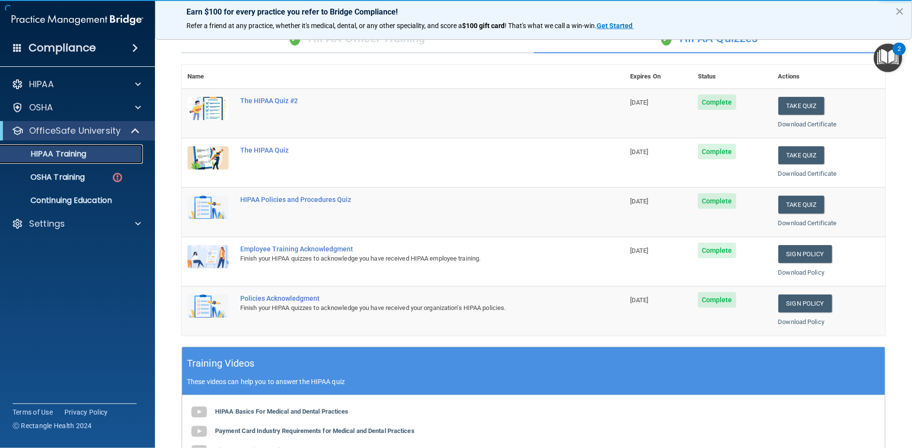
scroll to position [48, 0]
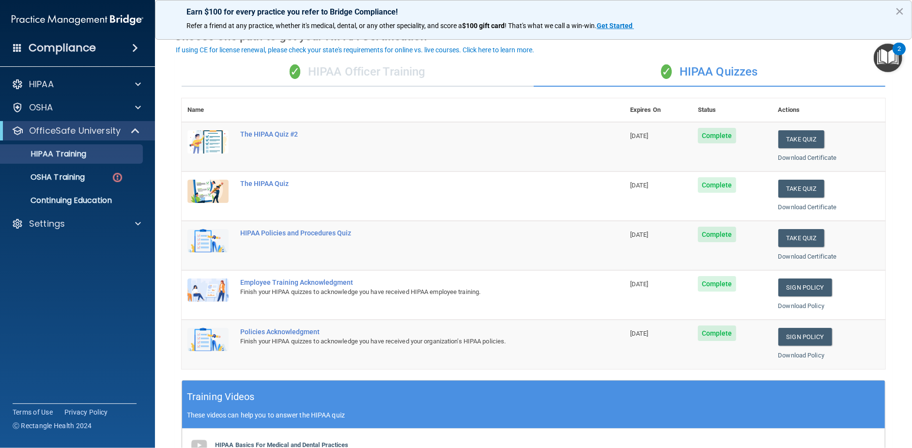
click at [458, 79] on div "✓ HIPAA Officer Training" at bounding box center [358, 72] width 352 height 29
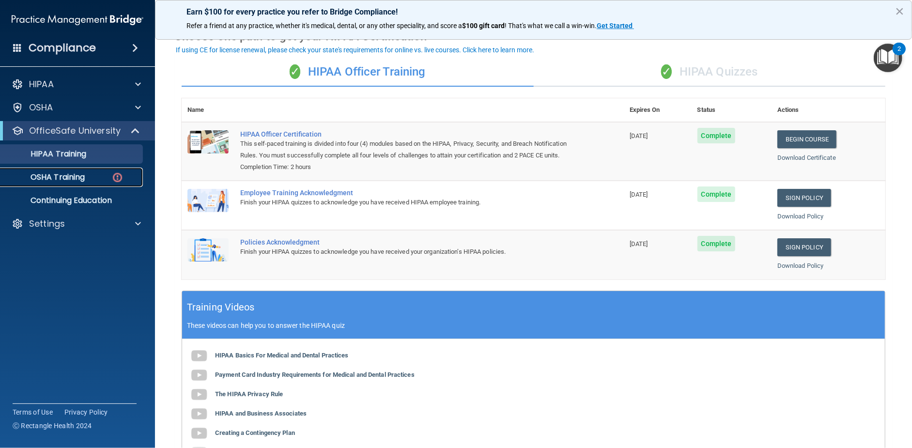
click at [49, 177] on p "OSHA Training" at bounding box center [45, 177] width 78 height 10
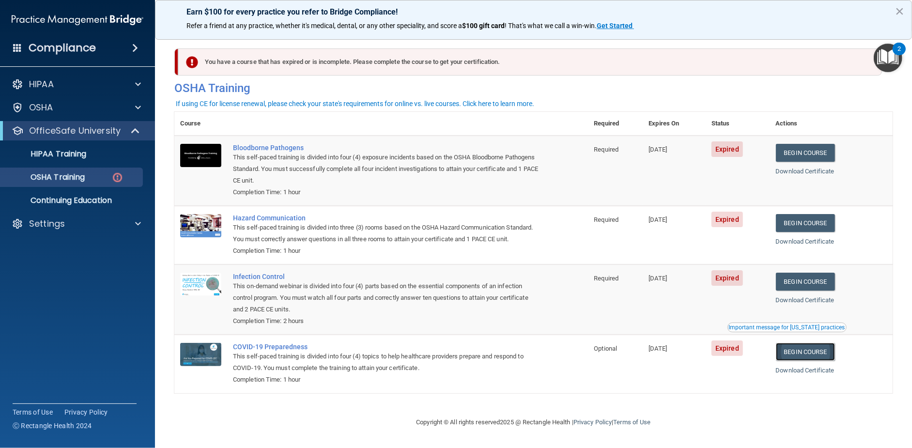
click at [787, 357] on link "Begin Course" at bounding box center [805, 352] width 59 height 18
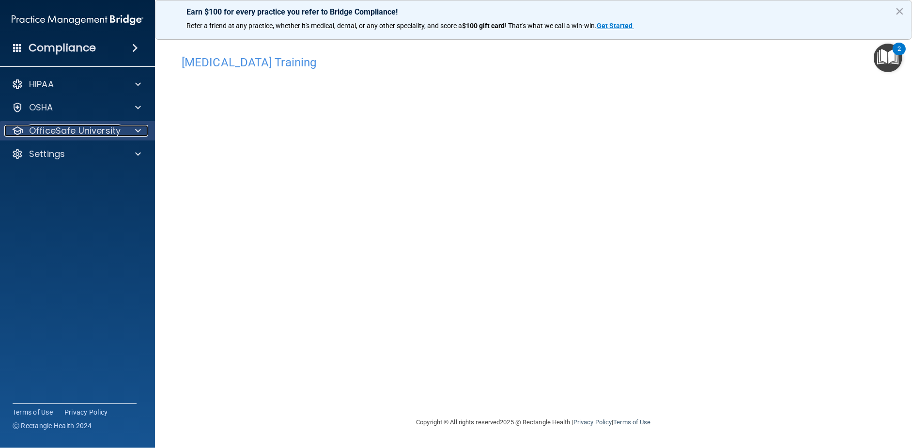
click at [129, 134] on div at bounding box center [136, 131] width 24 height 12
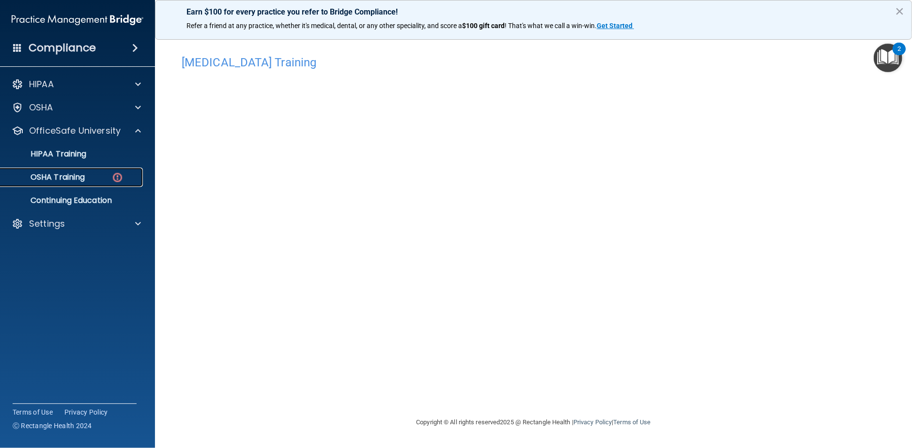
click at [64, 175] on p "OSHA Training" at bounding box center [45, 177] width 78 height 10
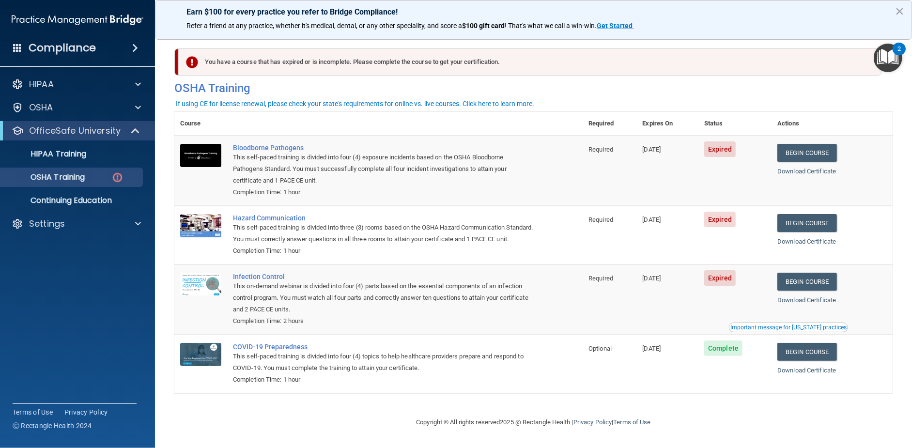
click at [774, 300] on td "Begin Course Download Certificate Important message for [US_STATE] practices" at bounding box center [831, 299] width 121 height 70
click at [790, 291] on link "Begin Course" at bounding box center [806, 282] width 59 height 18
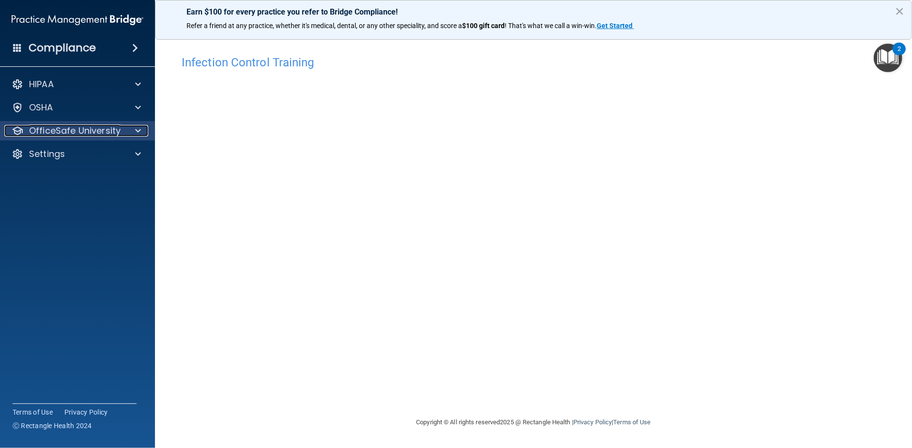
click at [121, 135] on div "OfficeSafe University" at bounding box center [64, 131] width 120 height 12
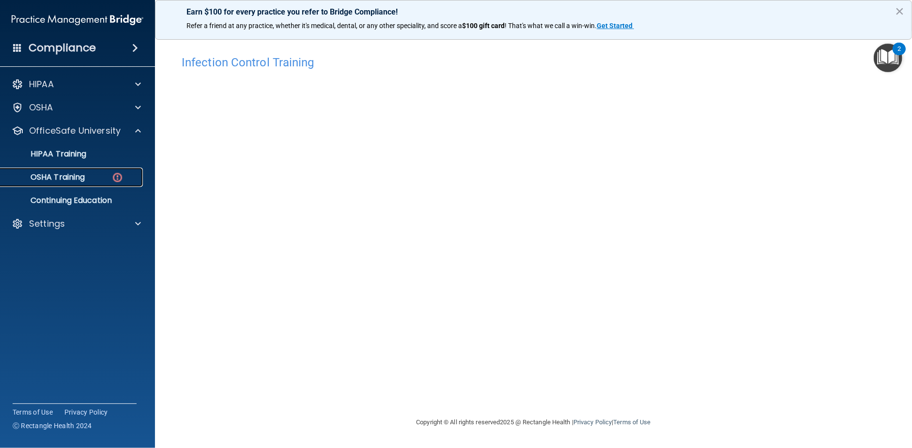
click at [92, 170] on link "OSHA Training" at bounding box center [66, 177] width 153 height 19
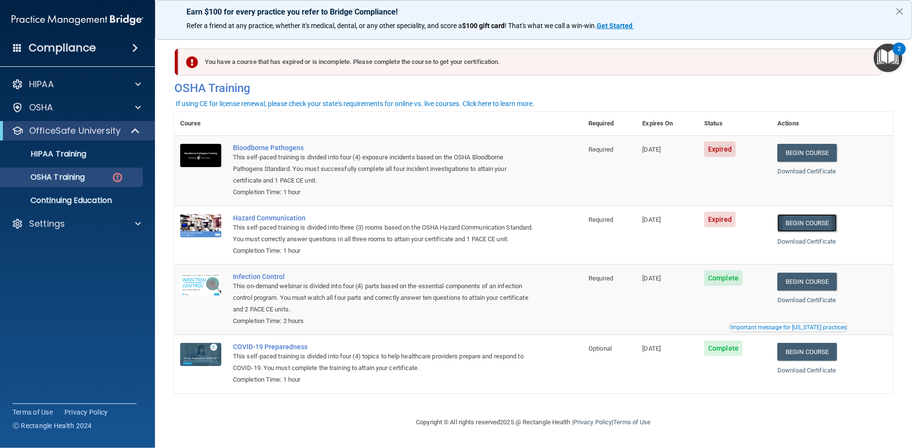
click at [812, 222] on link "Begin Course" at bounding box center [806, 223] width 59 height 18
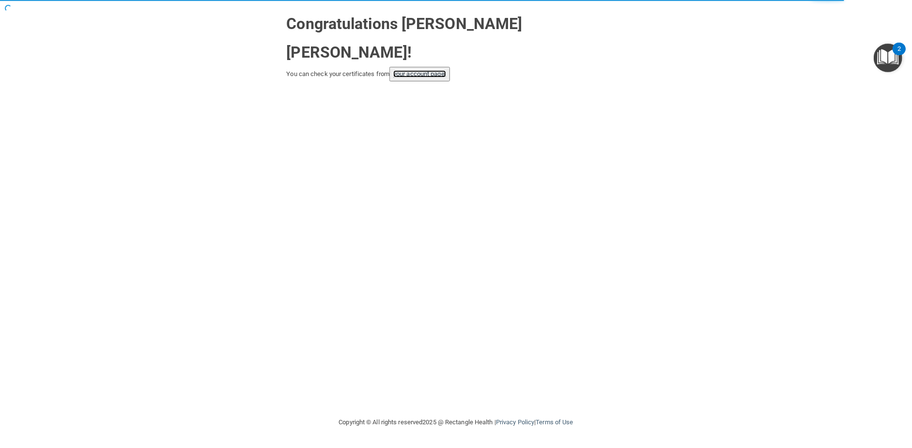
click at [417, 70] on link "your account page!" at bounding box center [419, 73] width 53 height 7
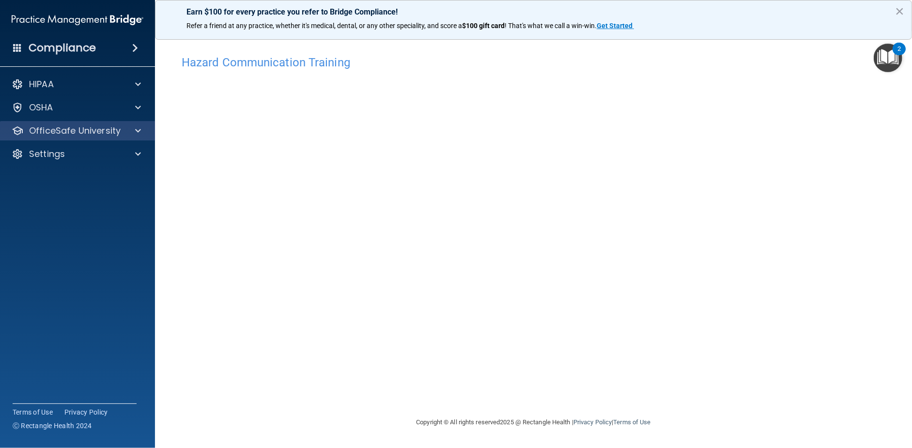
click at [84, 123] on div "OfficeSafe University" at bounding box center [77, 130] width 155 height 19
click at [132, 139] on div "OfficeSafe University" at bounding box center [77, 130] width 155 height 19
click at [134, 132] on div at bounding box center [136, 131] width 24 height 12
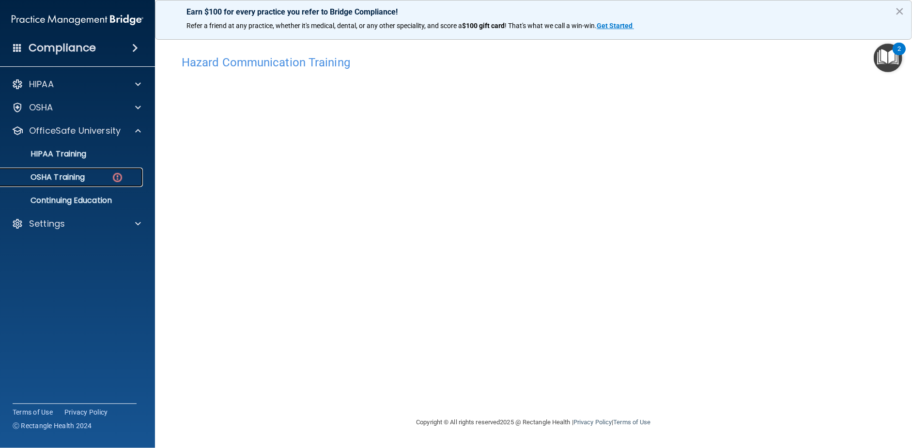
click at [105, 174] on div "OSHA Training" at bounding box center [72, 177] width 132 height 10
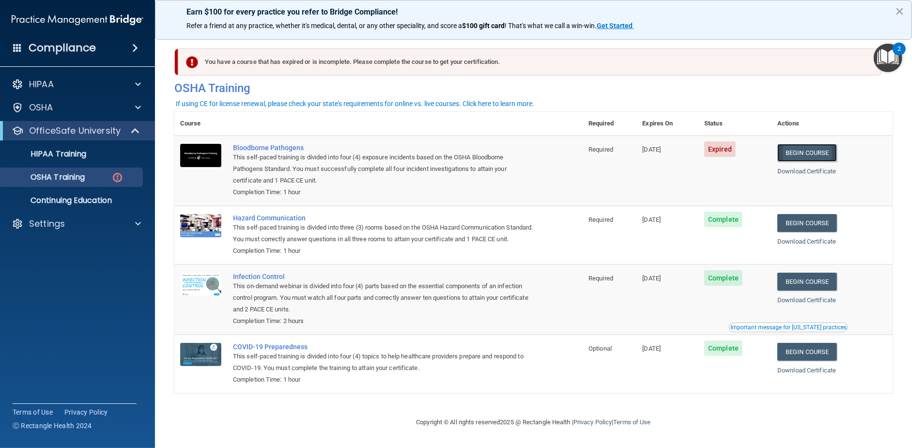
click at [791, 150] on link "Begin Course" at bounding box center [806, 153] width 59 height 18
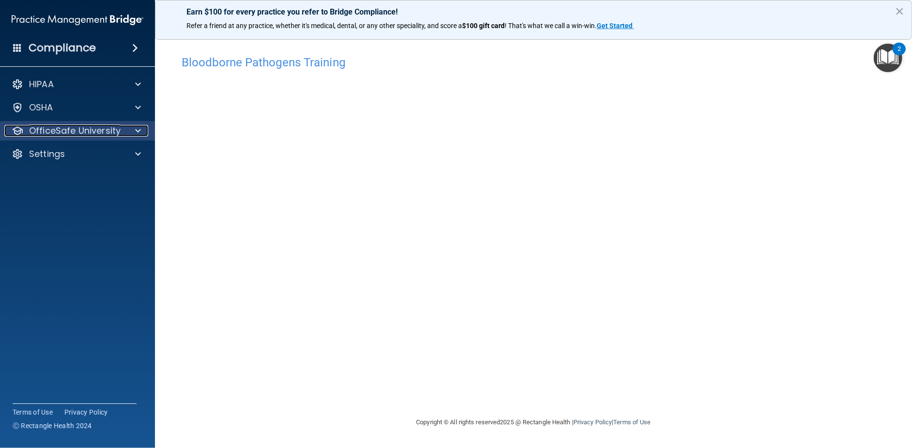
click at [70, 127] on p "OfficeSafe University" at bounding box center [75, 131] width 92 height 12
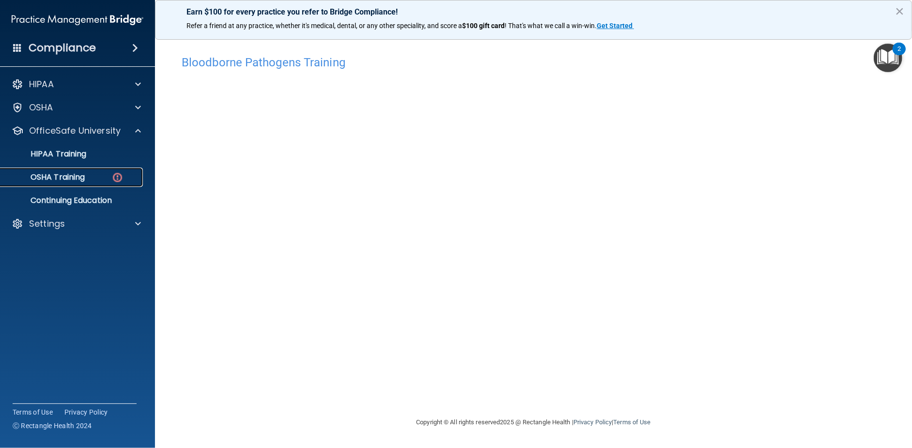
click at [58, 173] on p "OSHA Training" at bounding box center [45, 177] width 78 height 10
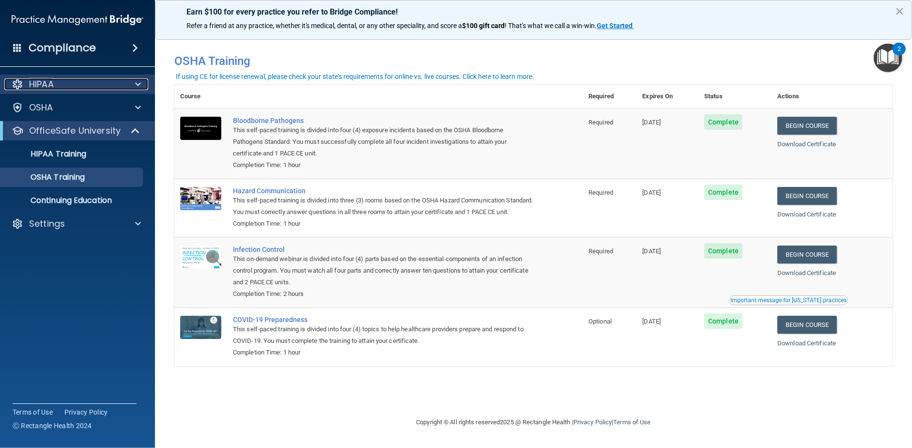
click at [60, 87] on div "HIPAA" at bounding box center [64, 84] width 120 height 12
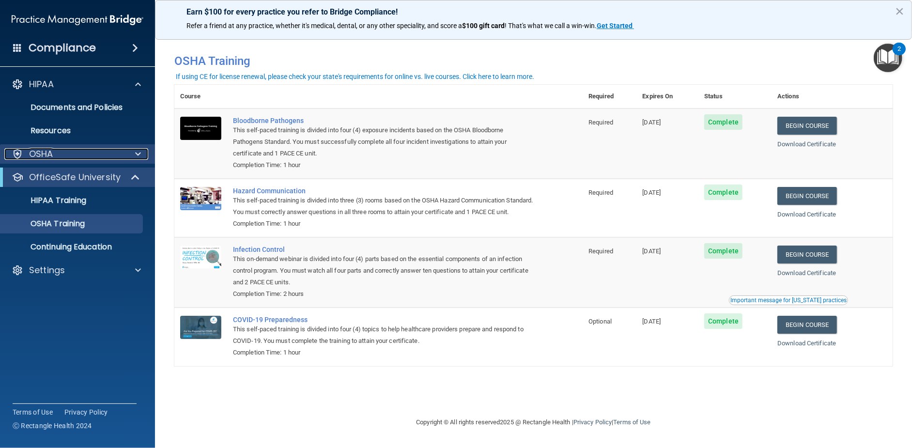
click at [138, 160] on div "OSHA" at bounding box center [77, 153] width 155 height 19
click at [140, 150] on span at bounding box center [138, 154] width 6 height 12
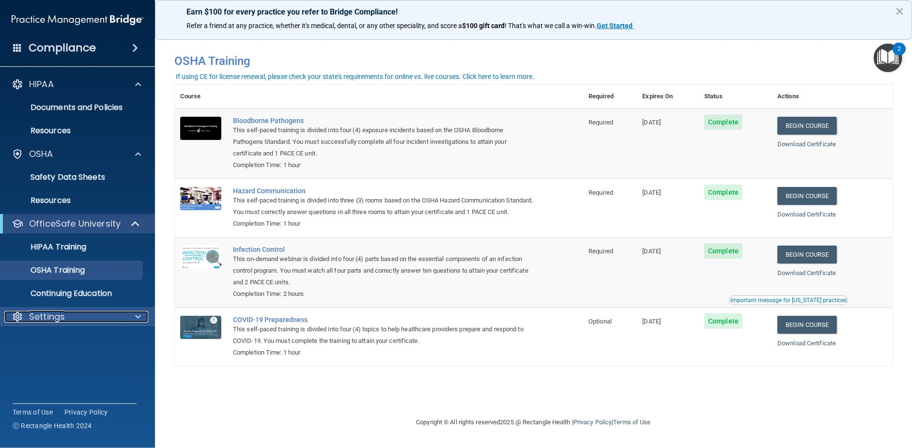
click at [53, 313] on p "Settings" at bounding box center [47, 317] width 36 height 12
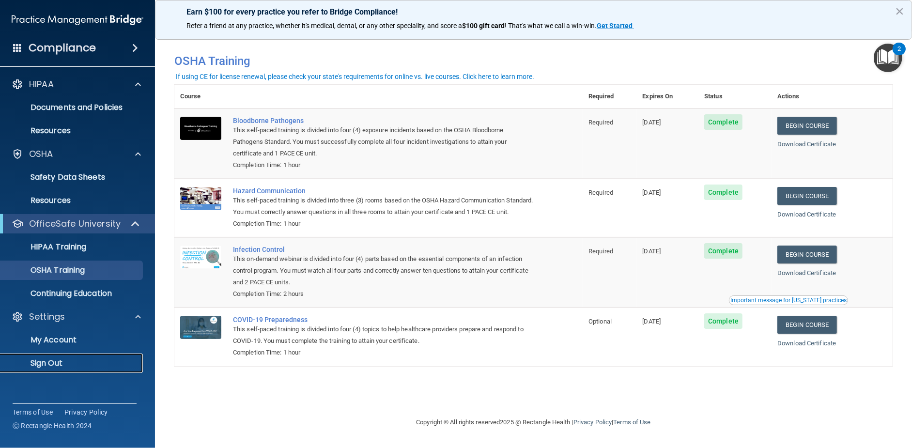
click at [52, 359] on p "Sign Out" at bounding box center [72, 363] width 132 height 10
